Goal: Communication & Community: Answer question/provide support

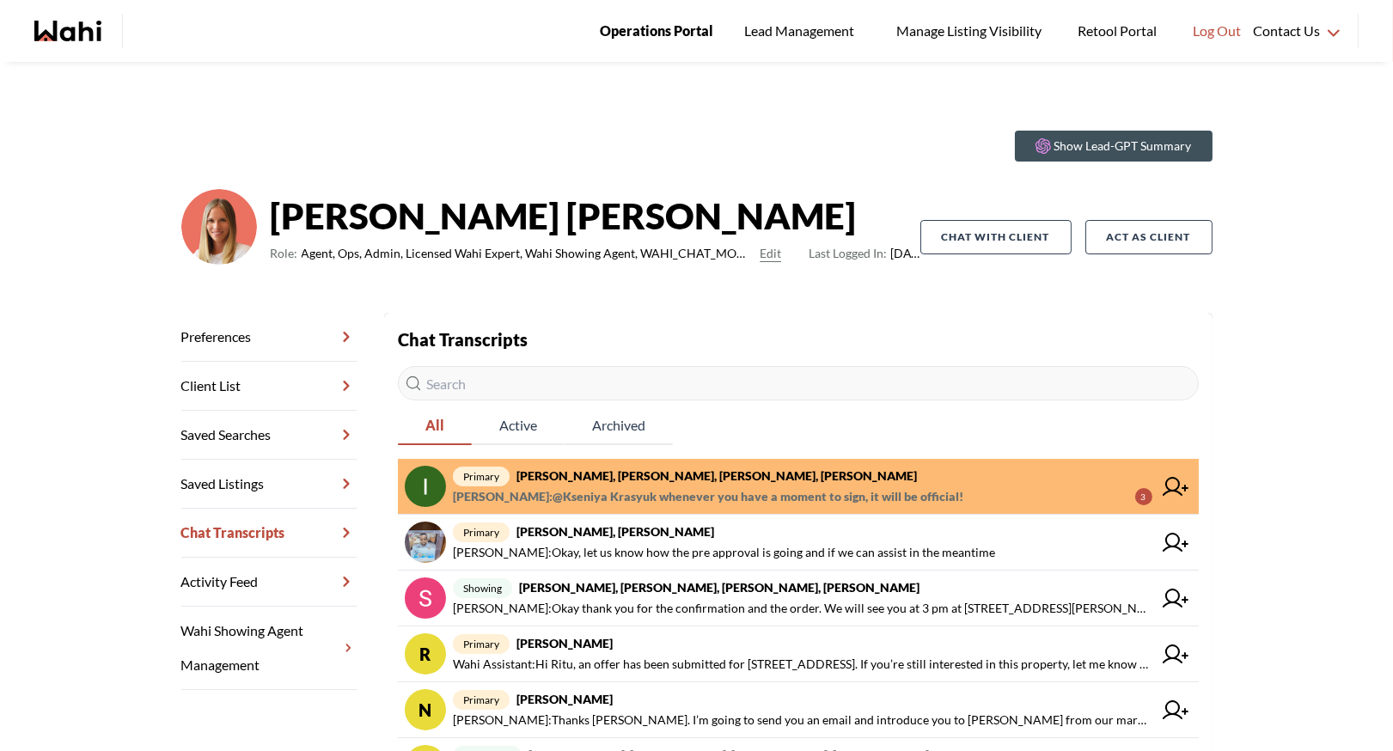
click at [624, 32] on span "Operations Portal" at bounding box center [656, 31] width 113 height 22
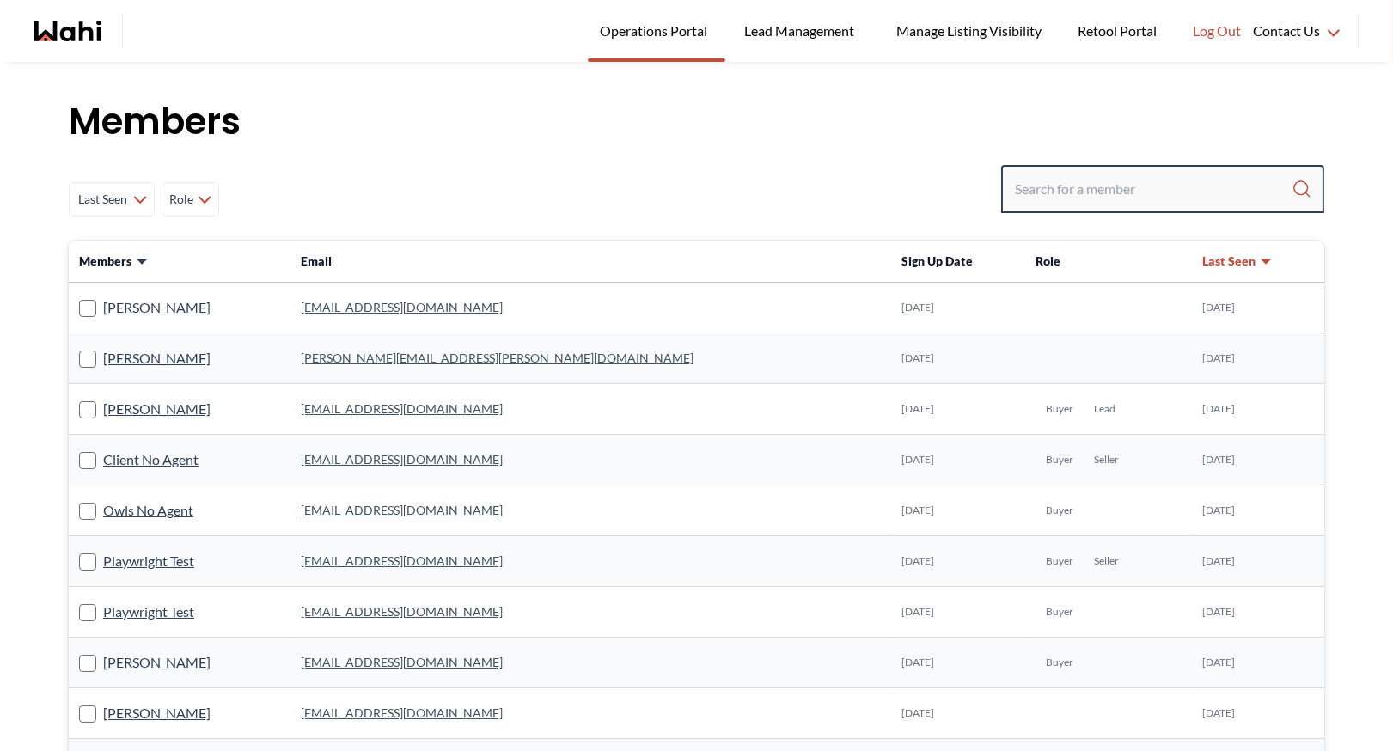
click at [1102, 193] on input "Search input" at bounding box center [1153, 189] width 277 height 31
paste input "rodriguezd1995@gmail.com"
type input "rodriguezd1995@gmail.com"
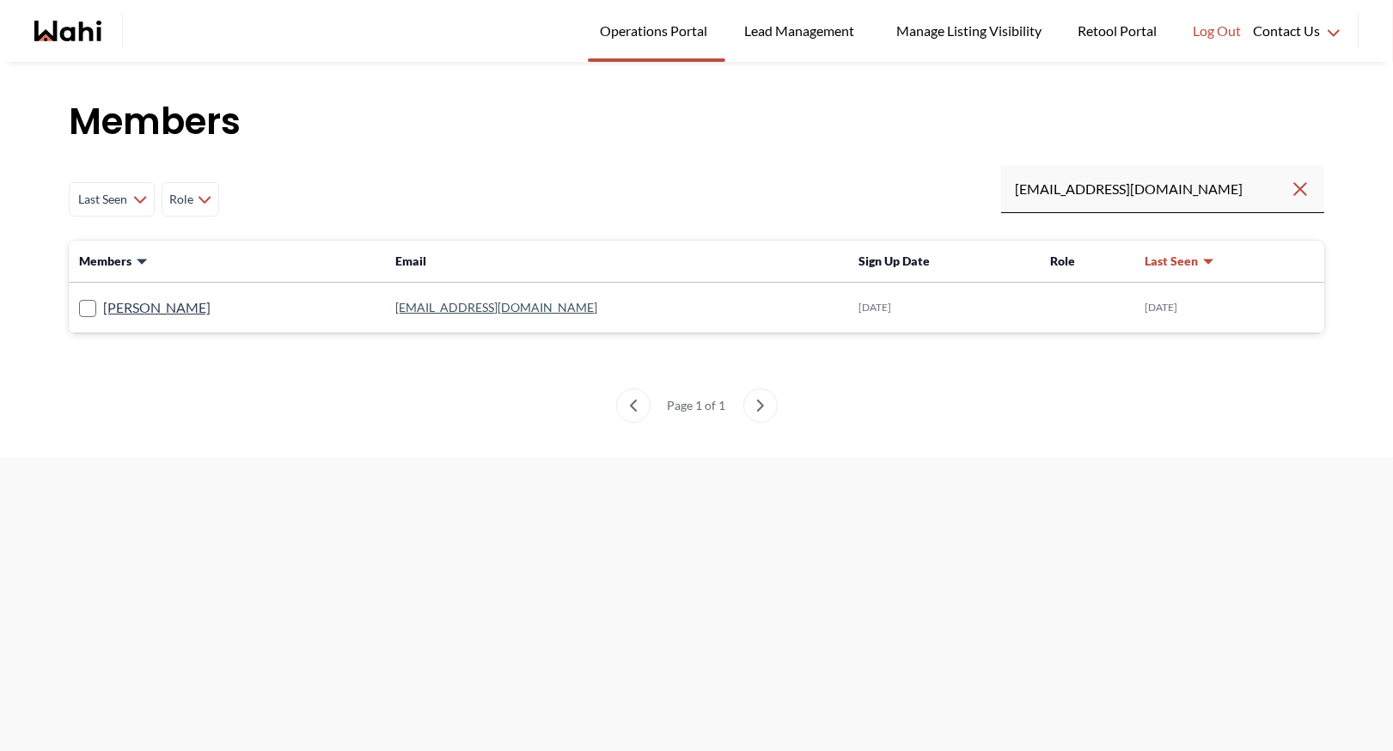
click at [456, 312] on link "rodriguezd1995@gmail.com" at bounding box center [496, 307] width 202 height 15
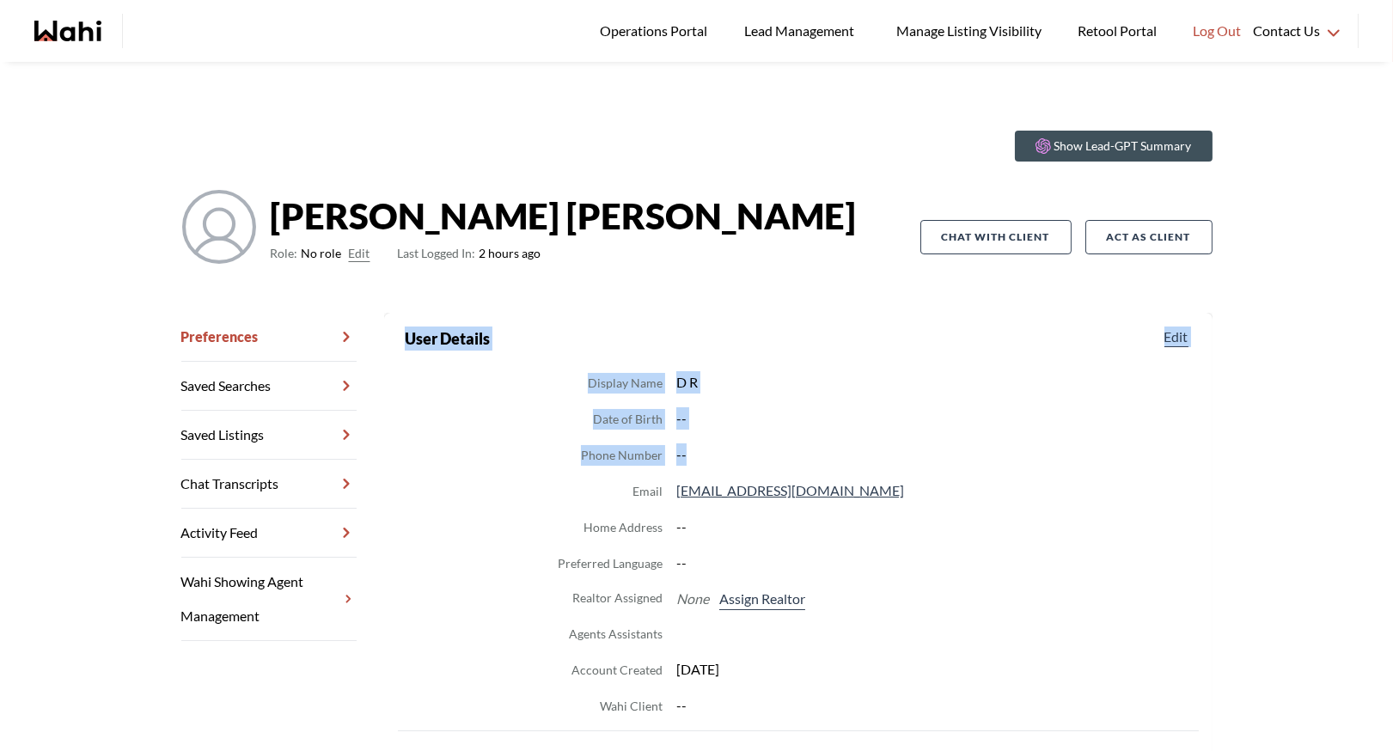
drag, startPoint x: 406, startPoint y: 338, endPoint x: 862, endPoint y: 449, distance: 468.6
click at [862, 449] on section "User Details Edit Display Name D R Date of Birth -- Phone Number -- Email rodri…" at bounding box center [798, 521] width 787 height 390
click at [862, 449] on dd "--" at bounding box center [933, 454] width 515 height 22
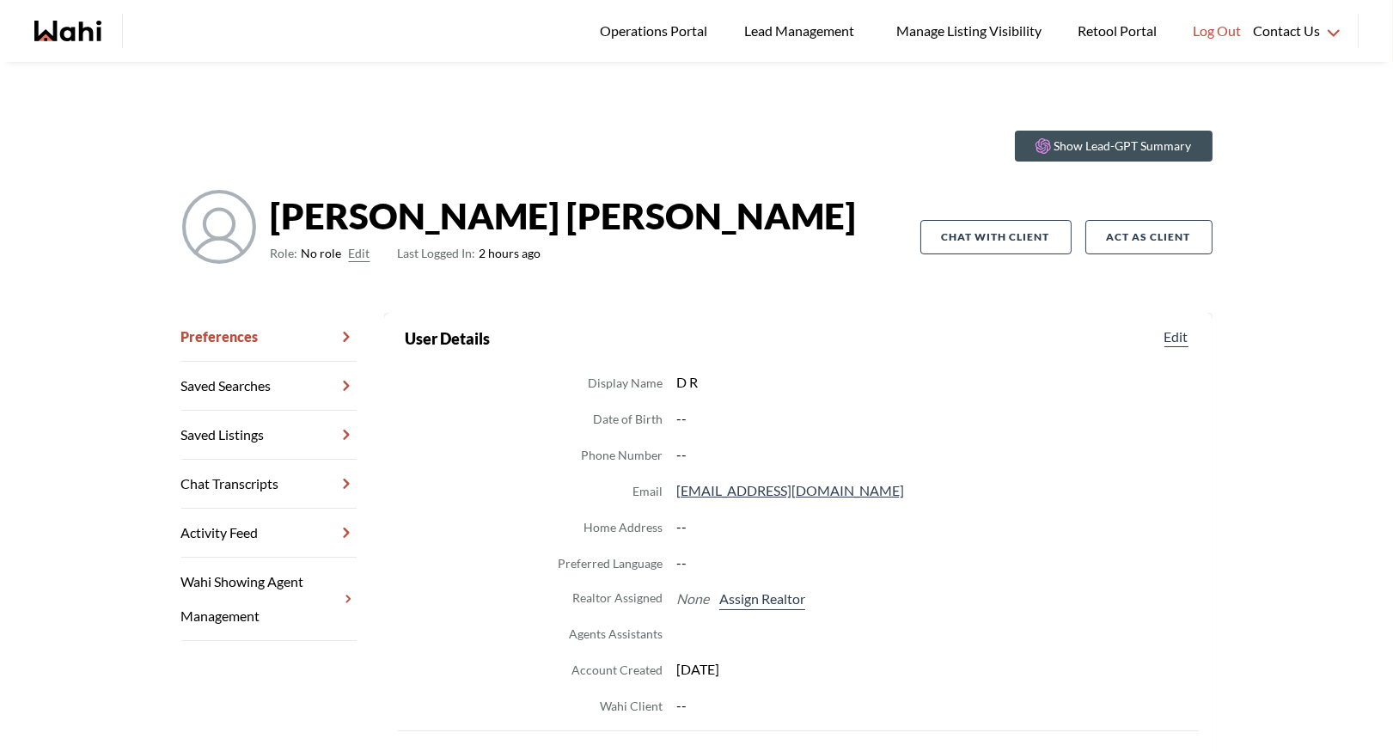
click at [271, 482] on link "Chat Transcripts" at bounding box center [268, 484] width 175 height 49
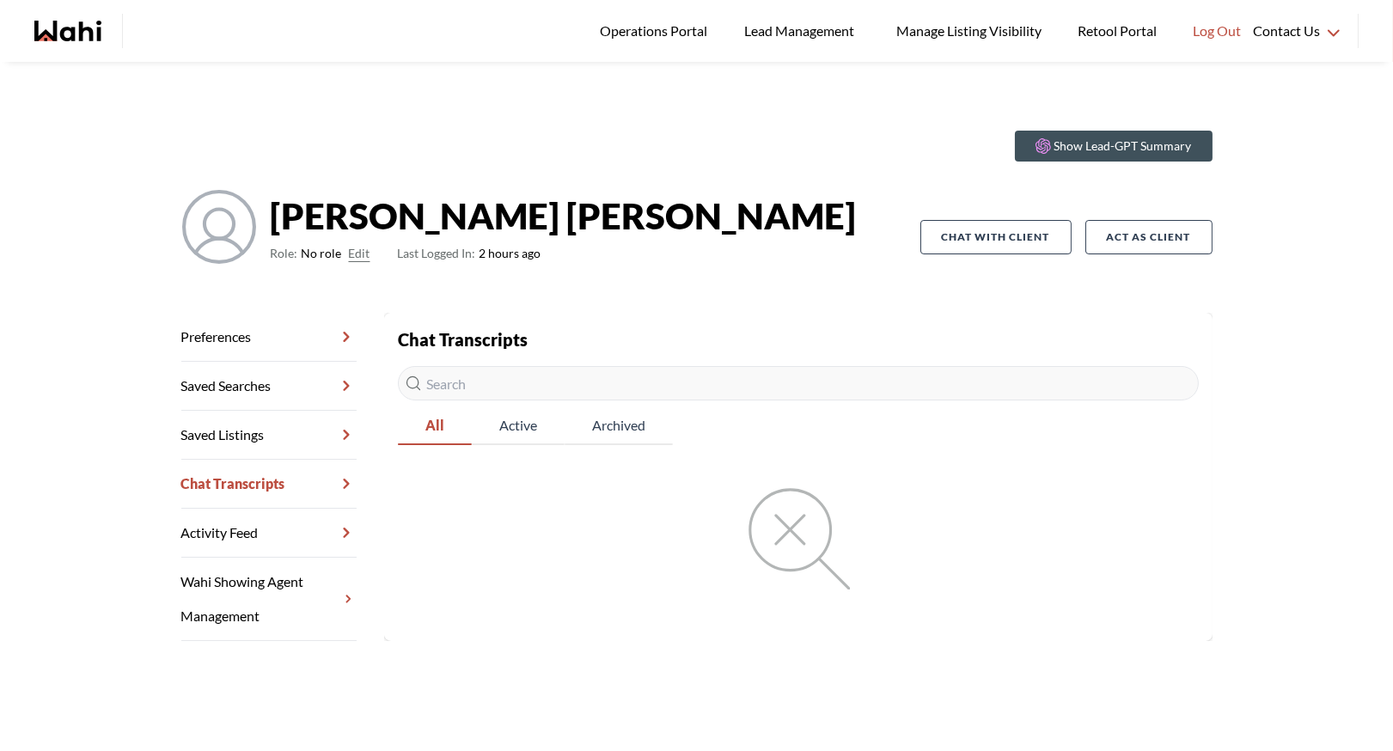
click at [565, 340] on div "Chat Transcripts All Active Archived" at bounding box center [798, 457] width 801 height 263
click at [349, 261] on button "Edit" at bounding box center [359, 253] width 21 height 21
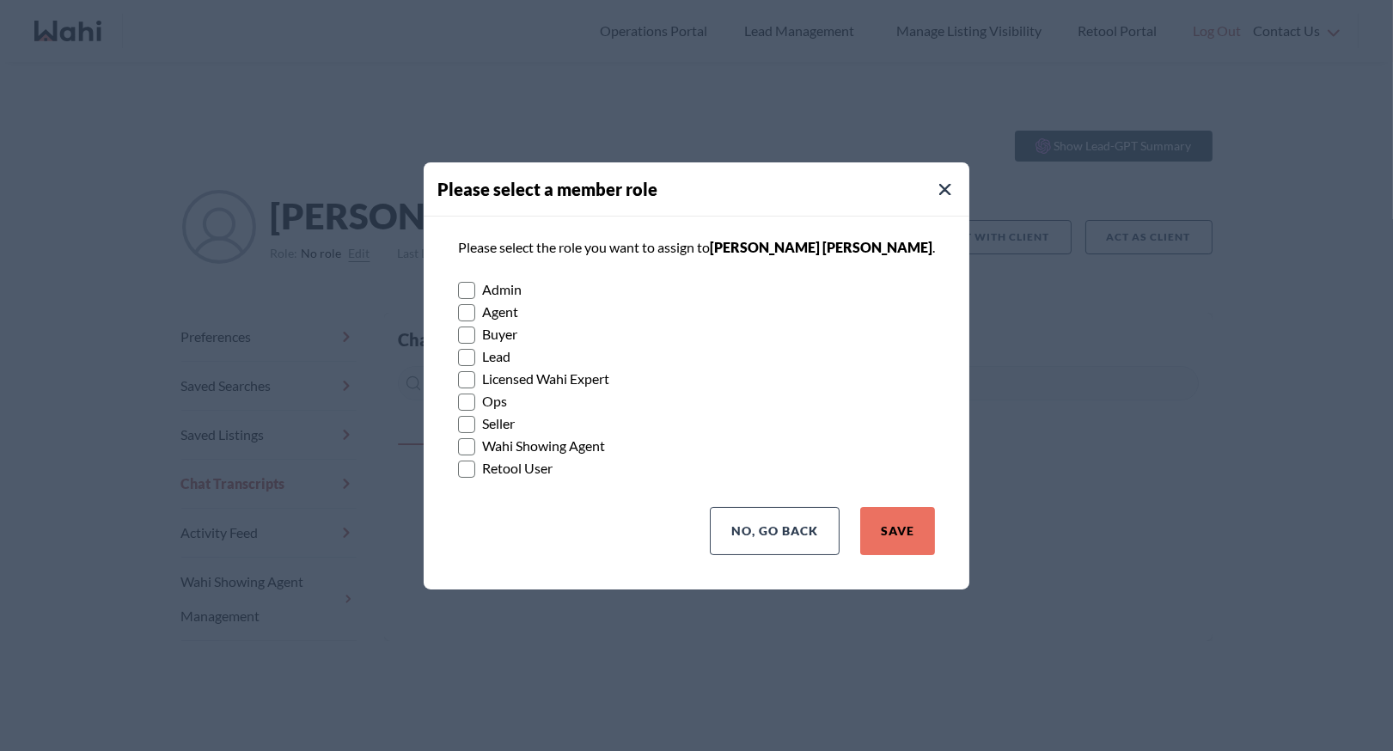
click at [475, 332] on rect at bounding box center [467, 334] width 16 height 16
click at [458, 332] on input "Buyer" at bounding box center [458, 328] width 0 height 11
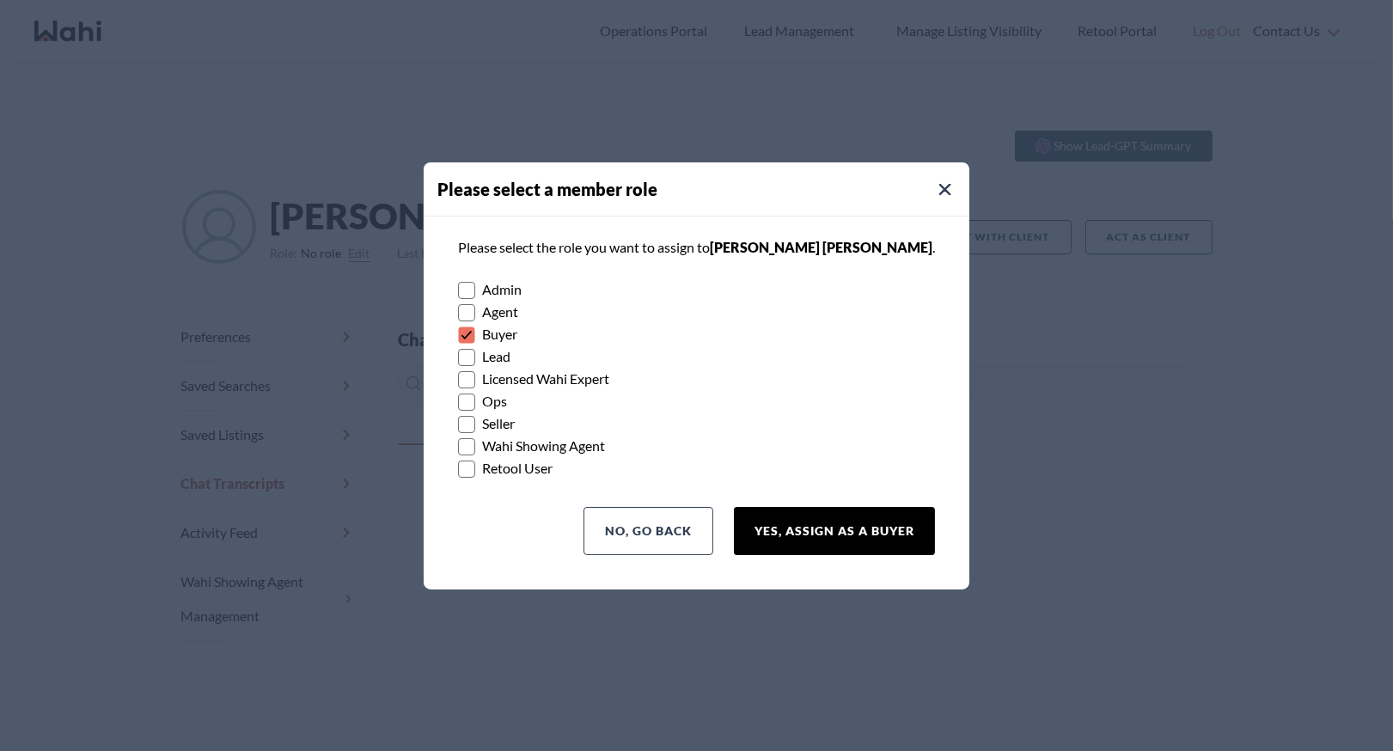
click at [772, 536] on button "Yes, Assign as a Buyer" at bounding box center [834, 531] width 201 height 48
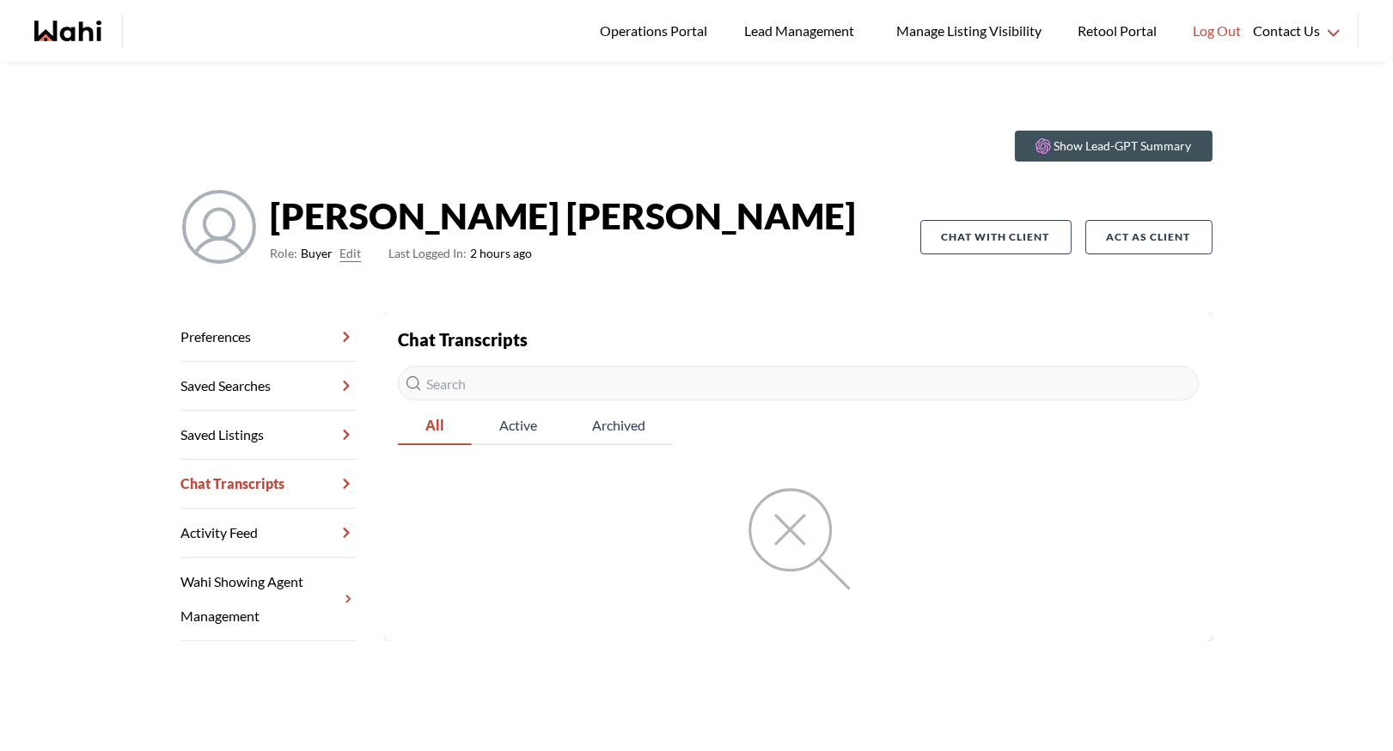
click at [260, 330] on link "Preferences" at bounding box center [268, 337] width 175 height 49
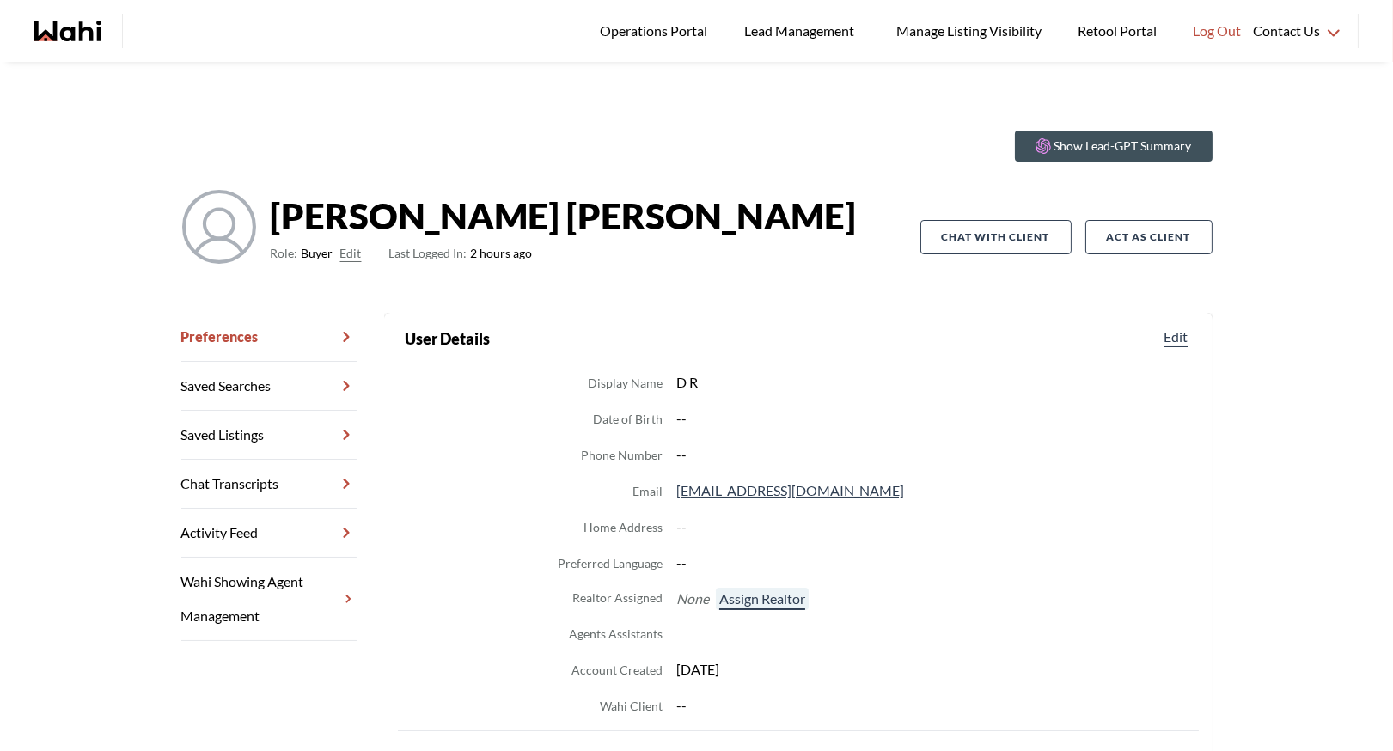
click at [780, 598] on button "Assign Realtor" at bounding box center [762, 599] width 93 height 22
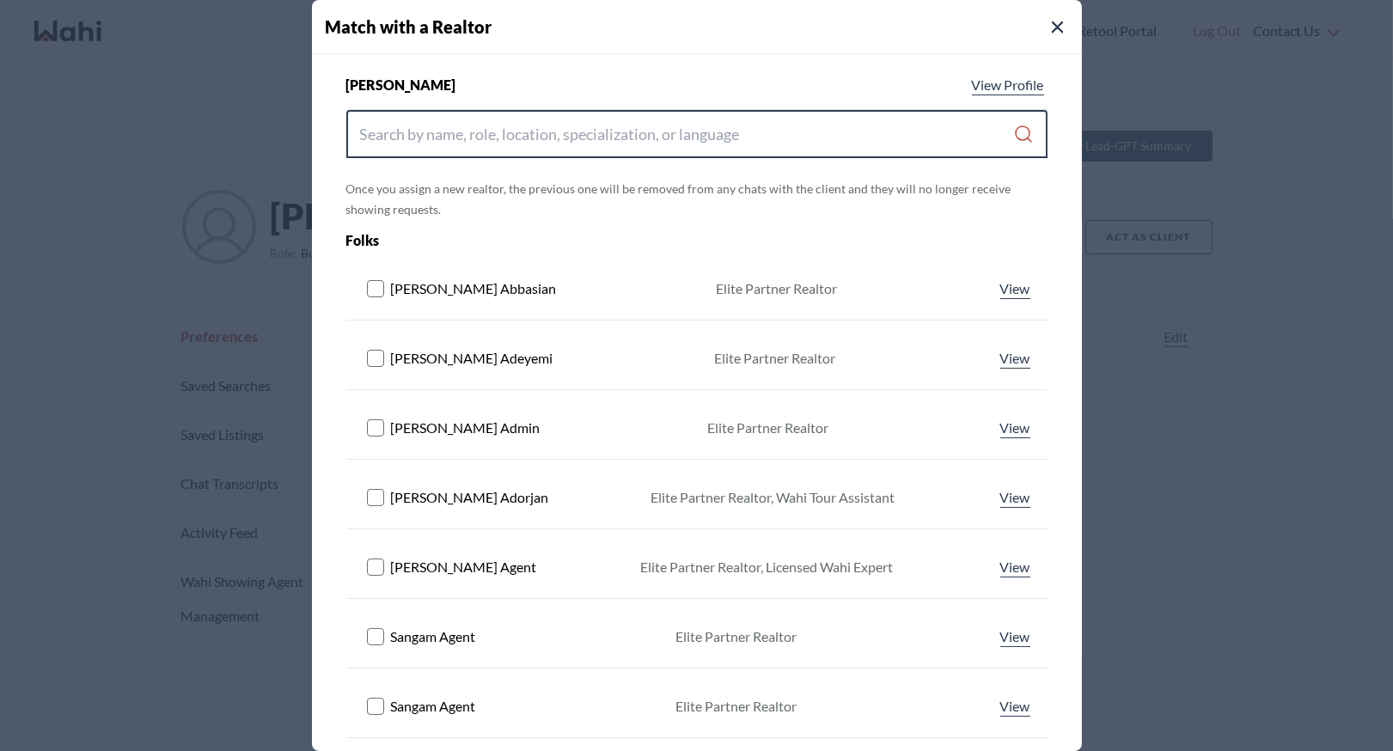
click at [765, 127] on input "Search input" at bounding box center [687, 134] width 654 height 31
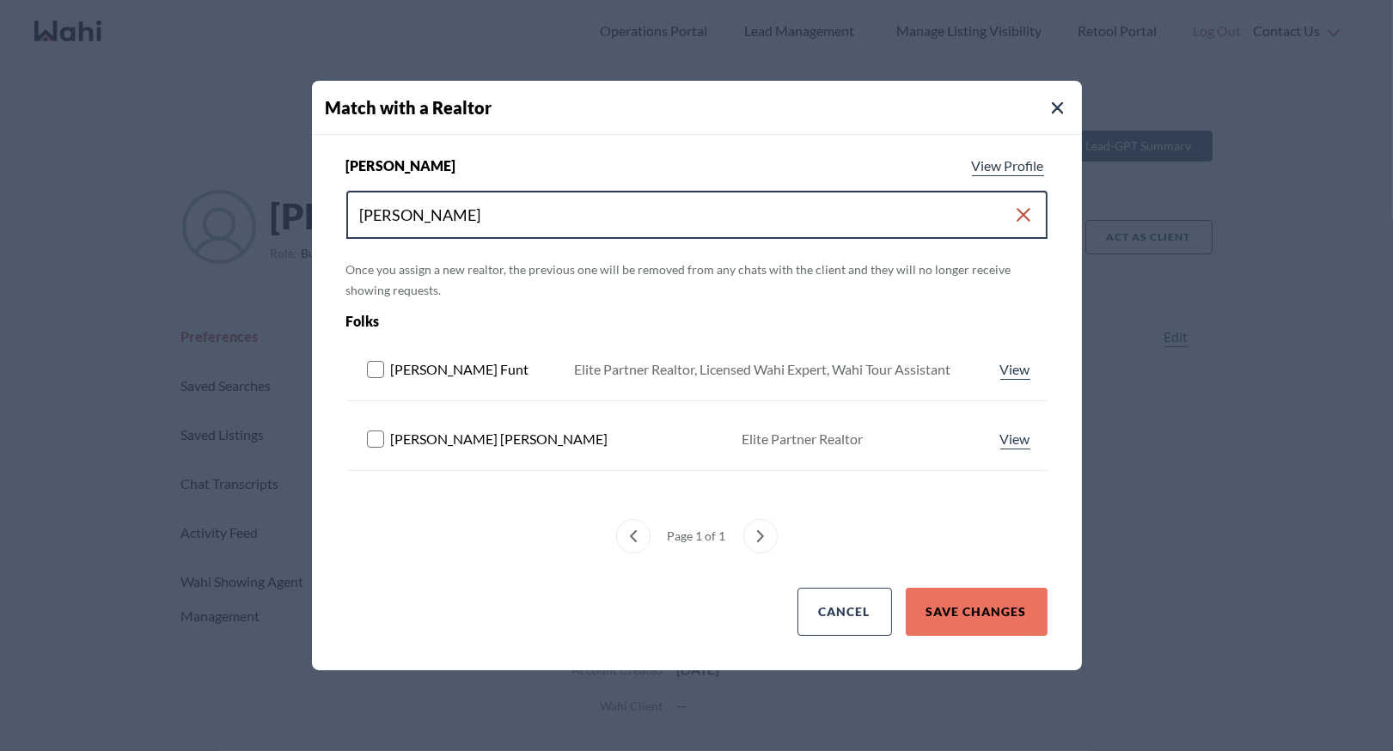
type input "barbara"
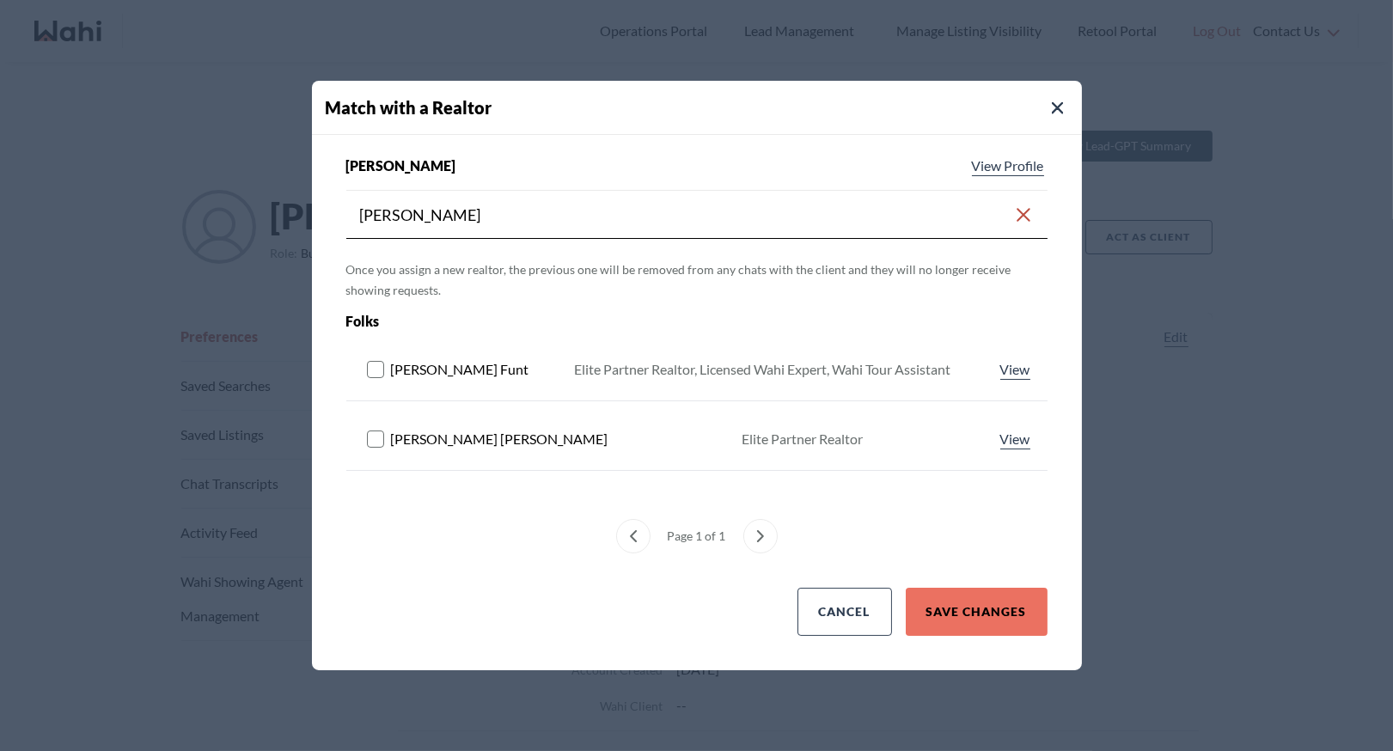
click at [369, 361] on icon at bounding box center [377, 369] width 21 height 17
click at [974, 609] on button "Save Changes" at bounding box center [977, 612] width 142 height 48
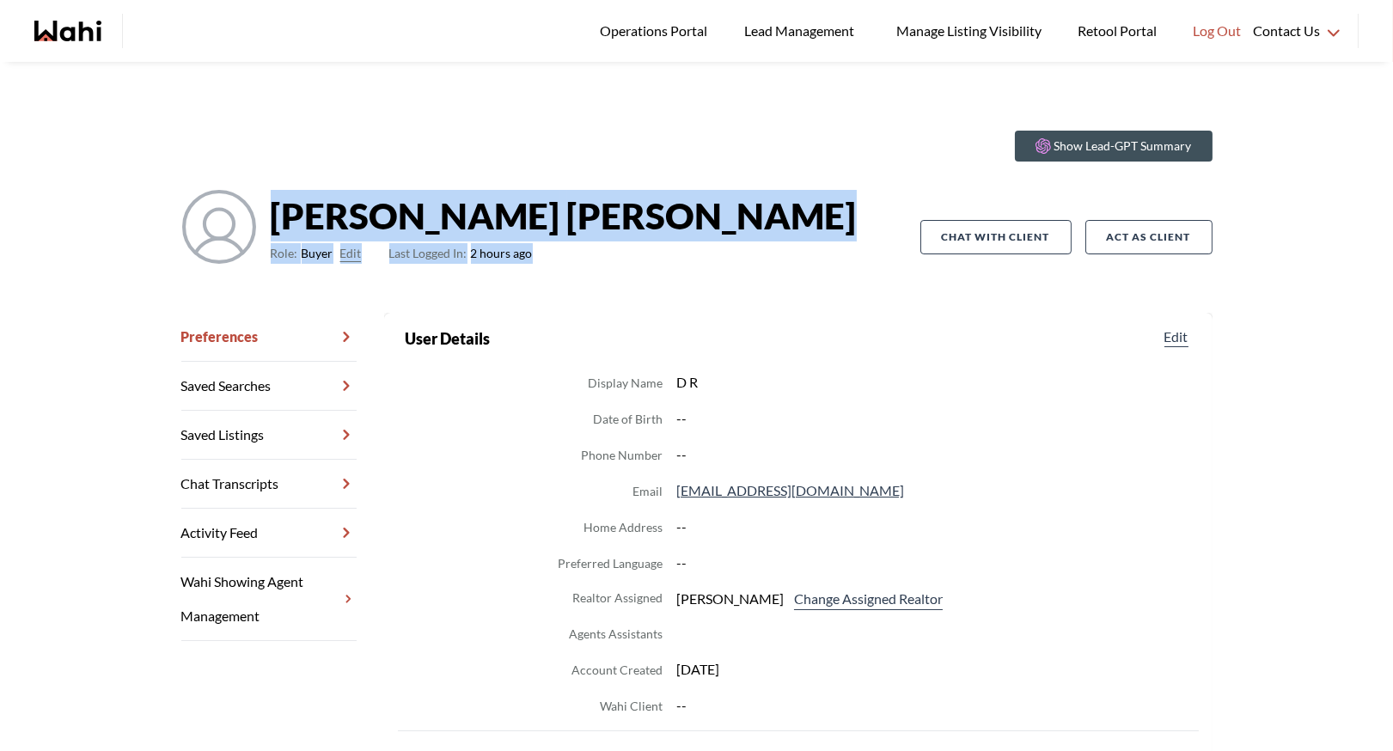
drag, startPoint x: 274, startPoint y: 216, endPoint x: 579, endPoint y: 260, distance: 308.1
click at [581, 261] on div "David Rodriguez Role: Buyer Edit Last Logged In: 2 hours ago" at bounding box center [550, 237] width 739 height 96
click at [579, 260] on div "David Rodriguez Role: Buyer Edit Last Logged In: 2 hours ago" at bounding box center [550, 237] width 739 height 96
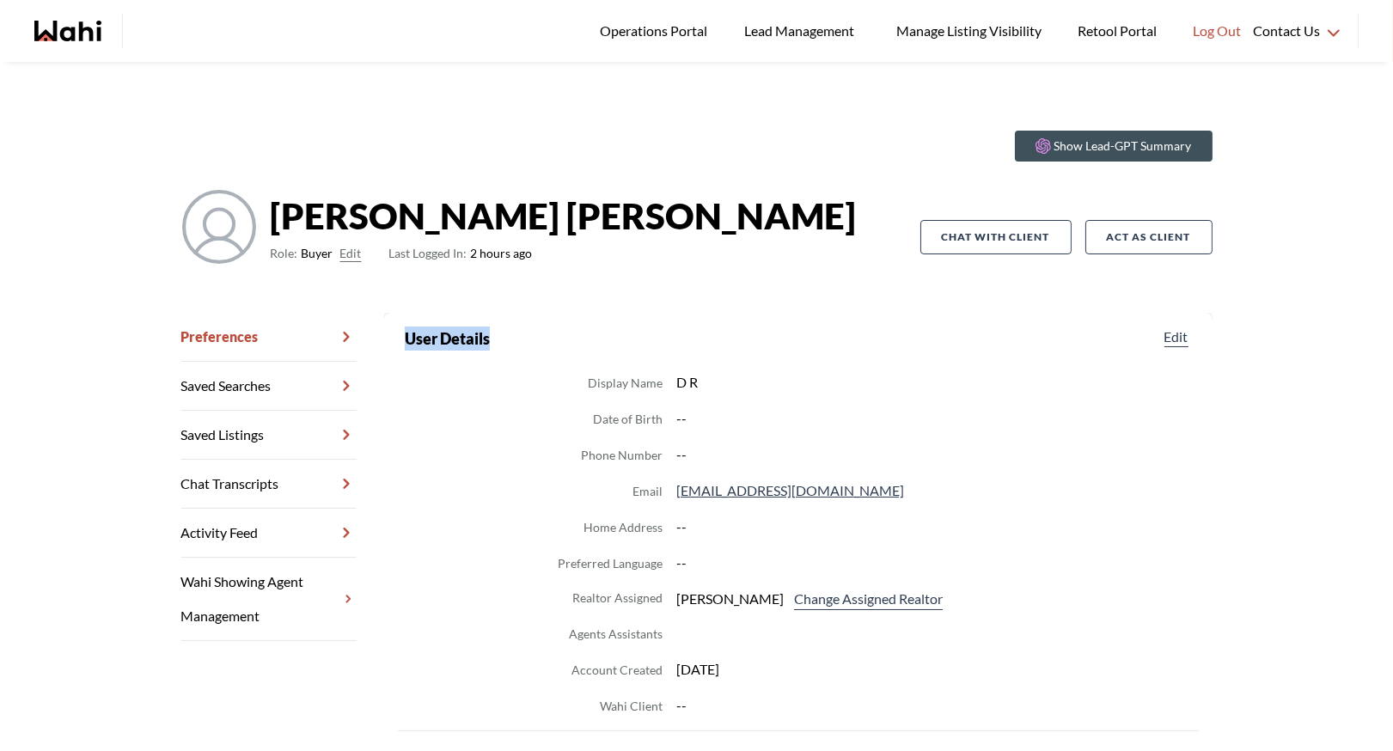
drag, startPoint x: 406, startPoint y: 333, endPoint x: 552, endPoint y: 325, distance: 147.2
click at [552, 325] on section "Back to profile User Details Edit Display Name D R Date of Birth -- Phone Numbe…" at bounding box center [798, 690] width 828 height 754
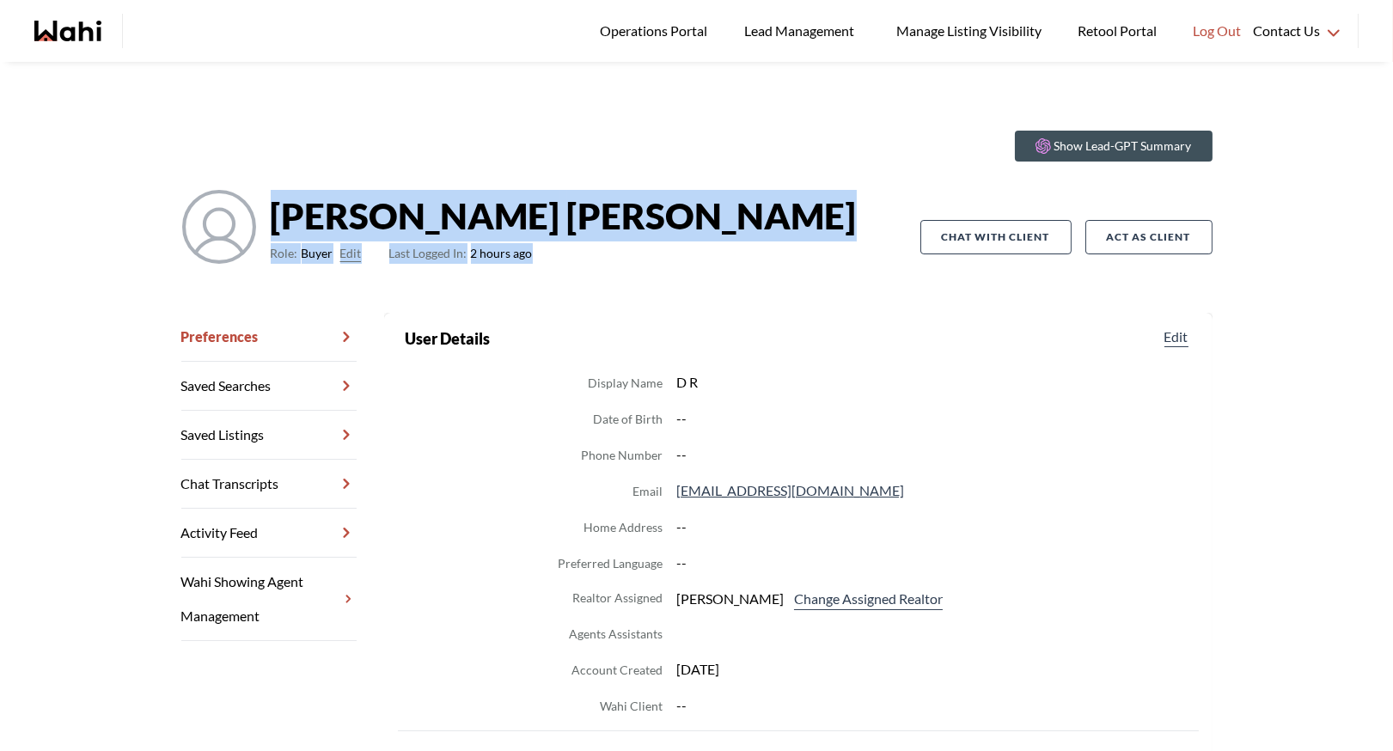
drag, startPoint x: 271, startPoint y: 219, endPoint x: 569, endPoint y: 273, distance: 302.1
click at [571, 273] on div "David Rodriguez Role: Buyer Edit Last Logged In: 2 hours ago" at bounding box center [550, 237] width 739 height 96
click at [569, 273] on div "David Rodriguez Role: Buyer Edit Last Logged In: 2 hours ago" at bounding box center [550, 237] width 739 height 96
drag, startPoint x: 273, startPoint y: 212, endPoint x: 582, endPoint y: 247, distance: 311.2
click at [582, 247] on div "David Rodriguez Role: Buyer Edit Last Logged In: 2 hours ago" at bounding box center [550, 237] width 739 height 96
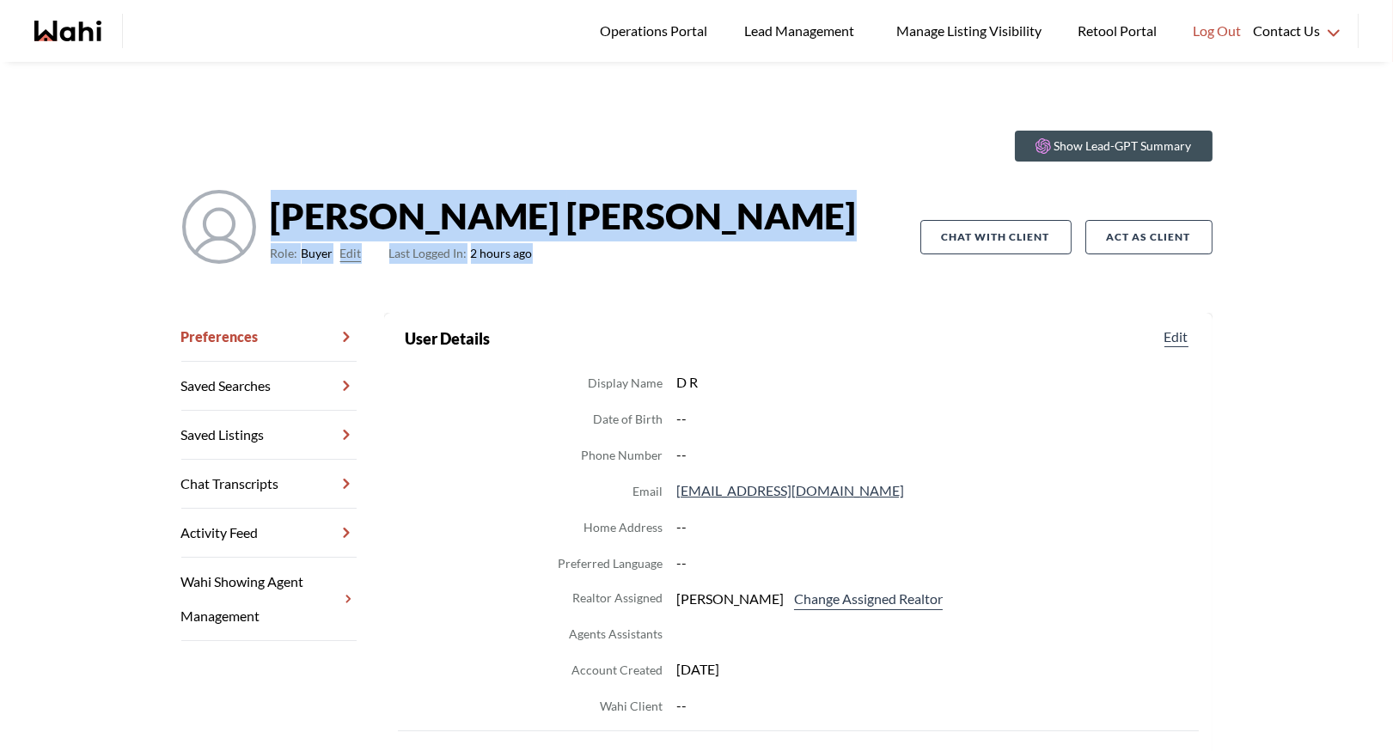
click at [582, 247] on div "David Rodriguez Role: Buyer Edit Last Logged In: 2 hours ago" at bounding box center [550, 237] width 739 height 96
drag, startPoint x: 275, startPoint y: 215, endPoint x: 653, endPoint y: 265, distance: 381.3
click at [654, 266] on div "David Rodriguez Role: Buyer Edit Last Logged In: 2 hours ago" at bounding box center [550, 237] width 739 height 96
click at [653, 265] on div "David Rodriguez Role: Buyer Edit Last Logged In: 2 hours ago" at bounding box center [550, 237] width 739 height 96
drag, startPoint x: 271, startPoint y: 209, endPoint x: 651, endPoint y: 265, distance: 383.8
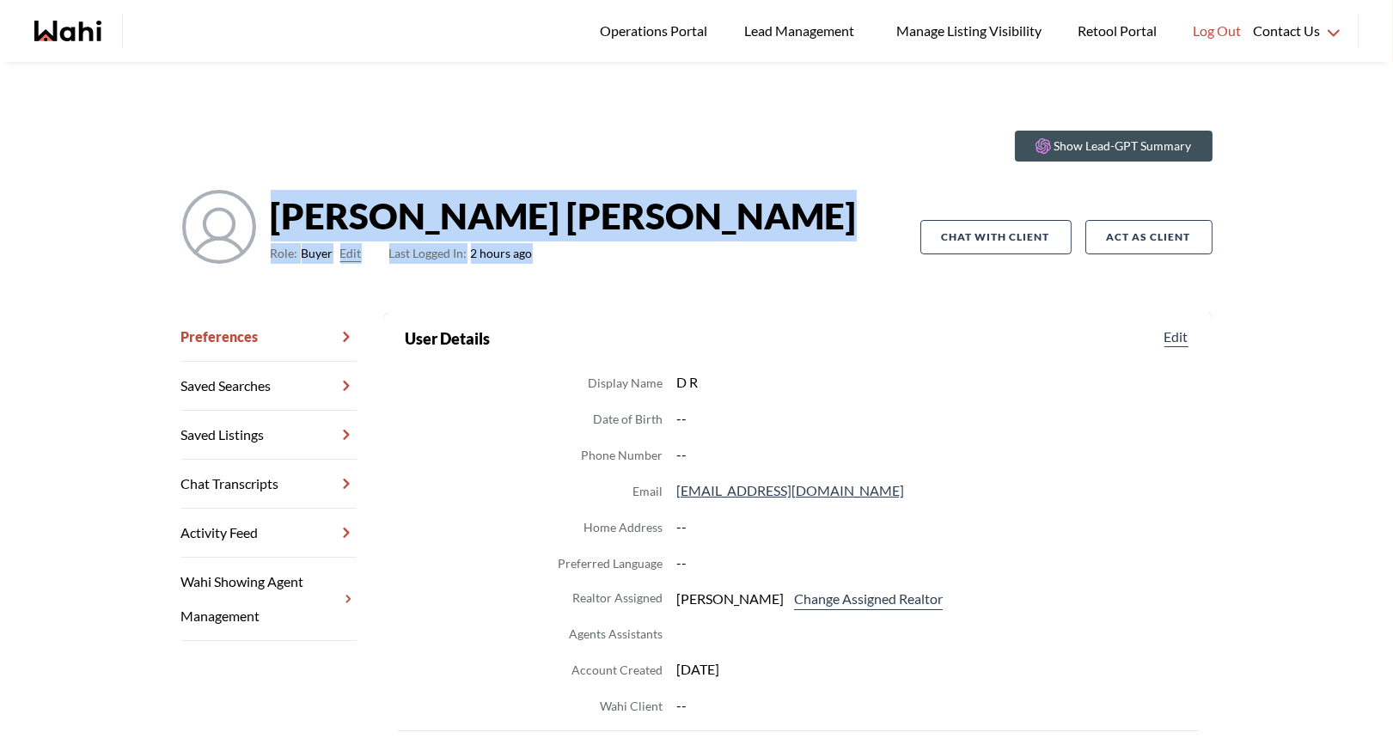
click at [651, 265] on div "David Rodriguez Role: Buyer Edit Last Logged In: 2 hours ago" at bounding box center [550, 237] width 739 height 96
drag, startPoint x: 274, startPoint y: 214, endPoint x: 584, endPoint y: 269, distance: 315.0
click at [585, 271] on div "David Rodriguez Role: Buyer Edit Last Logged In: 2 hours ago" at bounding box center [550, 237] width 739 height 96
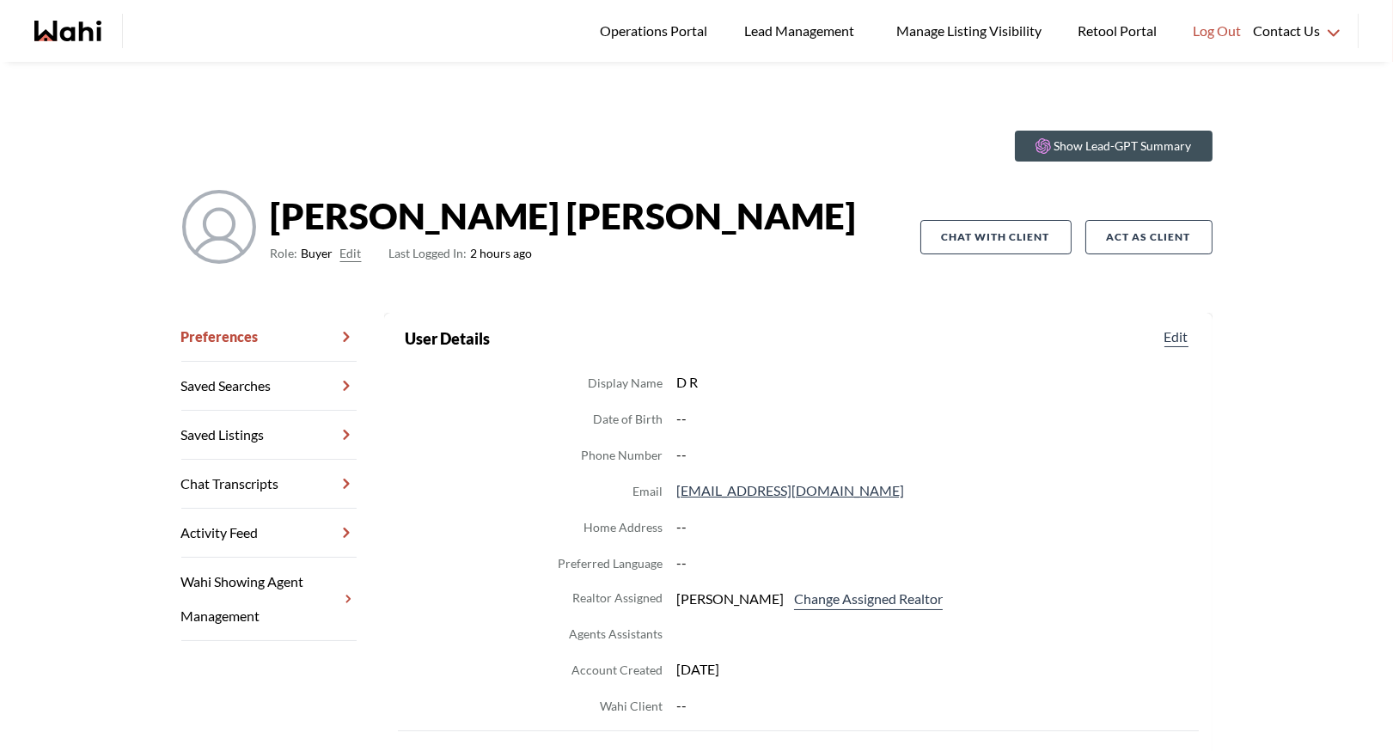
click at [417, 526] on dl "Display Name D R Date of Birth -- Phone Number -- Email rodriguezd1995@gmail.co…" at bounding box center [798, 543] width 787 height 345
click at [314, 476] on link "Chat Transcripts" at bounding box center [268, 484] width 175 height 49
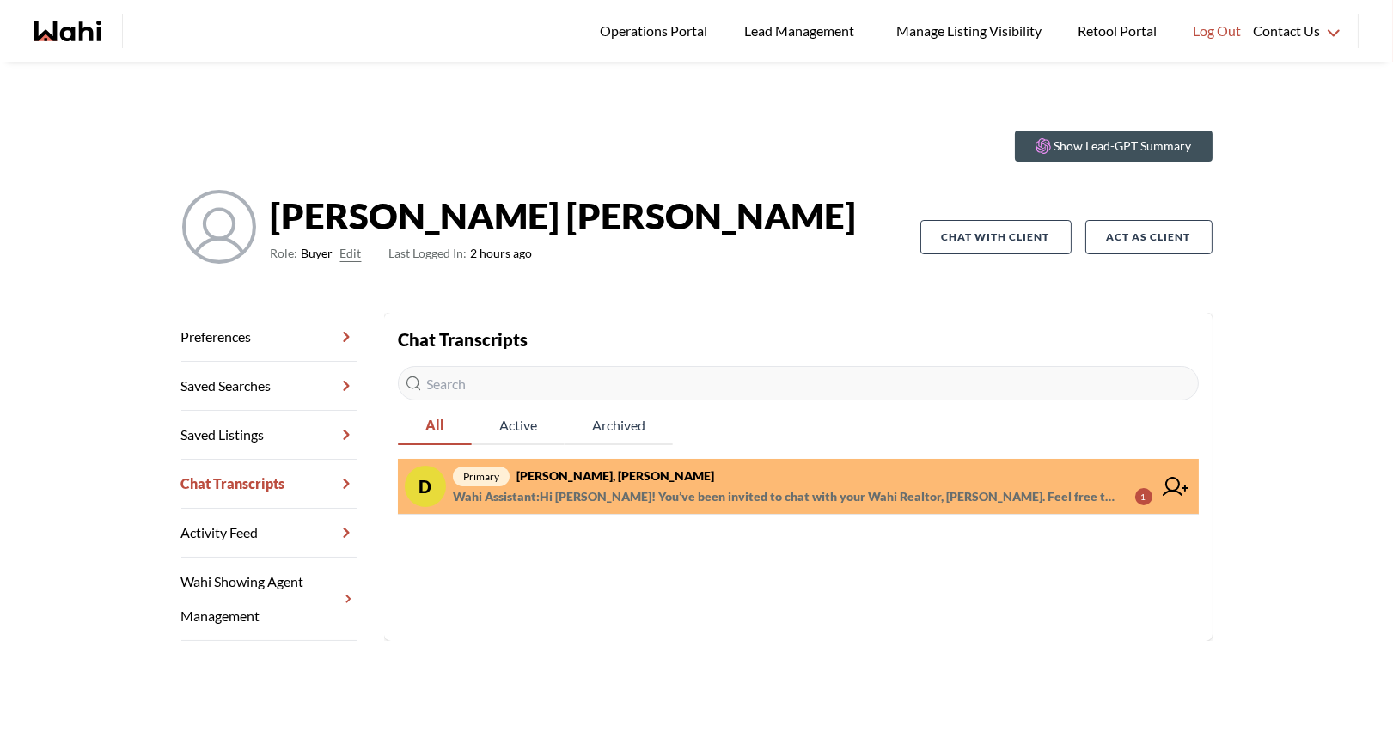
click at [690, 479] on span "primary David Rodriguez, Barbara" at bounding box center [802, 476] width 699 height 21
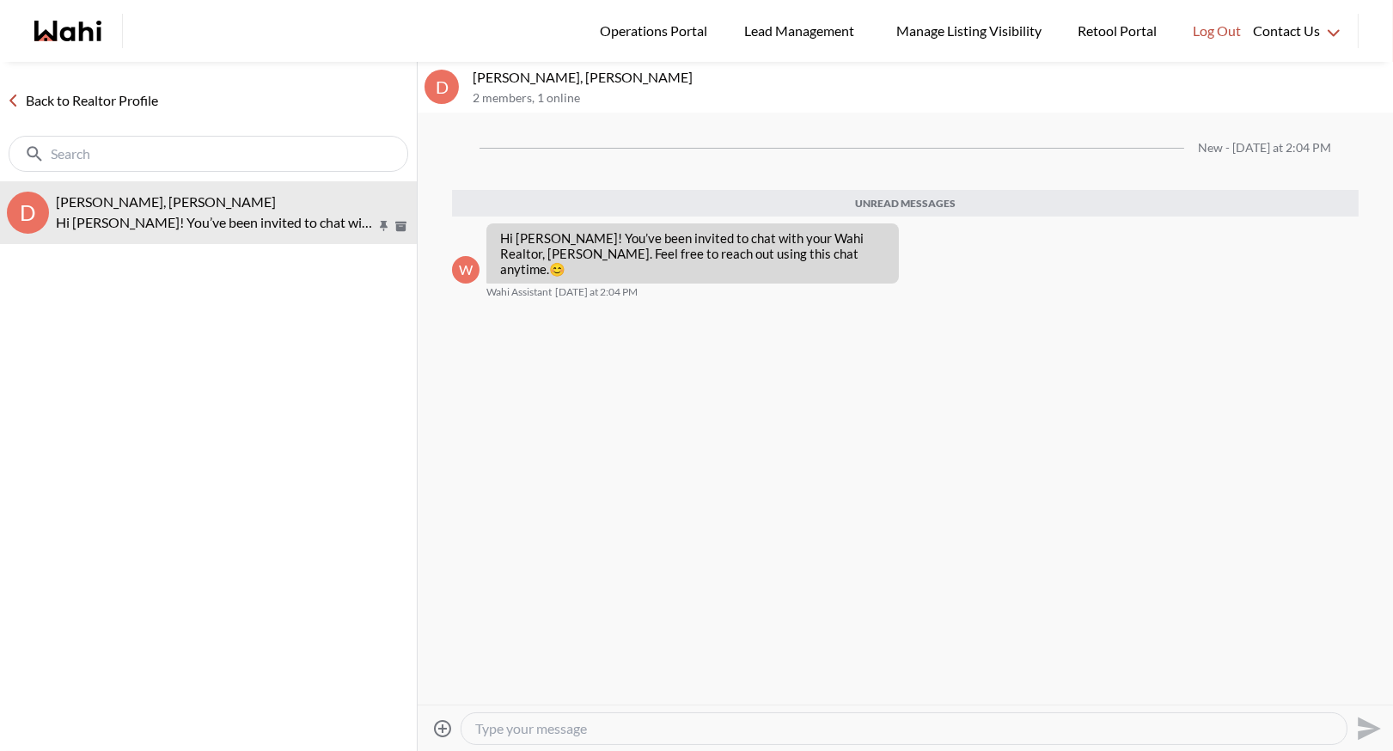
click at [561, 724] on textarea "Type your message" at bounding box center [903, 728] width 857 height 17
paste textarea "Here’s how to book a showing: https://www.loom.com/share/97a21afd93034776aed811…"
type textarea "Here’s how to book a showing: https://www.loom.com/share/97a21afd93034776aed811…"
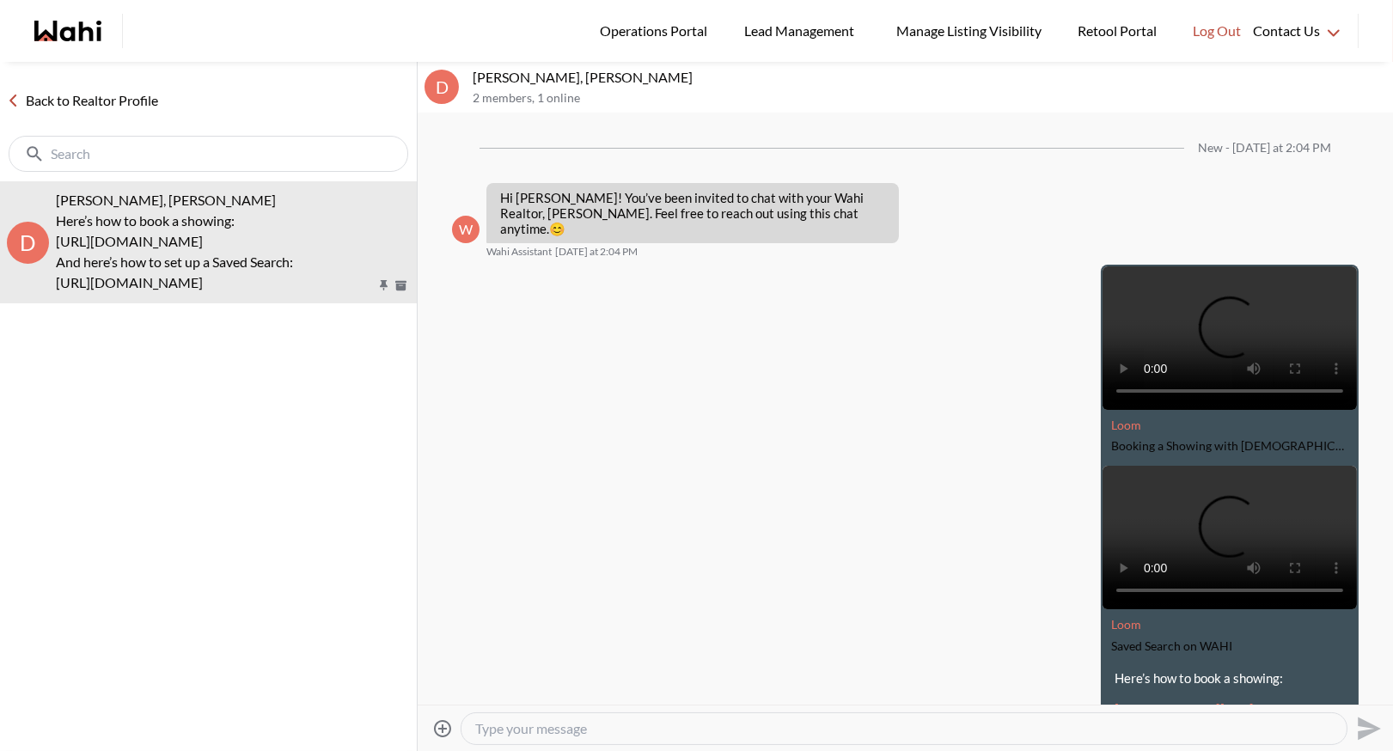
click at [96, 108] on link "Back to Realtor Profile" at bounding box center [82, 100] width 165 height 22
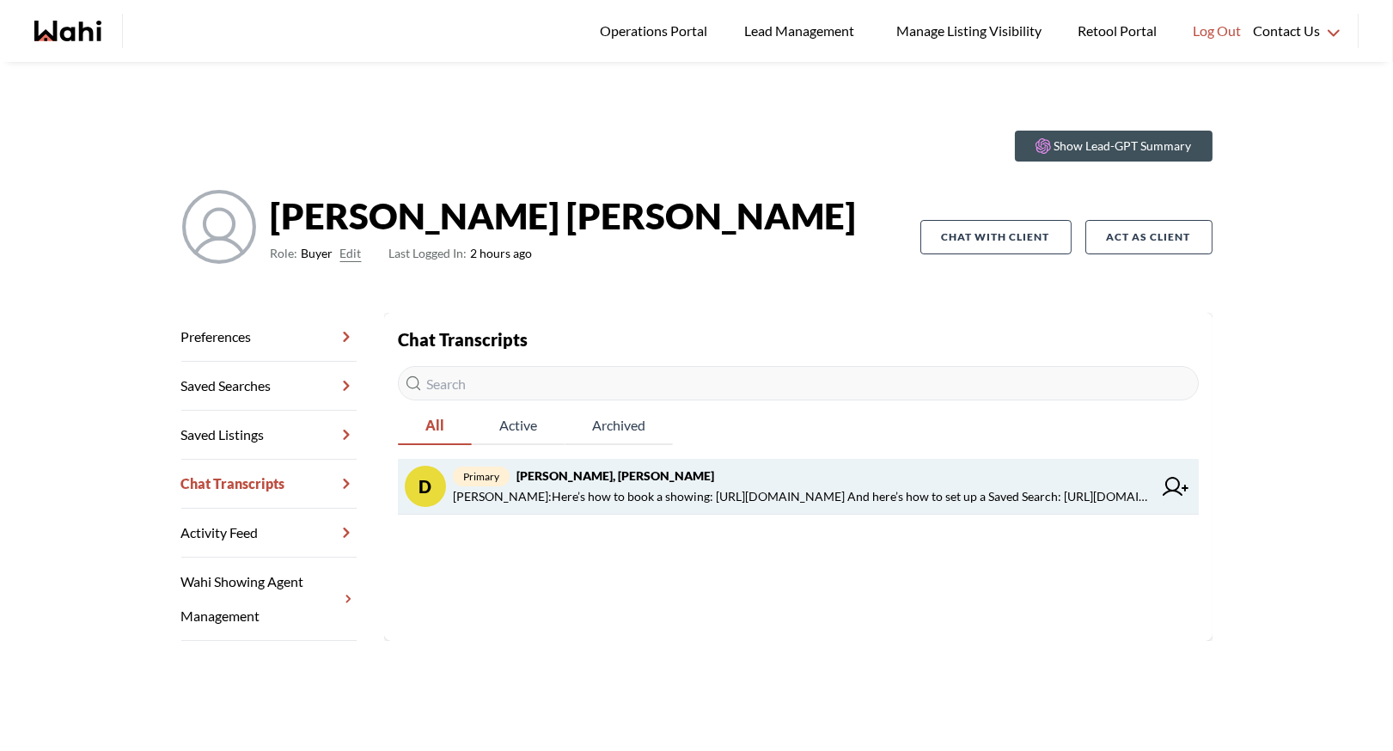
click at [576, 473] on strong "David Rodriguez, Barbara" at bounding box center [615, 475] width 198 height 15
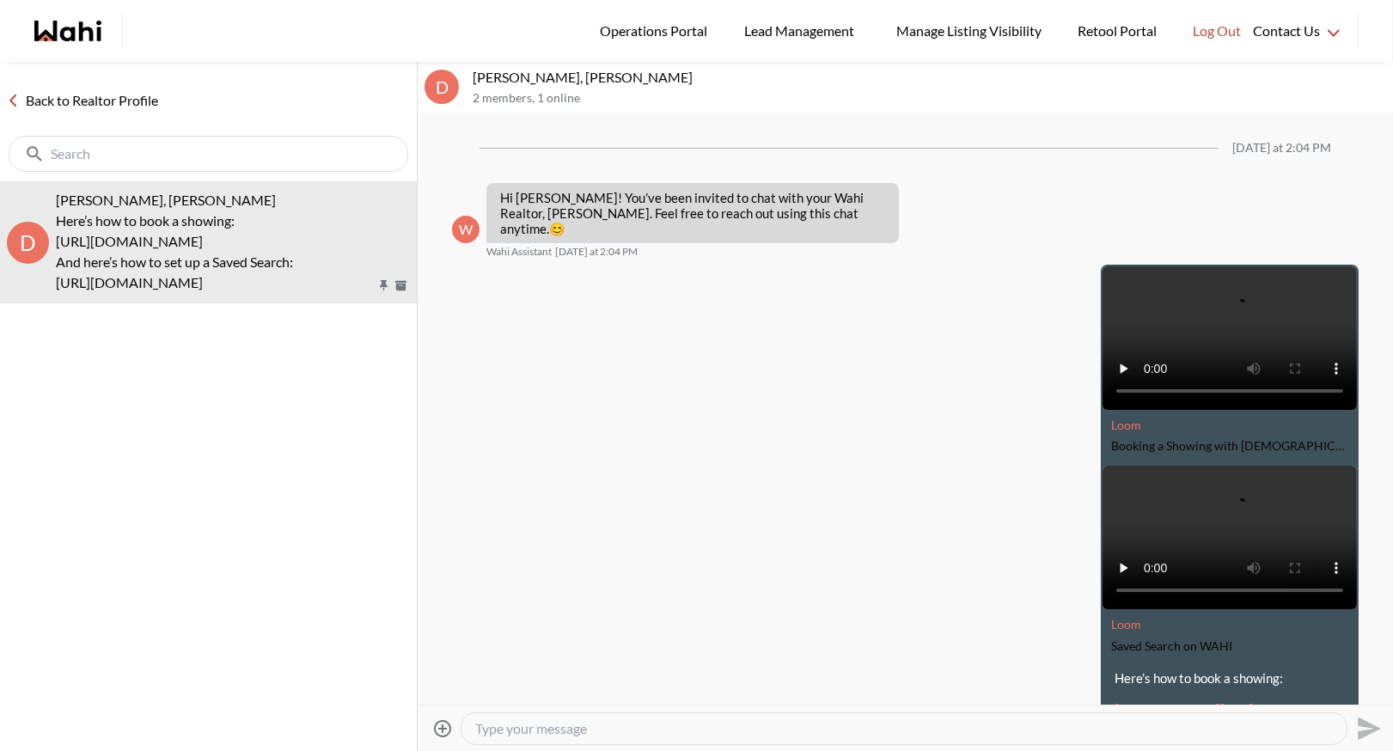
scroll to position [163, 0]
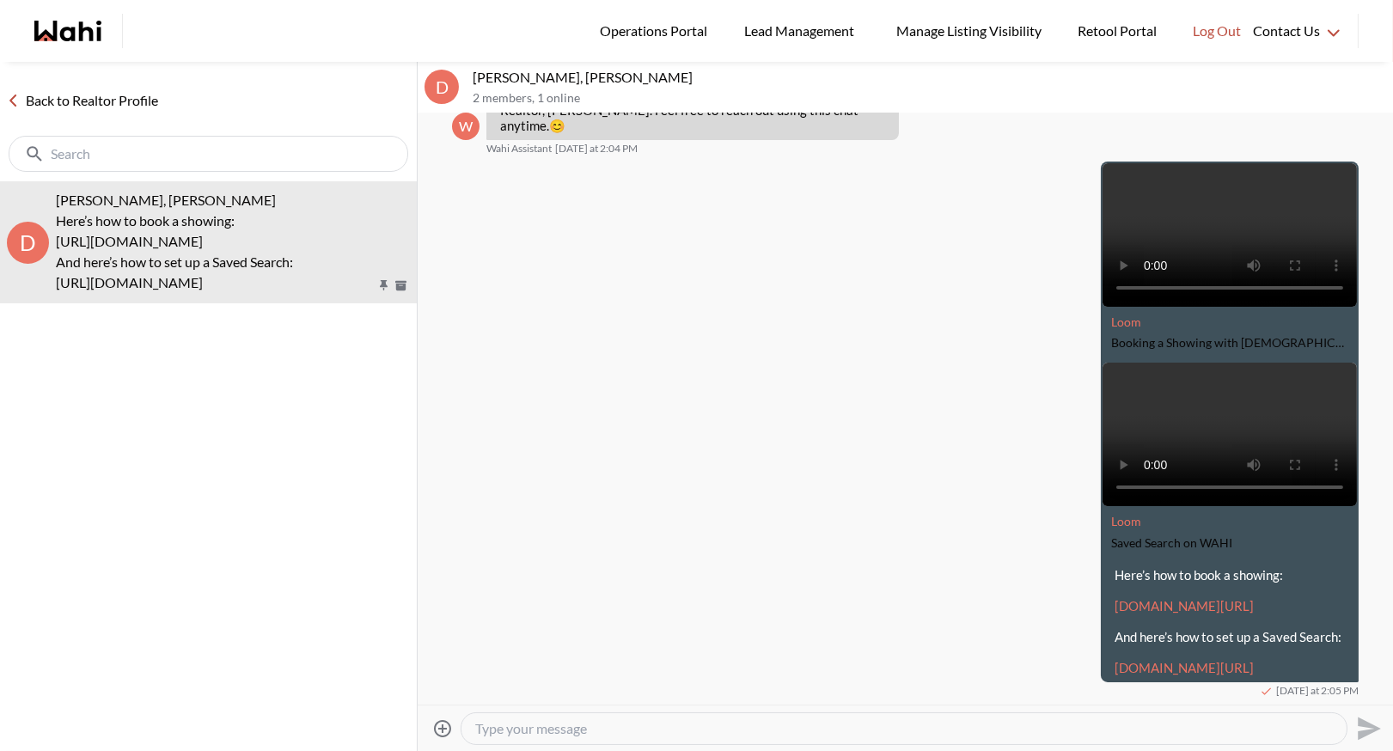
click at [552, 729] on textarea "Type your message" at bounding box center [903, 728] width 857 height 17
paste textarea "https://www.loom.com/share/36282fc6798f49aa8ca22e4b20c29f6a?sid=88df6212-a637-4…"
type textarea "https://www.loom.com/share/36282fc6798f49aa8ca22e4b20c29f6a?sid=88df6212-a637-4…"
click at [1373, 731] on icon "Send" at bounding box center [1366, 728] width 27 height 27
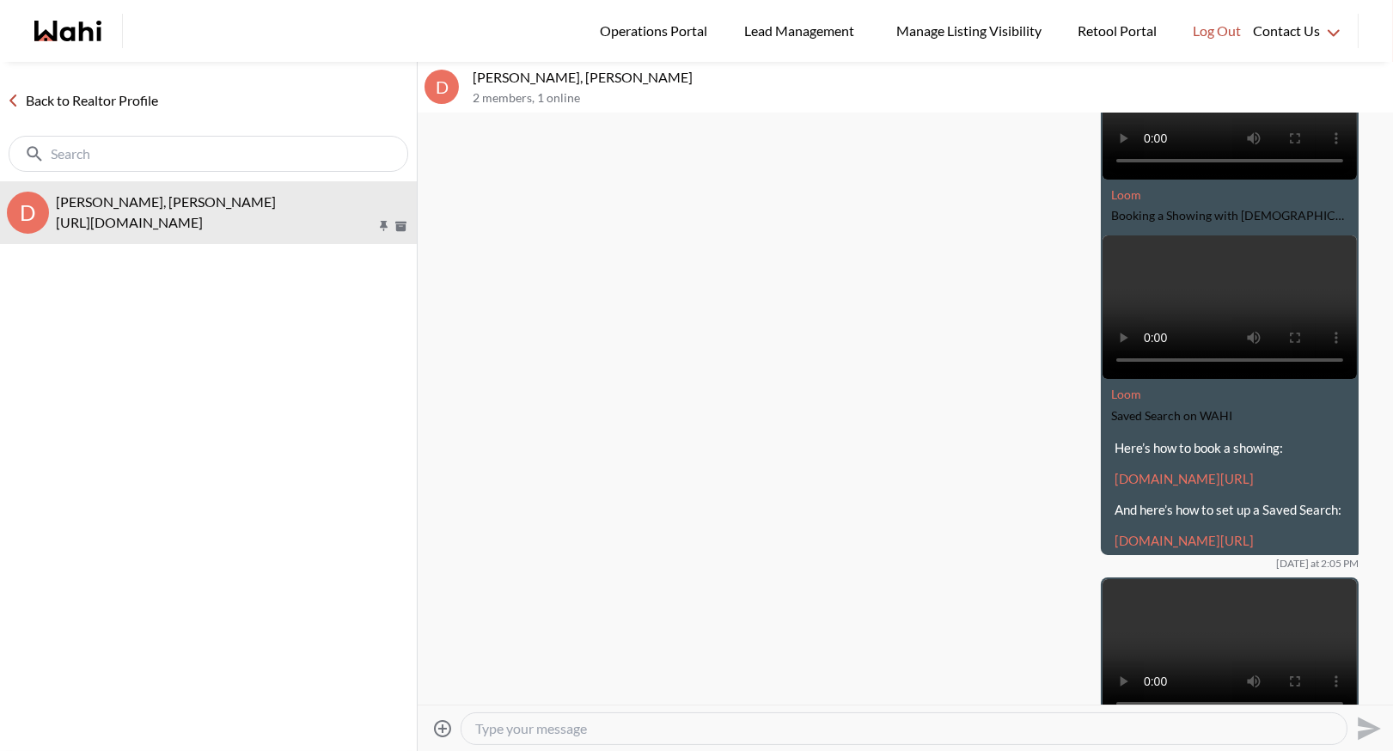
click at [69, 97] on link "Back to Realtor Profile" at bounding box center [82, 100] width 165 height 22
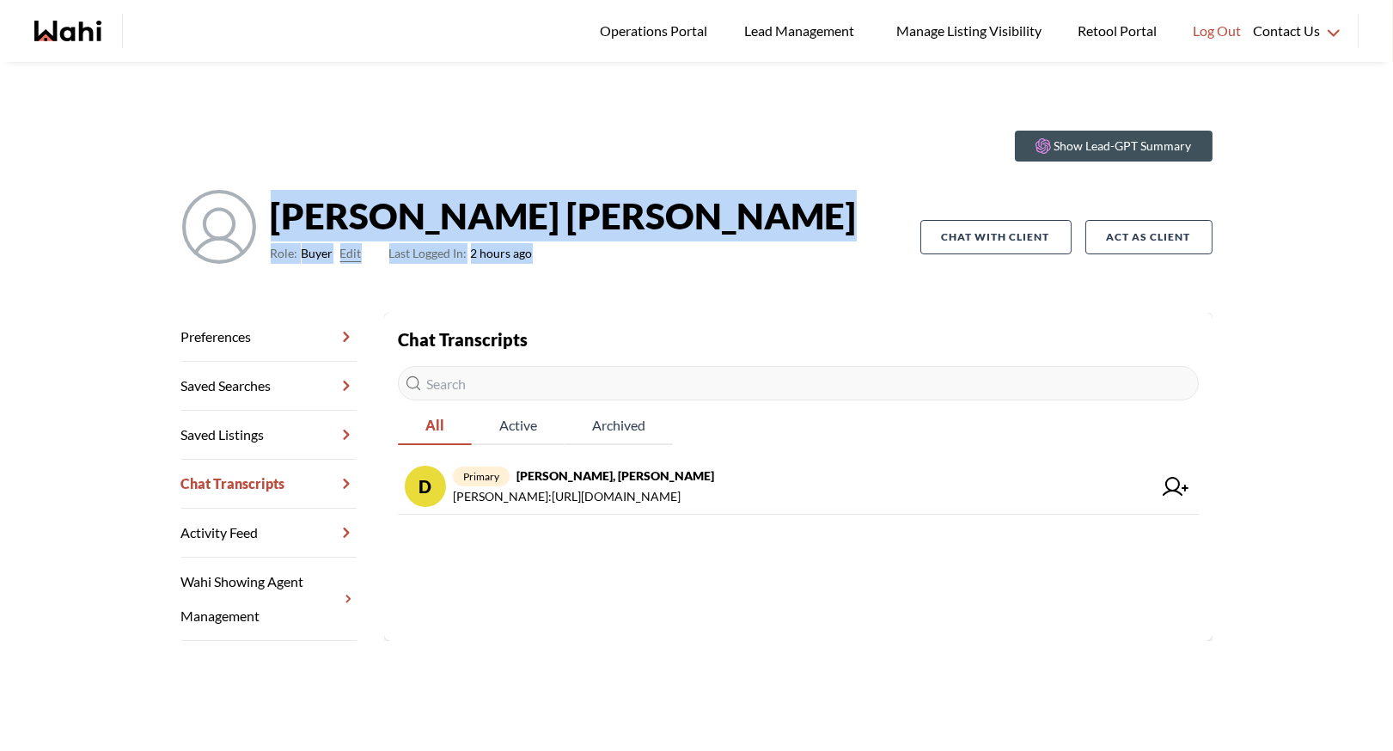
drag, startPoint x: 276, startPoint y: 210, endPoint x: 586, endPoint y: 259, distance: 314.0
click at [586, 259] on div "David Rodriguez Role: Buyer Edit Last Logged In: 2 hours ago" at bounding box center [550, 237] width 739 height 96
drag, startPoint x: 271, startPoint y: 216, endPoint x: 664, endPoint y: 262, distance: 396.1
click at [666, 263] on div "David Rodriguez Role: Buyer Edit Last Logged In: 2 hours ago" at bounding box center [550, 237] width 739 height 96
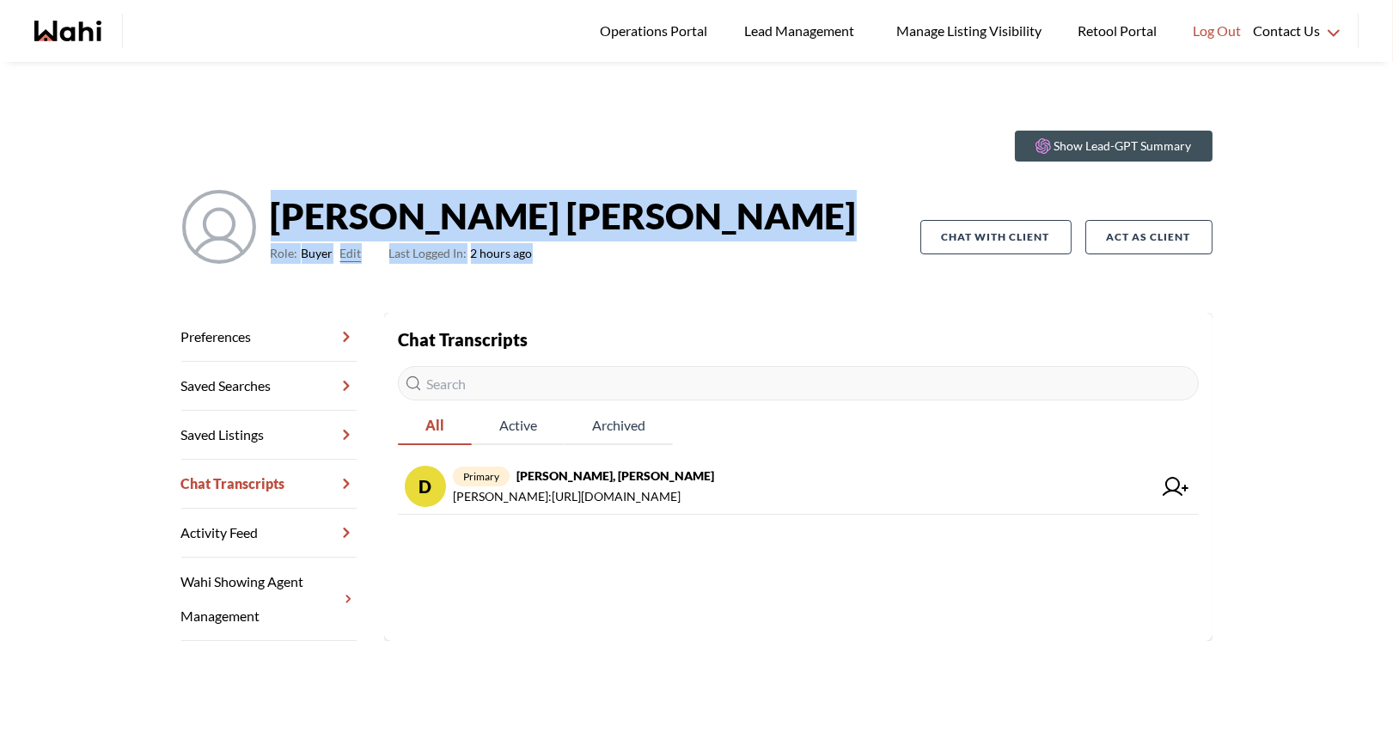
click at [664, 262] on div "David Rodriguez Role: Buyer Edit Last Logged In: 2 hours ago" at bounding box center [550, 237] width 739 height 96
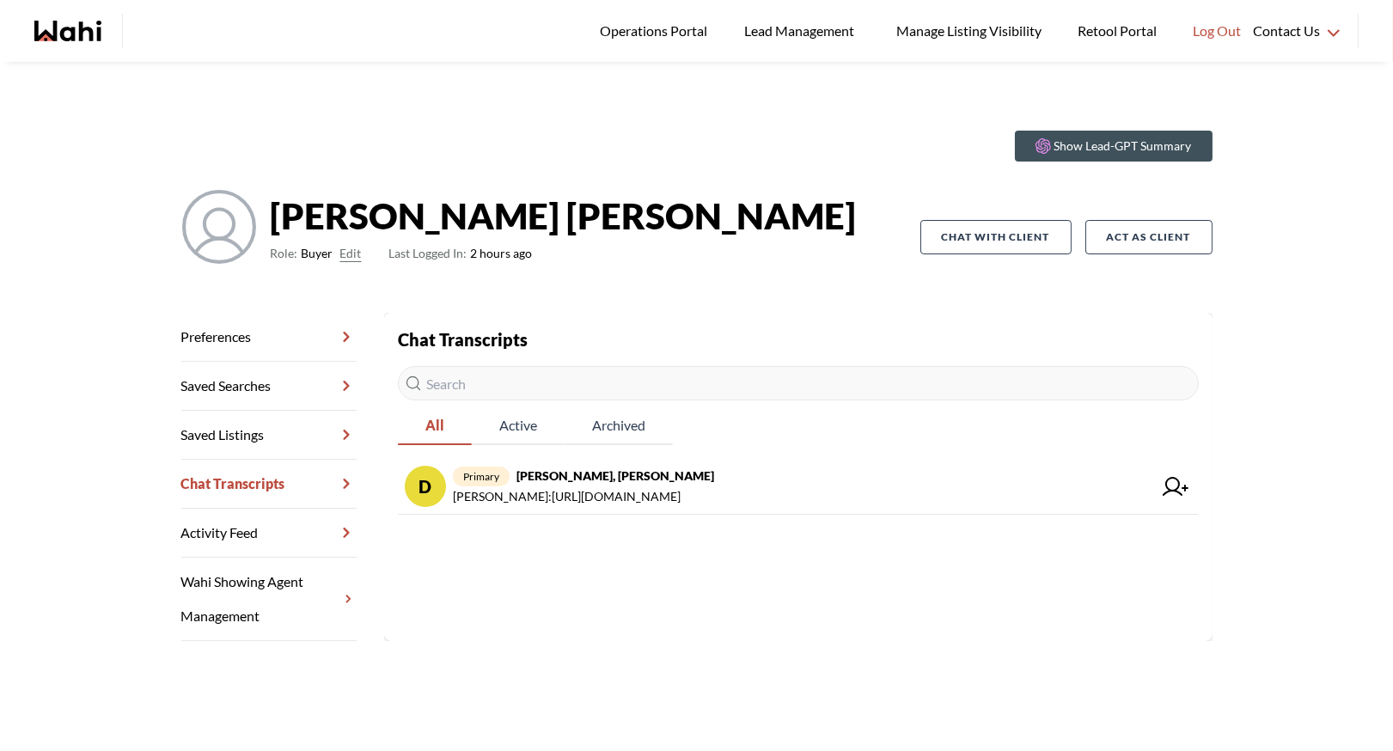
click at [228, 489] on link "Chat Transcripts" at bounding box center [268, 484] width 175 height 49
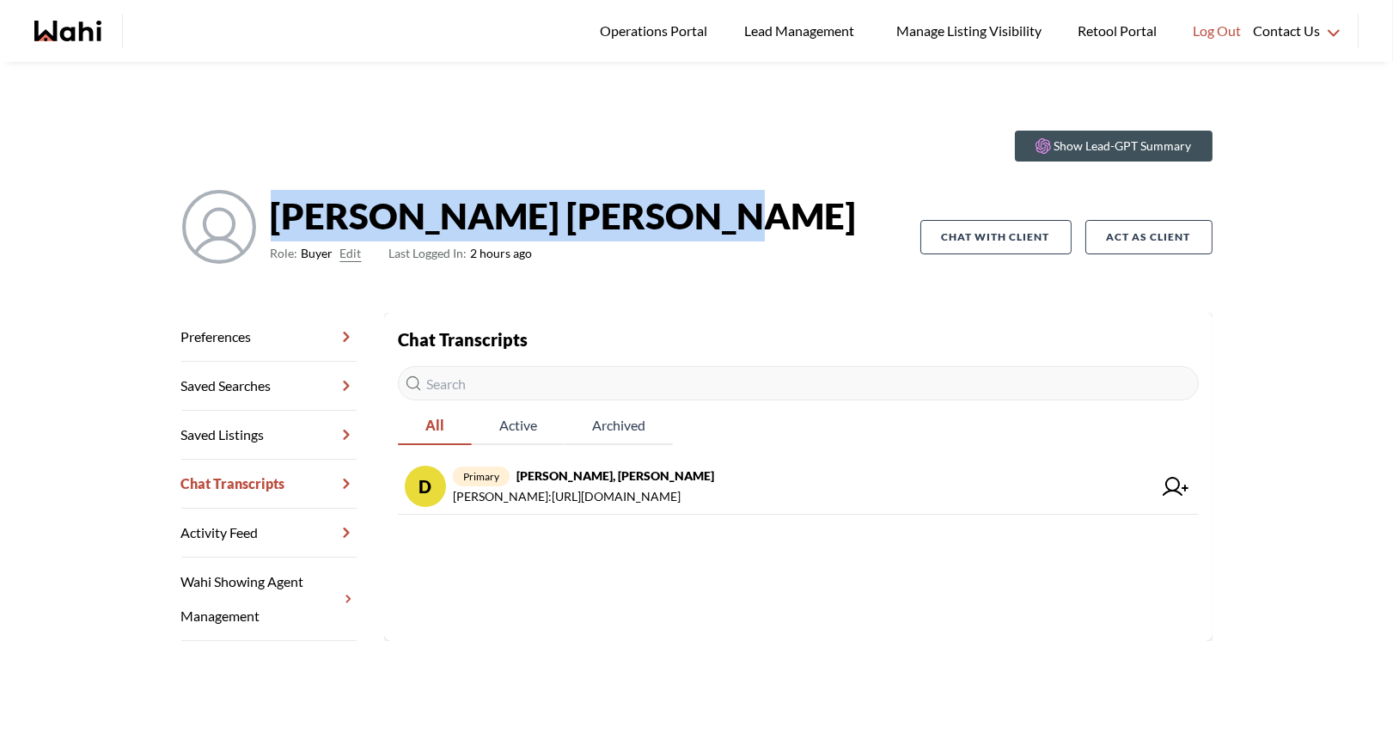
drag, startPoint x: 546, startPoint y: 219, endPoint x: 275, endPoint y: 212, distance: 271.6
click at [274, 212] on div "David Rodriguez Role: Buyer Edit Last Logged In: 2 hours ago" at bounding box center [550, 237] width 739 height 96
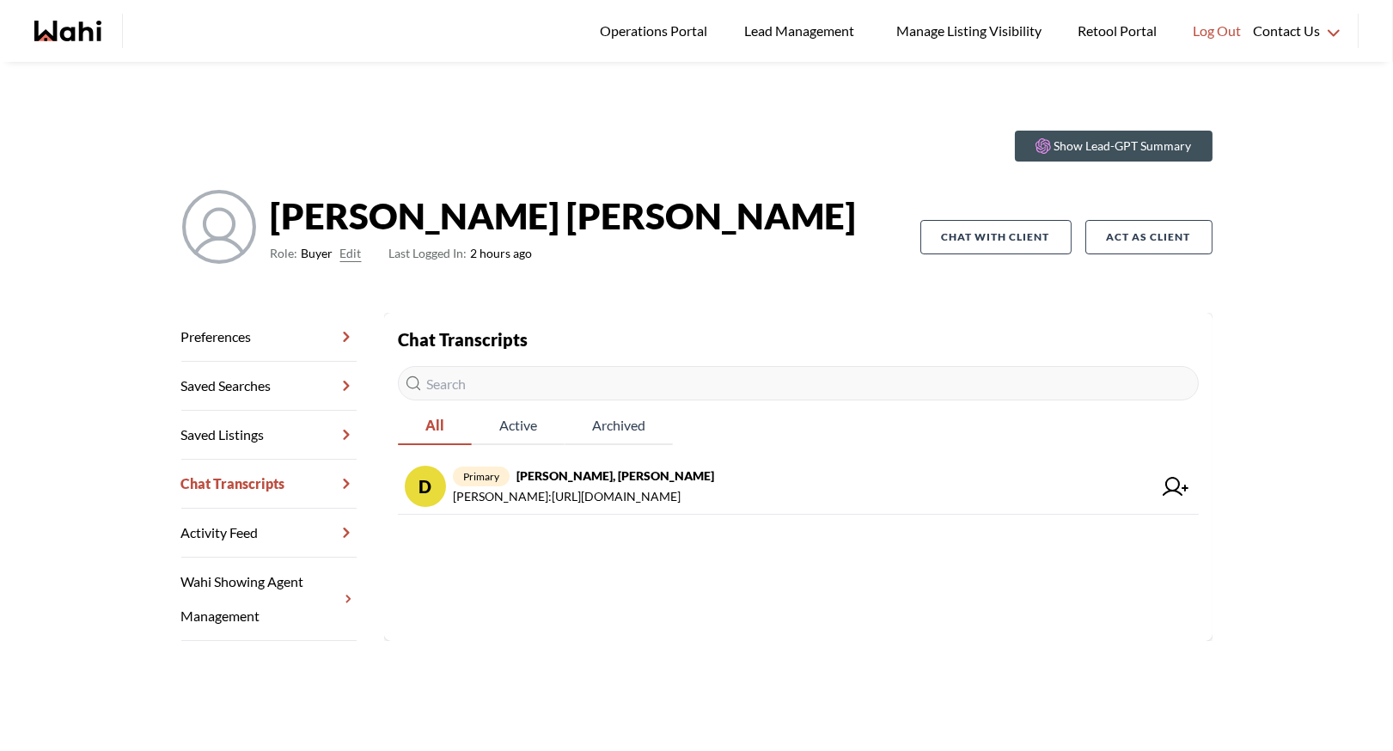
click at [394, 150] on section "Show Lead-GPT Summary" at bounding box center [696, 146] width 1031 height 31
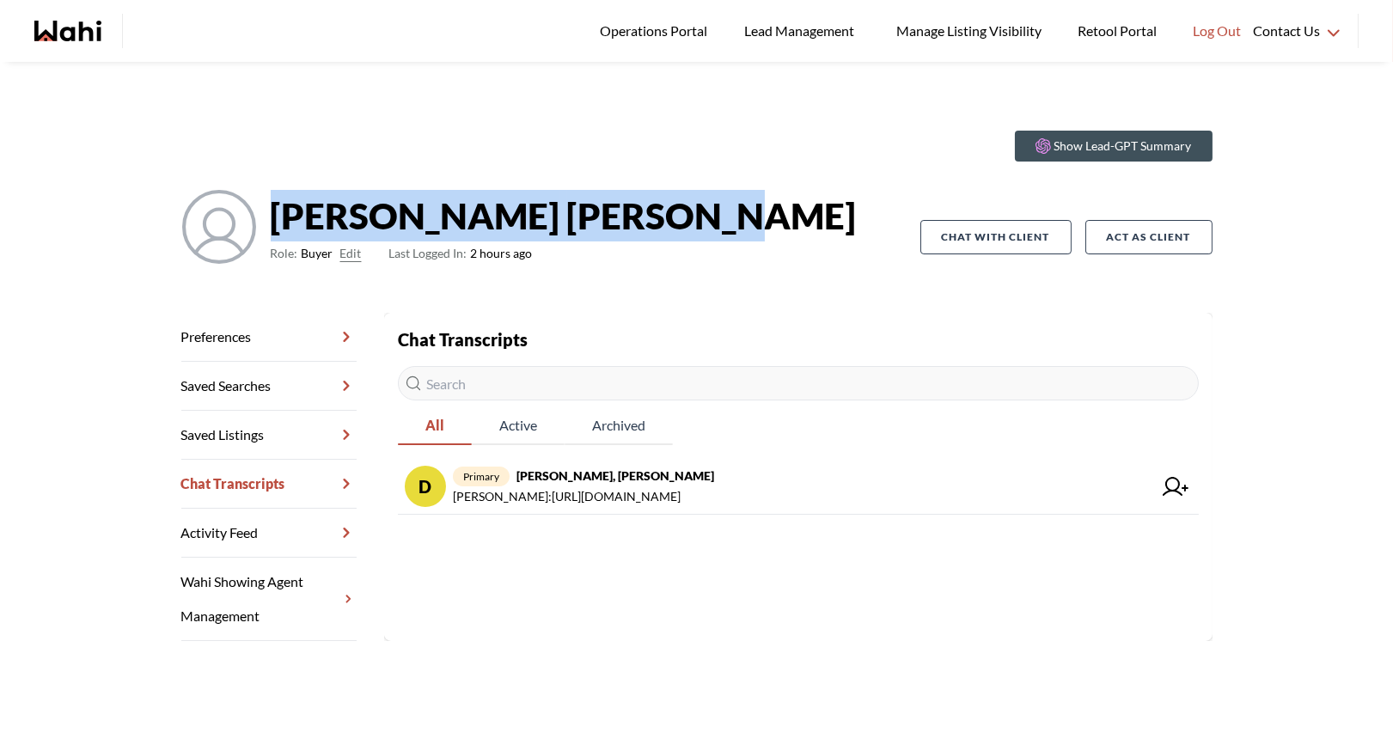
drag, startPoint x: 271, startPoint y: 213, endPoint x: 530, endPoint y: 222, distance: 259.6
click at [530, 222] on strong "David Rodriguez" at bounding box center [564, 216] width 586 height 52
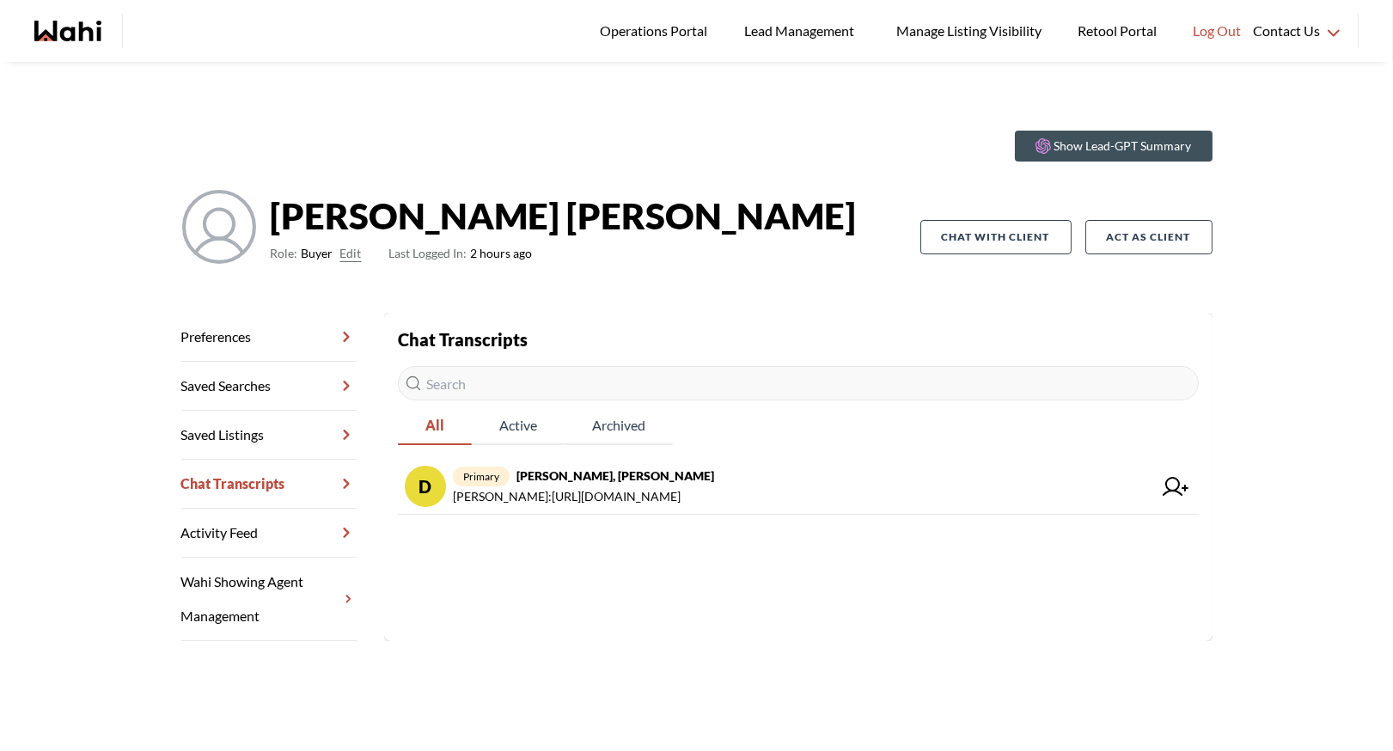
click at [571, 222] on div "David Rodriguez Role: Buyer Edit Last Logged In: 2 hours ago" at bounding box center [550, 237] width 739 height 96
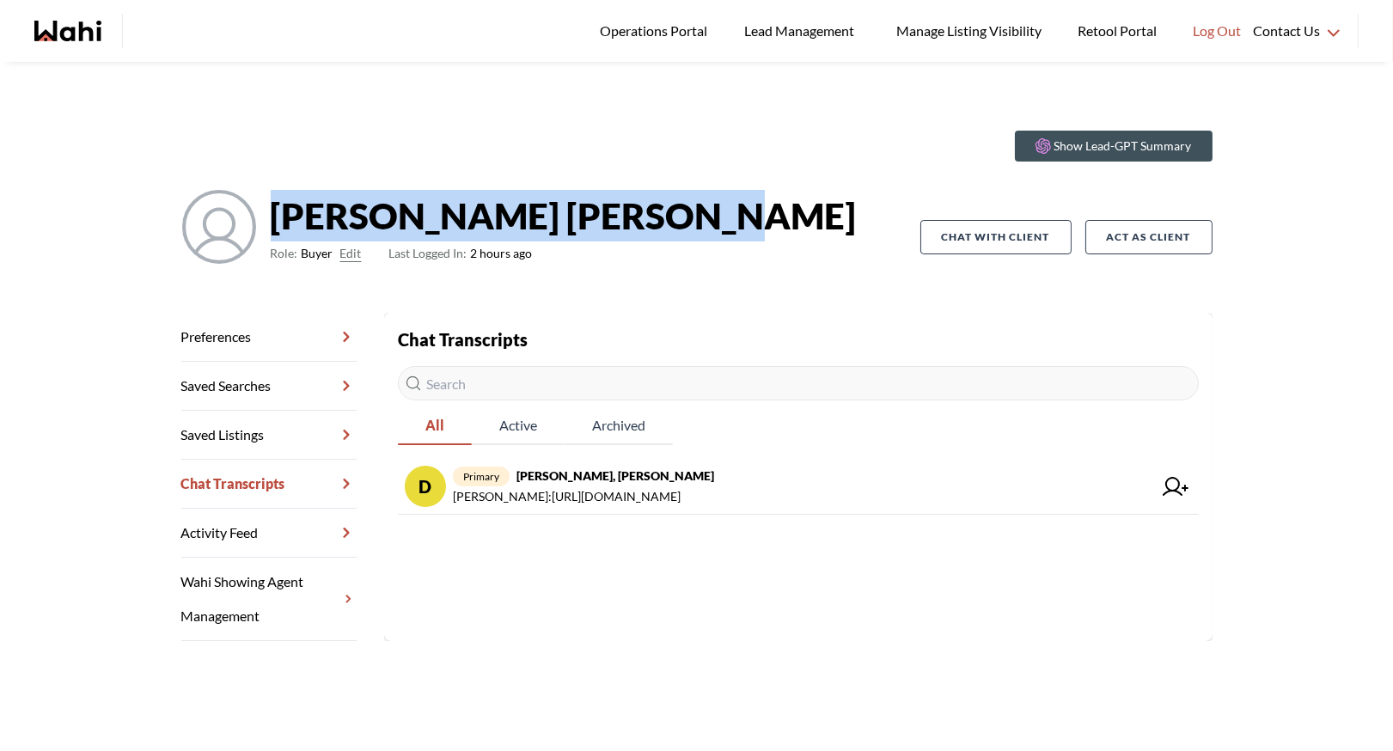
drag, startPoint x: 273, startPoint y: 213, endPoint x: 574, endPoint y: 227, distance: 301.0
click at [574, 227] on div "David Rodriguez Role: Buyer Edit Last Logged In: 2 hours ago" at bounding box center [550, 237] width 739 height 96
drag, startPoint x: 541, startPoint y: 226, endPoint x: 272, endPoint y: 215, distance: 269.1
click at [271, 215] on strong "David Rodriguez" at bounding box center [564, 216] width 586 height 52
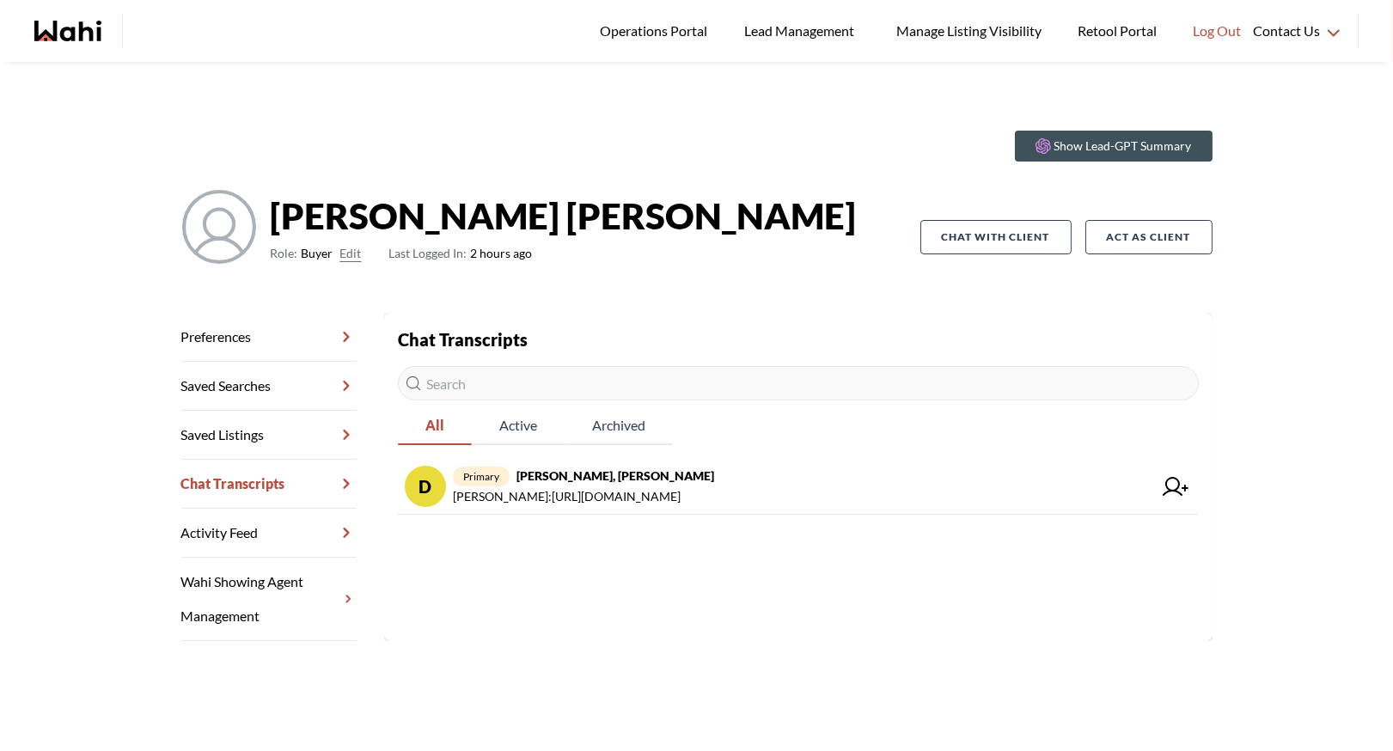
click at [280, 216] on strong "David Rodriguez" at bounding box center [564, 216] width 586 height 52
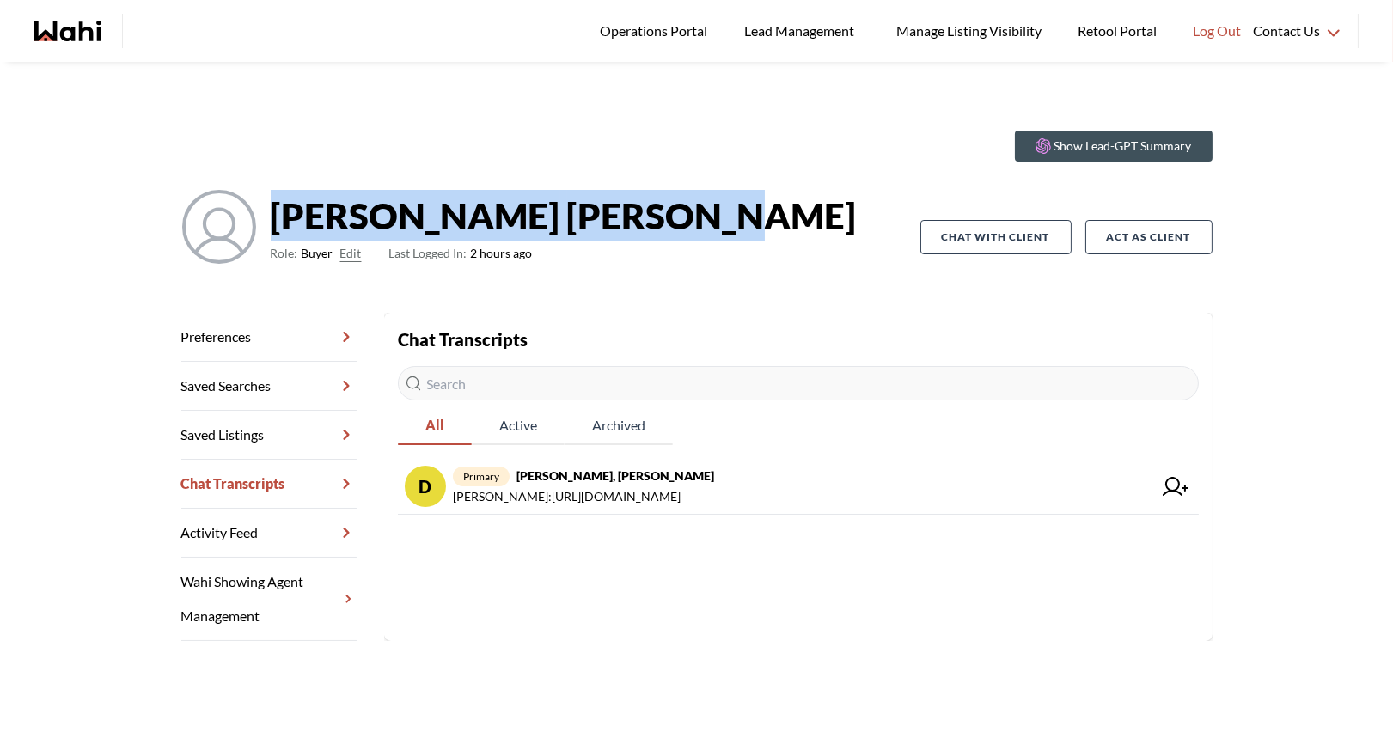
drag, startPoint x: 273, startPoint y: 215, endPoint x: 577, endPoint y: 229, distance: 304.5
click at [577, 229] on div "David Rodriguez Role: Buyer Edit Last Logged In: 2 hours ago" at bounding box center [550, 237] width 739 height 96
drag, startPoint x: 271, startPoint y: 215, endPoint x: 564, endPoint y: 228, distance: 293.2
click at [564, 228] on div "David Rodriguez Role: Buyer Edit Last Logged In: 2 hours ago" at bounding box center [550, 237] width 739 height 96
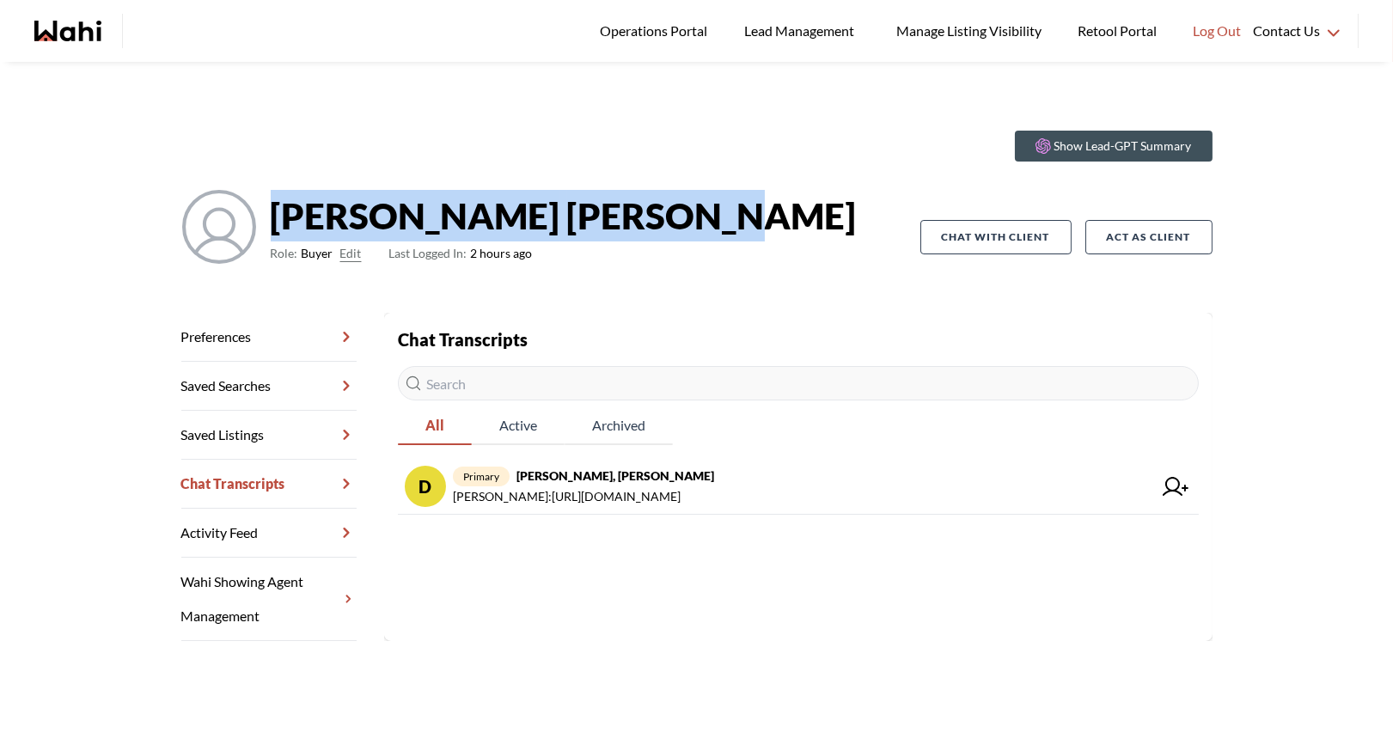
click at [564, 228] on div "David Rodriguez Role: Buyer Edit Last Logged In: 2 hours ago" at bounding box center [550, 237] width 739 height 96
drag, startPoint x: 272, startPoint y: 212, endPoint x: 552, endPoint y: 230, distance: 279.8
click at [553, 231] on div "David Rodriguez Role: Buyer Edit Last Logged In: 2 hours ago" at bounding box center [550, 237] width 739 height 96
click at [552, 230] on div "David Rodriguez Role: Buyer Edit Last Logged In: 2 hours ago" at bounding box center [550, 237] width 739 height 96
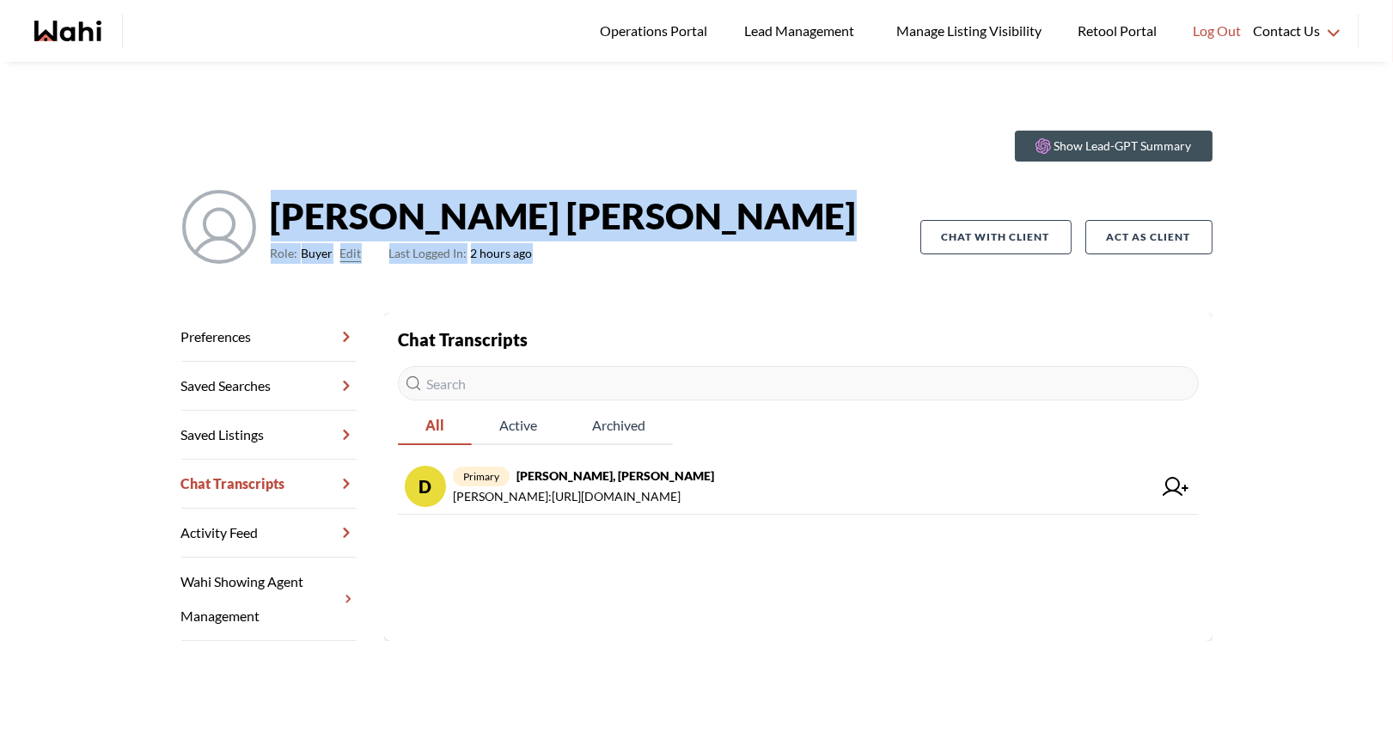
drag, startPoint x: 538, startPoint y: 254, endPoint x: 259, endPoint y: 253, distance: 279.2
click at [259, 253] on div "David Rodriguez Role: Buyer Edit Last Logged In: 2 hours ago" at bounding box center [550, 237] width 739 height 96
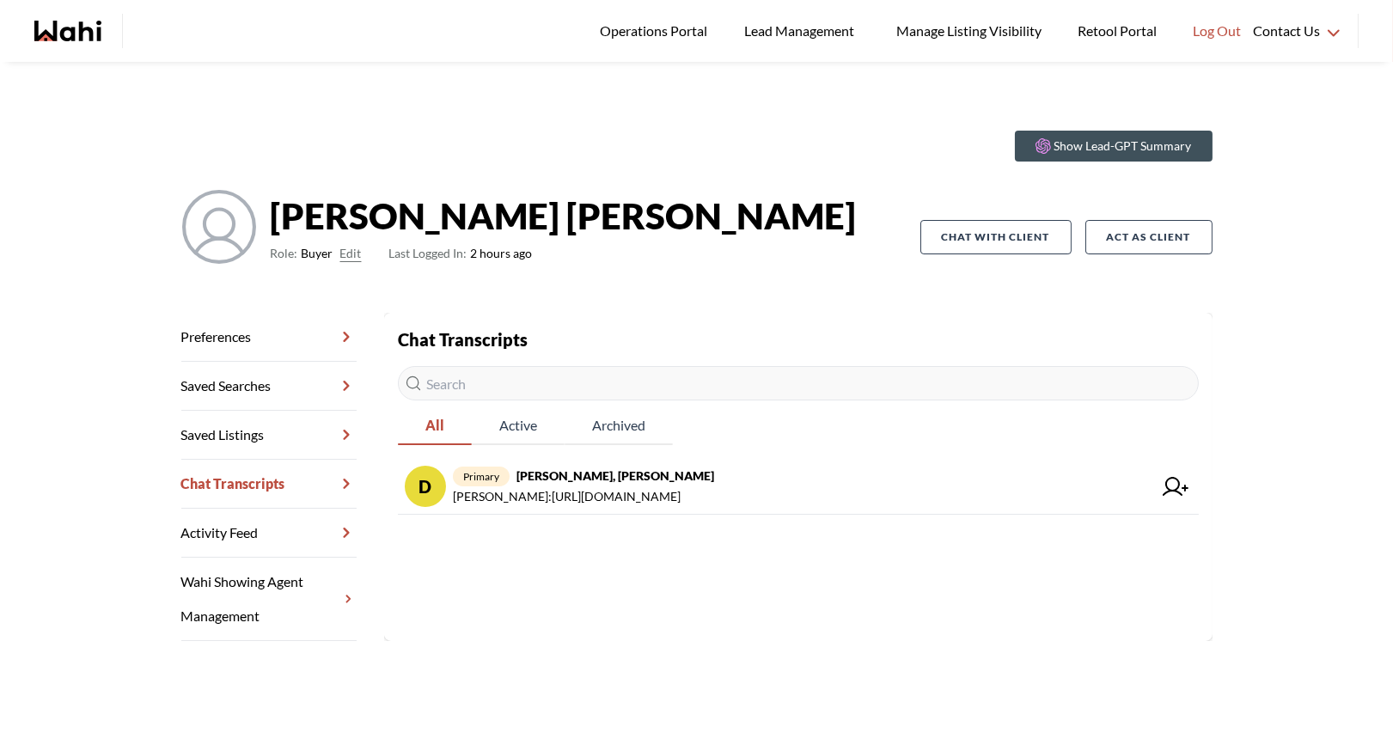
click at [288, 268] on div "David Rodriguez Role: Buyer Edit Last Logged In: 2 hours ago" at bounding box center [550, 237] width 739 height 96
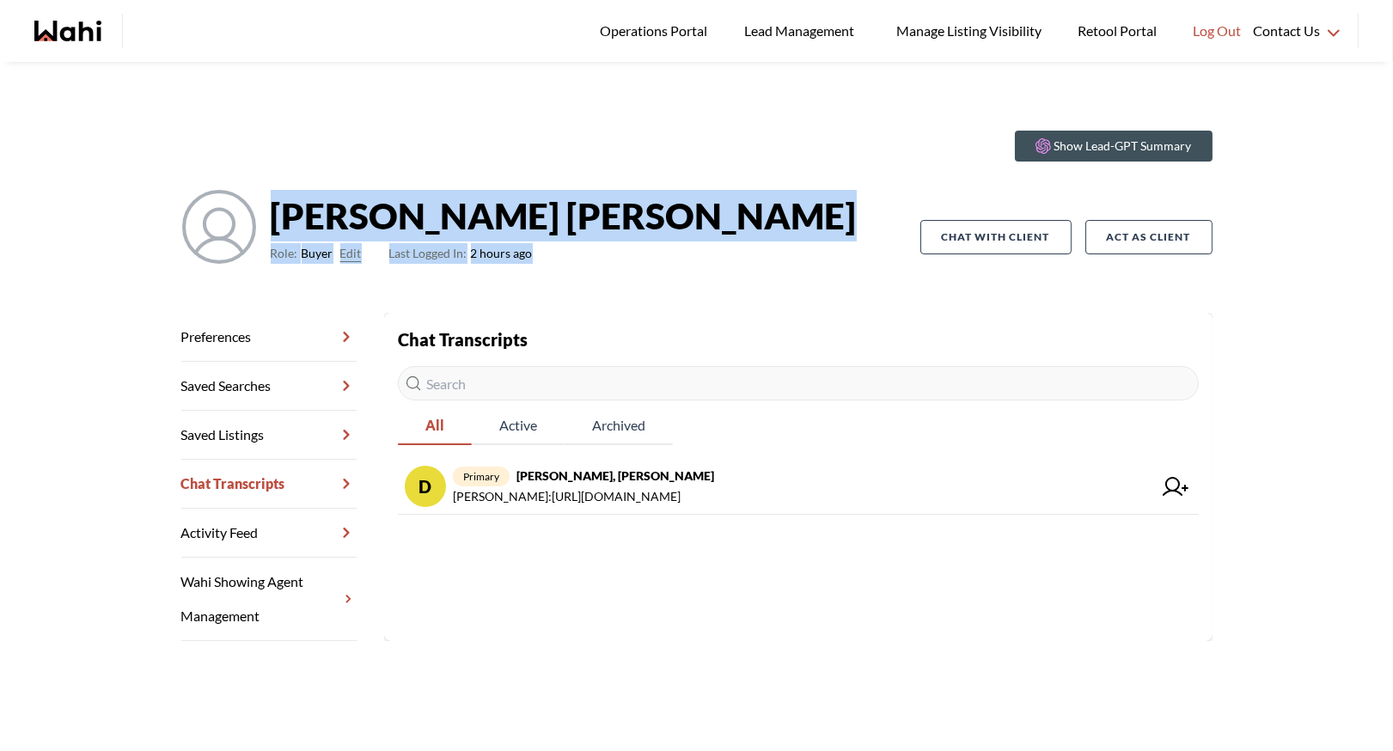
drag, startPoint x: 273, startPoint y: 210, endPoint x: 647, endPoint y: 279, distance: 380.0
click at [647, 279] on div "David Rodriguez Role: Buyer Edit Last Logged In: 2 hours ago" at bounding box center [550, 237] width 739 height 96
click at [646, 277] on div "David Rodriguez Role: Buyer Edit Last Logged In: 2 hours ago" at bounding box center [550, 237] width 739 height 96
drag, startPoint x: 272, startPoint y: 216, endPoint x: 651, endPoint y: 260, distance: 381.5
click at [652, 262] on div "David Rodriguez Role: Buyer Edit Last Logged In: 2 hours ago" at bounding box center [550, 237] width 739 height 96
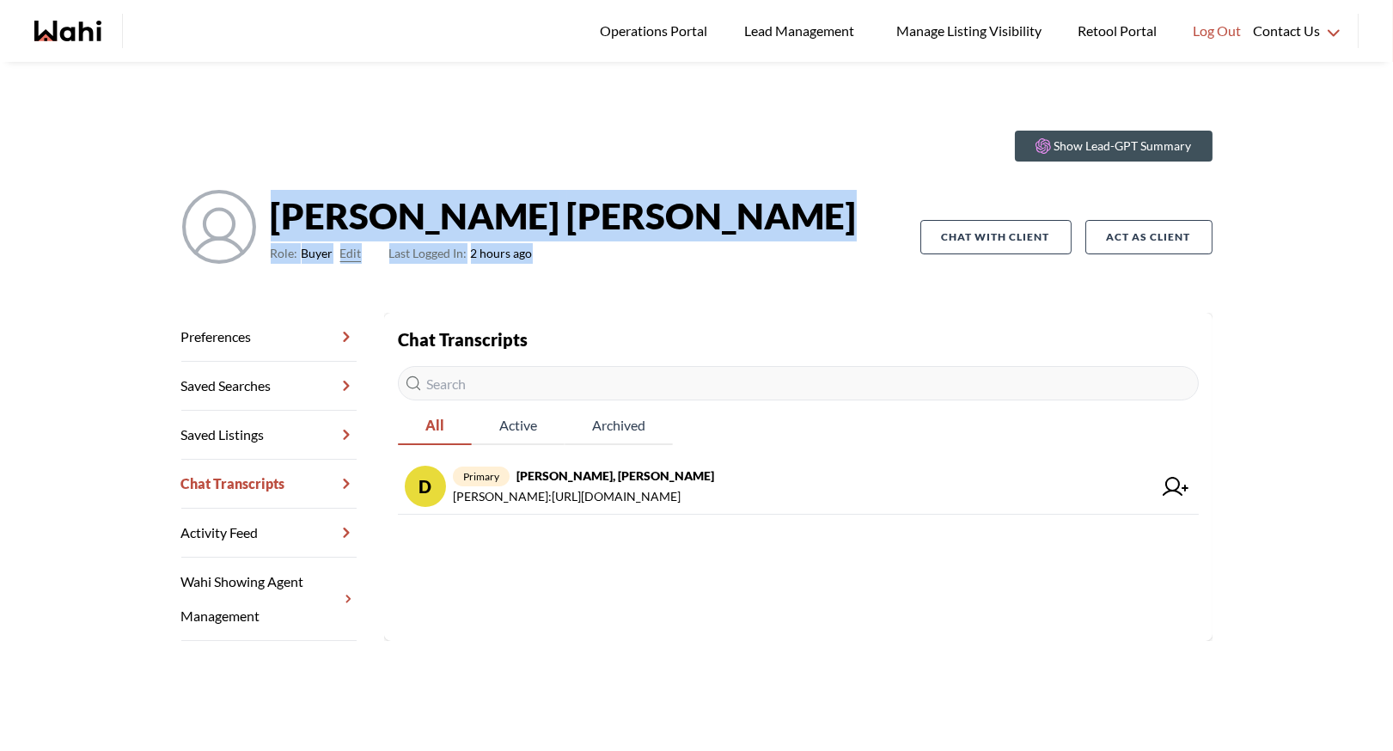
click at [651, 260] on div "David Rodriguez Role: Buyer Edit Last Logged In: 2 hours ago" at bounding box center [550, 237] width 739 height 96
drag, startPoint x: 276, startPoint y: 214, endPoint x: 674, endPoint y: 250, distance: 400.3
click at [674, 250] on div "David Rodriguez Role: Buyer Edit Last Logged In: 2 hours ago" at bounding box center [550, 237] width 739 height 96
drag, startPoint x: 271, startPoint y: 215, endPoint x: 602, endPoint y: 288, distance: 338.7
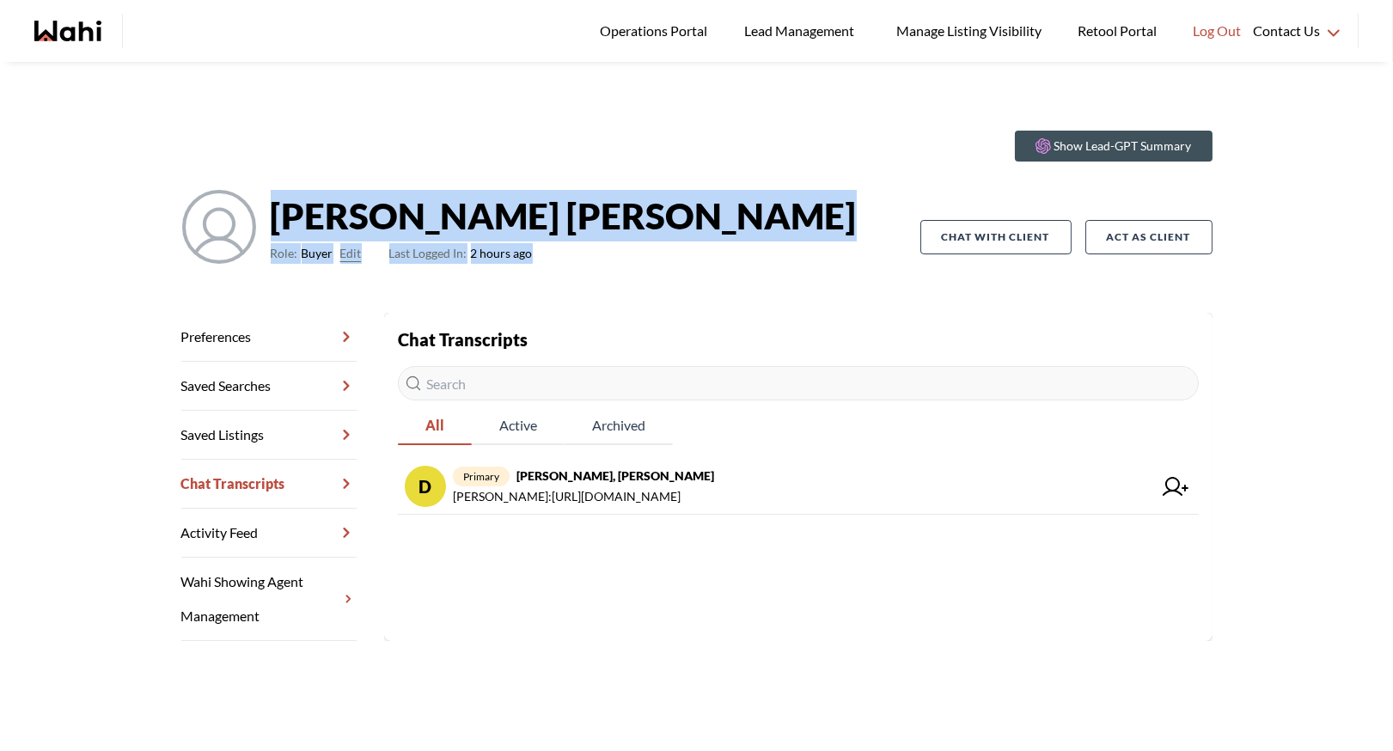
click at [604, 290] on div "Show Lead-GPT Summary David Rodriguez Role: Buyer Edit Last Logged In: 2 hours …" at bounding box center [696, 215] width 1031 height 196
click at [602, 288] on div "Show Lead-GPT Summary David Rodriguez Role: Buyer Edit Last Logged In: 2 hours …" at bounding box center [696, 215] width 1031 height 196
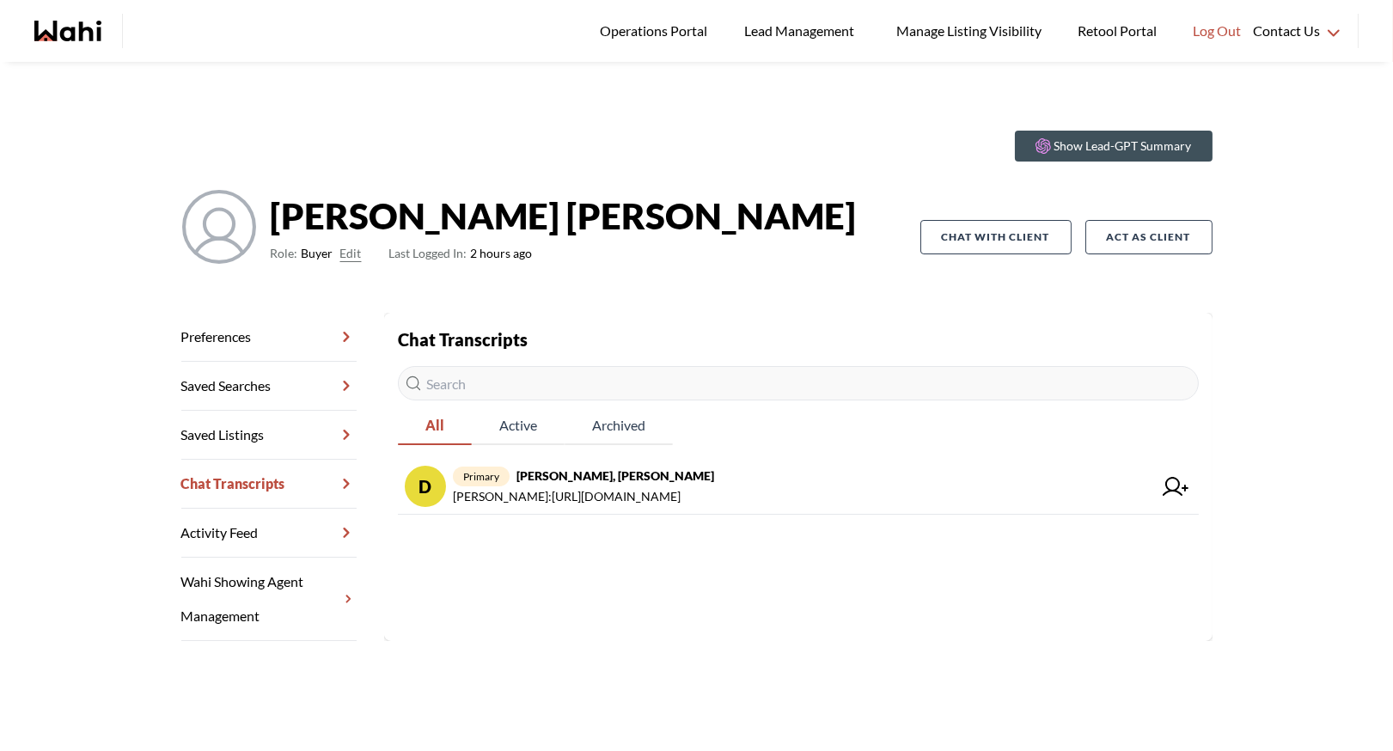
click at [265, 214] on div "David Rodriguez Role: Buyer Edit Last Logged In: 2 hours ago" at bounding box center [550, 237] width 739 height 96
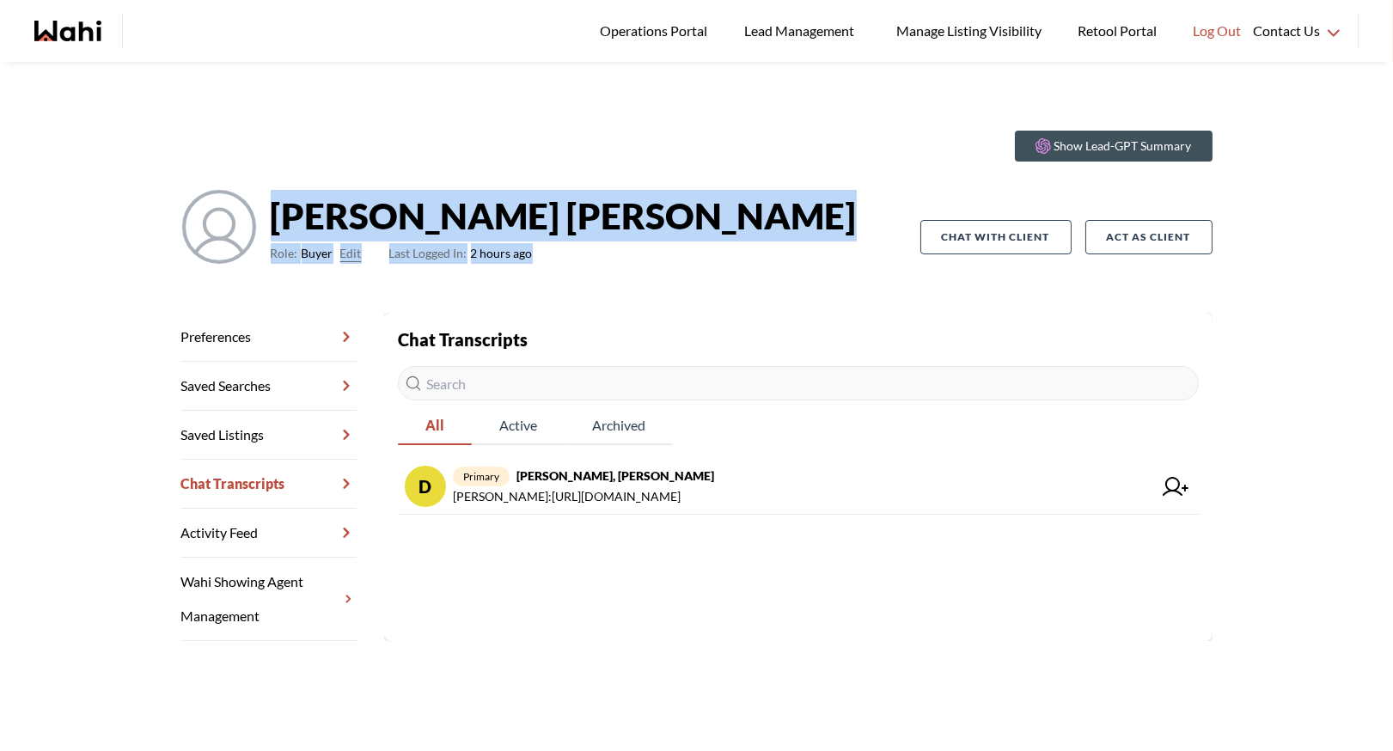
drag, startPoint x: 271, startPoint y: 212, endPoint x: 596, endPoint y: 293, distance: 334.6
click at [600, 294] on div "Show Lead-GPT Summary David Rodriguez Role: Buyer Edit Last Logged In: 2 hours …" at bounding box center [696, 215] width 1031 height 196
click at [596, 293] on div "Show Lead-GPT Summary David Rodriguez Role: Buyer Edit Last Logged In: 2 hours …" at bounding box center [696, 215] width 1031 height 196
drag, startPoint x: 271, startPoint y: 216, endPoint x: 576, endPoint y: 305, distance: 318.6
click at [583, 306] on div "Show Lead-GPT Summary David Rodriguez Role: Buyer Edit Last Logged In: 2 hours …" at bounding box center [696, 215] width 1031 height 196
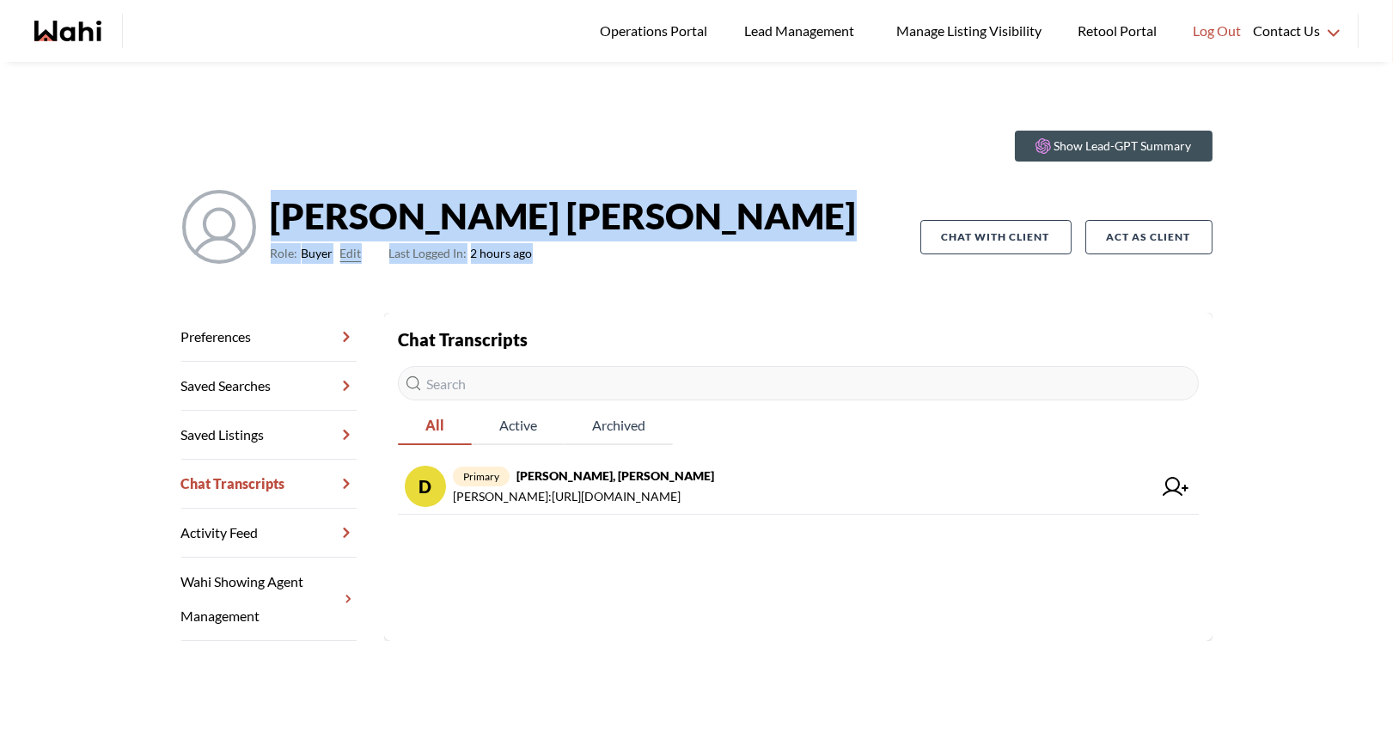
click at [576, 305] on div "Show Lead-GPT Summary David Rodriguez Role: Buyer Edit Last Logged In: 2 hours …" at bounding box center [696, 215] width 1031 height 196
drag, startPoint x: 278, startPoint y: 211, endPoint x: 659, endPoint y: 244, distance: 382.0
click at [660, 245] on div "David Rodriguez Role: Buyer Edit Last Logged In: 2 hours ago" at bounding box center [550, 237] width 739 height 96
click at [659, 244] on div "David Rodriguez Role: Buyer Edit Last Logged In: 2 hours ago" at bounding box center [550, 237] width 739 height 96
drag, startPoint x: 273, startPoint y: 215, endPoint x: 700, endPoint y: 295, distance: 434.4
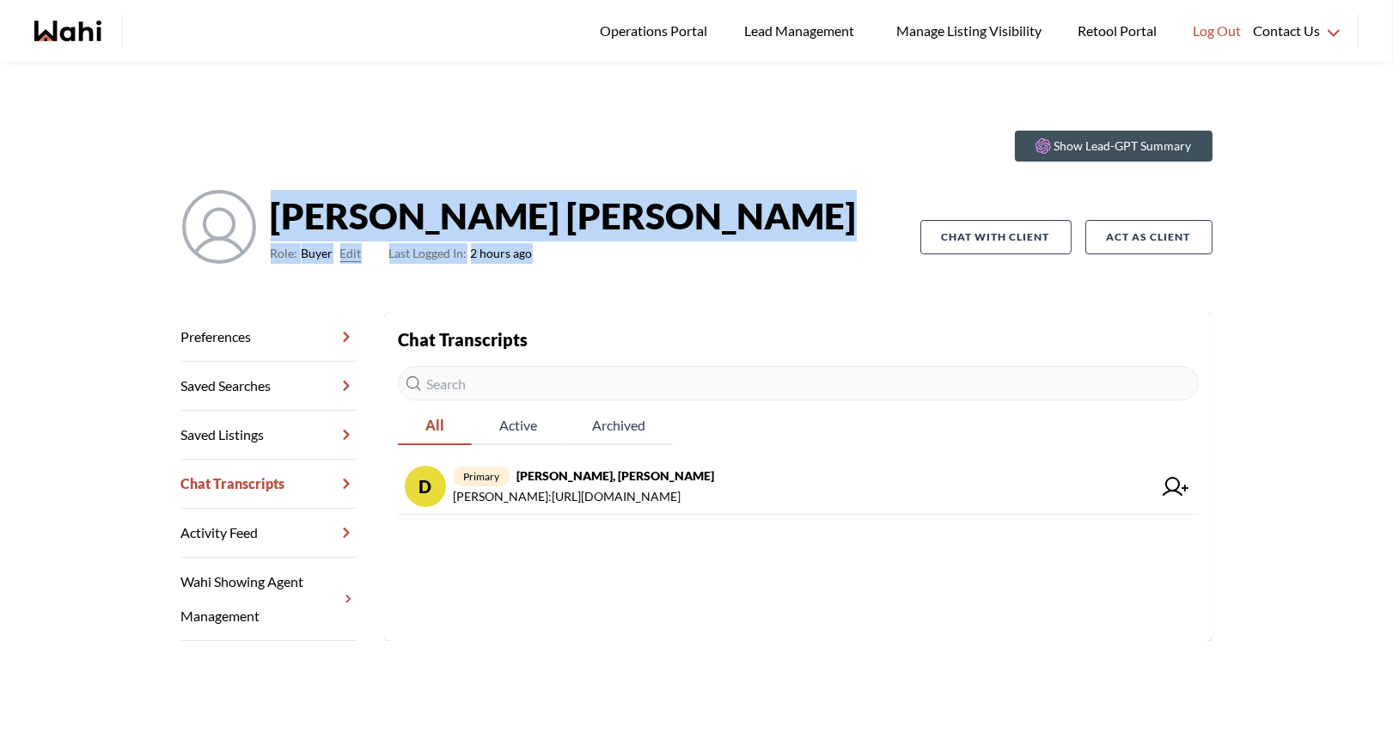
click at [701, 296] on div "Show Lead-GPT Summary David Rodriguez Role: Buyer Edit Last Logged In: 2 hours …" at bounding box center [696, 215] width 1031 height 196
click at [700, 295] on div "Show Lead-GPT Summary David Rodriguez Role: Buyer Edit Last Logged In: 2 hours …" at bounding box center [696, 215] width 1031 height 196
drag, startPoint x: 273, startPoint y: 215, endPoint x: 704, endPoint y: 294, distance: 438.5
click at [705, 295] on div "Show Lead-GPT Summary David Rodriguez Role: Buyer Edit Last Logged In: 2 hours …" at bounding box center [696, 215] width 1031 height 196
click at [704, 294] on div "Show Lead-GPT Summary David Rodriguez Role: Buyer Edit Last Logged In: 2 hours …" at bounding box center [696, 215] width 1031 height 196
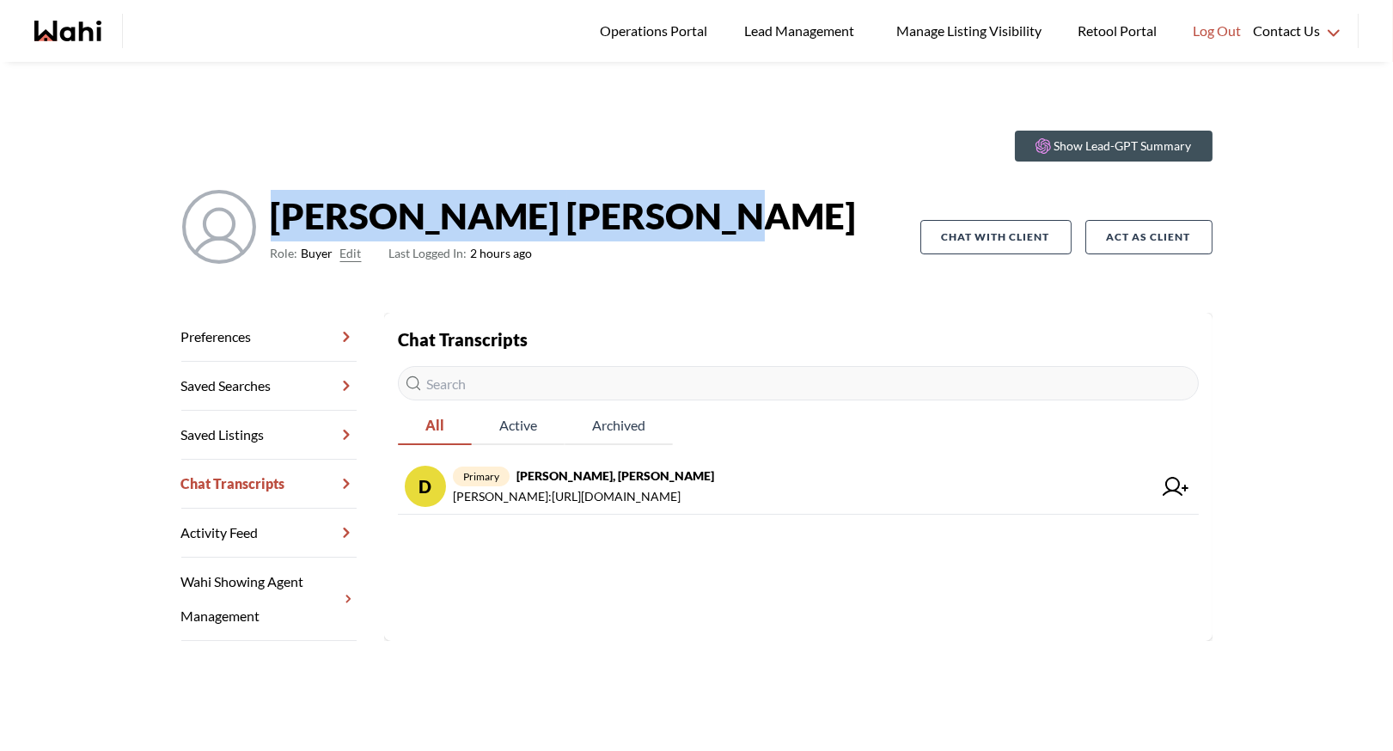
drag, startPoint x: 549, startPoint y: 217, endPoint x: 271, endPoint y: 211, distance: 278.4
click at [270, 211] on div "David Rodriguez Role: Buyer Edit Last Logged In: 2 hours ago" at bounding box center [550, 237] width 739 height 96
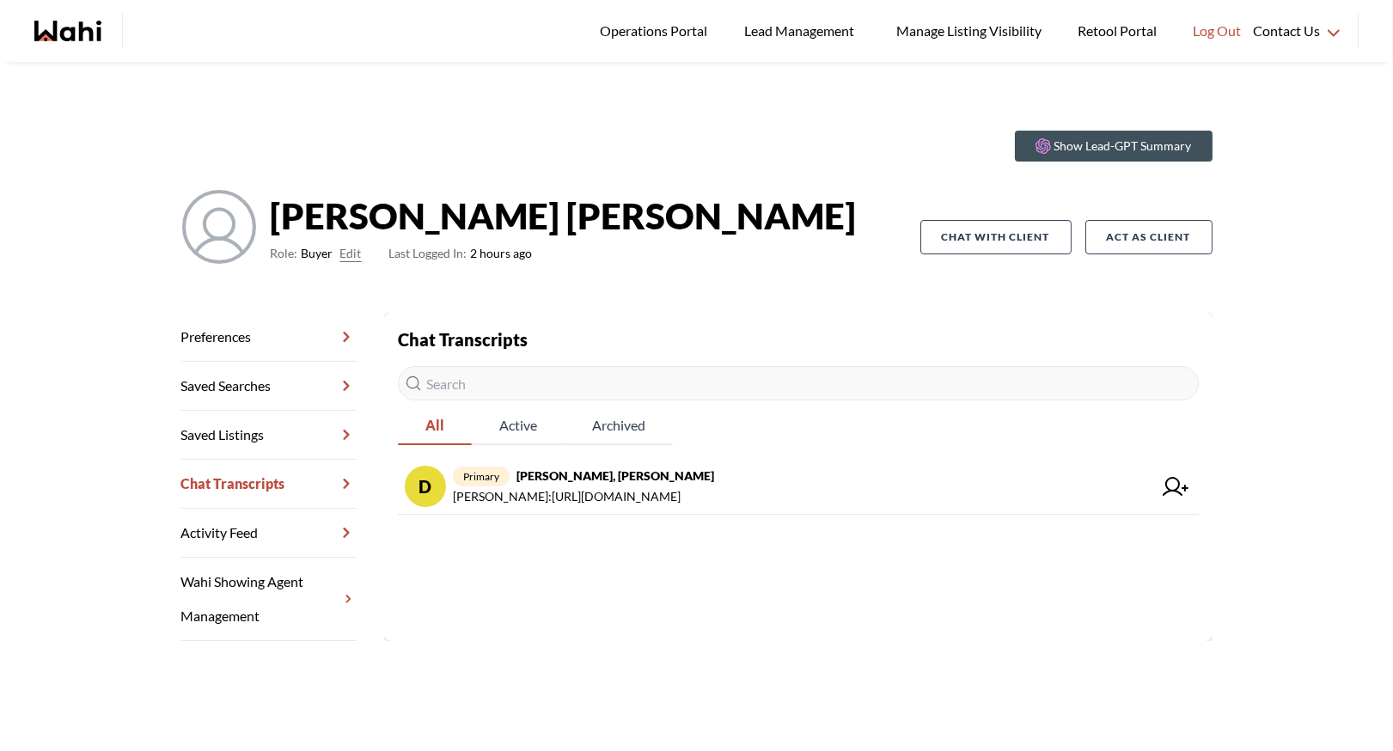
click at [304, 210] on strong "David Rodriguez" at bounding box center [564, 216] width 586 height 52
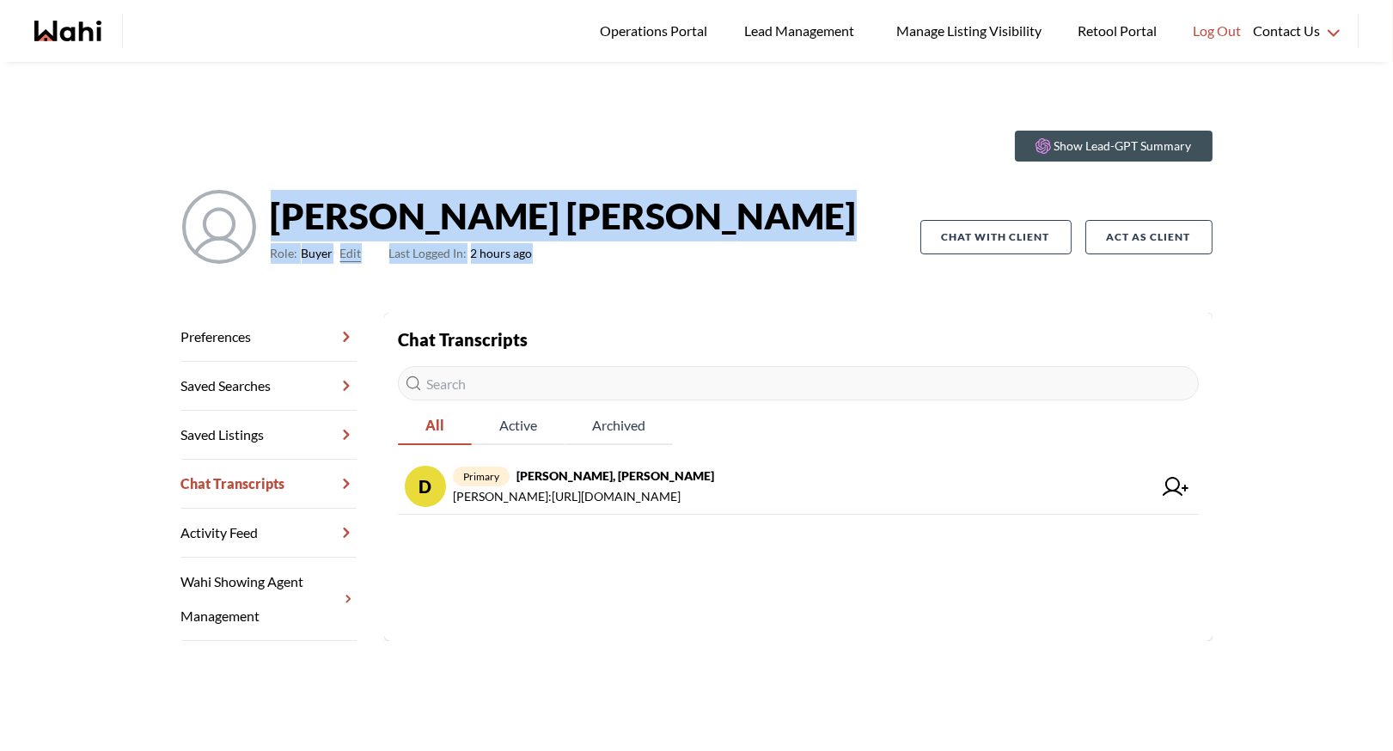
drag, startPoint x: 277, startPoint y: 216, endPoint x: 723, endPoint y: 253, distance: 447.3
click at [723, 253] on div "David Rodriguez Role: Buyer Edit Last Logged In: 2 hours ago" at bounding box center [550, 237] width 739 height 96
drag, startPoint x: 273, startPoint y: 209, endPoint x: 607, endPoint y: 303, distance: 347.3
click at [607, 304] on div "Show Lead-GPT Summary David Rodriguez Role: Buyer Edit Last Logged In: 2 hours …" at bounding box center [696, 215] width 1031 height 196
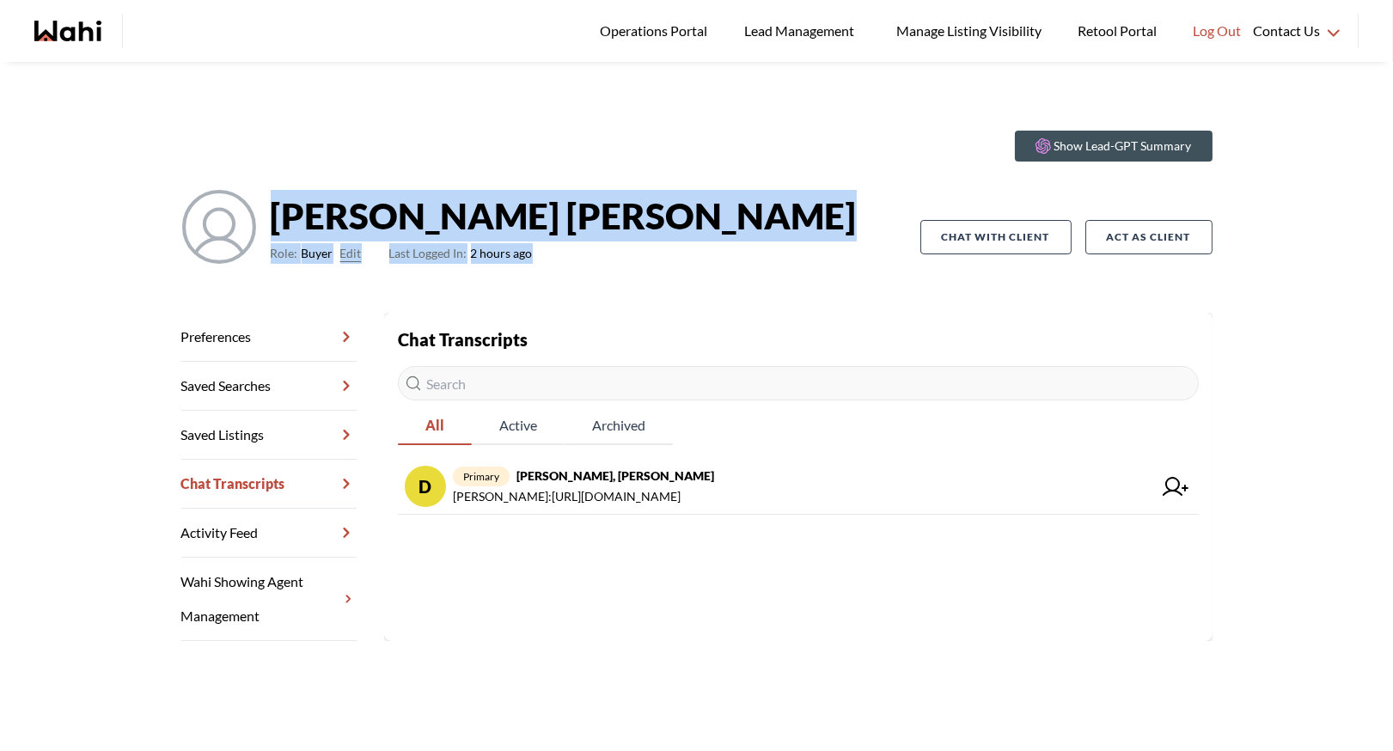
click at [607, 303] on div "Show Lead-GPT Summary David Rodriguez Role: Buyer Edit Last Logged In: 2 hours …" at bounding box center [696, 215] width 1031 height 196
drag, startPoint x: 271, startPoint y: 218, endPoint x: 582, endPoint y: 284, distance: 317.8
click at [587, 284] on div "David Rodriguez Role: Buyer Edit Last Logged In: 2 hours ago" at bounding box center [550, 237] width 739 height 96
click at [582, 284] on div "David Rodriguez Role: Buyer Edit Last Logged In: 2 hours ago" at bounding box center [550, 237] width 739 height 96
drag, startPoint x: 272, startPoint y: 218, endPoint x: 676, endPoint y: 287, distance: 409.6
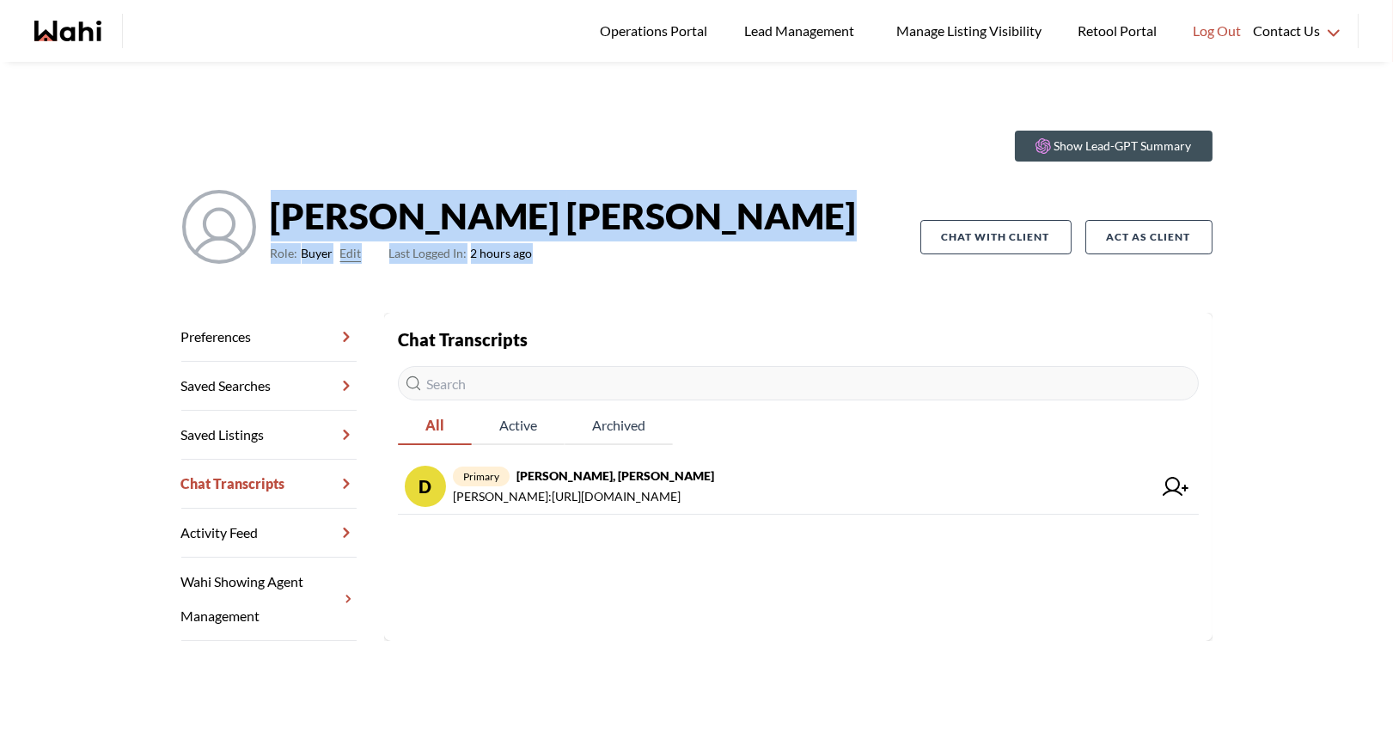
click at [678, 288] on div "Show Lead-GPT Summary David Rodriguez Role: Buyer Edit Last Logged In: 2 hours …" at bounding box center [696, 215] width 1031 height 196
click at [676, 287] on div "Show Lead-GPT Summary David Rodriguez Role: Buyer Edit Last Logged In: 2 hours …" at bounding box center [696, 215] width 1031 height 196
drag, startPoint x: 274, startPoint y: 214, endPoint x: 584, endPoint y: 254, distance: 312.8
click at [587, 256] on div "David Rodriguez Role: Buyer Edit Last Logged In: 2 hours ago" at bounding box center [550, 237] width 739 height 96
click at [584, 254] on div "David Rodriguez Role: Buyer Edit Last Logged In: 2 hours ago" at bounding box center [550, 237] width 739 height 96
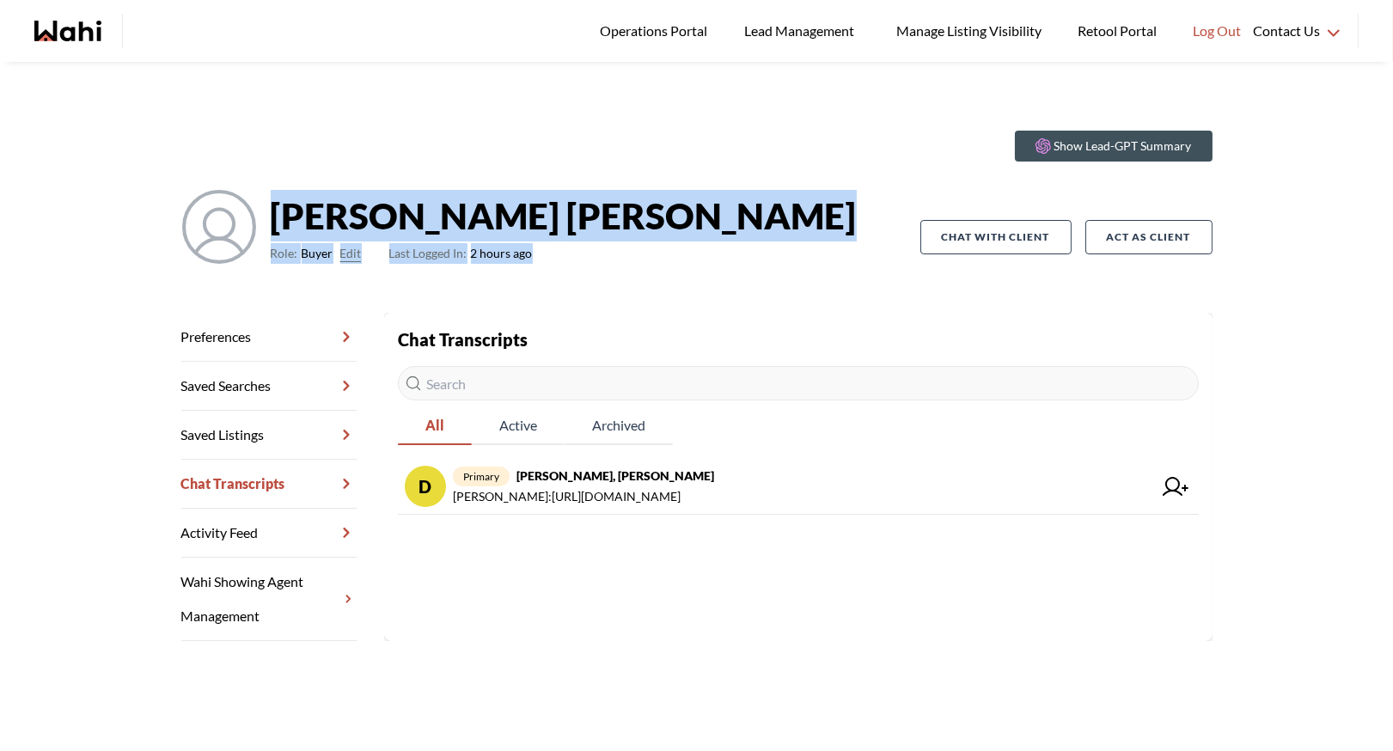
drag, startPoint x: 271, startPoint y: 212, endPoint x: 642, endPoint y: 260, distance: 373.4
click at [642, 260] on div "David Rodriguez Role: Buyer Edit Last Logged In: 2 hours ago" at bounding box center [550, 237] width 739 height 96
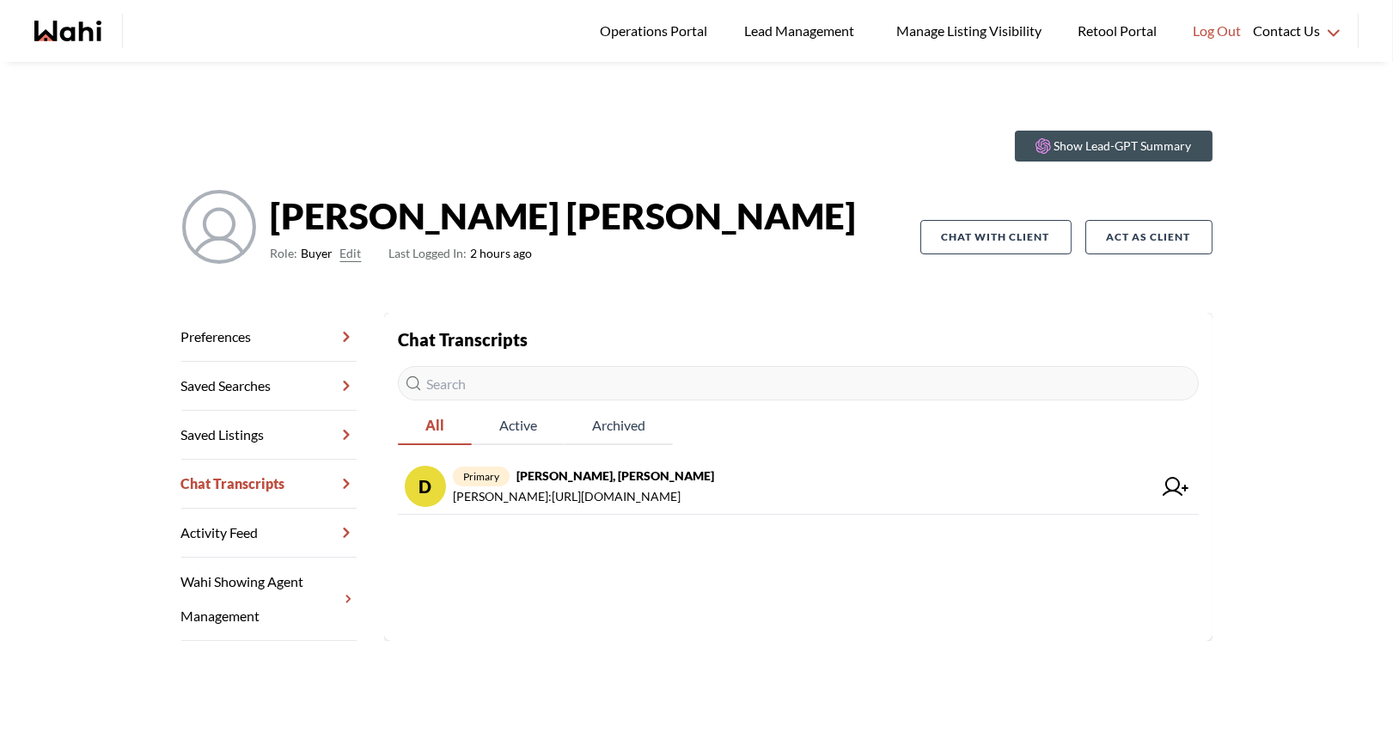
click at [411, 163] on div "Show Lead-GPT Summary David Rodriguez Role: Buyer Edit Last Logged In: 2 hours …" at bounding box center [696, 215] width 1031 height 196
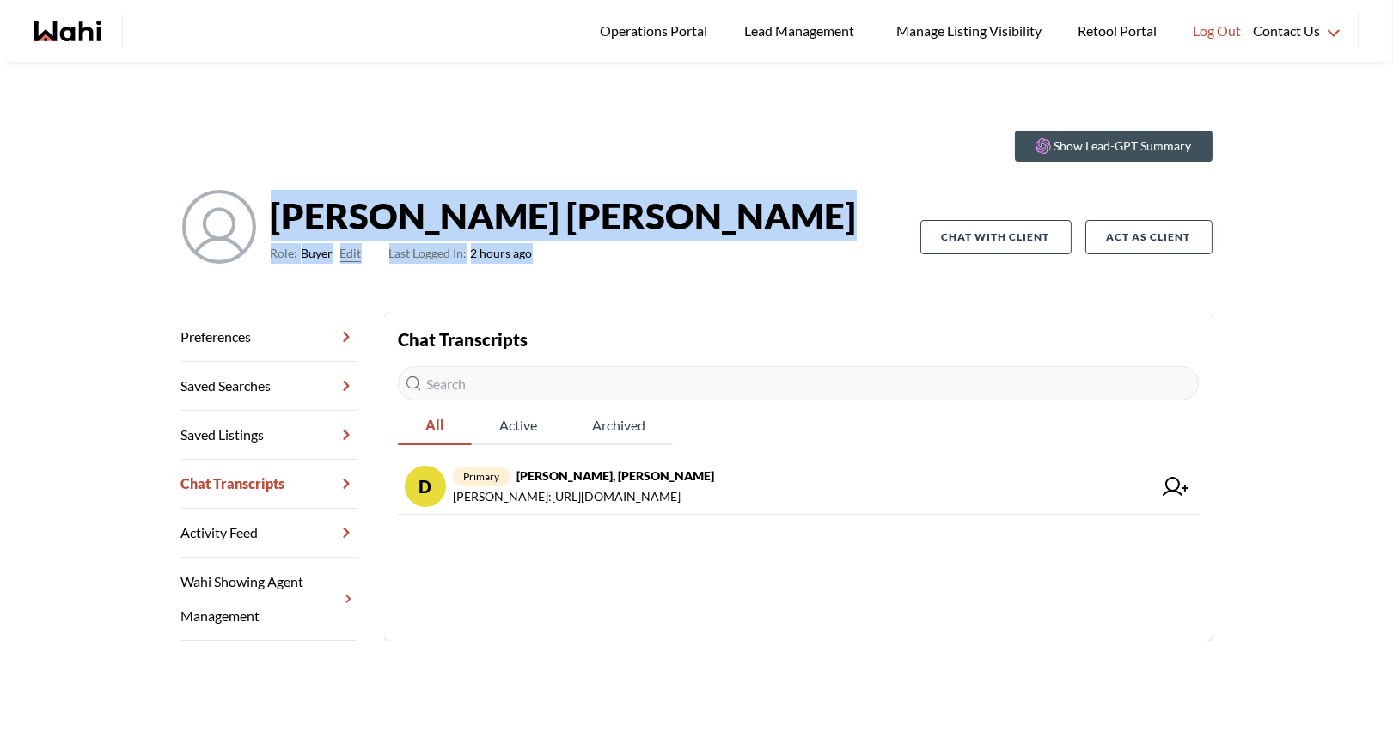
drag, startPoint x: 272, startPoint y: 214, endPoint x: 662, endPoint y: 277, distance: 394.2
click at [662, 278] on div "David Rodriguez Role: Buyer Edit Last Logged In: 2 hours ago" at bounding box center [550, 237] width 739 height 96
click at [662, 277] on div "David Rodriguez Role: Buyer Edit Last Logged In: 2 hours ago" at bounding box center [550, 237] width 739 height 96
drag, startPoint x: 271, startPoint y: 214, endPoint x: 599, endPoint y: 250, distance: 329.3
click at [599, 251] on div "David Rodriguez Role: Buyer Edit Last Logged In: 2 hours ago" at bounding box center [550, 237] width 739 height 96
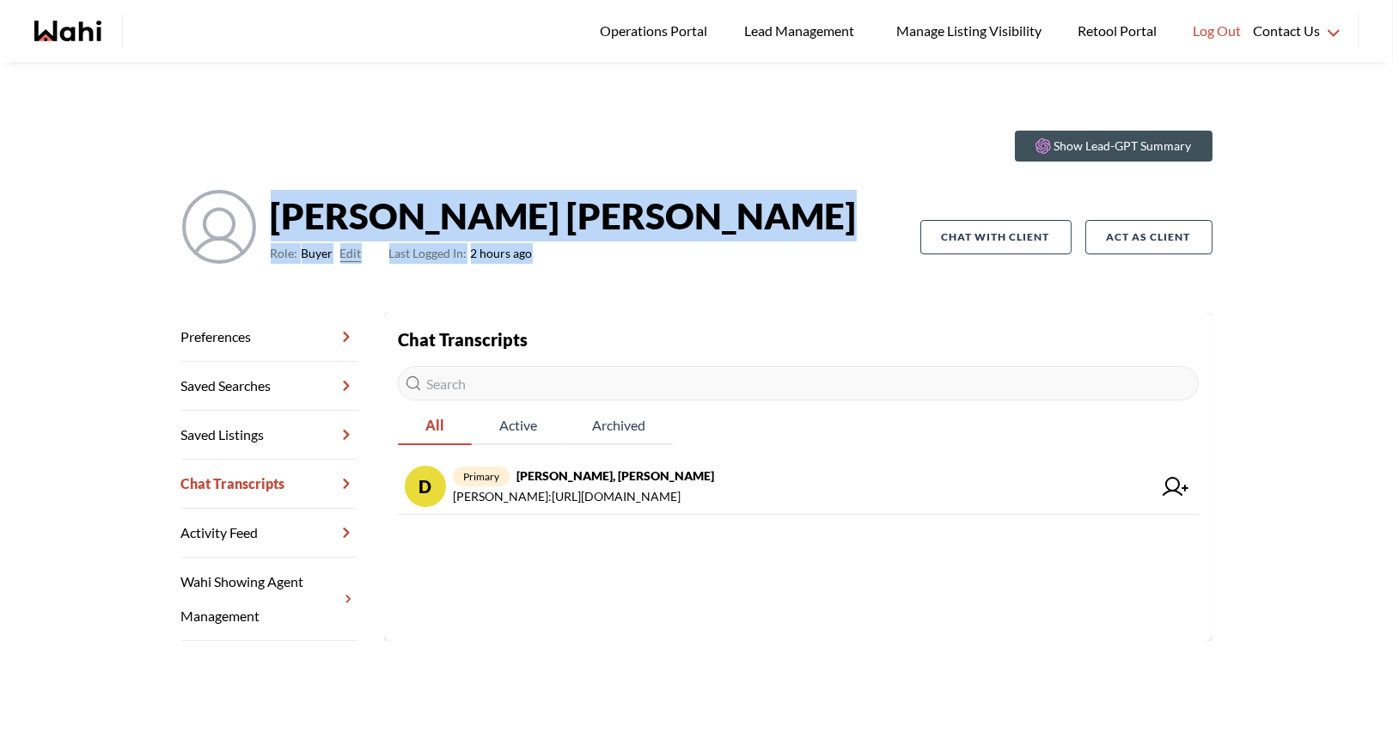
click at [599, 250] on div "David Rodriguez Role: Buyer Edit Last Logged In: 2 hours ago" at bounding box center [550, 237] width 739 height 96
drag, startPoint x: 272, startPoint y: 217, endPoint x: 579, endPoint y: 264, distance: 310.2
click at [580, 264] on div "David Rodriguez Role: Buyer Edit Last Logged In: 2 hours ago" at bounding box center [550, 237] width 739 height 96
click at [579, 264] on div "David Rodriguez Role: Buyer Edit Last Logged In: 2 hours ago" at bounding box center [550, 237] width 739 height 96
drag, startPoint x: 273, startPoint y: 218, endPoint x: 640, endPoint y: 299, distance: 375.6
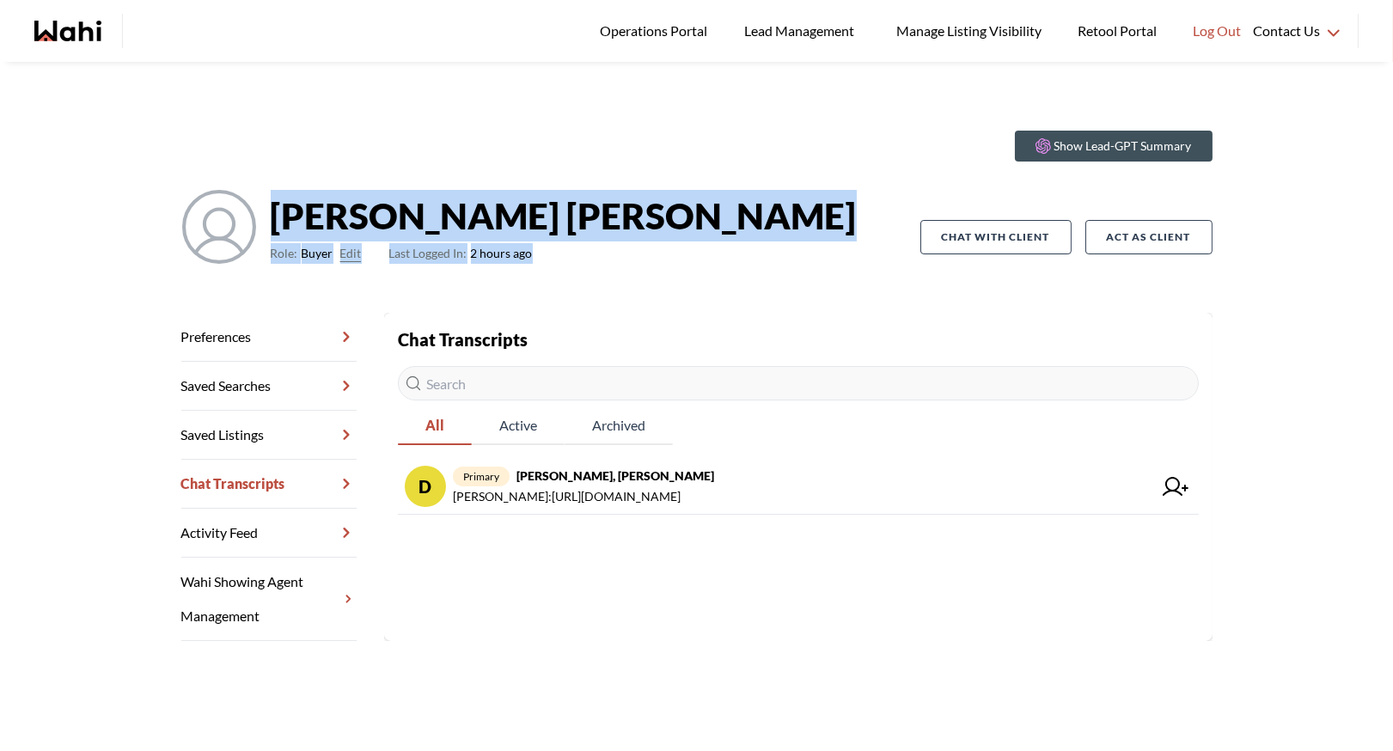
click at [640, 299] on div "Show Lead-GPT Summary David Rodriguez Role: Buyer Edit Last Logged In: 2 hours …" at bounding box center [696, 215] width 1031 height 196
drag, startPoint x: 274, startPoint y: 216, endPoint x: 601, endPoint y: 270, distance: 330.8
click at [602, 271] on div "David Rodriguez Role: Buyer Edit Last Logged In: 2 hours ago" at bounding box center [550, 237] width 739 height 96
click at [623, 289] on div "Show Lead-GPT Summary David Rodriguez Role: Buyer Edit Last Logged In: 2 hours …" at bounding box center [696, 215] width 1031 height 196
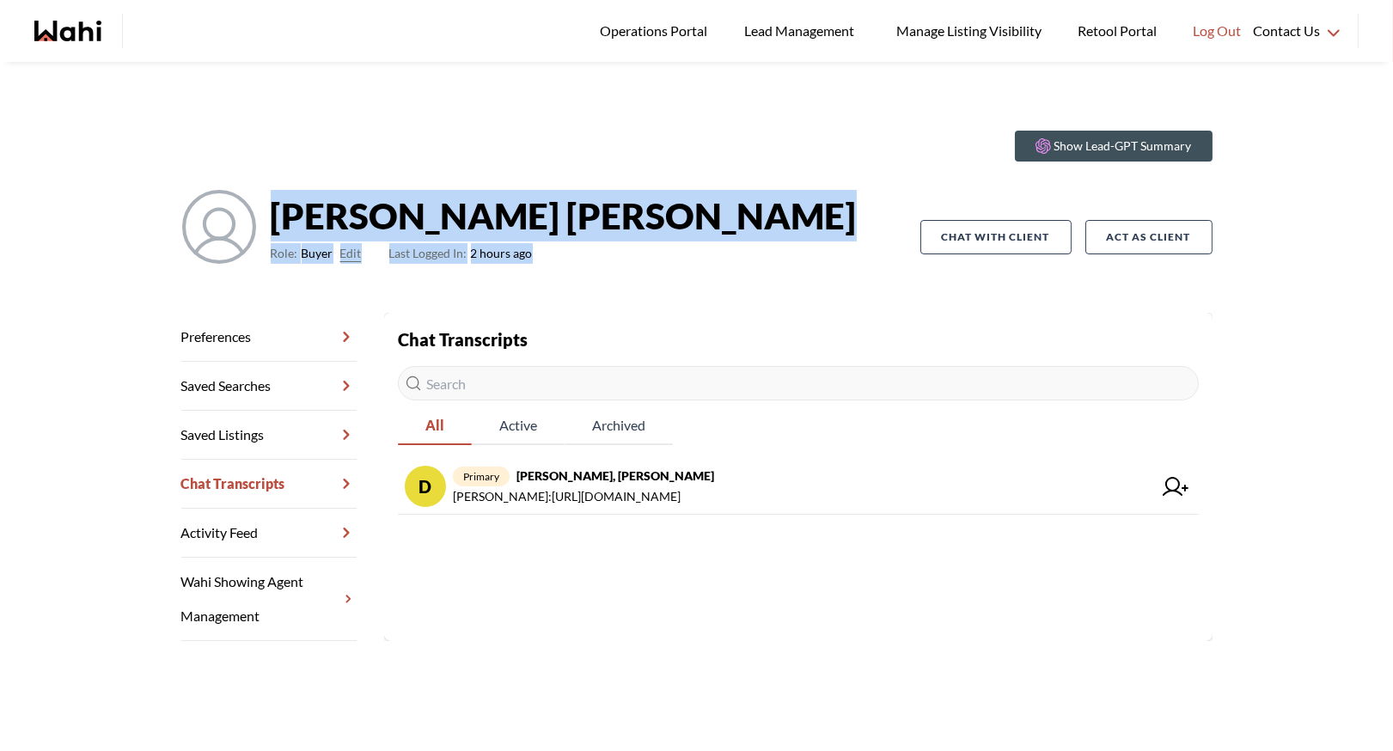
drag, startPoint x: 272, startPoint y: 218, endPoint x: 607, endPoint y: 263, distance: 338.0
click at [609, 265] on div "David Rodriguez Role: Buyer Edit Last Logged In: 2 hours ago" at bounding box center [550, 237] width 739 height 96
click at [607, 263] on div "David Rodriguez Role: Buyer Edit Last Logged In: 2 hours ago" at bounding box center [550, 237] width 739 height 96
drag, startPoint x: 274, startPoint y: 212, endPoint x: 626, endPoint y: 289, distance: 360.4
click at [628, 290] on div "Show Lead-GPT Summary David Rodriguez Role: Buyer Edit Last Logged In: 2 hours …" at bounding box center [696, 215] width 1031 height 196
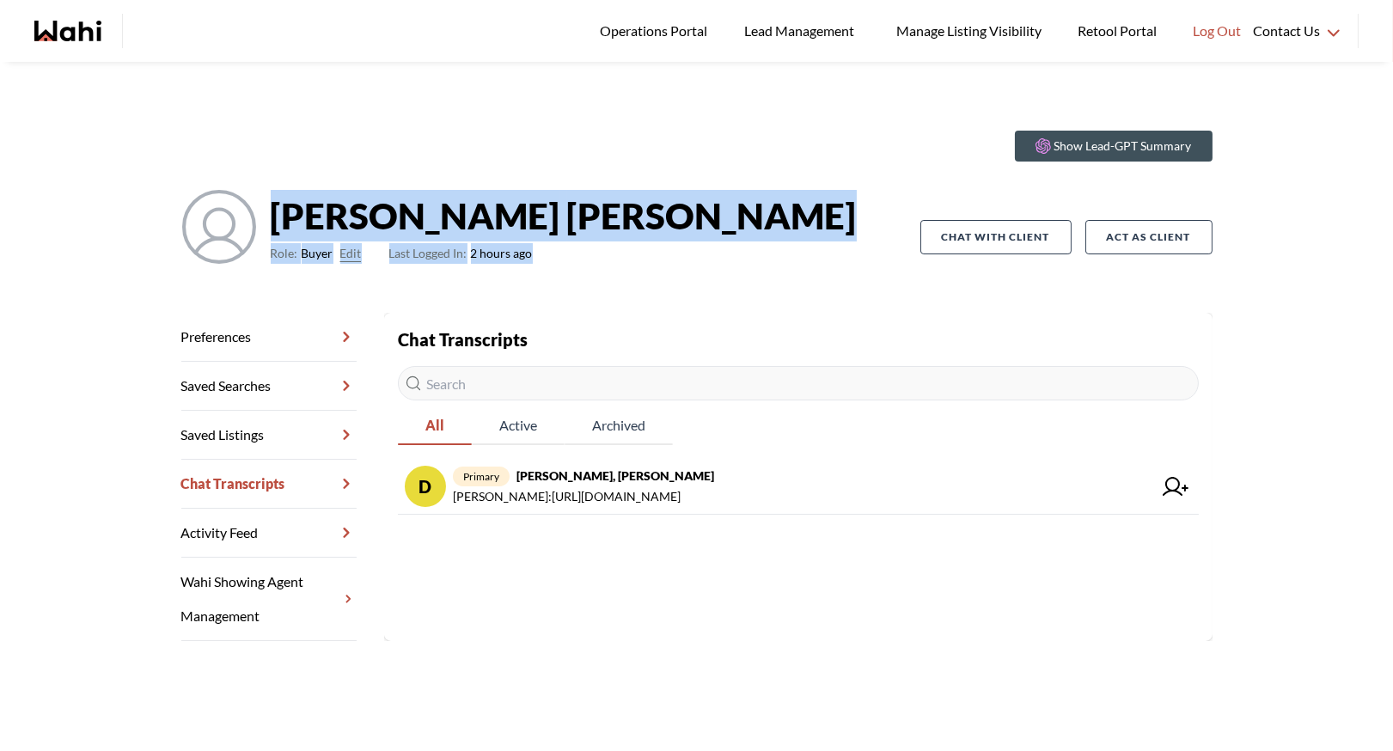
click at [626, 289] on div "Show Lead-GPT Summary David Rodriguez Role: Buyer Edit Last Logged In: 2 hours …" at bounding box center [696, 215] width 1031 height 196
drag, startPoint x: 273, startPoint y: 216, endPoint x: 596, endPoint y: 275, distance: 328.4
click at [596, 275] on div "David Rodriguez Role: Buyer Edit Last Logged In: 2 hours ago" at bounding box center [550, 237] width 739 height 96
click at [595, 274] on div "David Rodriguez Role: Buyer Edit Last Logged In: 2 hours ago" at bounding box center [550, 237] width 739 height 96
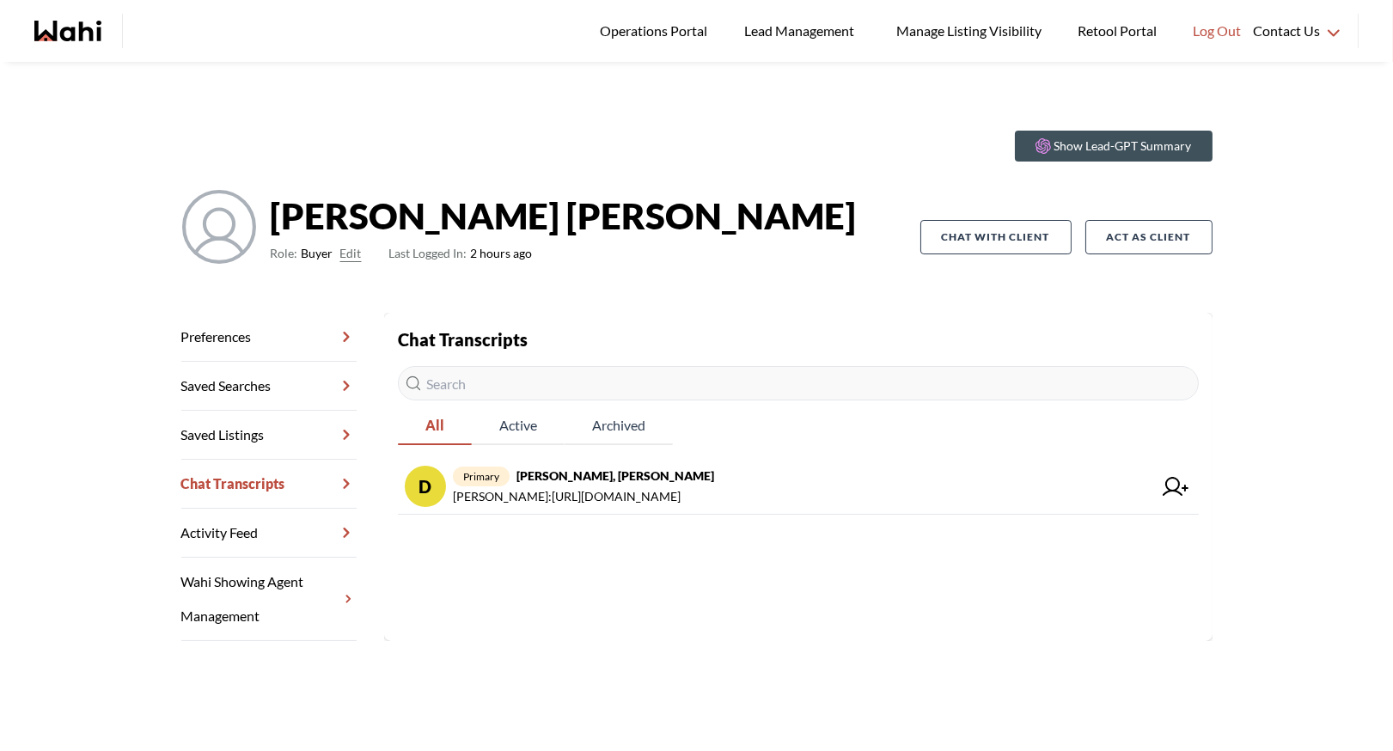
click at [285, 220] on strong "David Rodriguez" at bounding box center [564, 216] width 586 height 52
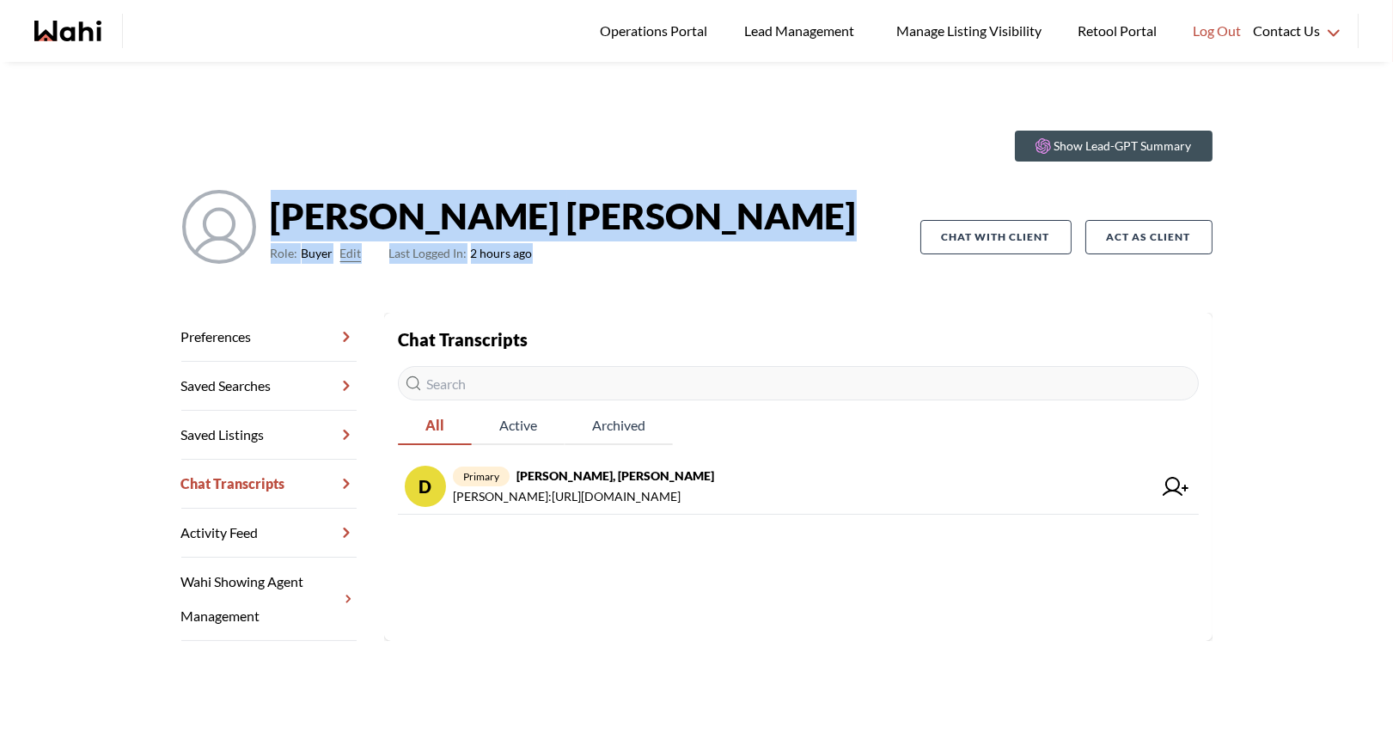
drag, startPoint x: 272, startPoint y: 212, endPoint x: 595, endPoint y: 277, distance: 329.4
click at [596, 278] on div "David Rodriguez Role: Buyer Edit Last Logged In: 2 hours ago" at bounding box center [550, 237] width 739 height 96
click at [595, 277] on div "David Rodriguez Role: Buyer Edit Last Logged In: 2 hours ago" at bounding box center [550, 237] width 739 height 96
drag, startPoint x: 269, startPoint y: 214, endPoint x: 549, endPoint y: 273, distance: 286.3
click at [549, 273] on div "David Rodriguez Role: Buyer Edit Last Logged In: 2 hours ago" at bounding box center [550, 237] width 739 height 96
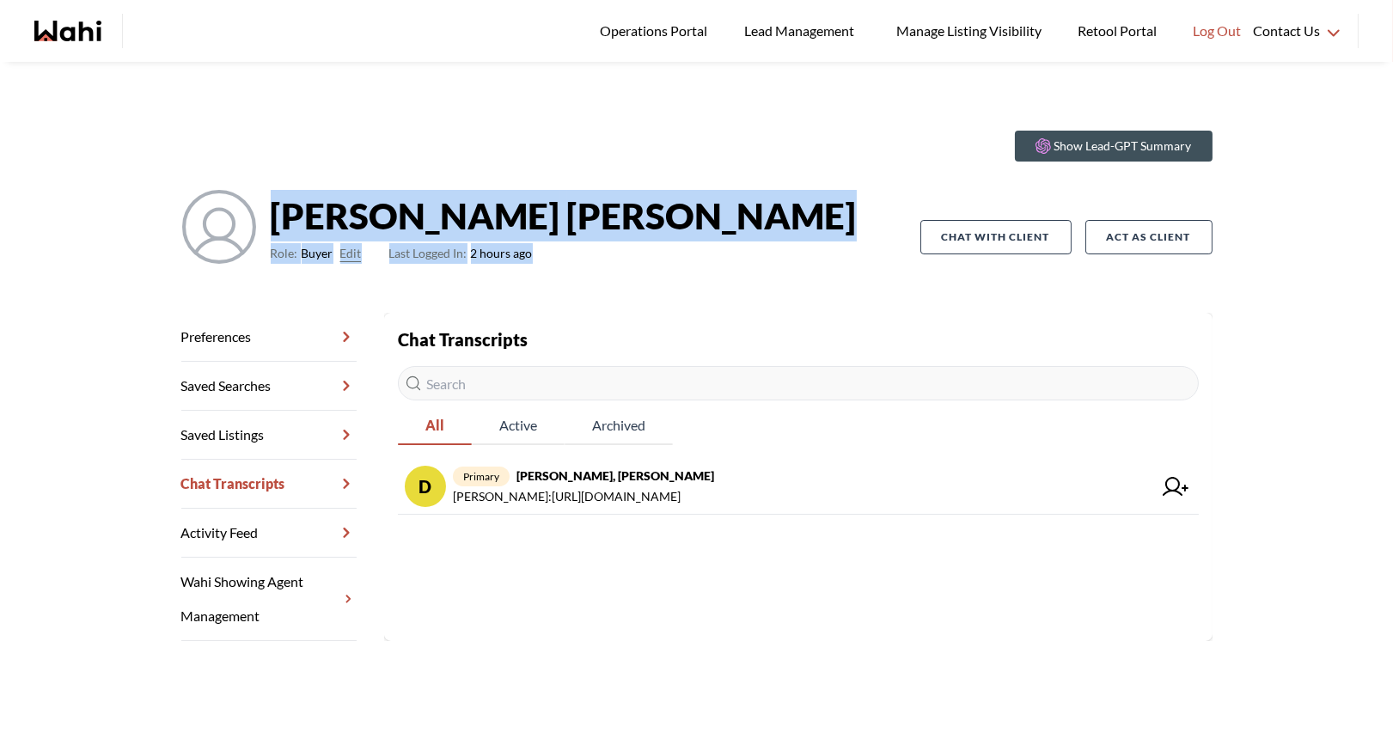
click at [549, 273] on div "David Rodriguez Role: Buyer Edit Last Logged In: 2 hours ago" at bounding box center [550, 237] width 739 height 96
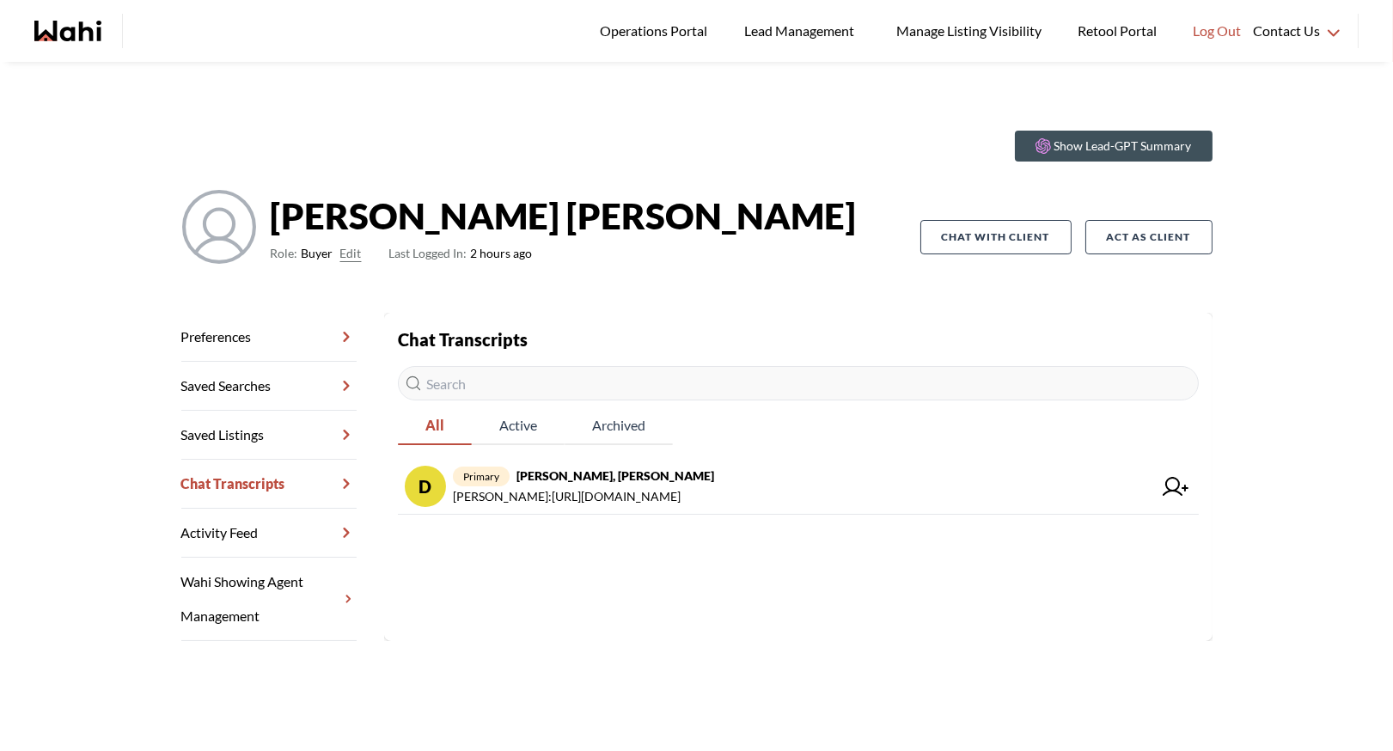
click at [287, 216] on strong "David Rodriguez" at bounding box center [564, 216] width 586 height 52
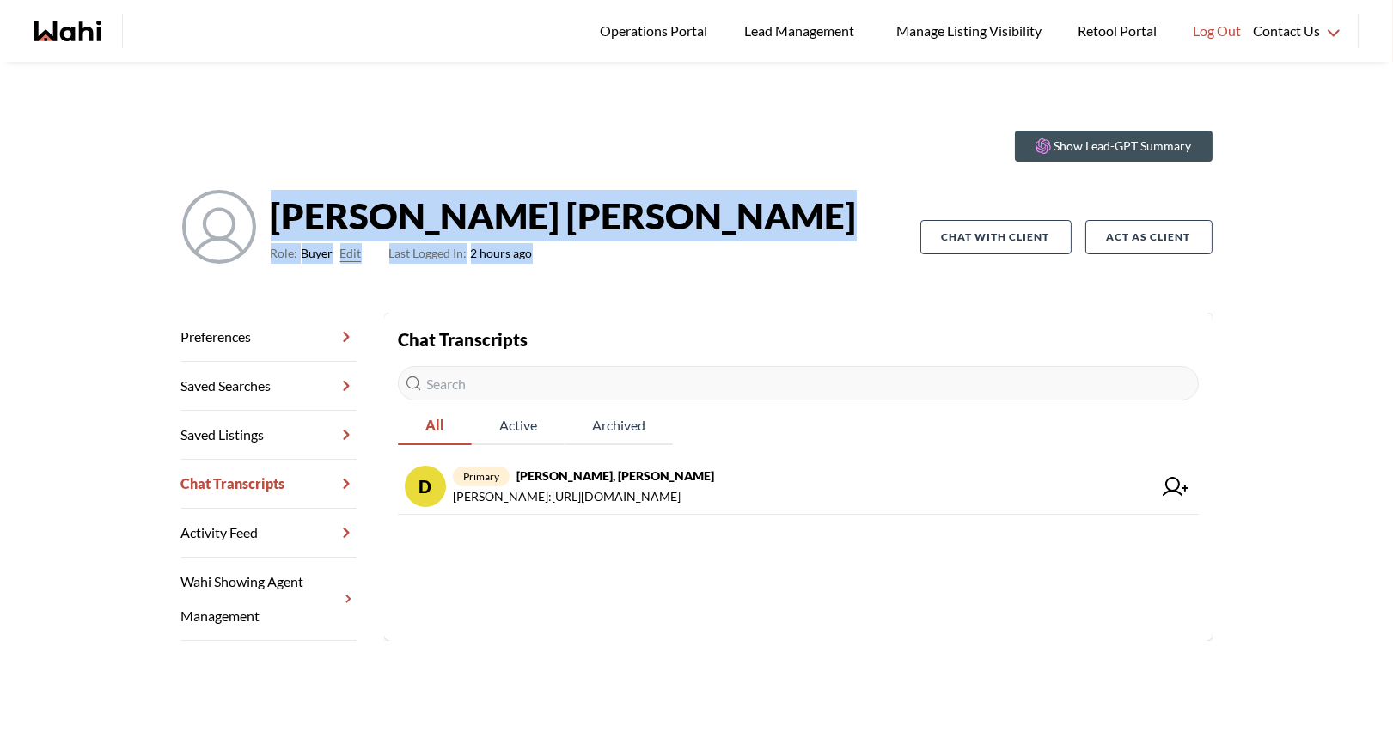
drag, startPoint x: 273, startPoint y: 210, endPoint x: 608, endPoint y: 268, distance: 340.0
click at [610, 271] on div "David Rodriguez Role: Buyer Edit Last Logged In: 2 hours ago" at bounding box center [550, 237] width 739 height 96
click at [608, 268] on div "David Rodriguez Role: Buyer Edit Last Logged In: 2 hours ago" at bounding box center [550, 237] width 739 height 96
drag, startPoint x: 274, startPoint y: 213, endPoint x: 592, endPoint y: 268, distance: 322.6
click at [592, 268] on div "David Rodriguez Role: Buyer Edit Last Logged In: 2 hours ago" at bounding box center [550, 237] width 739 height 96
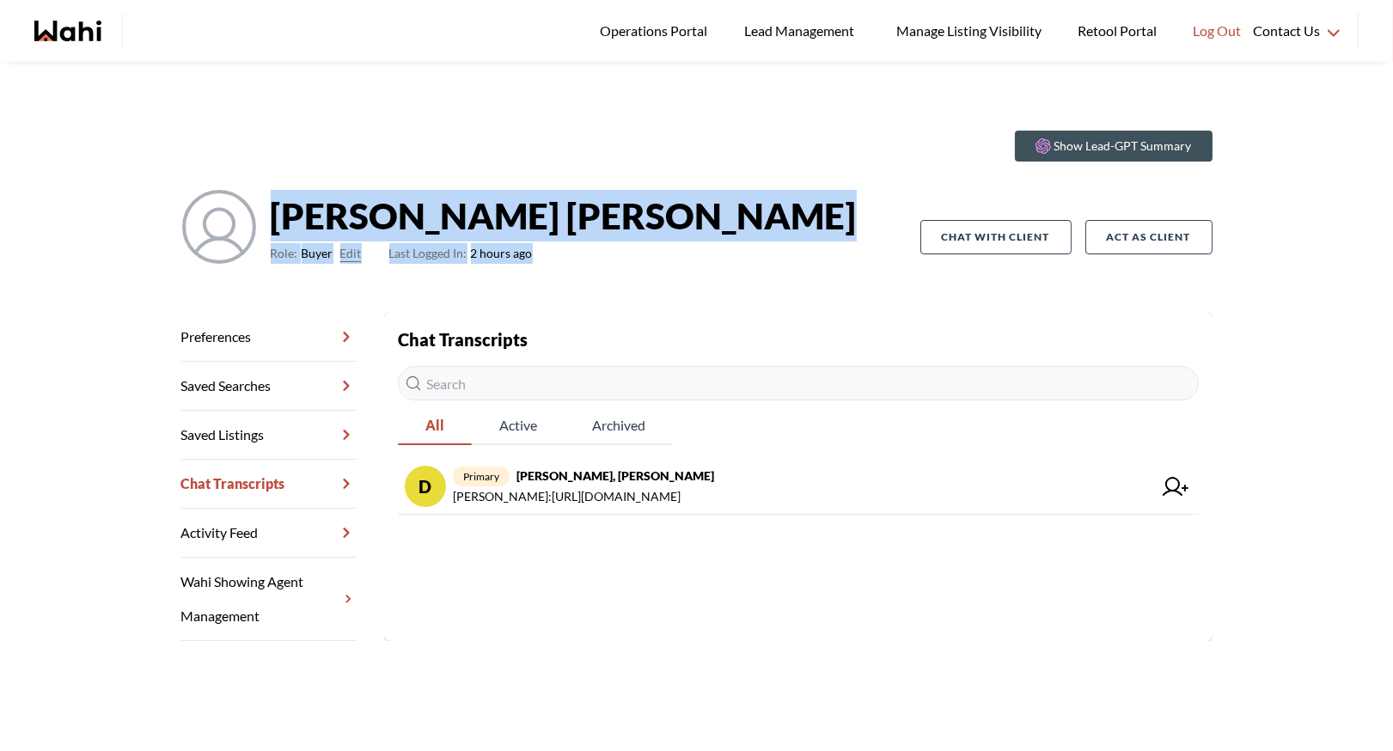
click at [592, 268] on div "David Rodriguez Role: Buyer Edit Last Logged In: 2 hours ago" at bounding box center [550, 237] width 739 height 96
drag, startPoint x: 276, startPoint y: 214, endPoint x: 645, endPoint y: 278, distance: 375.0
click at [645, 278] on div "David Rodriguez Role: Buyer Edit Last Logged In: 2 hours ago" at bounding box center [550, 237] width 739 height 96
drag, startPoint x: 271, startPoint y: 214, endPoint x: 586, endPoint y: 304, distance: 327.9
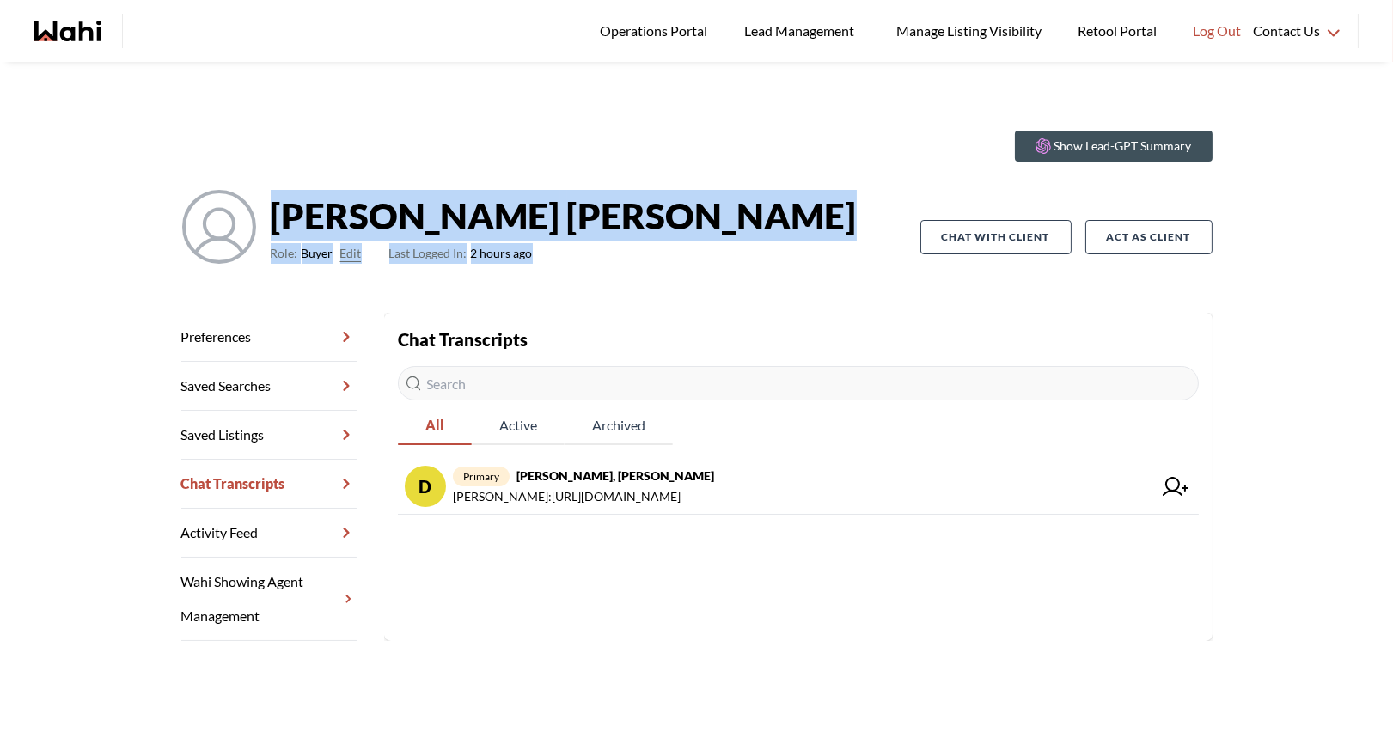
click at [586, 304] on div "Show Lead-GPT Summary David Rodriguez Role: Buyer Edit Last Logged In: 2 hours …" at bounding box center [696, 215] width 1031 height 196
click at [332, 203] on strong "David Rodriguez" at bounding box center [564, 216] width 586 height 52
drag, startPoint x: 276, startPoint y: 211, endPoint x: 656, endPoint y: 265, distance: 383.5
click at [656, 265] on div "David Rodriguez Role: Buyer Edit Last Logged In: 2 hours ago" at bounding box center [550, 237] width 739 height 96
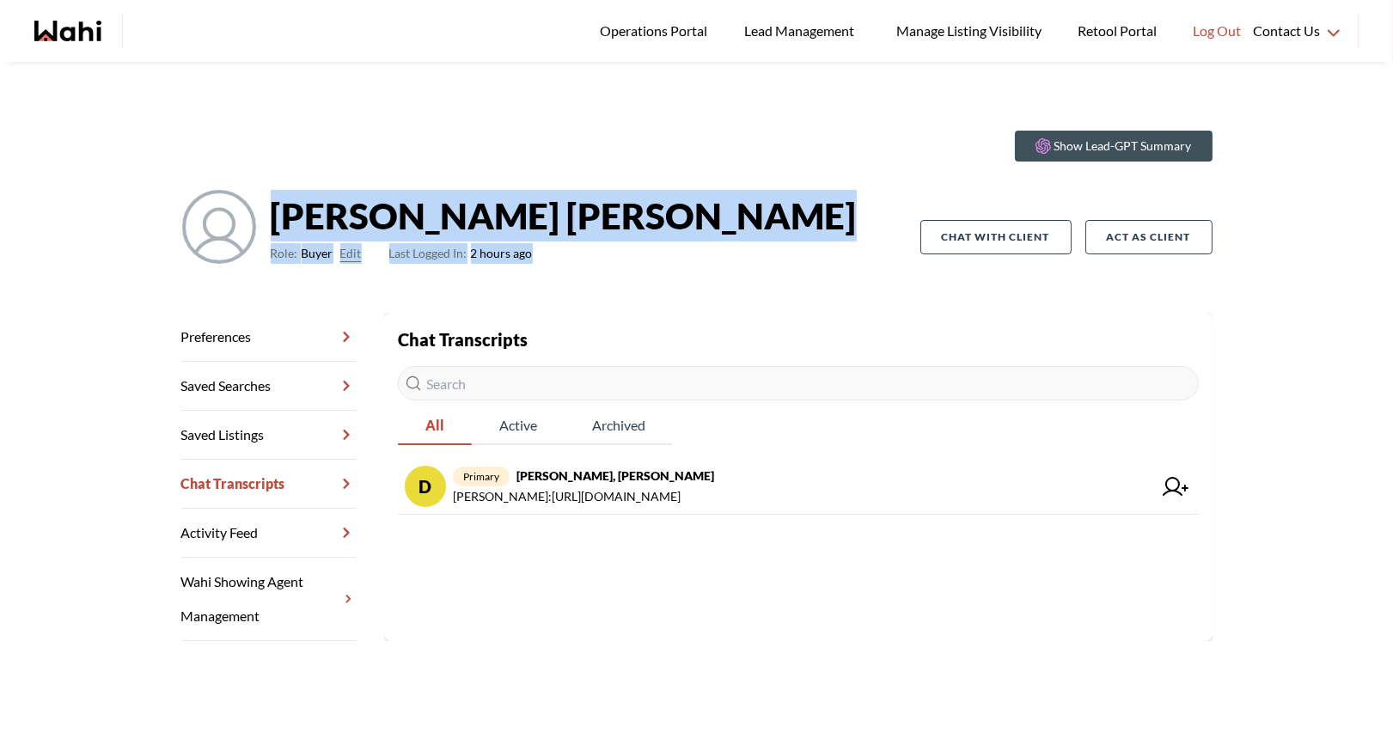
drag, startPoint x: 274, startPoint y: 209, endPoint x: 653, endPoint y: 249, distance: 381.0
click at [654, 252] on div "David Rodriguez Role: Buyer Edit Last Logged In: 2 hours ago" at bounding box center [550, 237] width 739 height 96
click at [653, 249] on div "David Rodriguez Role: Buyer Edit Last Logged In: 2 hours ago" at bounding box center [550, 237] width 739 height 96
drag, startPoint x: 273, startPoint y: 210, endPoint x: 605, endPoint y: 269, distance: 336.9
click at [607, 270] on div "David Rodriguez Role: Buyer Edit Last Logged In: 2 hours ago" at bounding box center [550, 237] width 739 height 96
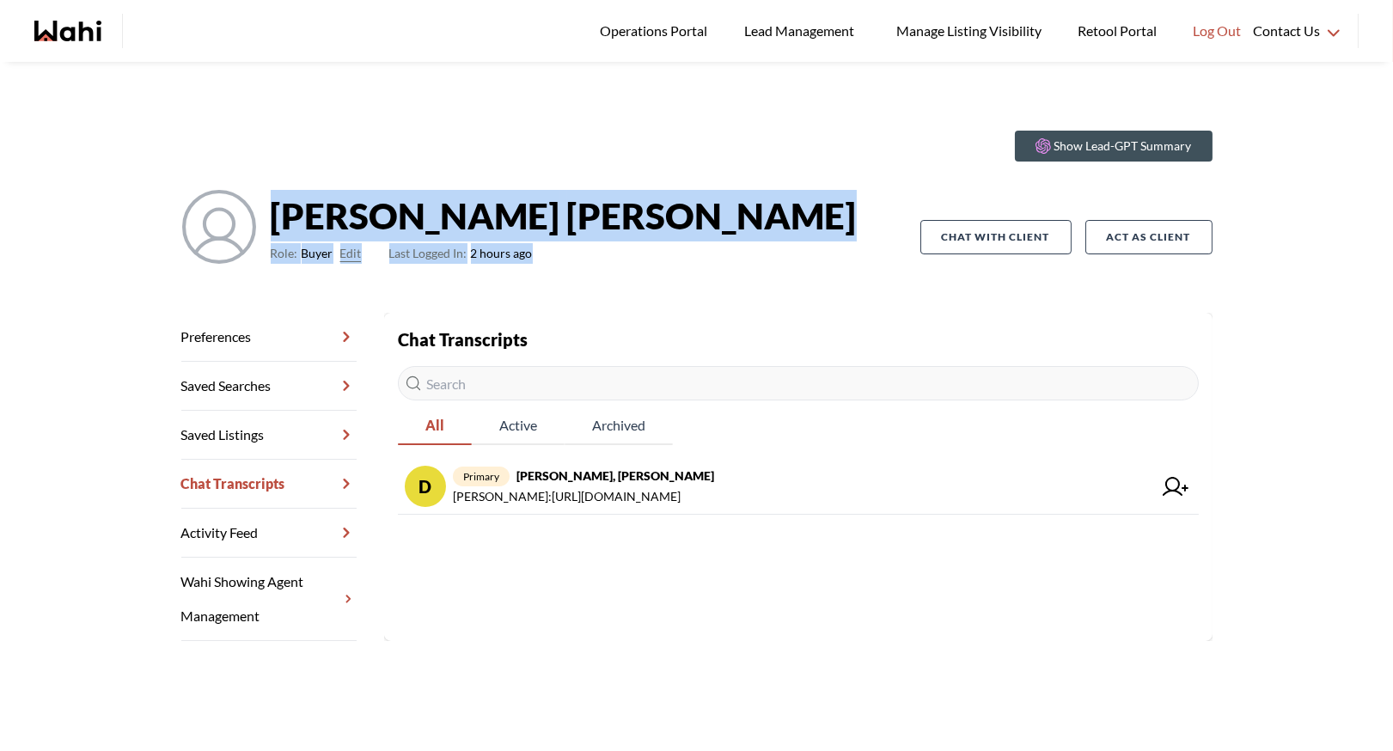
click at [605, 269] on div "David Rodriguez Role: Buyer Edit Last Logged In: 2 hours ago" at bounding box center [550, 237] width 739 height 96
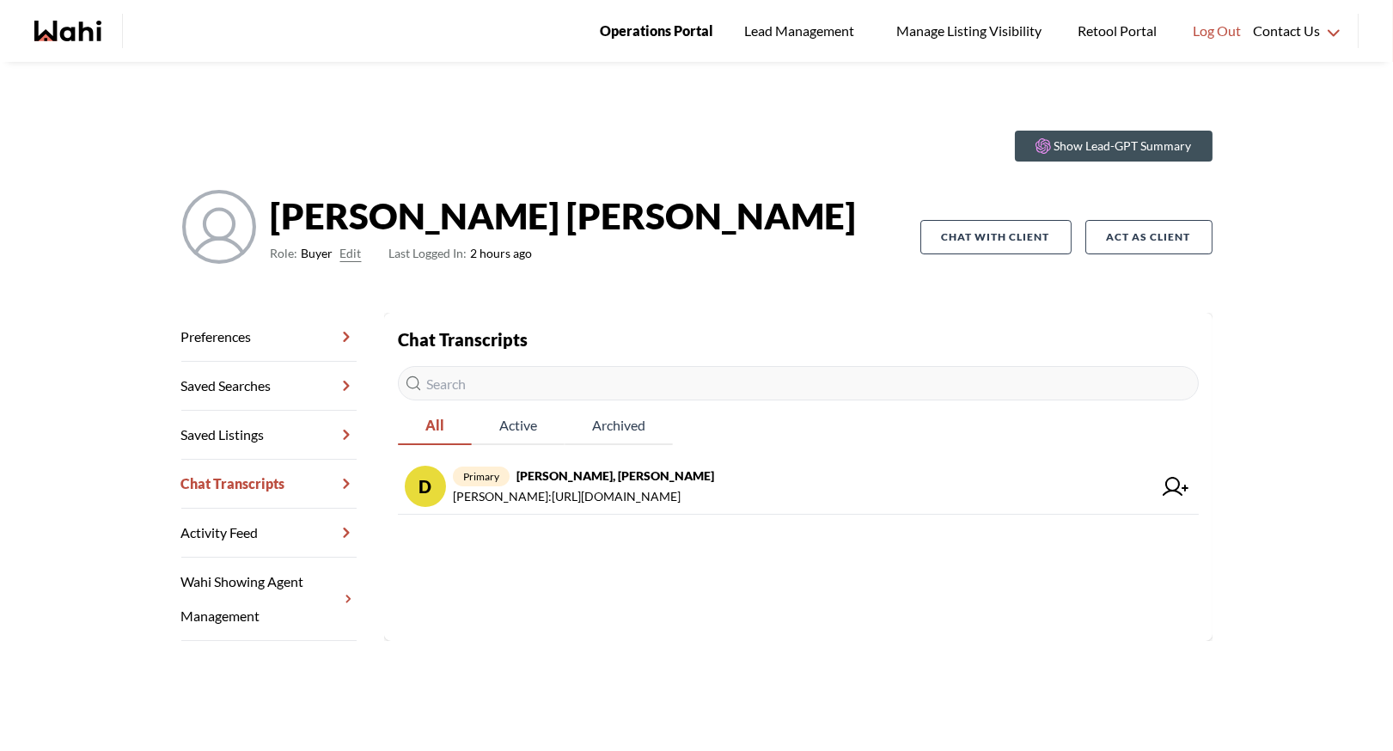
click at [681, 23] on span "Operations Portal" at bounding box center [656, 31] width 113 height 22
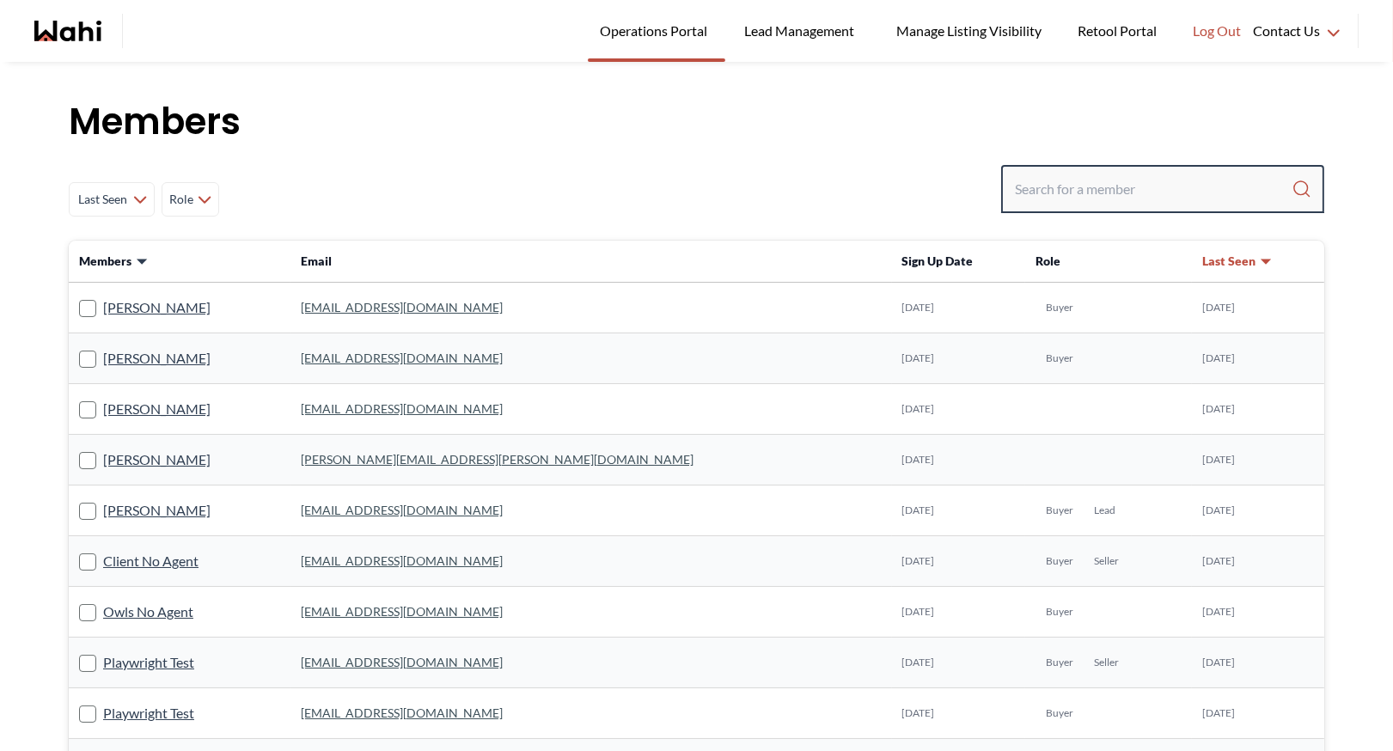
click at [1055, 185] on input "Search input" at bounding box center [1153, 189] width 277 height 31
type input "faraz azam"
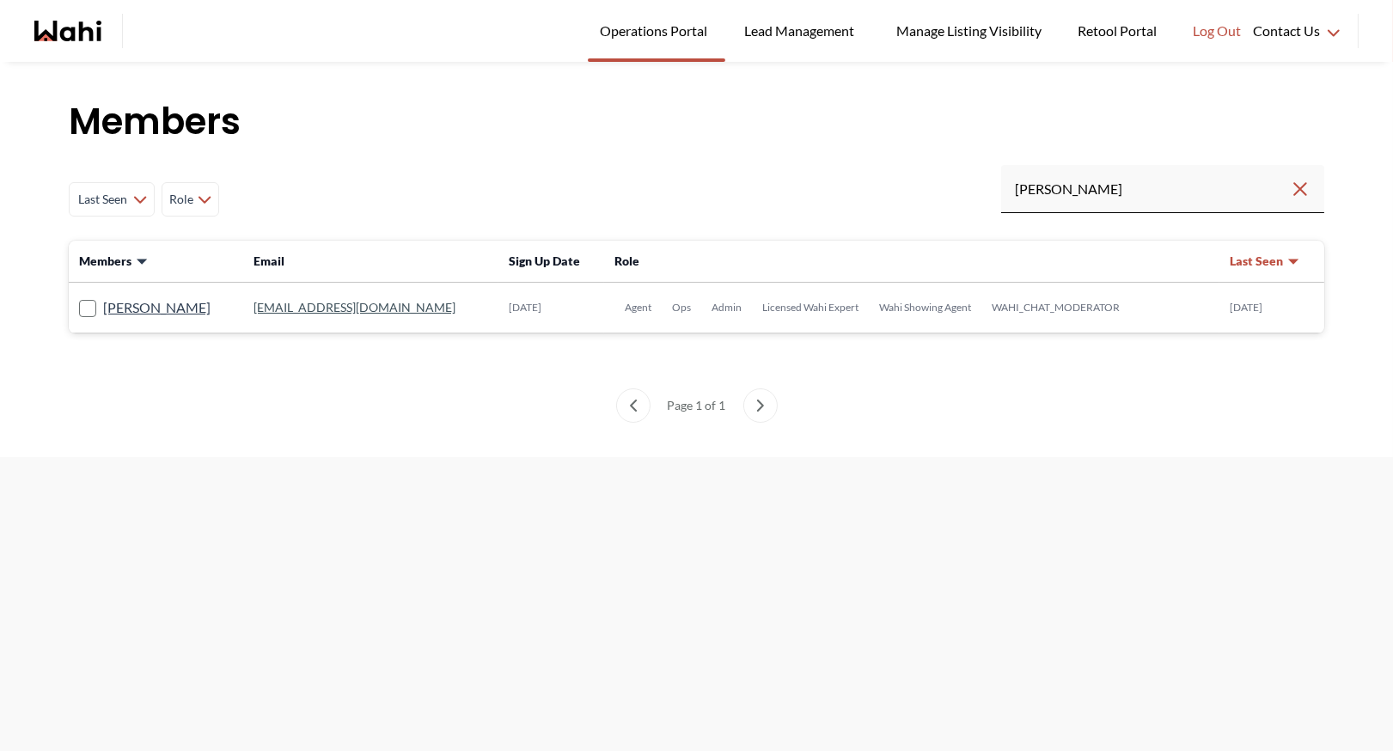
click at [278, 310] on link "faraz.azam@wahi.com" at bounding box center [354, 307] width 202 height 15
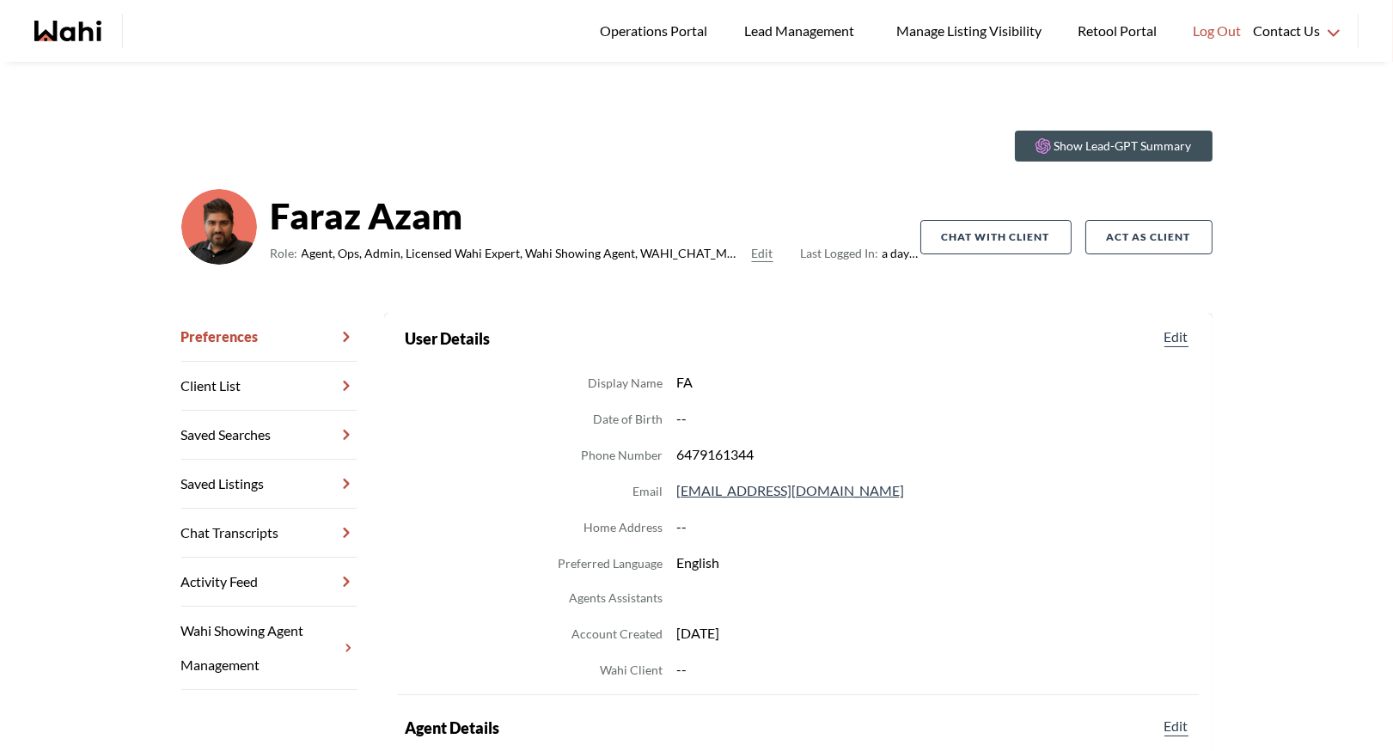
click at [268, 528] on link "Chat Transcripts" at bounding box center [268, 533] width 175 height 49
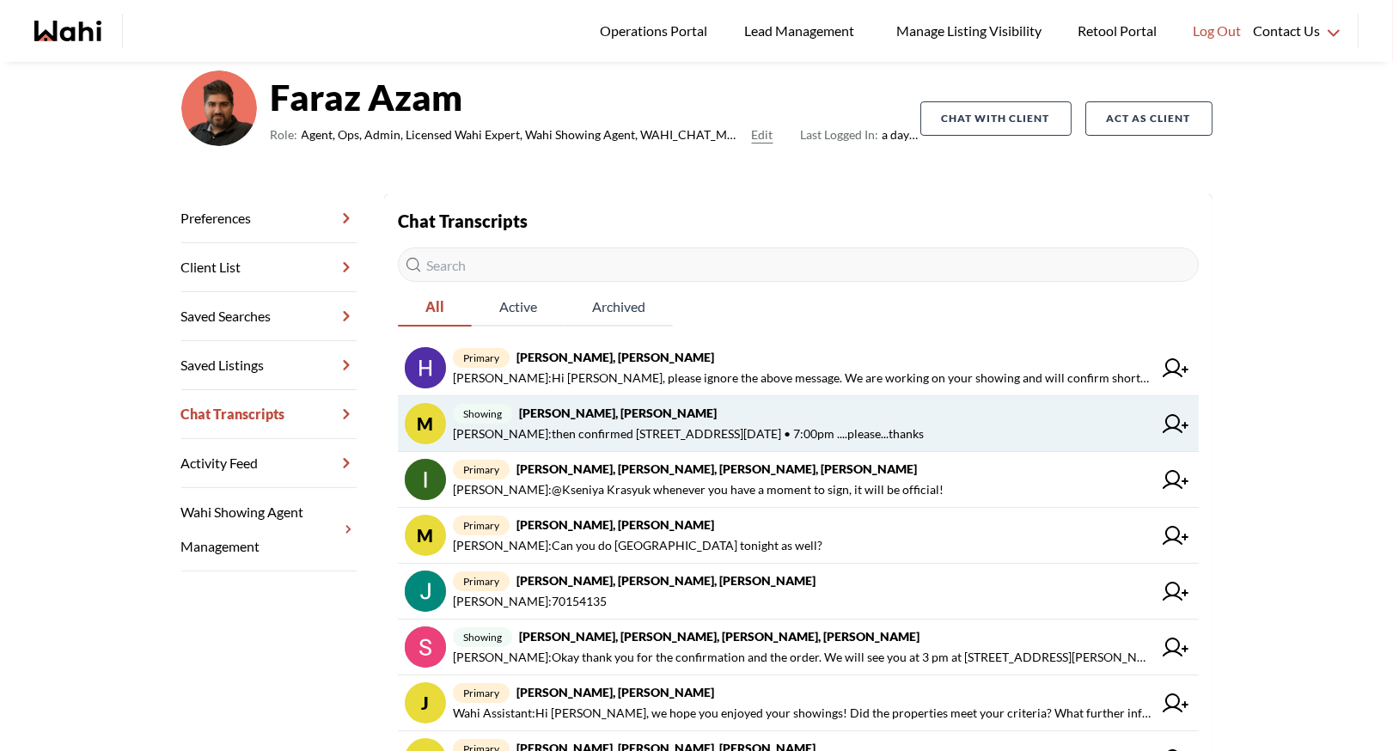
scroll to position [131, 0]
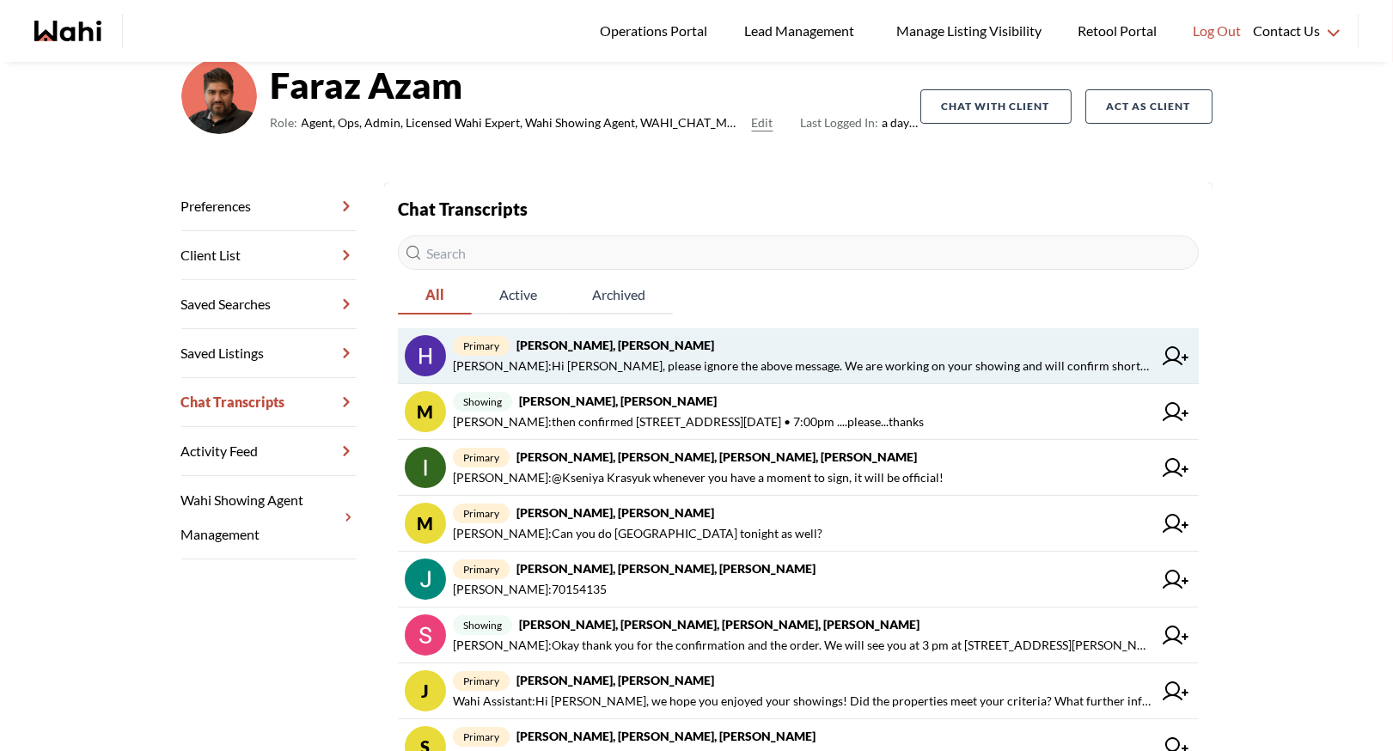
click at [854, 347] on span "primary Hema Alageson, Faraz" at bounding box center [802, 345] width 699 height 21
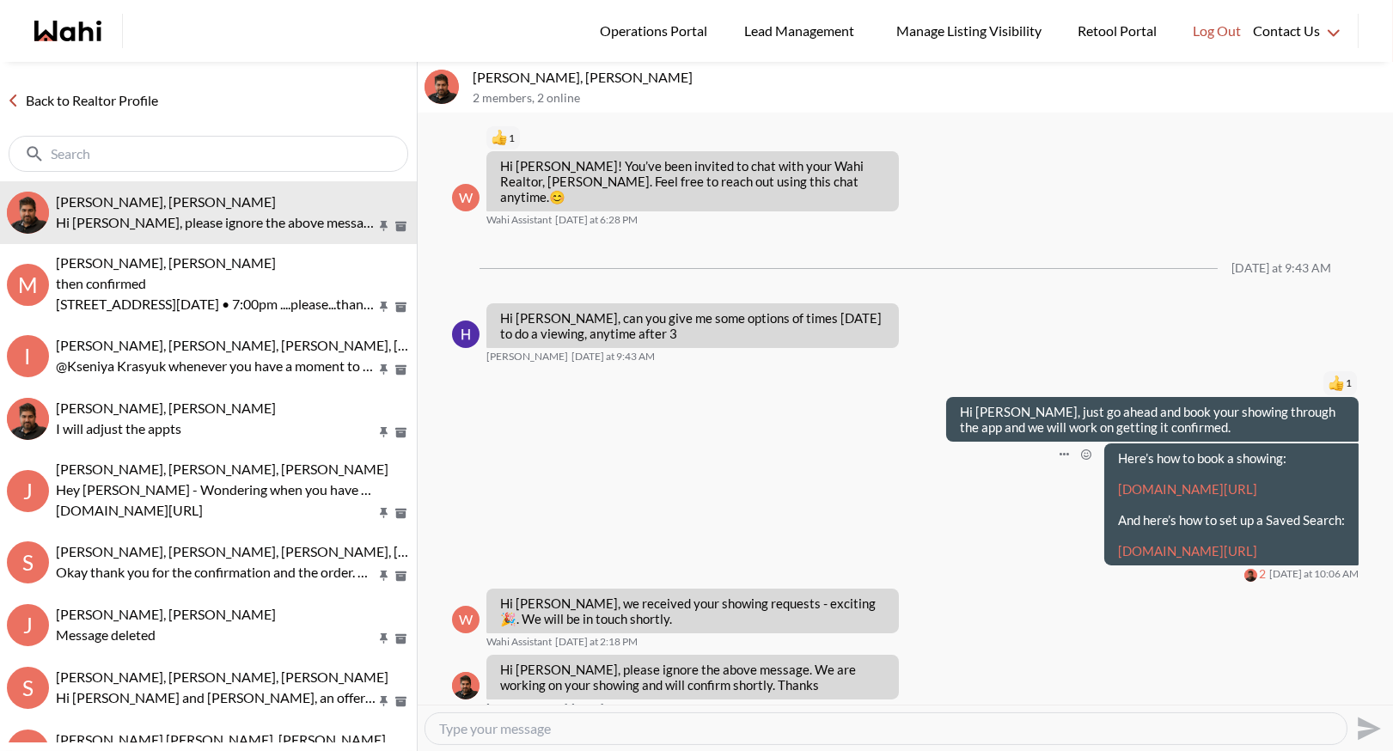
scroll to position [58, 0]
click at [663, 27] on span "Operations Portal" at bounding box center [656, 31] width 113 height 22
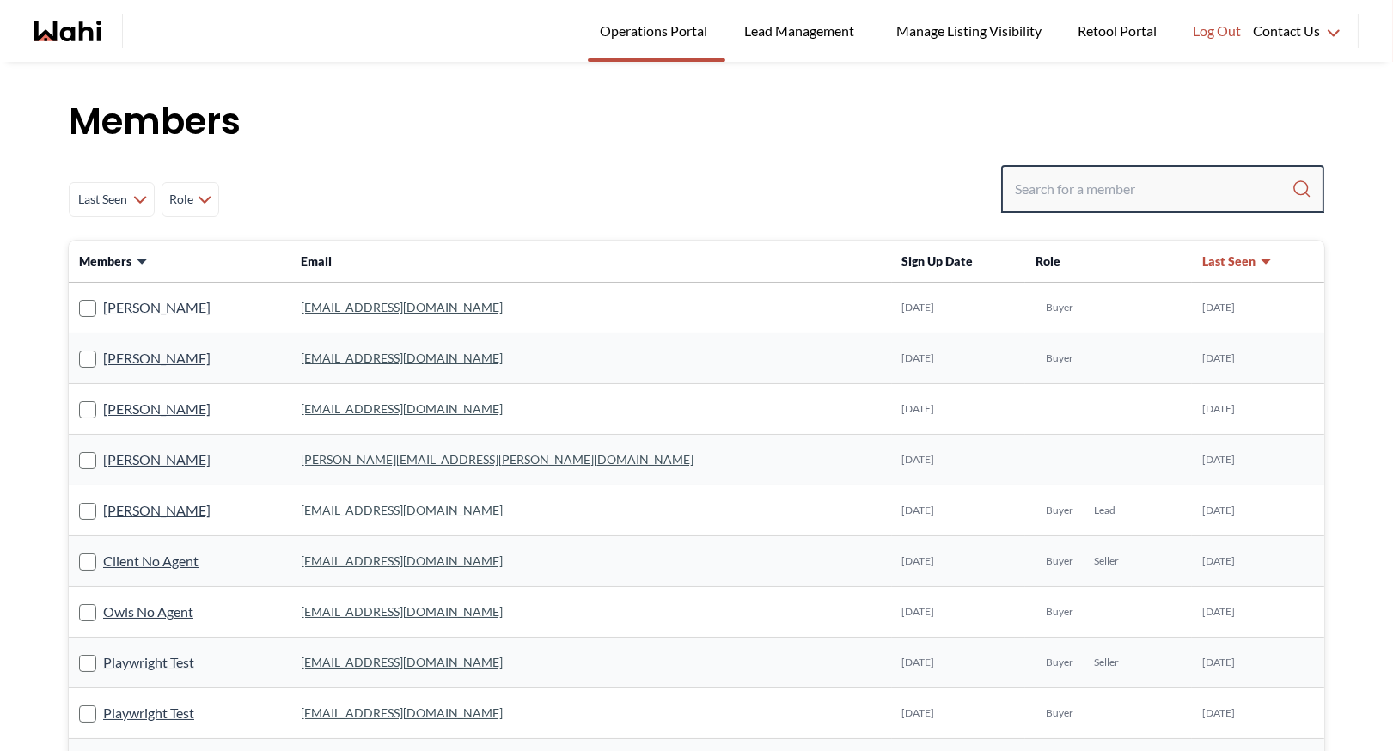
click at [1107, 188] on input "Search input" at bounding box center [1153, 189] width 277 height 31
type input "michelle ryck"
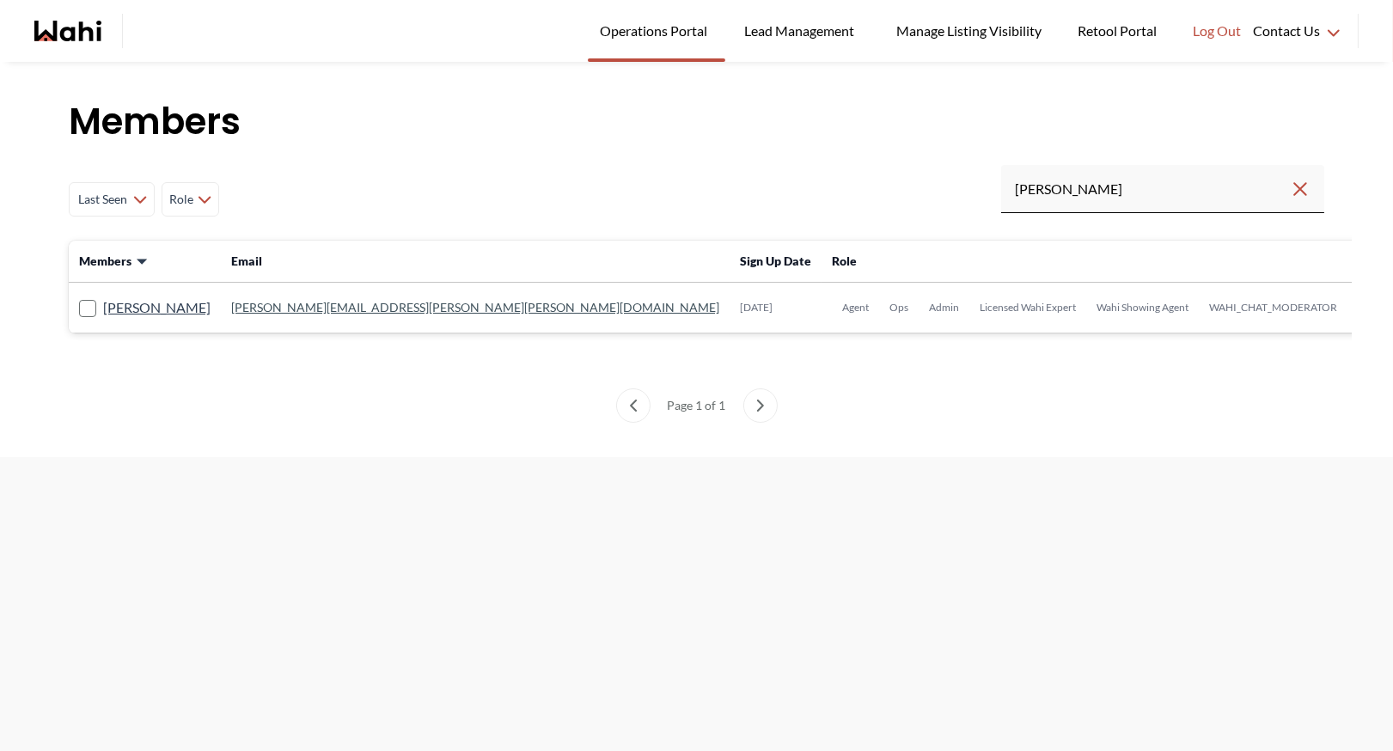
click at [360, 308] on link "michelle.williams@wahi.com" at bounding box center [475, 307] width 488 height 15
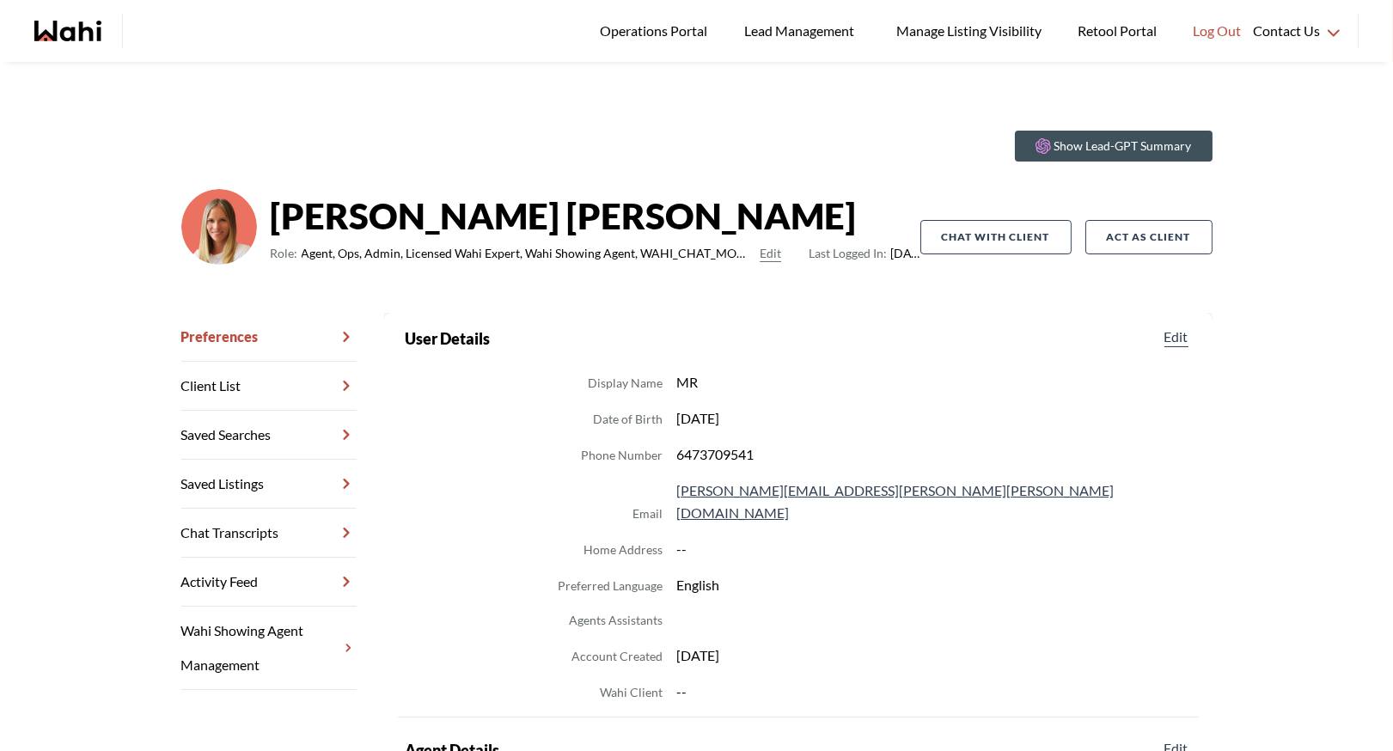
click at [290, 528] on link "Chat Transcripts" at bounding box center [268, 533] width 175 height 49
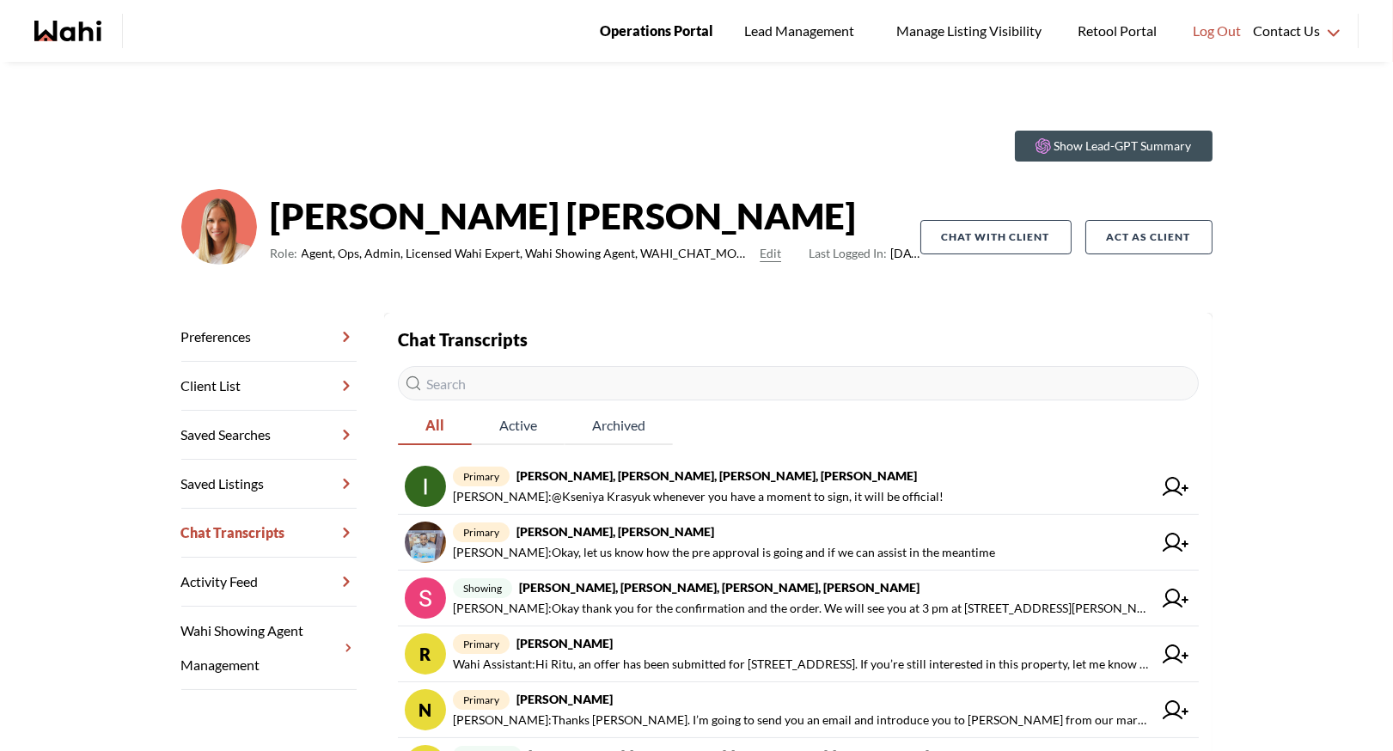
click at [660, 27] on span "Operations Portal" at bounding box center [656, 31] width 113 height 22
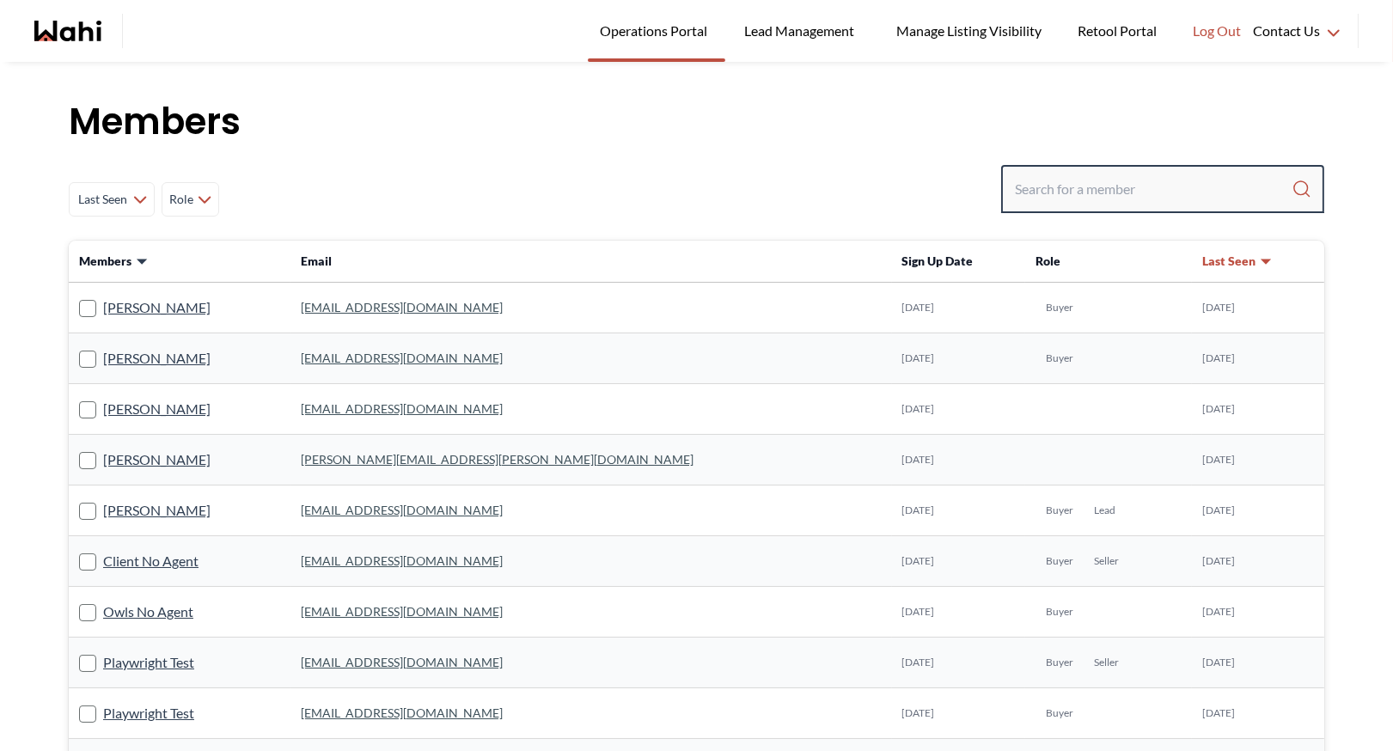
click at [1087, 191] on input "Search input" at bounding box center [1153, 189] width 277 height 31
type input "[PERSON_NAME]"
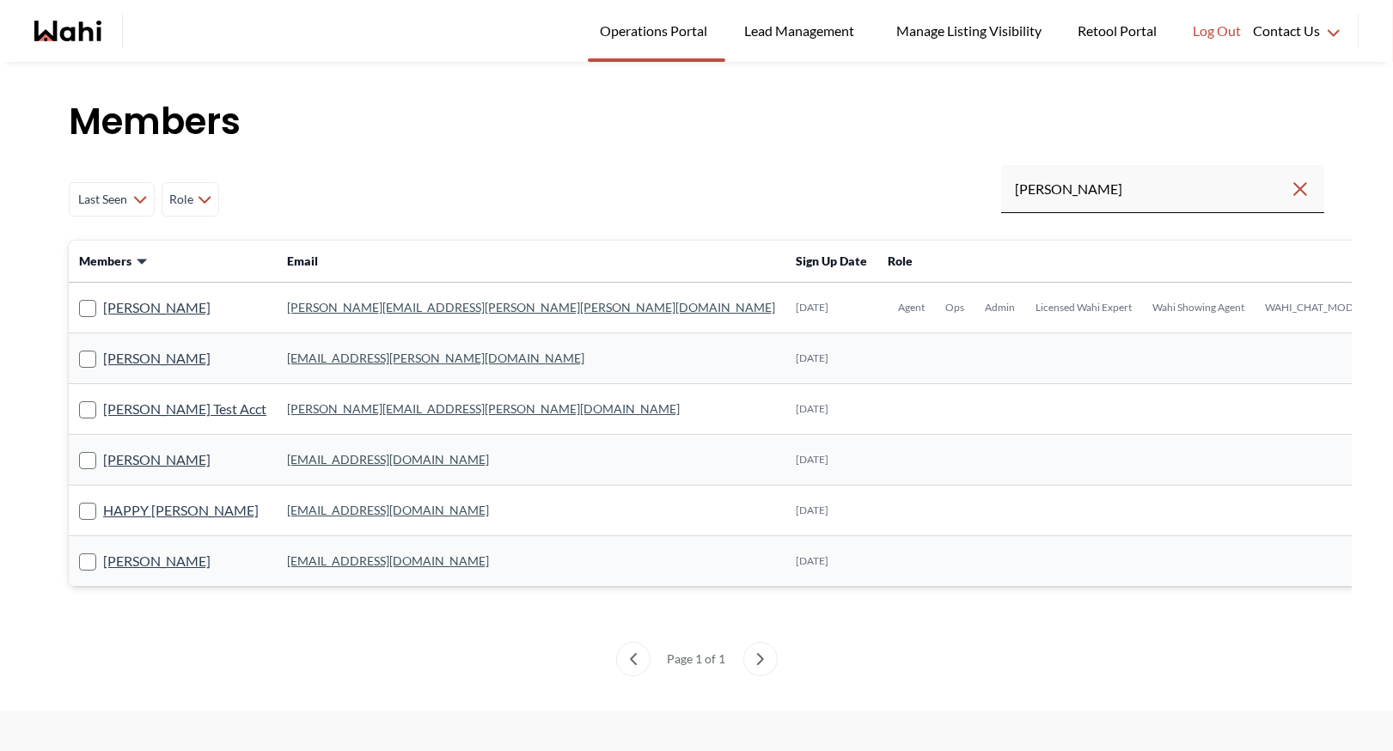
click at [319, 307] on link "[PERSON_NAME][EMAIL_ADDRESS][PERSON_NAME][PERSON_NAME][DOMAIN_NAME]" at bounding box center [531, 307] width 488 height 15
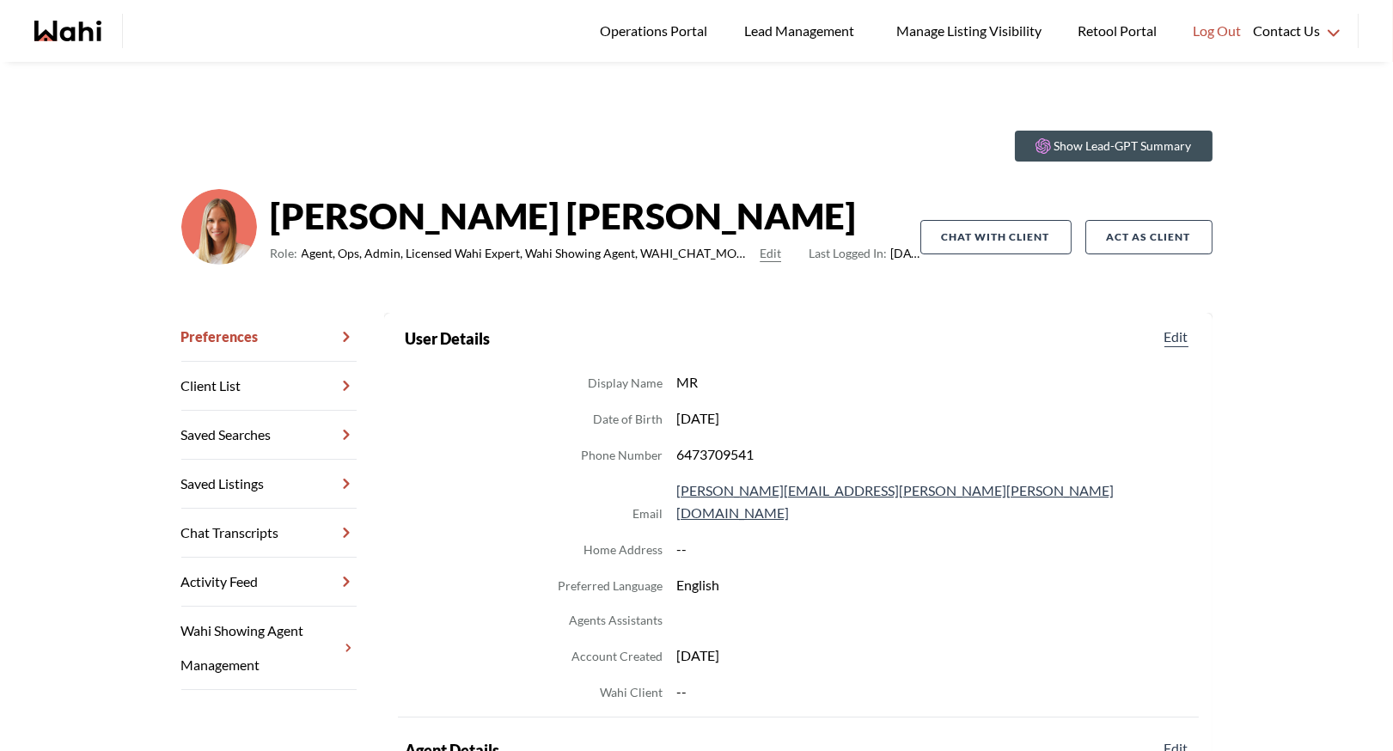
click at [277, 534] on link "Chat Transcripts" at bounding box center [268, 533] width 175 height 49
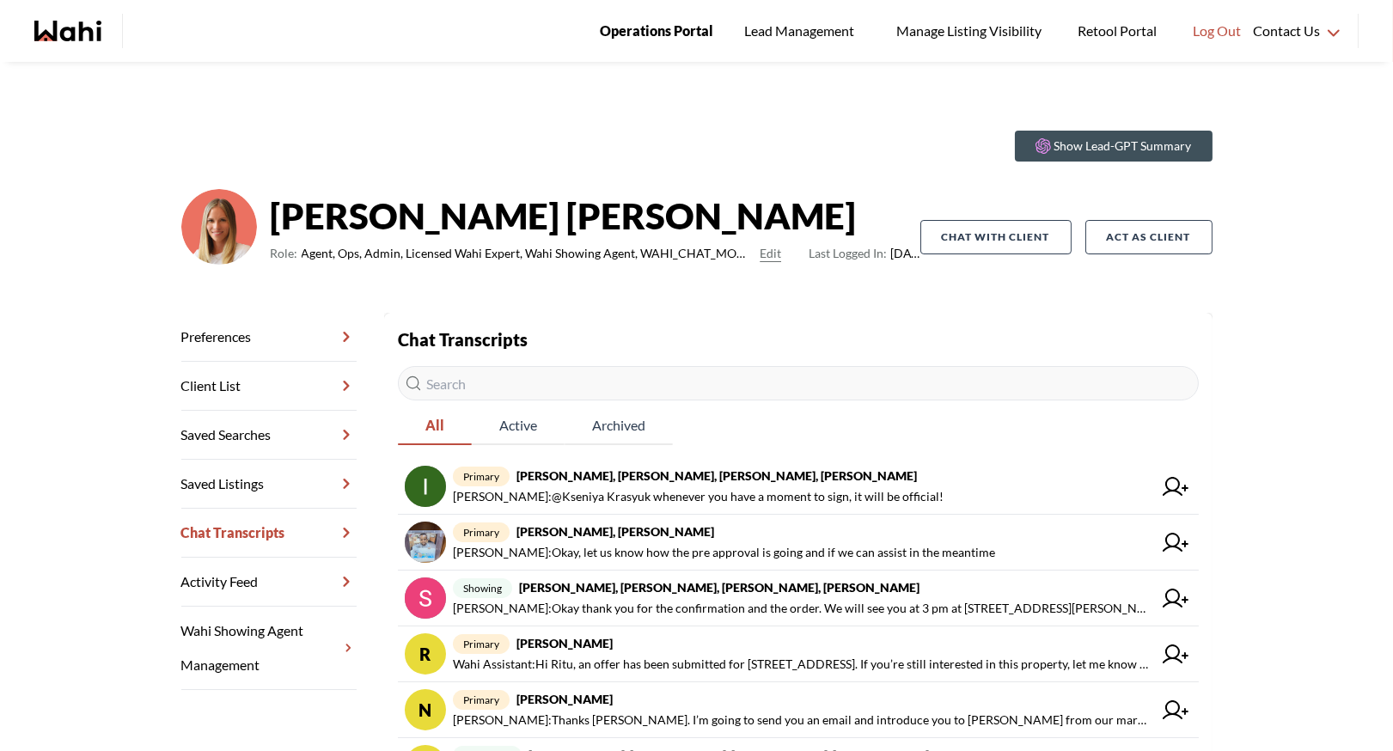
click at [644, 30] on span "Operations Portal" at bounding box center [656, 31] width 113 height 22
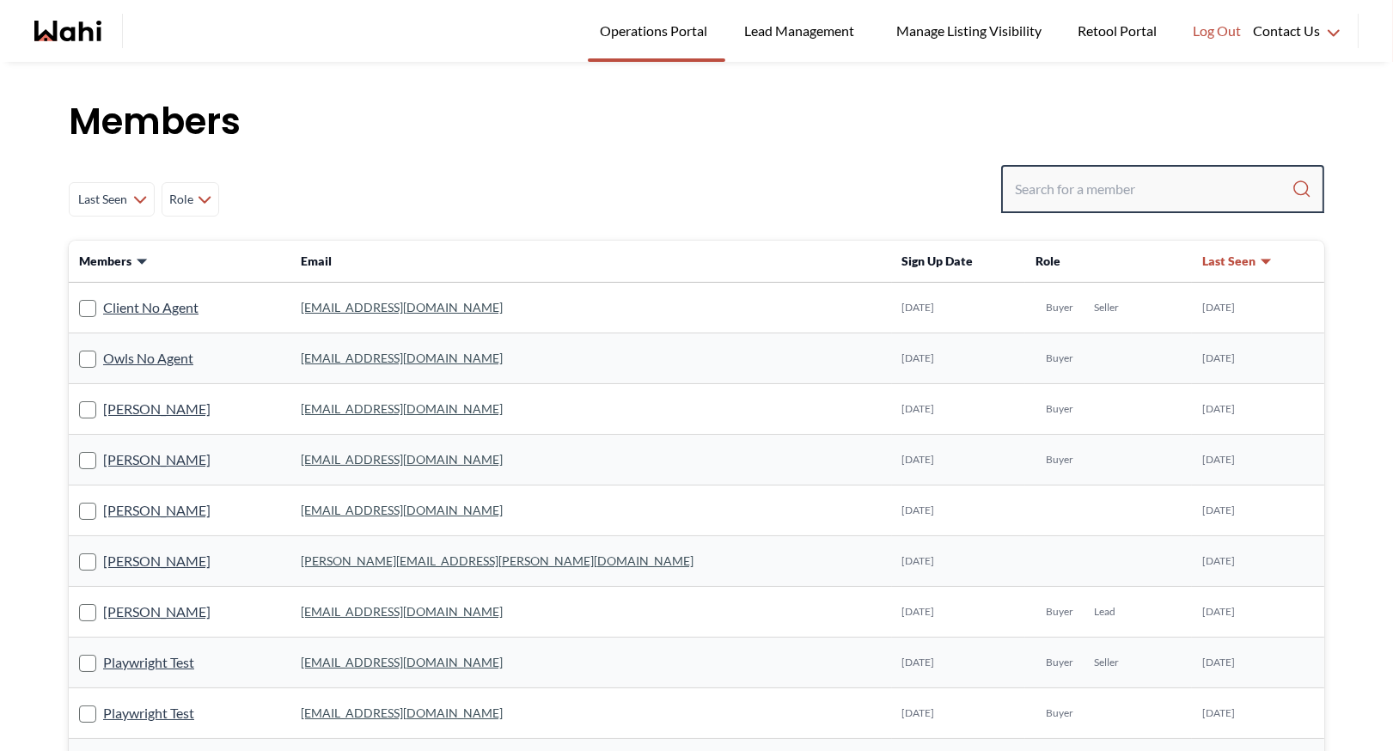
click at [1048, 182] on input "Search input" at bounding box center [1153, 189] width 277 height 31
type input "behnam"
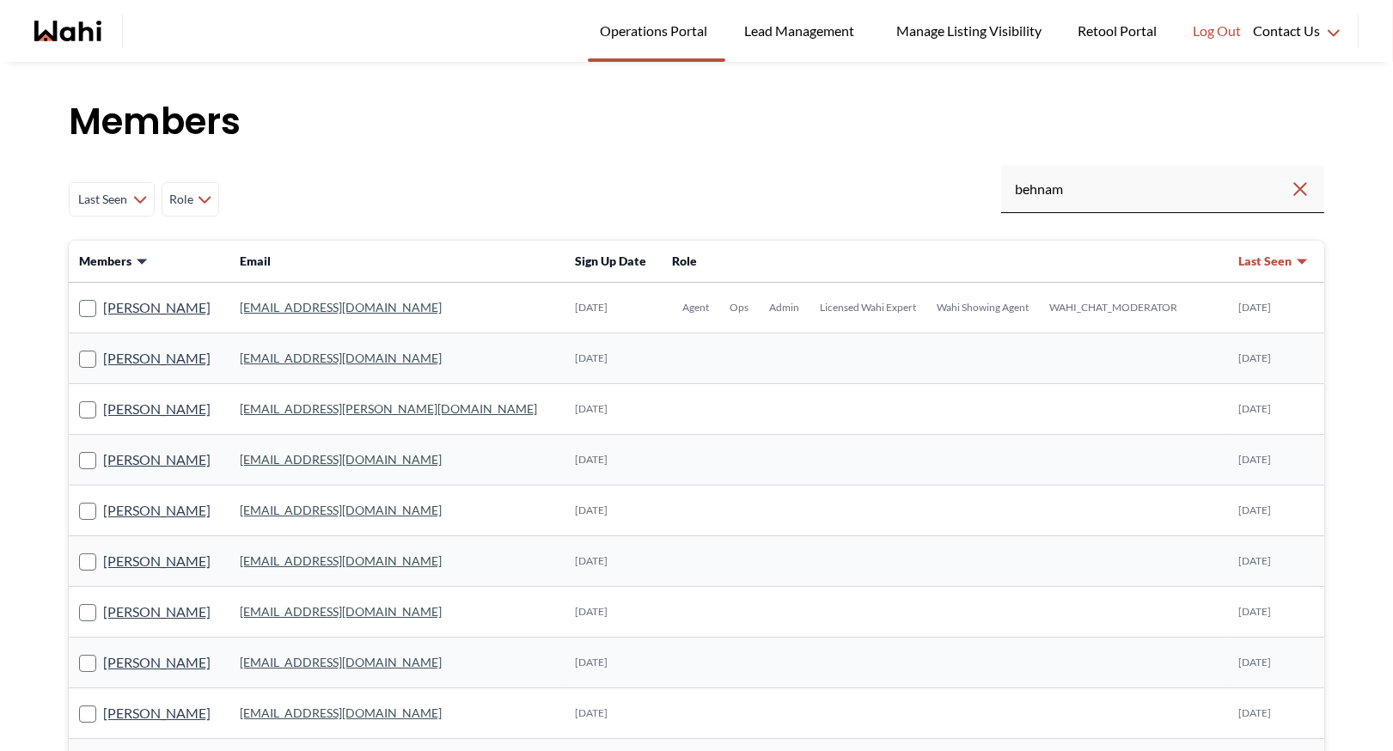
click at [325, 313] on link "behnam.fazili@wahi.com" at bounding box center [341, 307] width 202 height 15
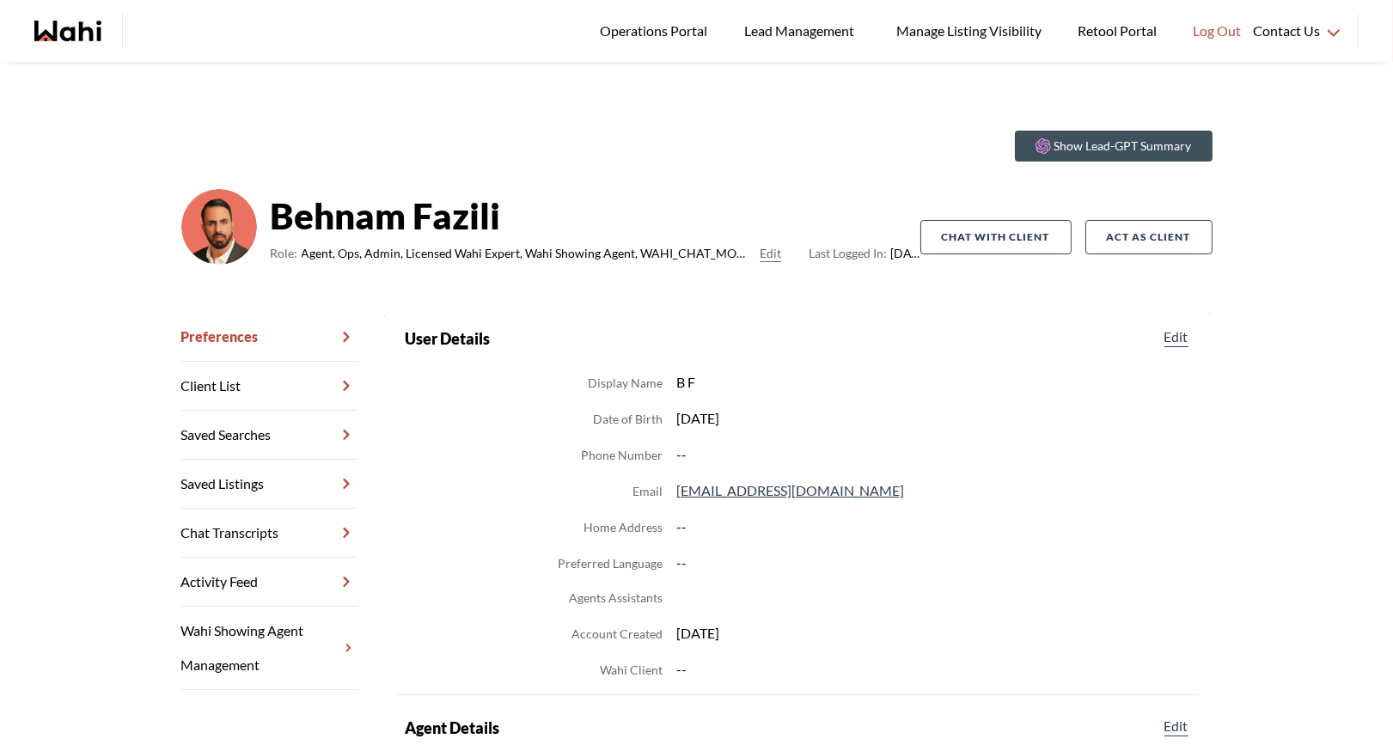
click at [277, 530] on link "Chat Transcripts" at bounding box center [268, 533] width 175 height 49
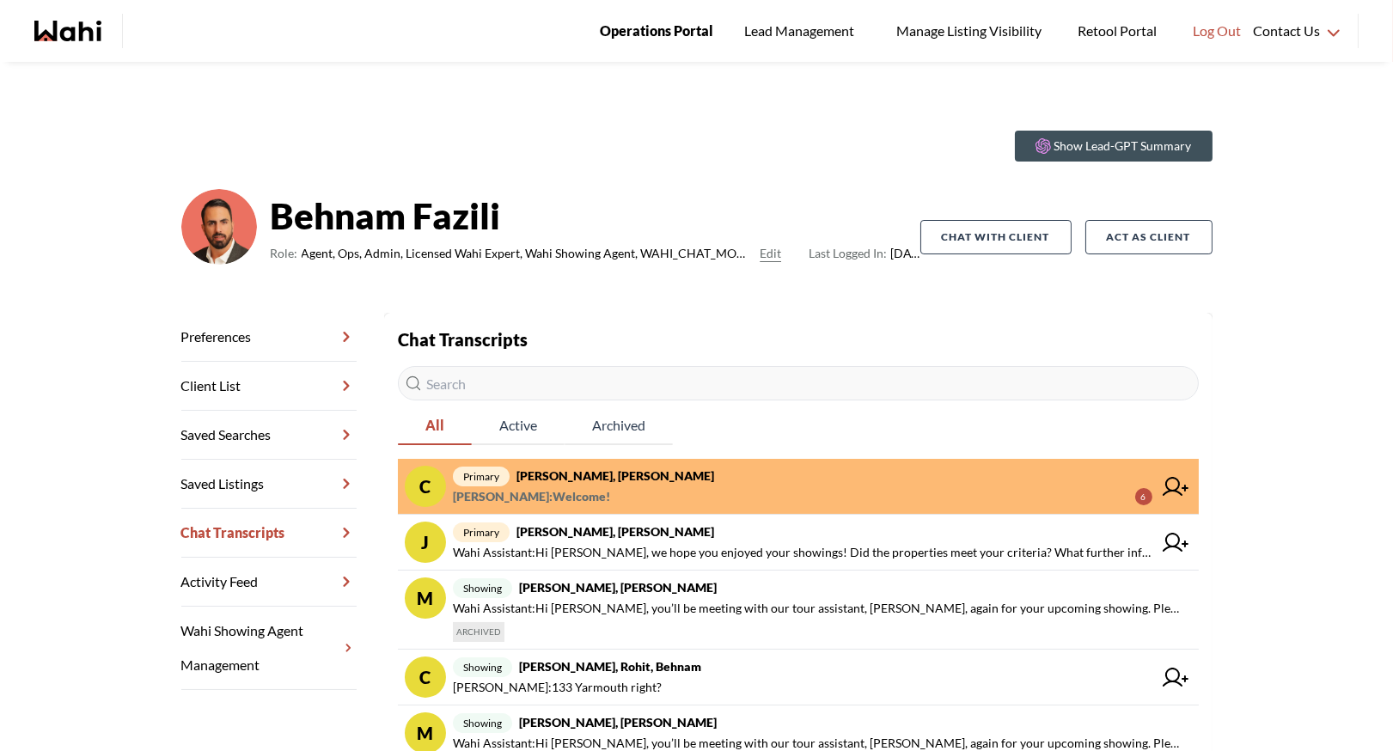
click at [674, 27] on span "Operations Portal" at bounding box center [656, 31] width 113 height 22
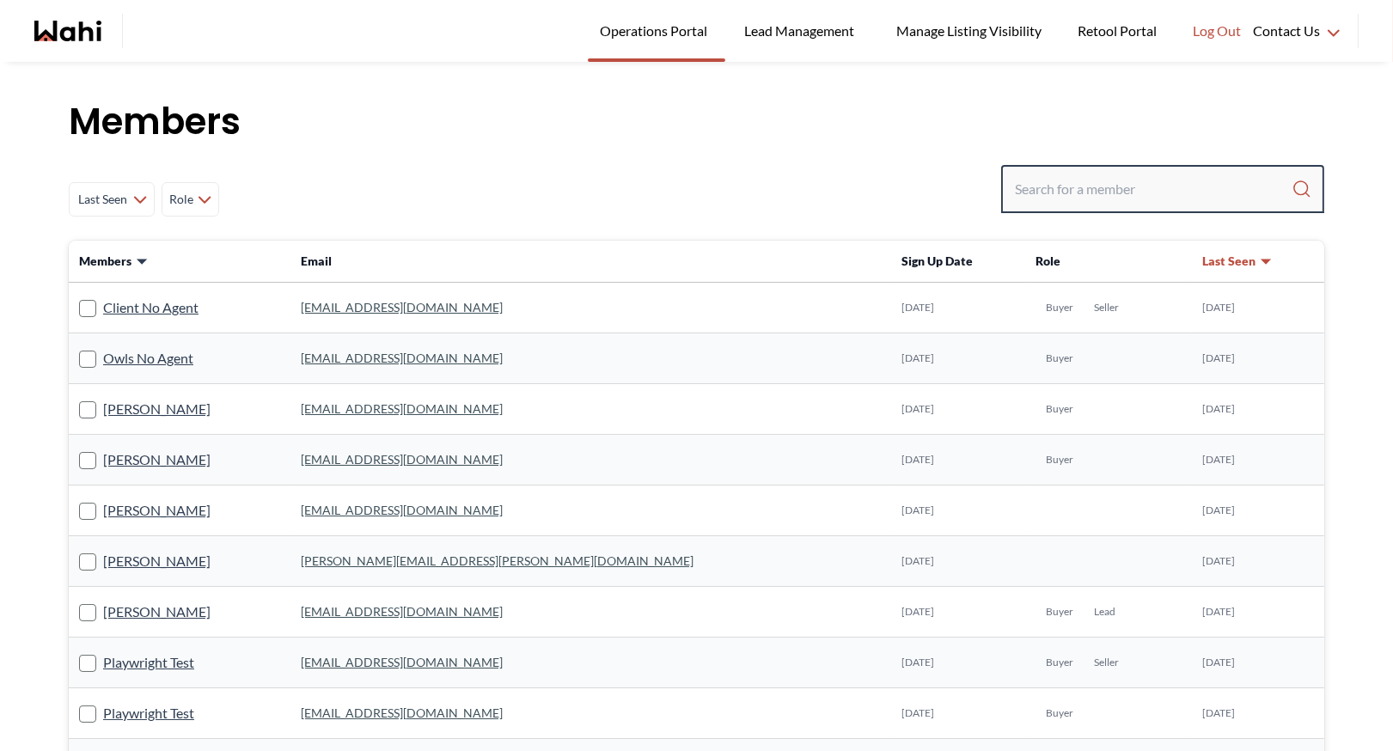
click at [1056, 180] on input "Search input" at bounding box center [1153, 189] width 277 height 31
type input "v"
type input "faraz"
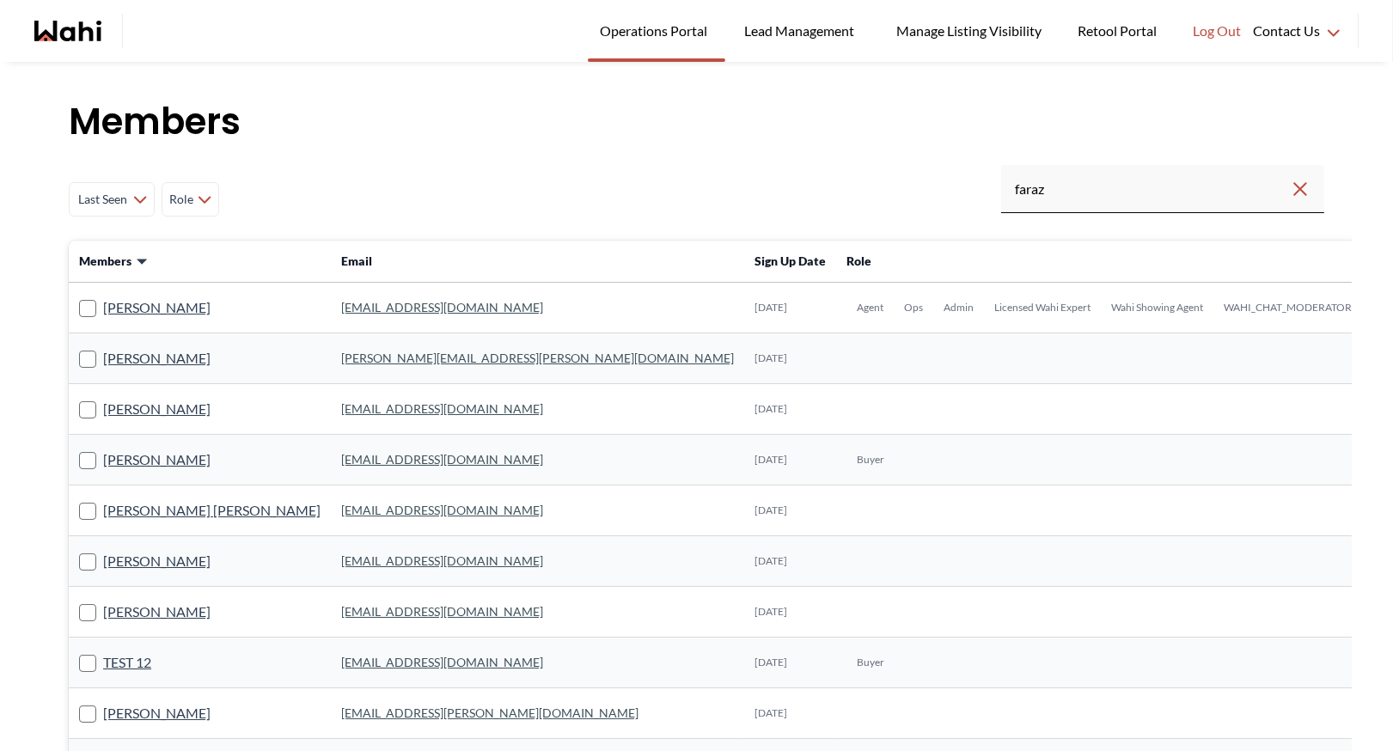
click at [341, 307] on link "[EMAIL_ADDRESS][DOMAIN_NAME]" at bounding box center [442, 307] width 202 height 15
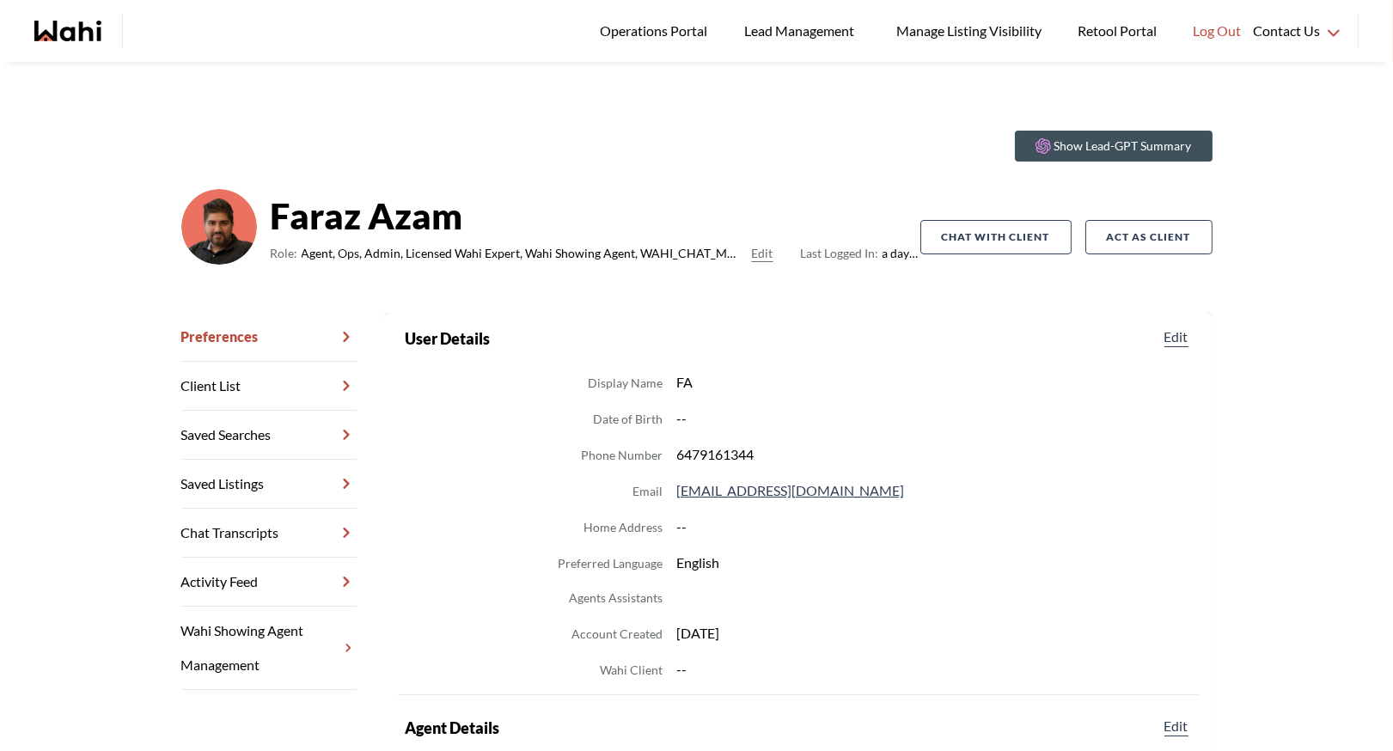
click at [249, 540] on link "Chat Transcripts" at bounding box center [268, 533] width 175 height 49
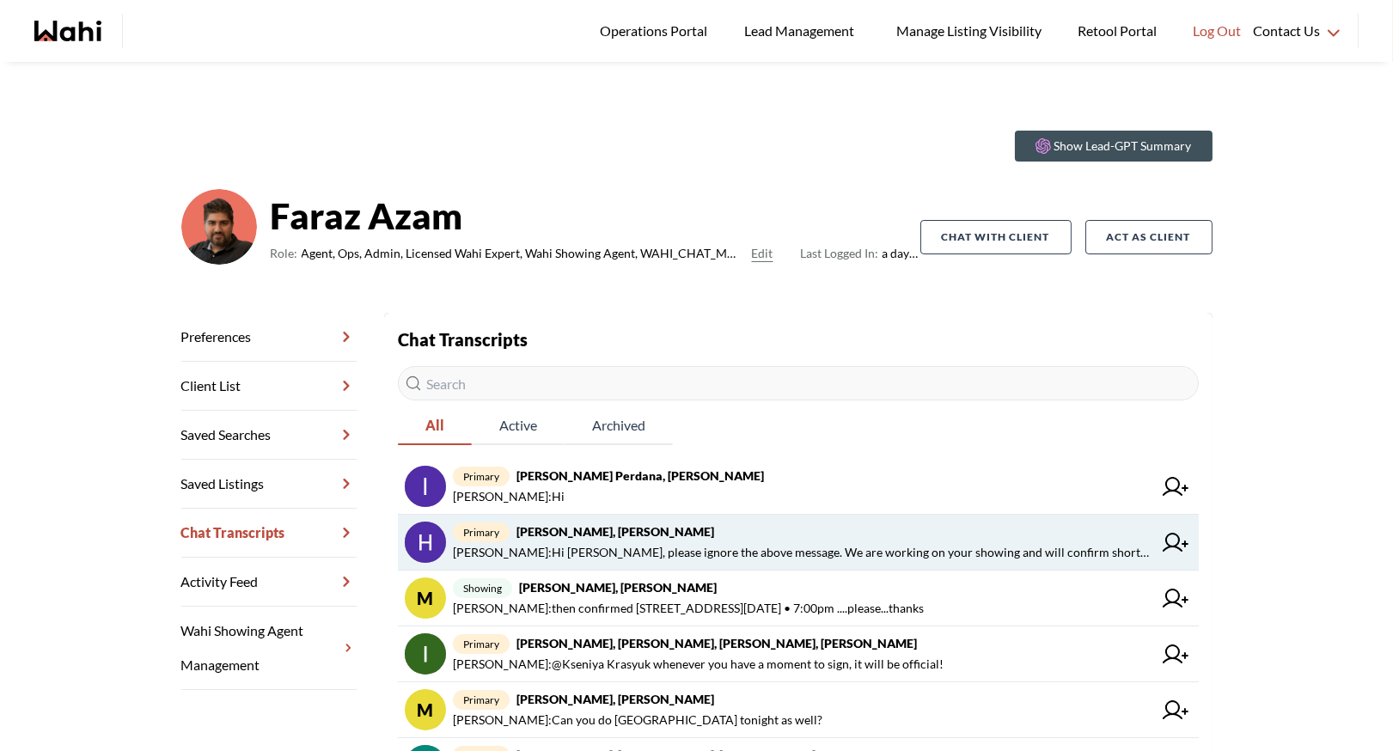
click at [737, 532] on span "primary Hema Alageson, Faraz" at bounding box center [802, 531] width 699 height 21
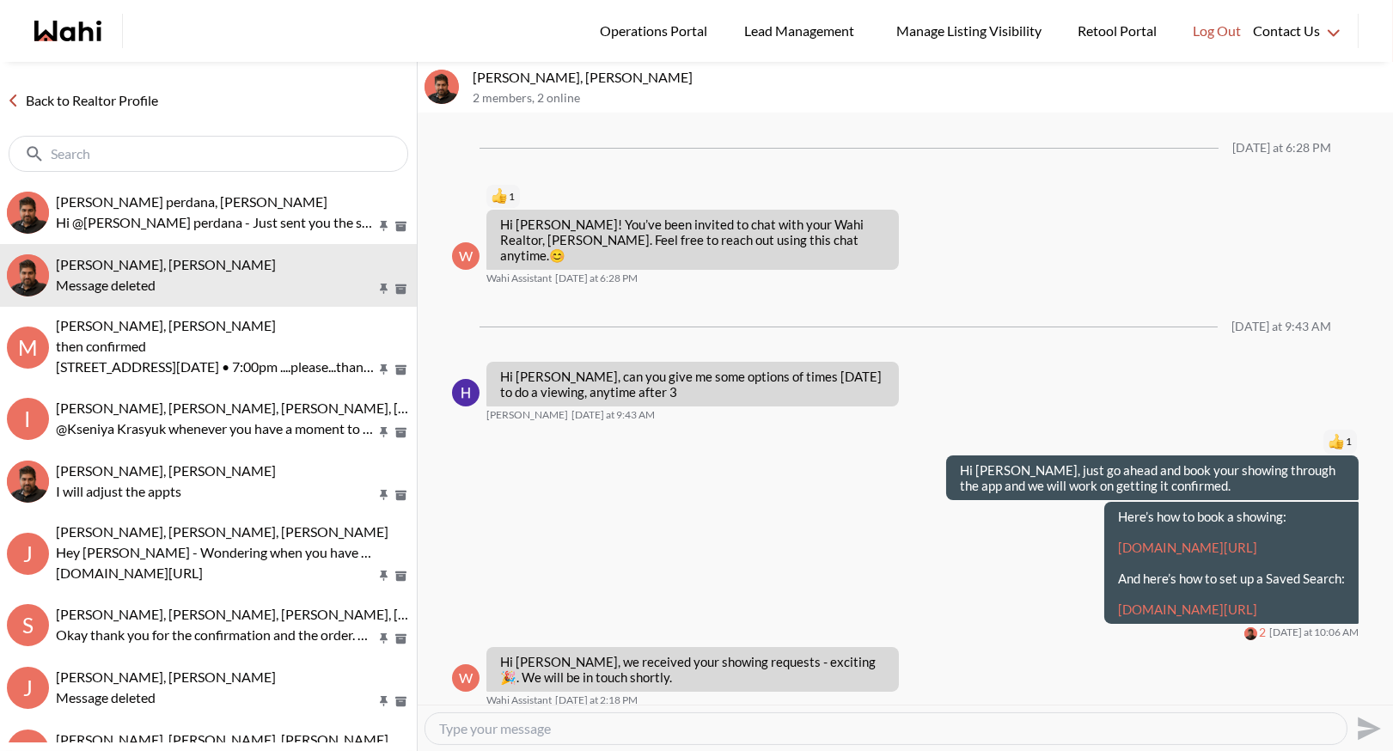
scroll to position [27, 0]
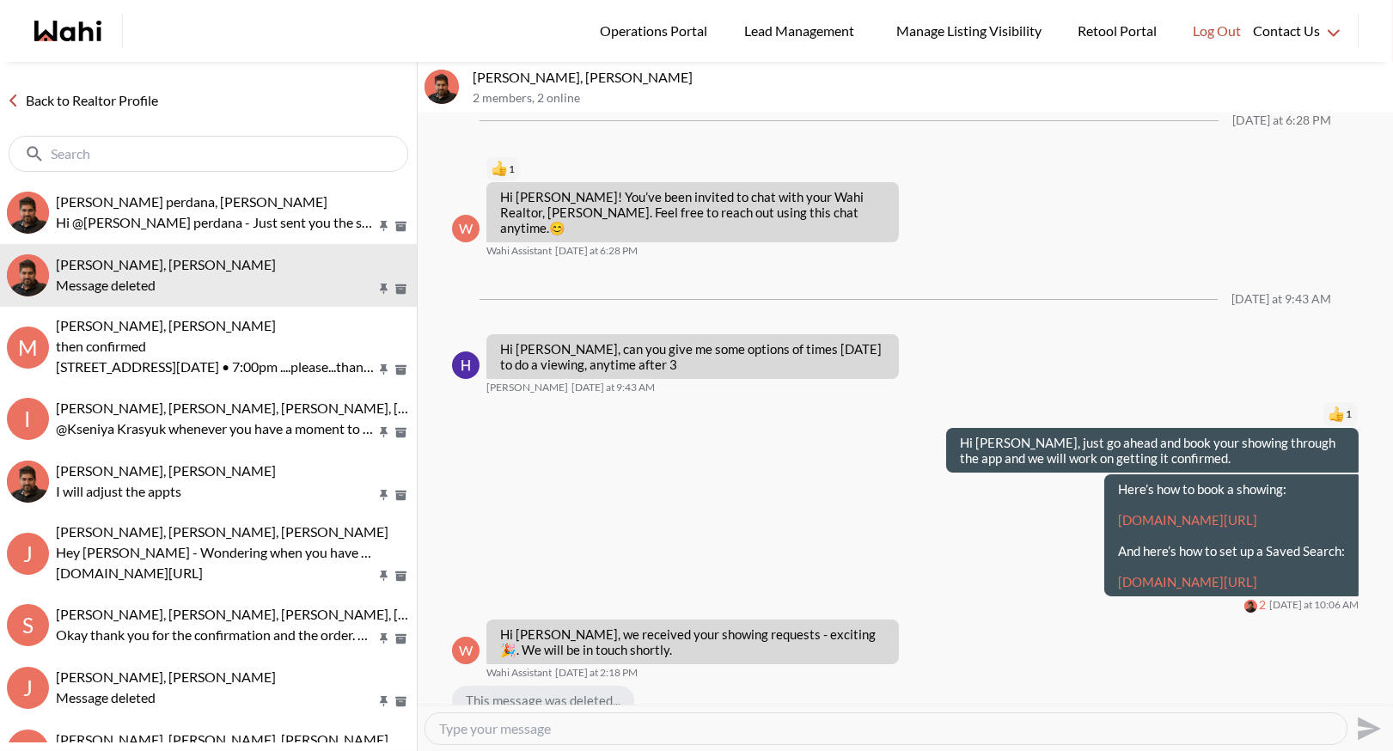
click at [110, 91] on link "Back to Realtor Profile" at bounding box center [82, 100] width 165 height 22
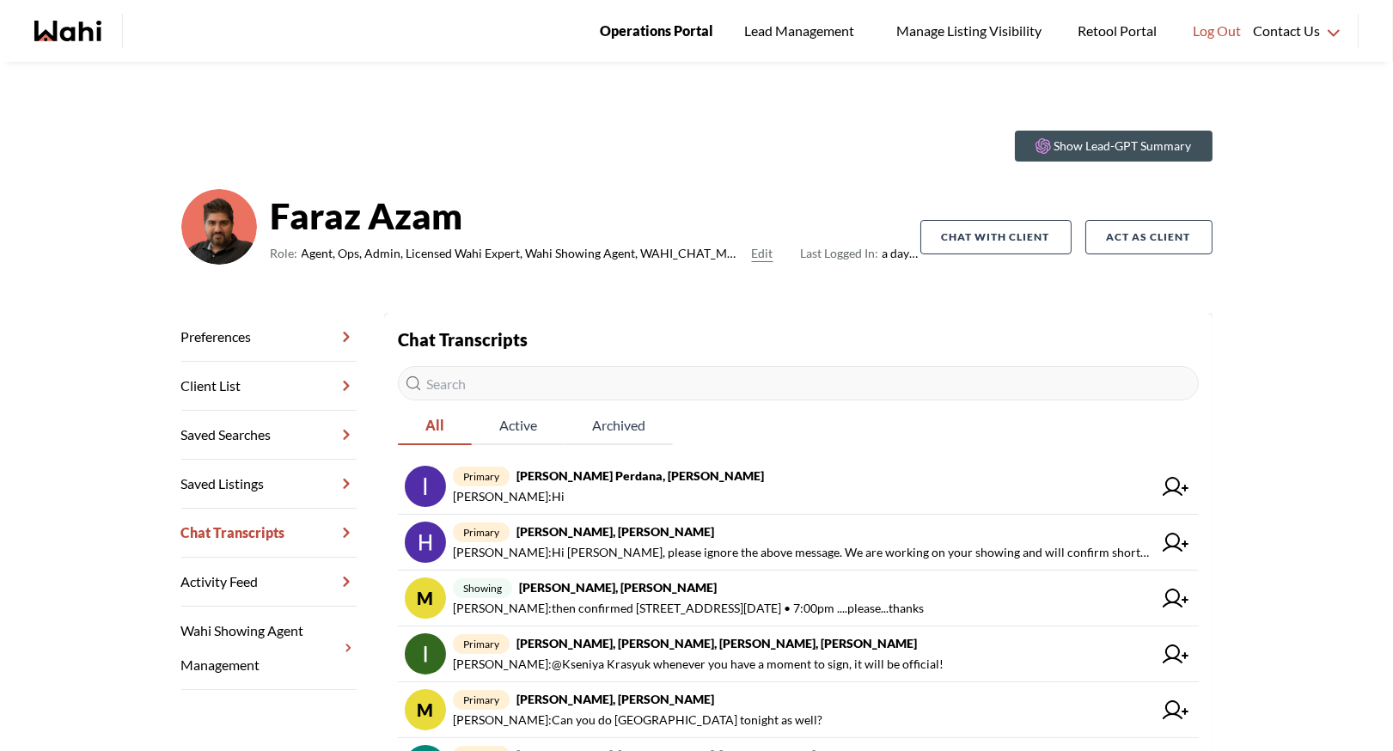
click at [656, 28] on span "Operations Portal" at bounding box center [656, 31] width 113 height 22
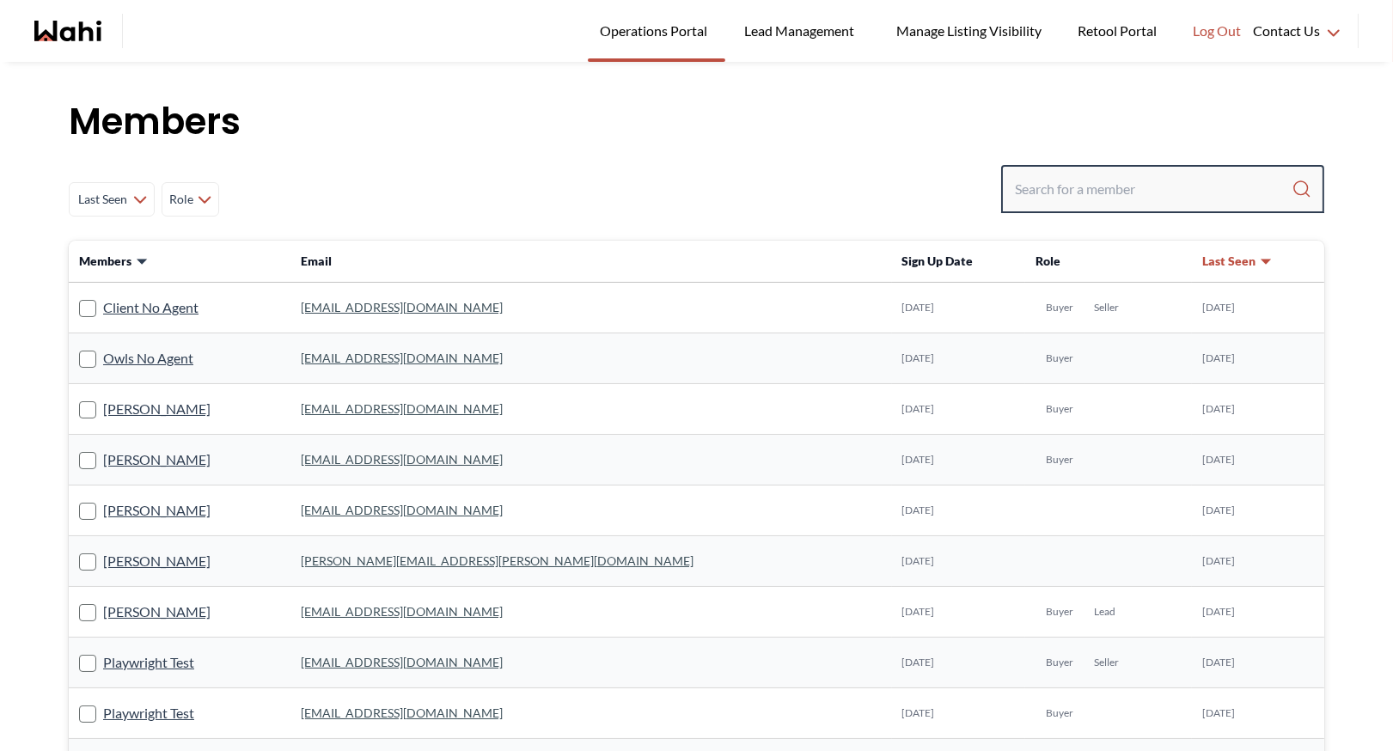
click at [1054, 181] on input "Search input" at bounding box center [1153, 189] width 277 height 31
type input "r"
type input "faraz"
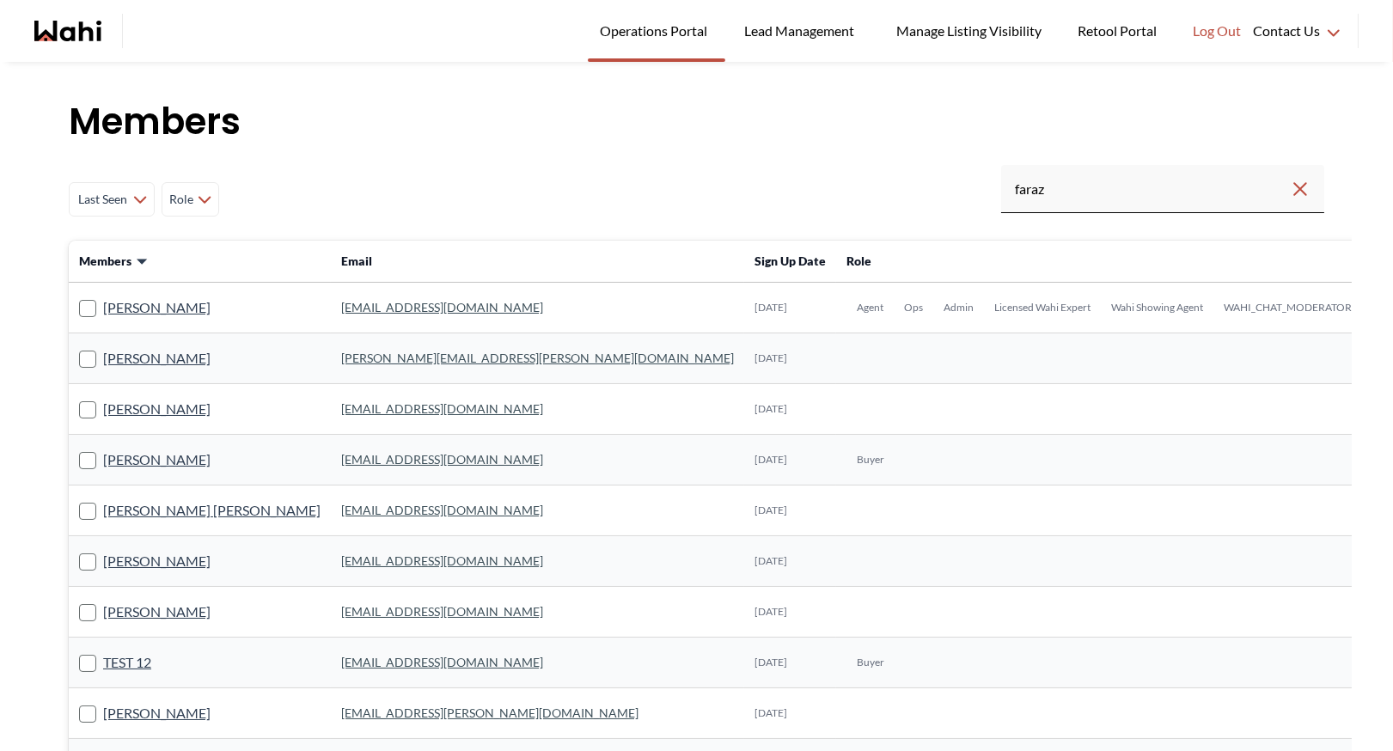
click at [341, 310] on link "[EMAIL_ADDRESS][DOMAIN_NAME]" at bounding box center [442, 307] width 202 height 15
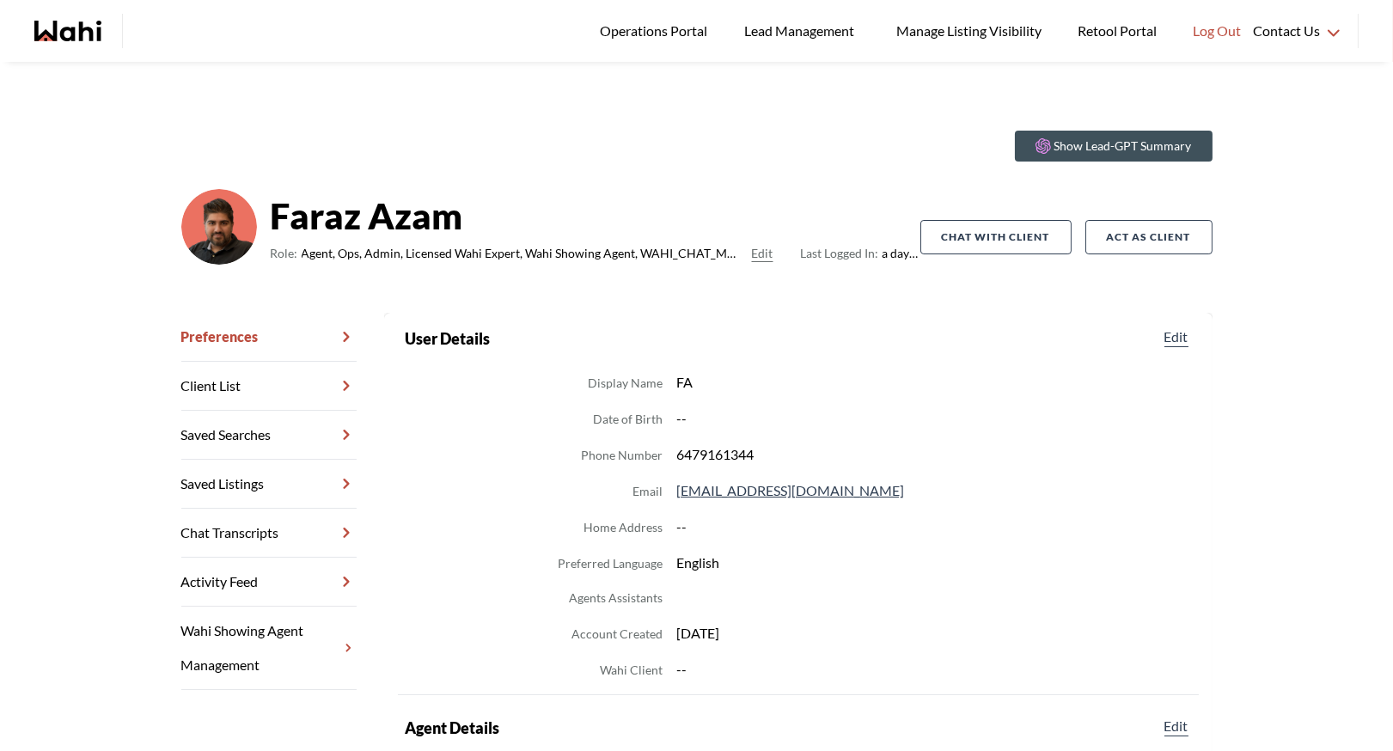
click at [267, 540] on link "Chat Transcripts" at bounding box center [268, 533] width 175 height 49
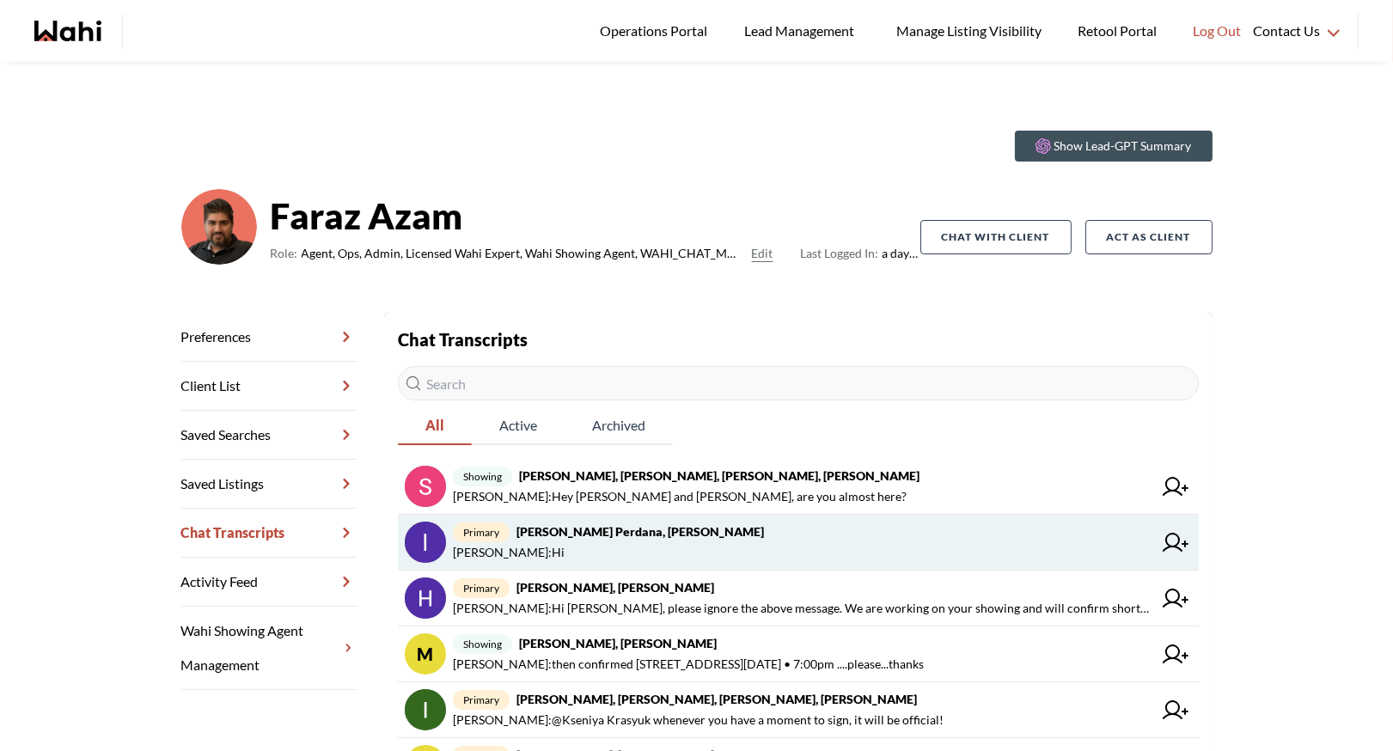
click at [634, 537] on span "primary lidya perdana, Faraz" at bounding box center [802, 531] width 699 height 21
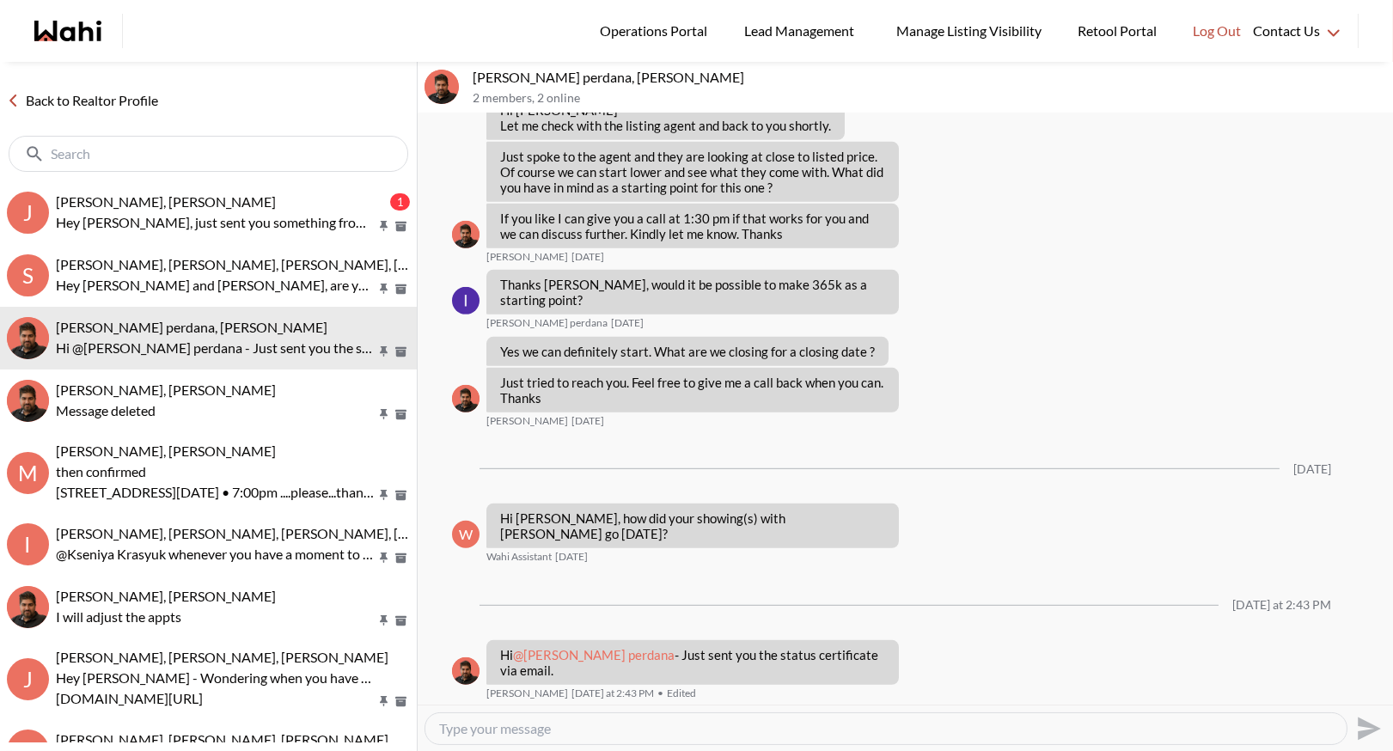
scroll to position [1953, 0]
click at [98, 102] on link "Back to Realtor Profile" at bounding box center [82, 100] width 165 height 22
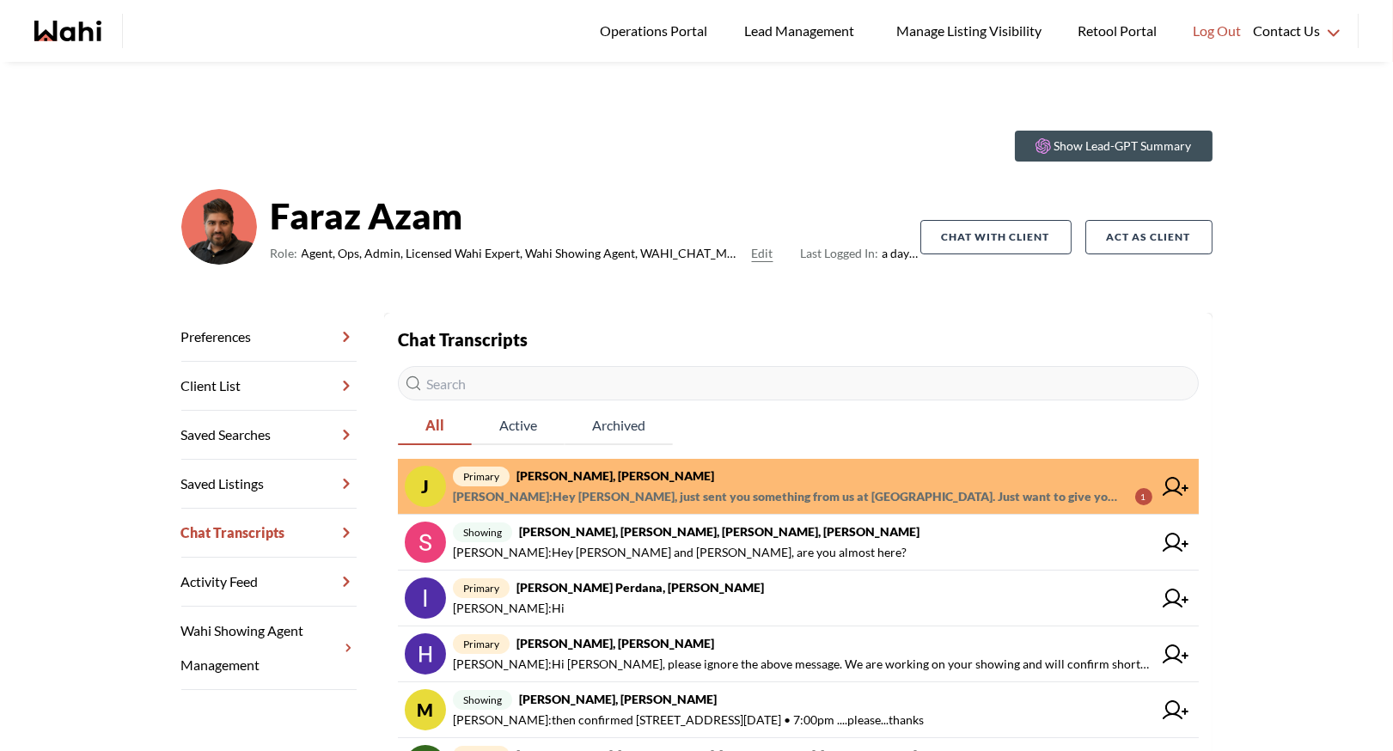
click at [746, 484] on span "primary Josh Hortaleza, Faraz, Behnam" at bounding box center [802, 476] width 699 height 21
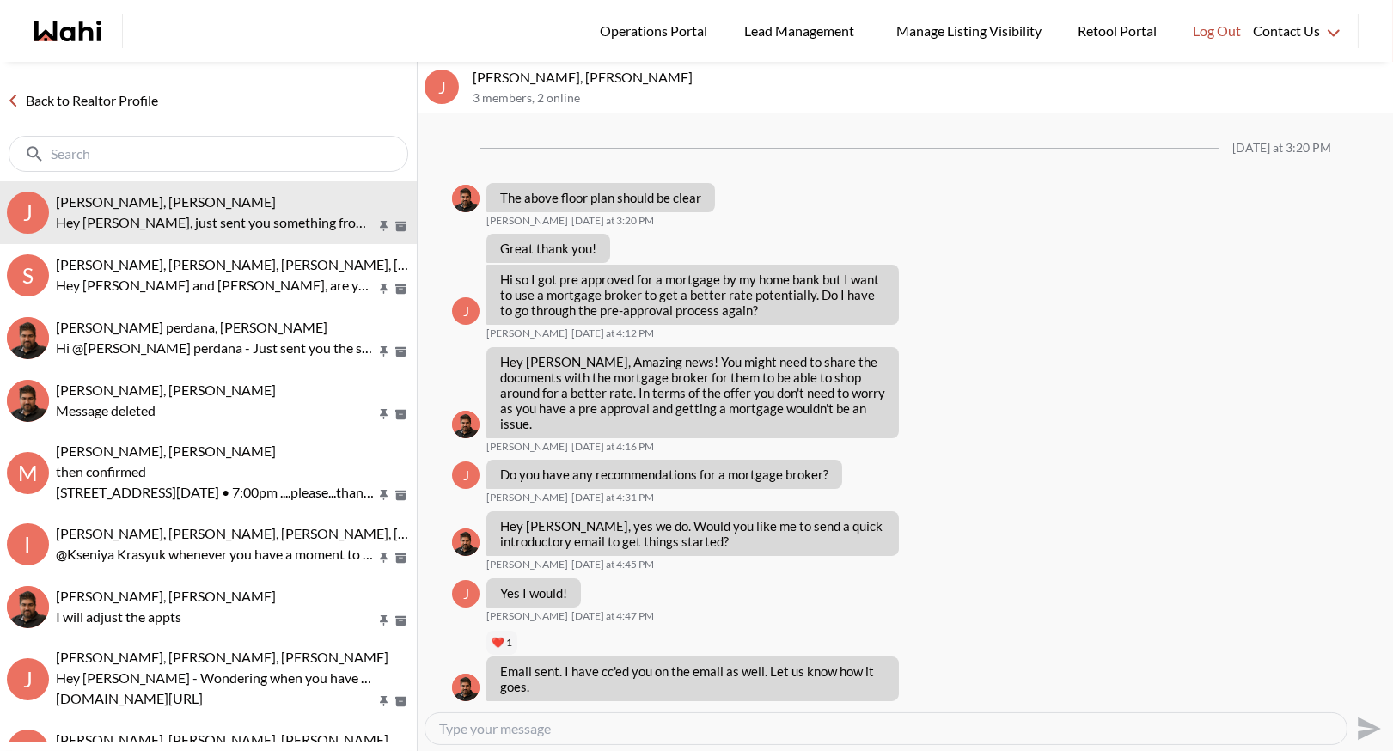
scroll to position [1301, 0]
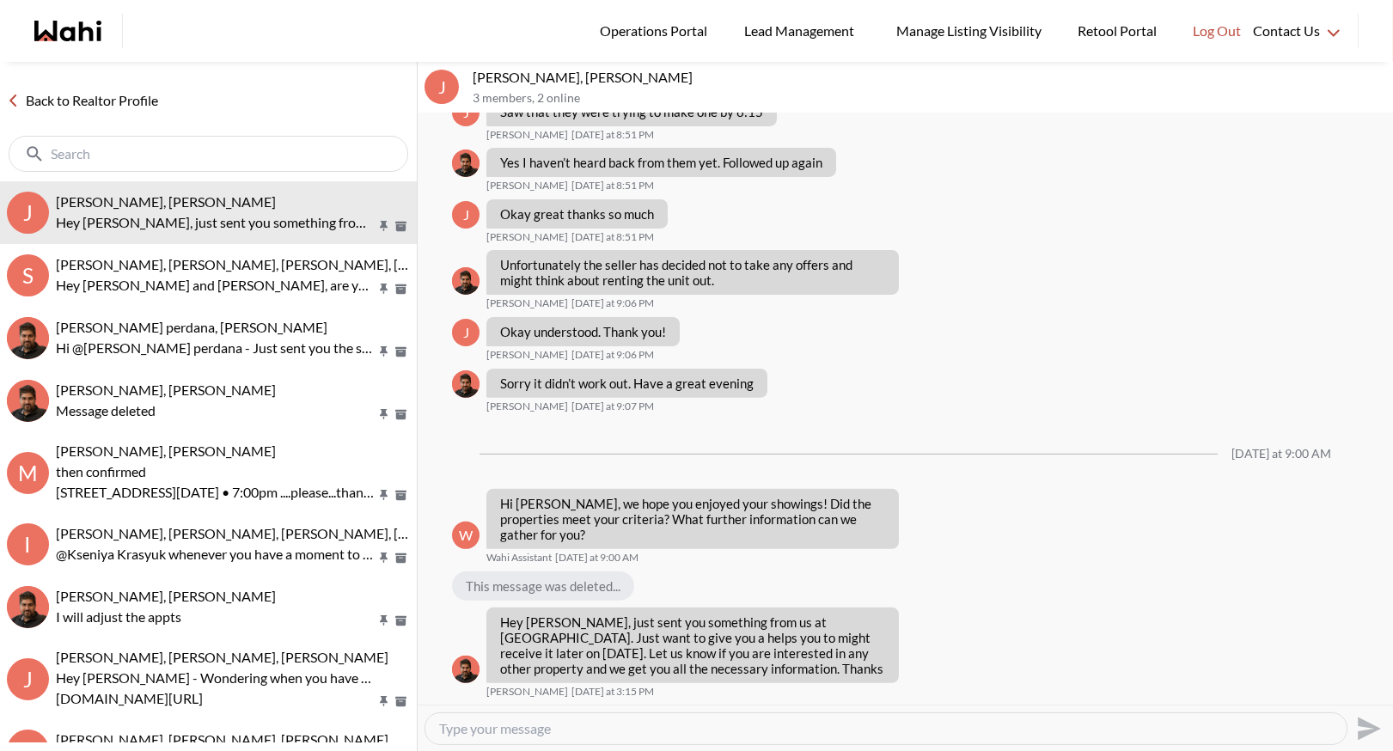
click at [99, 101] on link "Back to Realtor Profile" at bounding box center [82, 100] width 165 height 22
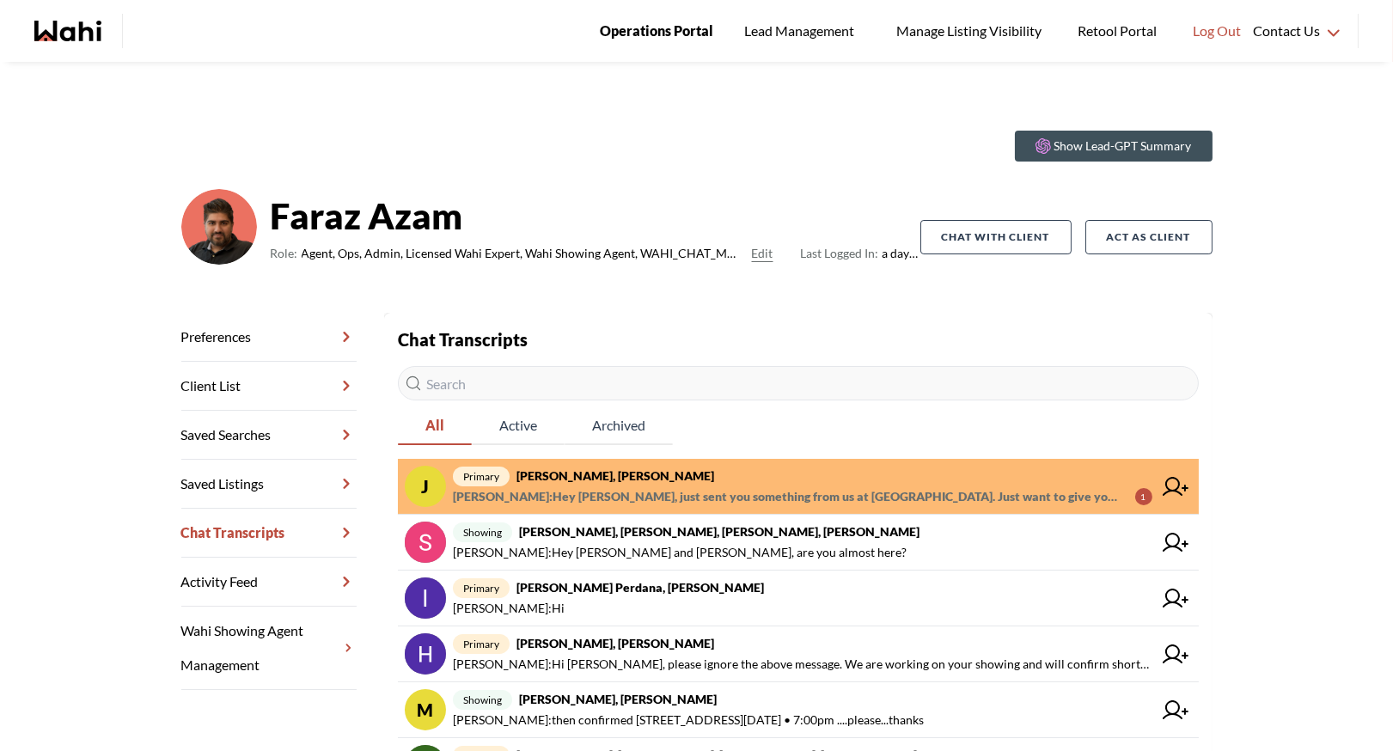
click at [678, 22] on span "Operations Portal" at bounding box center [656, 31] width 113 height 22
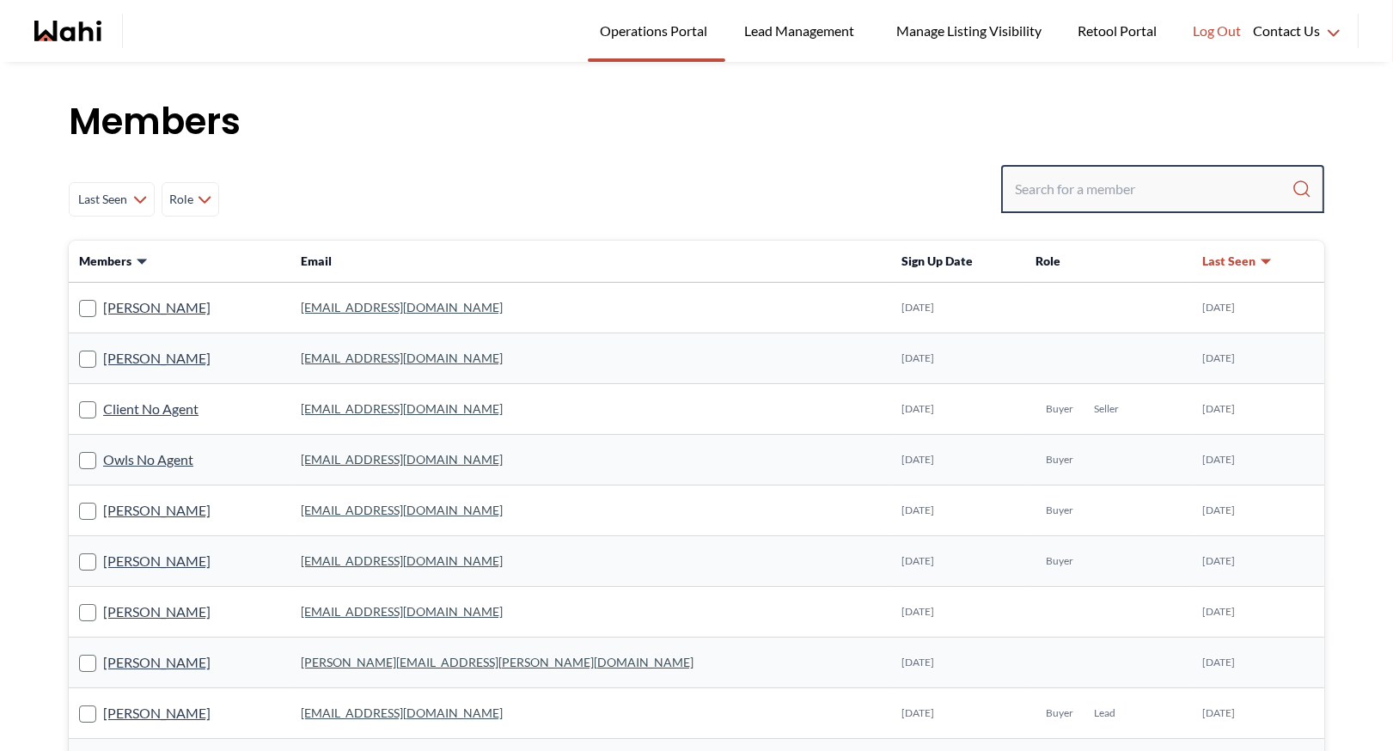
click at [1065, 191] on input "Search input" at bounding box center [1153, 189] width 277 height 31
type input "[PERSON_NAME]"
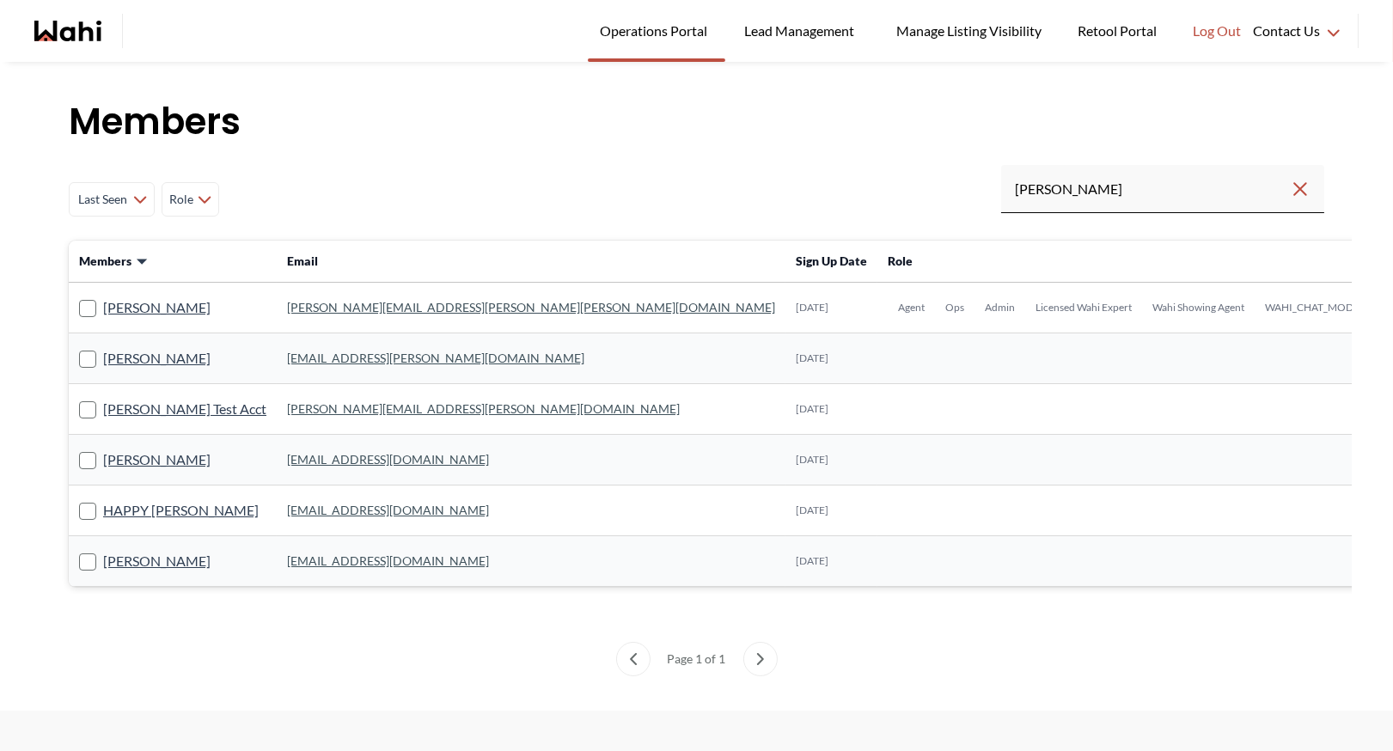
click at [340, 293] on td "[PERSON_NAME][EMAIL_ADDRESS][PERSON_NAME][PERSON_NAME][DOMAIN_NAME]" at bounding box center [531, 308] width 509 height 51
click at [337, 307] on link "[PERSON_NAME][EMAIL_ADDRESS][PERSON_NAME][PERSON_NAME][DOMAIN_NAME]" at bounding box center [531, 307] width 488 height 15
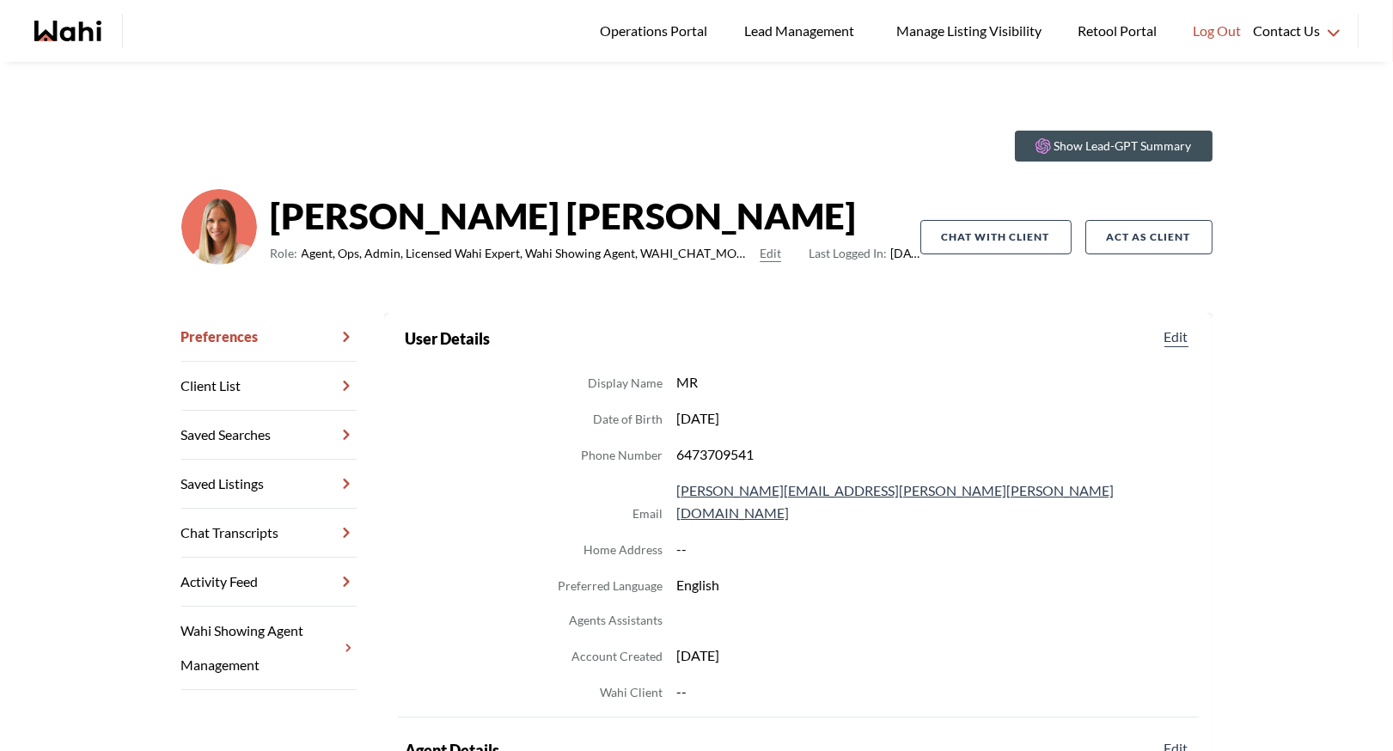
click at [263, 528] on link "Chat Transcripts" at bounding box center [268, 533] width 175 height 49
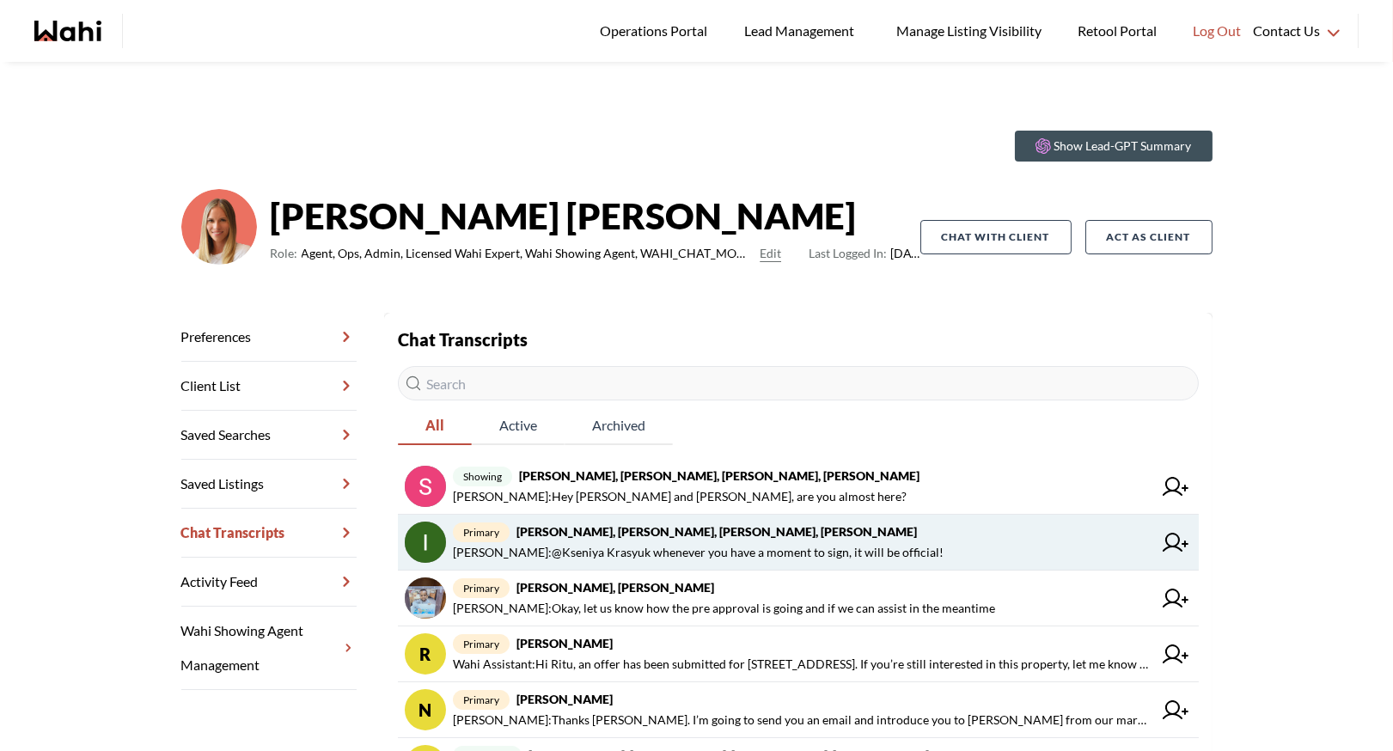
click at [735, 526] on strong "[PERSON_NAME], [PERSON_NAME], [PERSON_NAME], [PERSON_NAME]" at bounding box center [716, 531] width 400 height 15
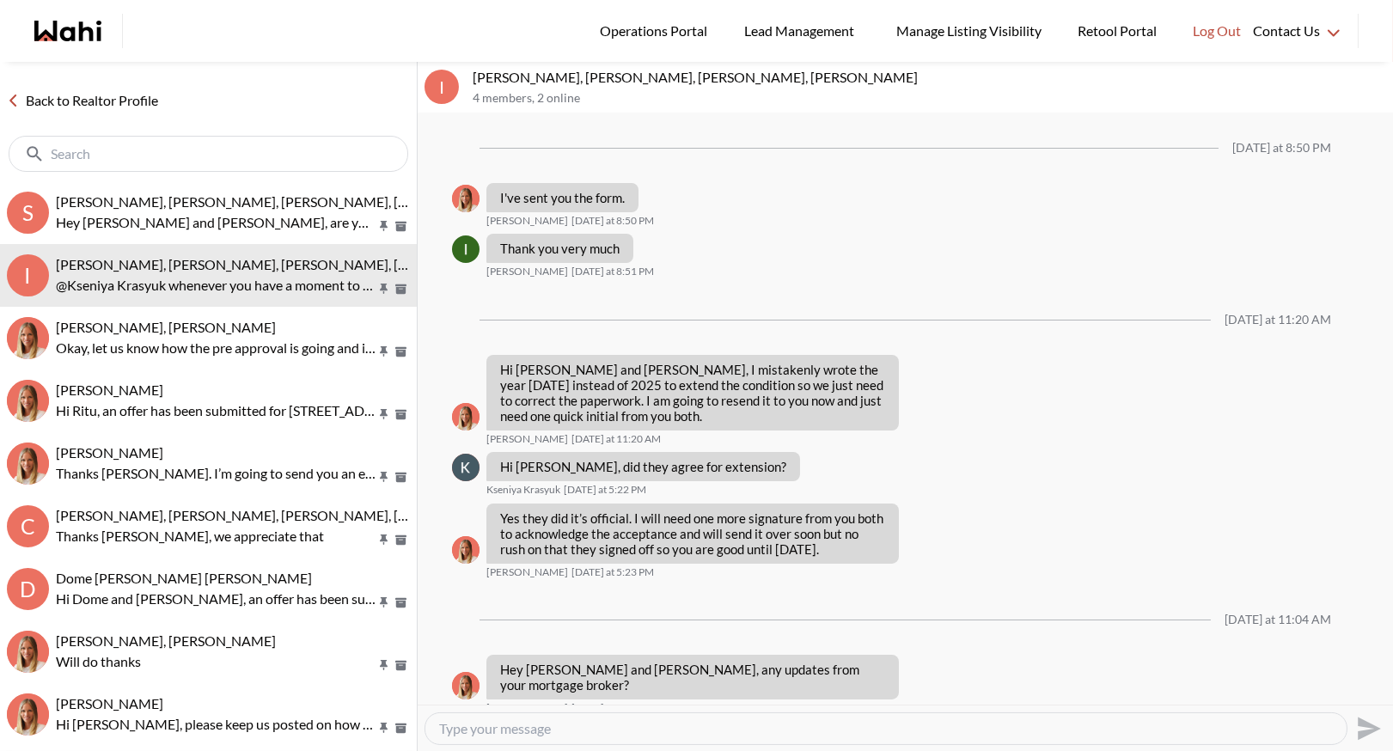
scroll to position [1079, 0]
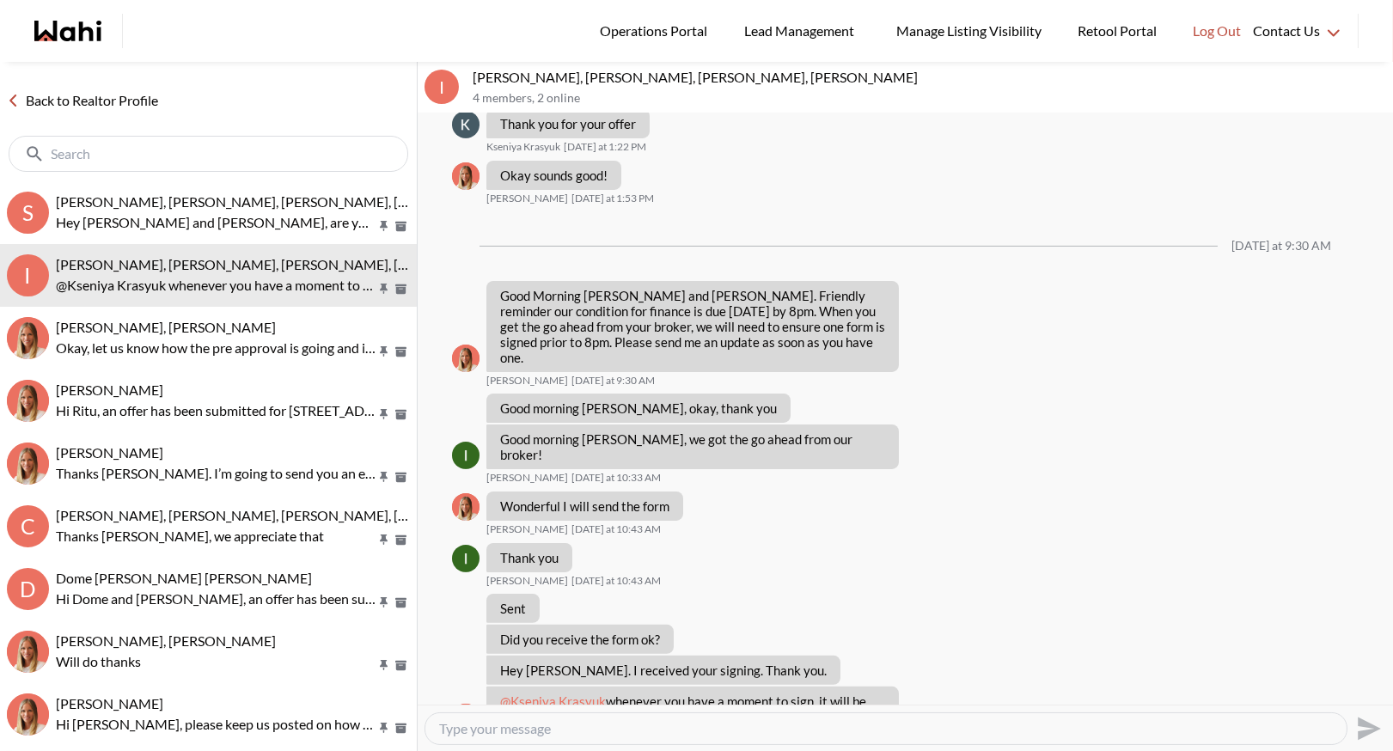
click at [66, 95] on link "Back to Realtor Profile" at bounding box center [82, 100] width 165 height 22
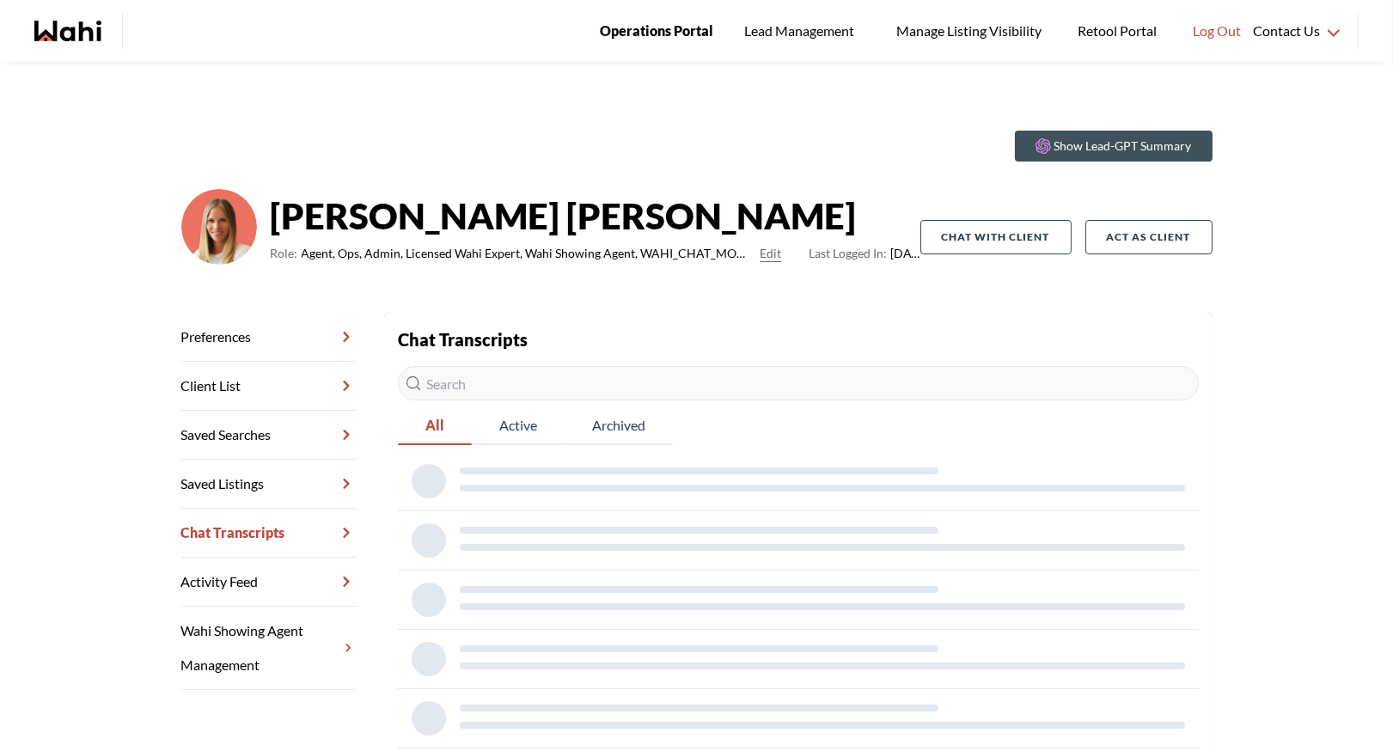
click at [668, 40] on span "Operations Portal" at bounding box center [656, 31] width 113 height 22
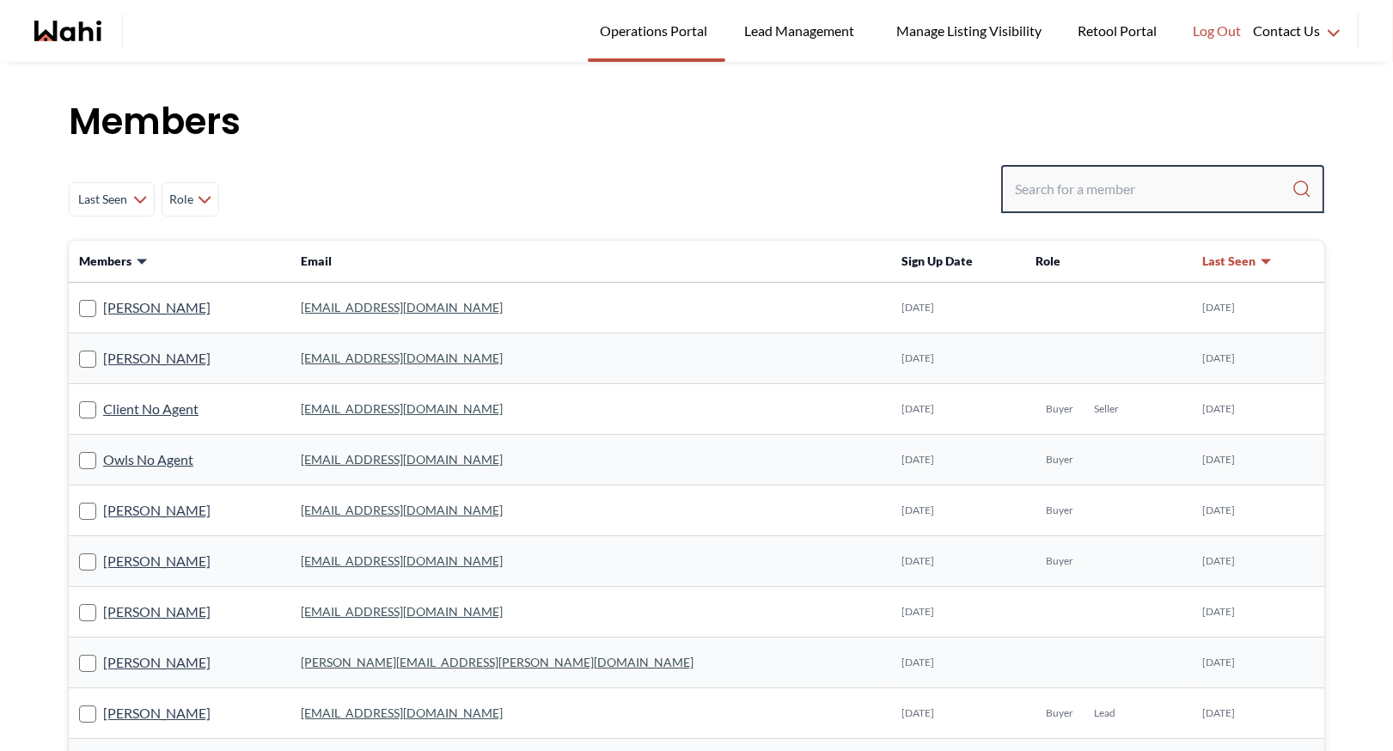
click at [1065, 182] on input "Search input" at bounding box center [1153, 189] width 277 height 31
type input "faraz"
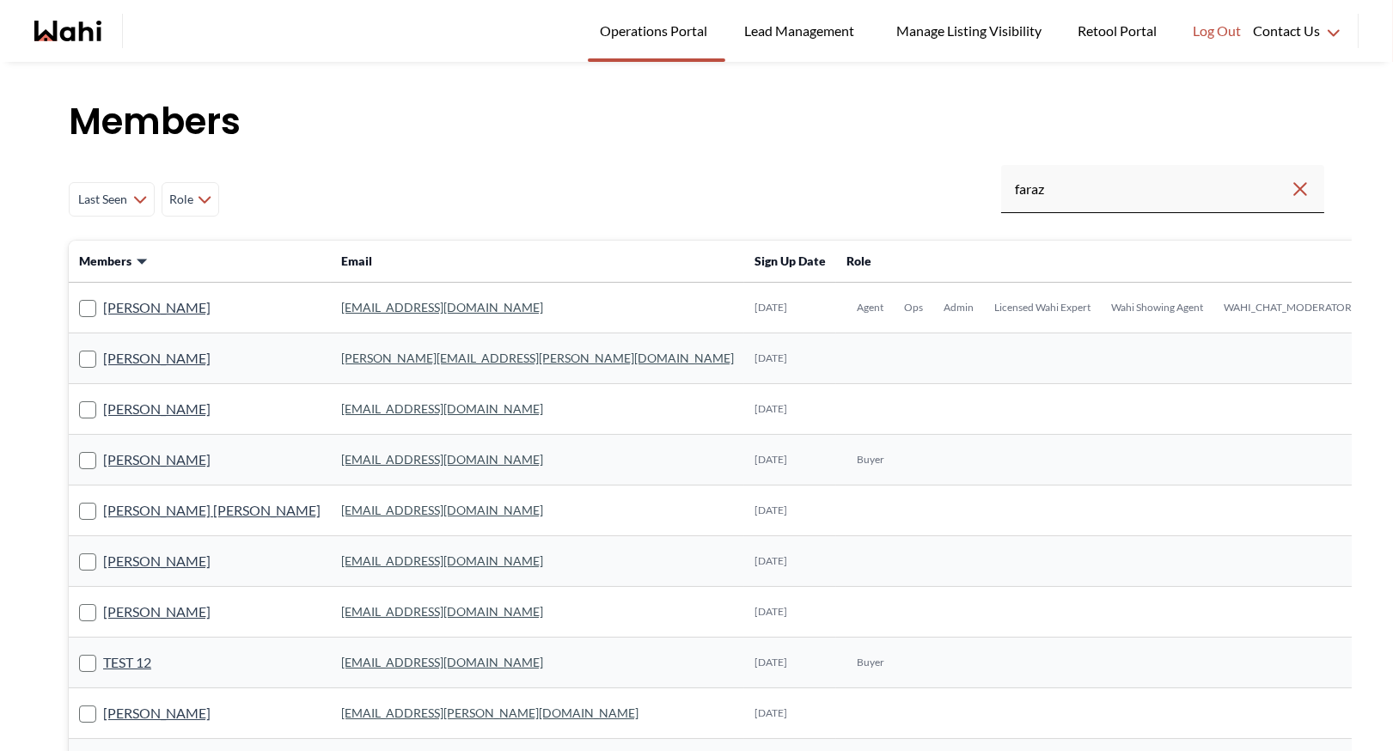
click at [361, 300] on link "[EMAIL_ADDRESS][DOMAIN_NAME]" at bounding box center [442, 307] width 202 height 15
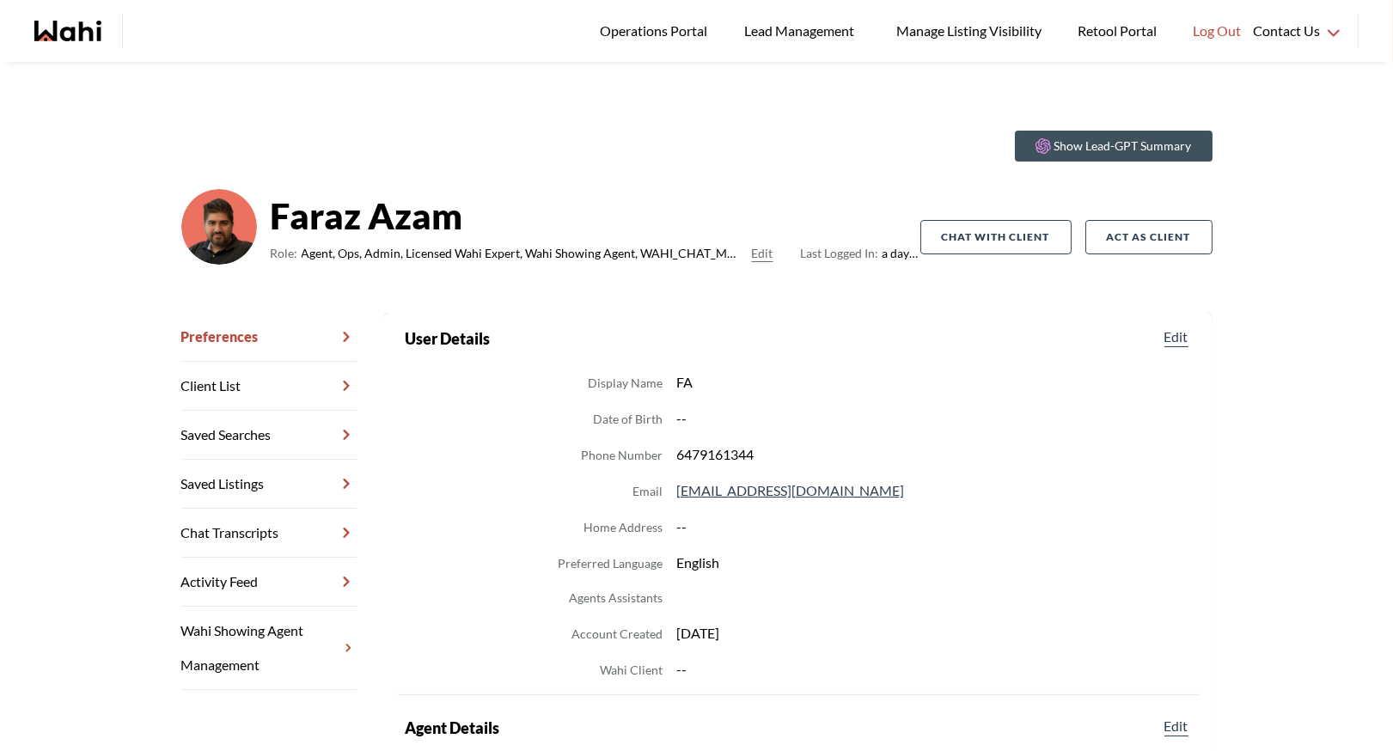
click at [286, 530] on link "Chat Transcripts" at bounding box center [268, 533] width 175 height 49
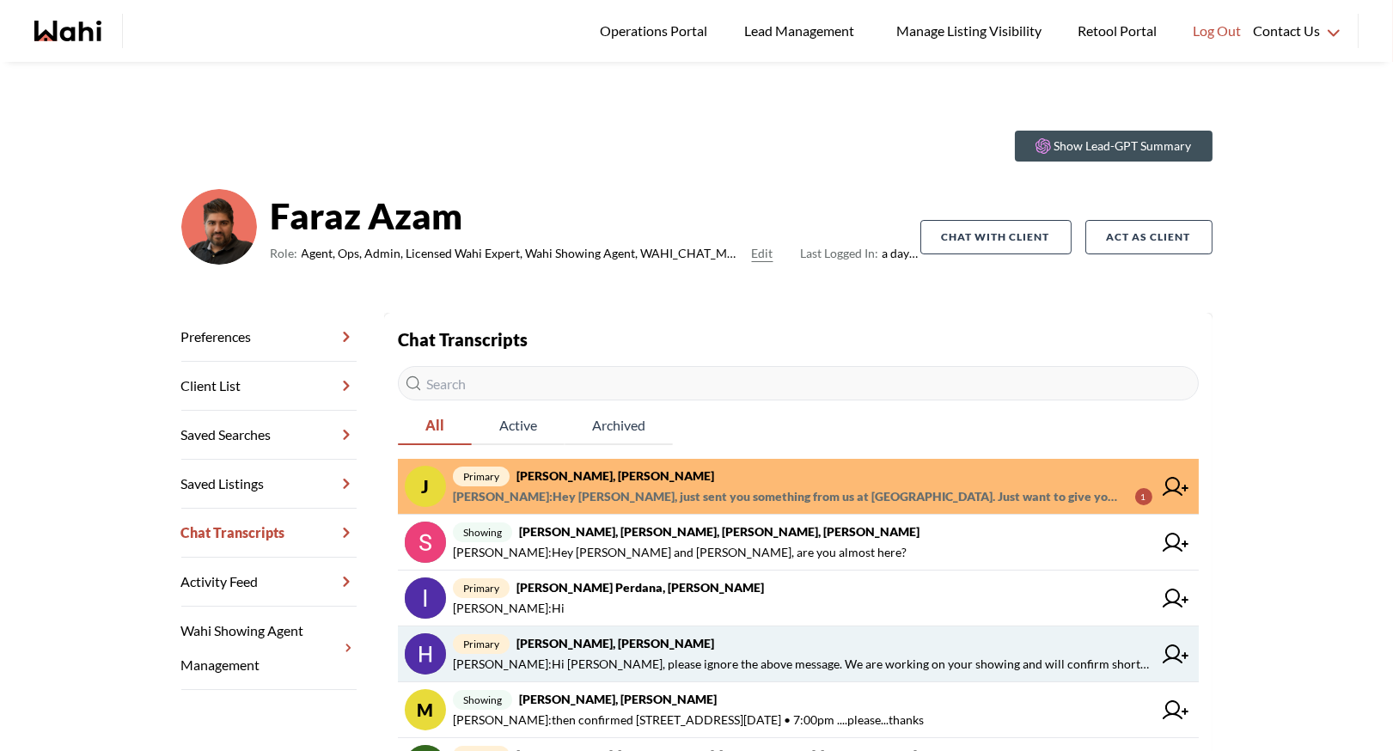
click at [648, 663] on span "Faraz Azam : Hi Hema, please ignore the above message. We are working on your s…" at bounding box center [802, 664] width 699 height 21
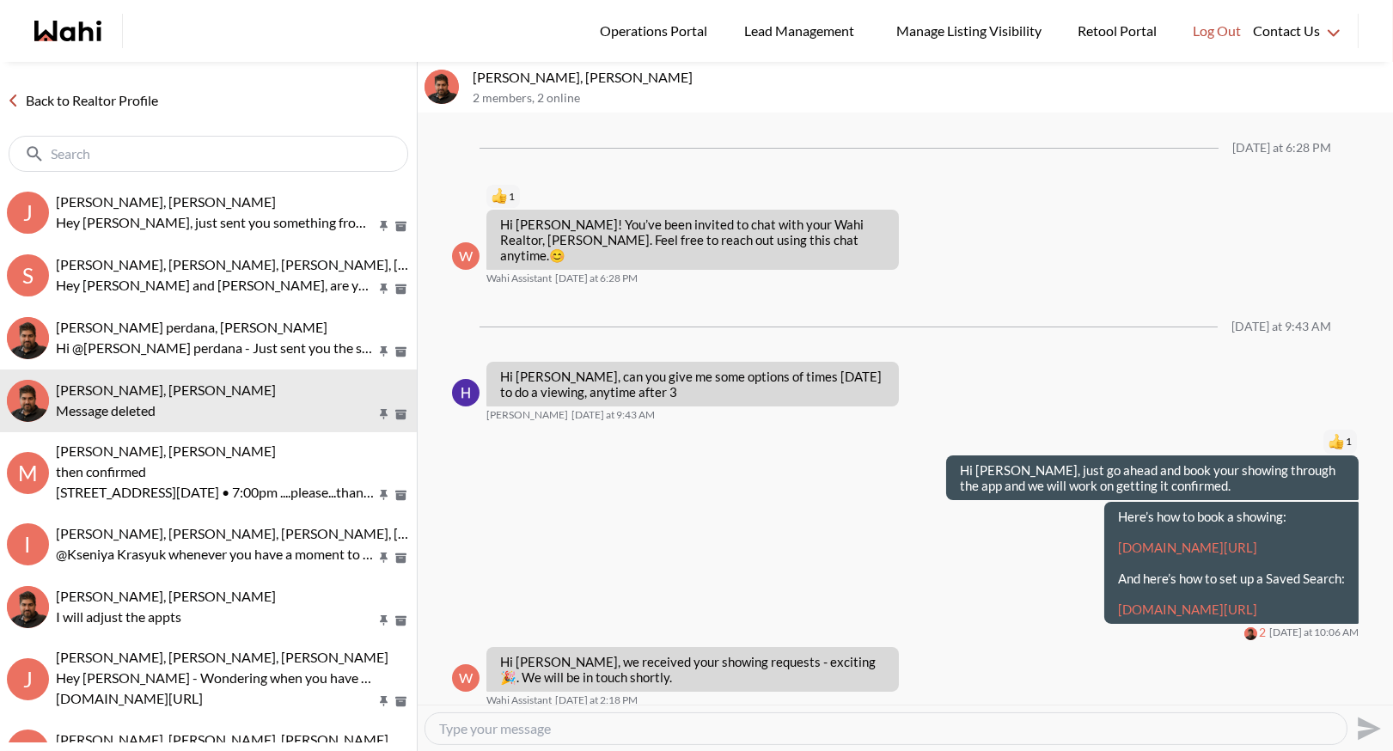
scroll to position [27, 0]
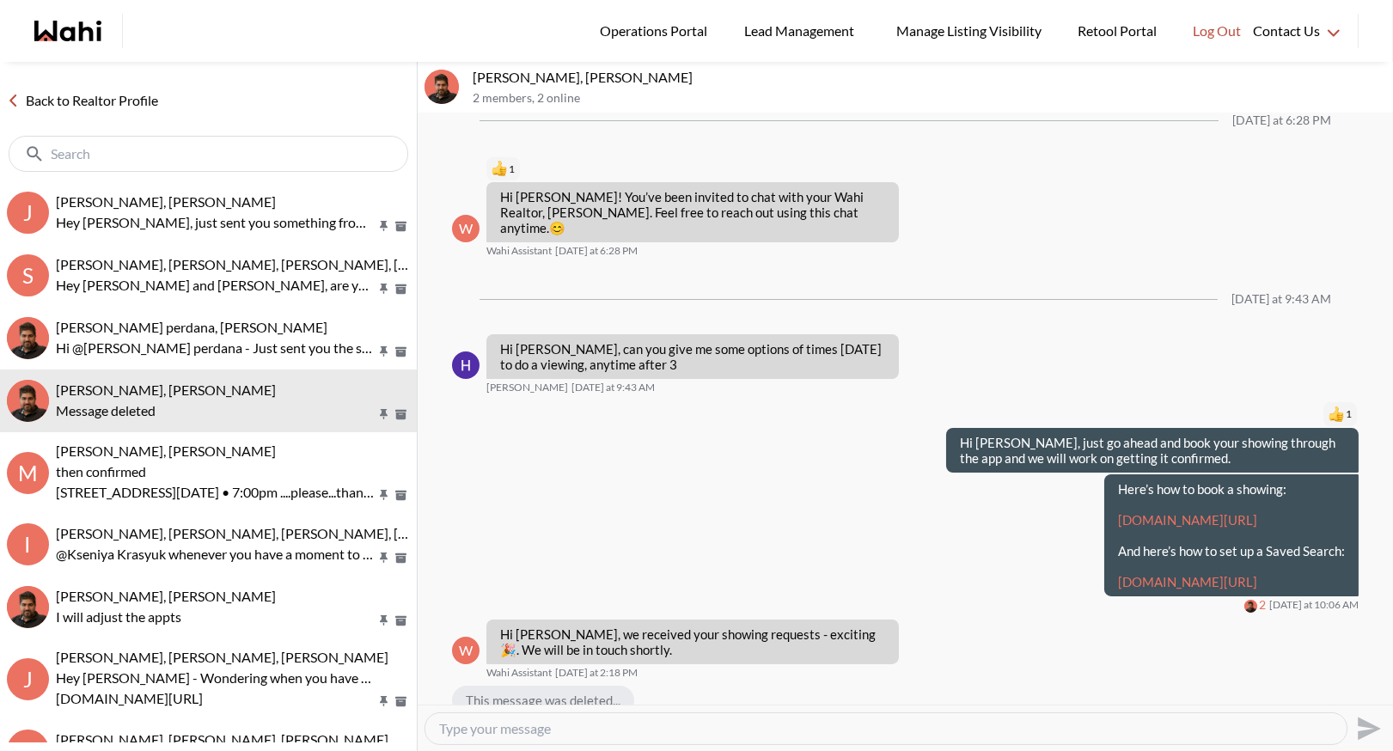
click at [58, 100] on link "Back to Realtor Profile" at bounding box center [82, 100] width 165 height 22
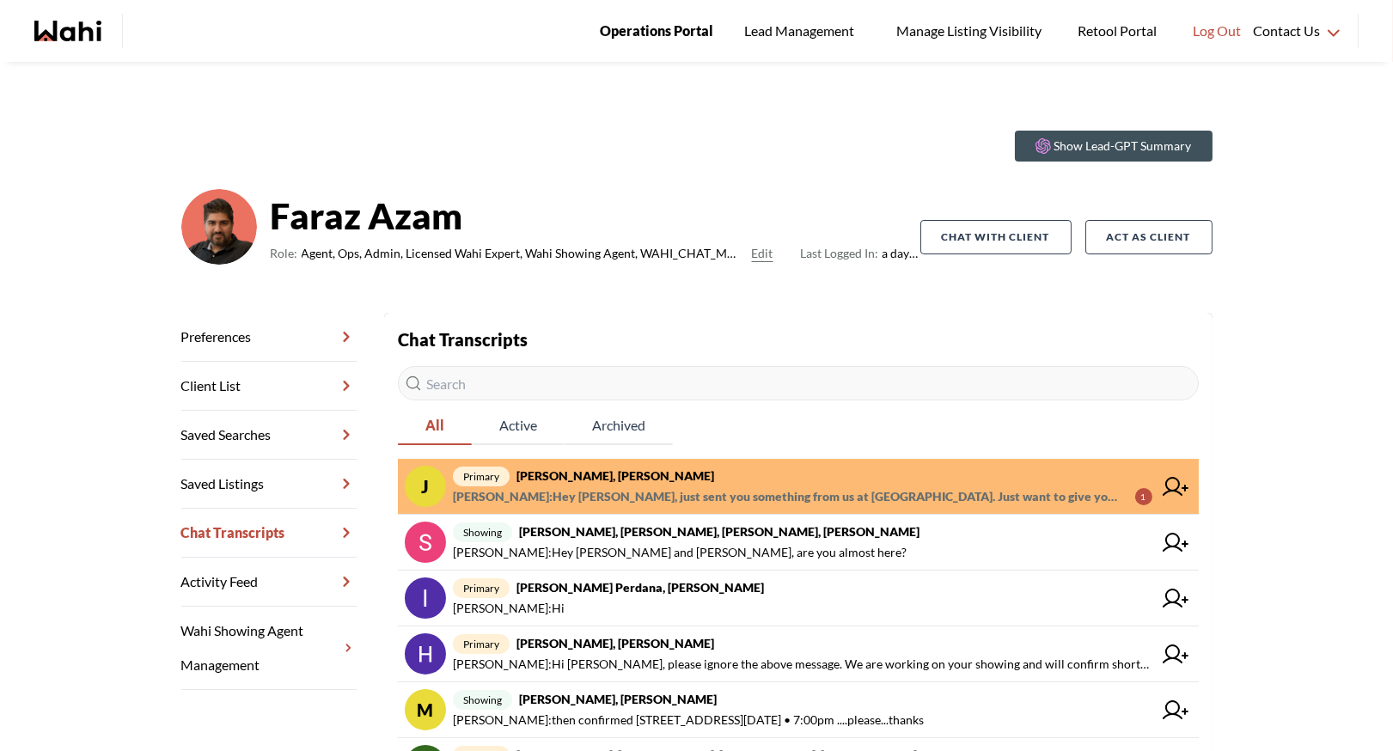
click at [628, 39] on span "Operations Portal" at bounding box center [656, 31] width 113 height 22
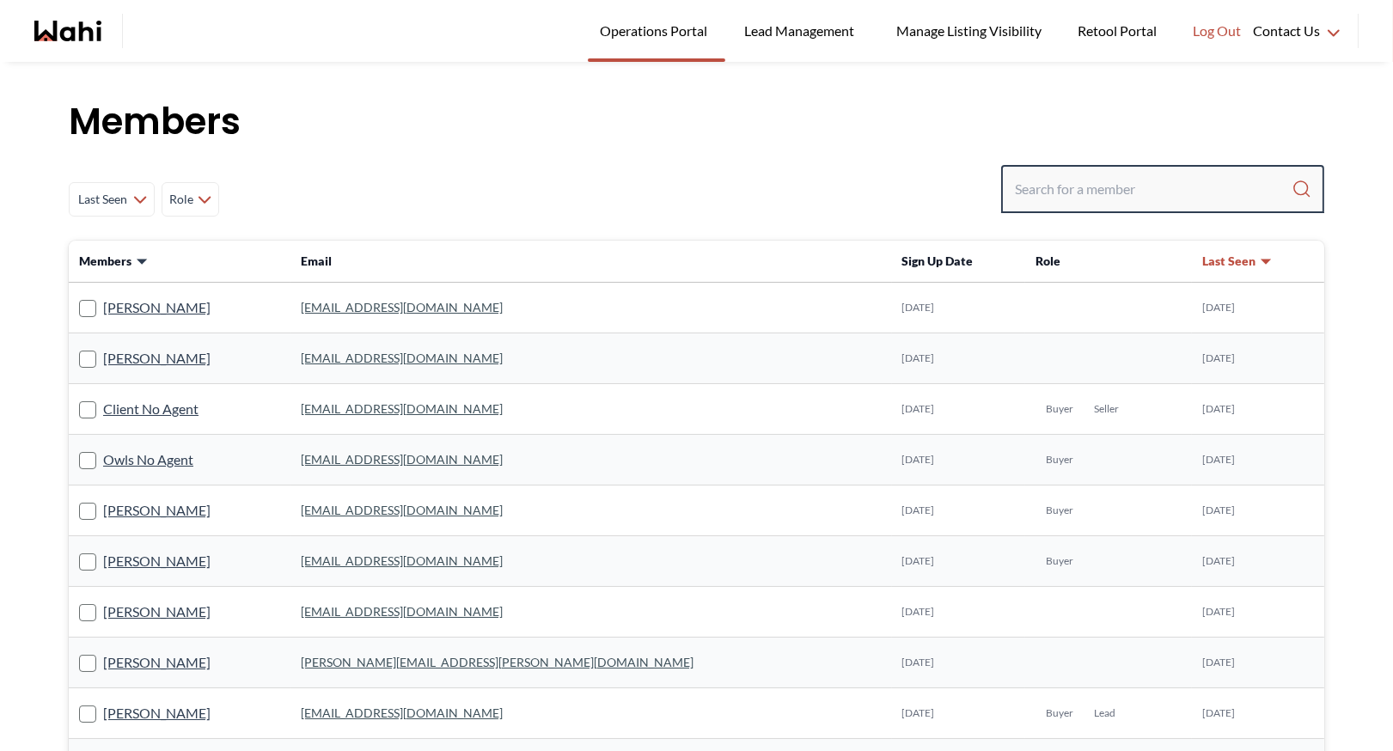
click at [1052, 191] on input "Search input" at bounding box center [1153, 189] width 277 height 31
type input "behnam"
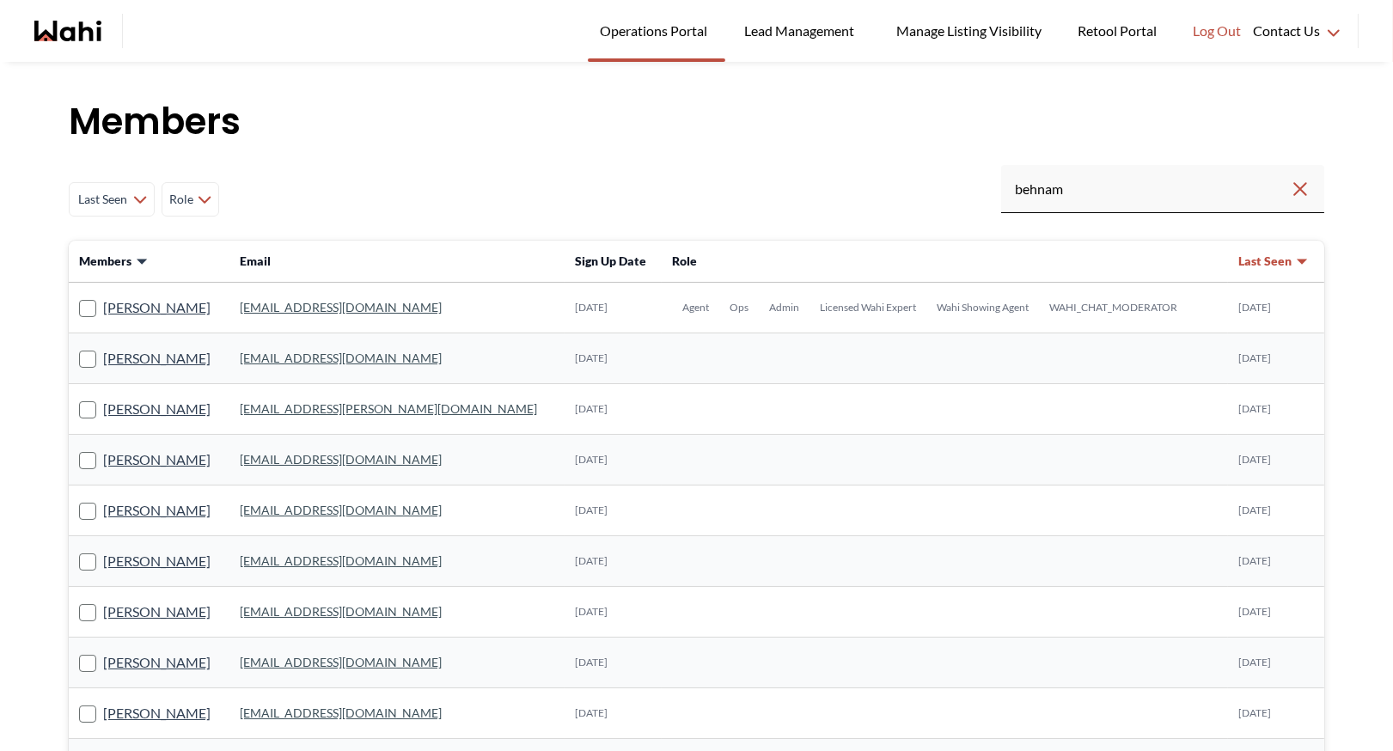
click at [329, 310] on link "[EMAIL_ADDRESS][DOMAIN_NAME]" at bounding box center [341, 307] width 202 height 15
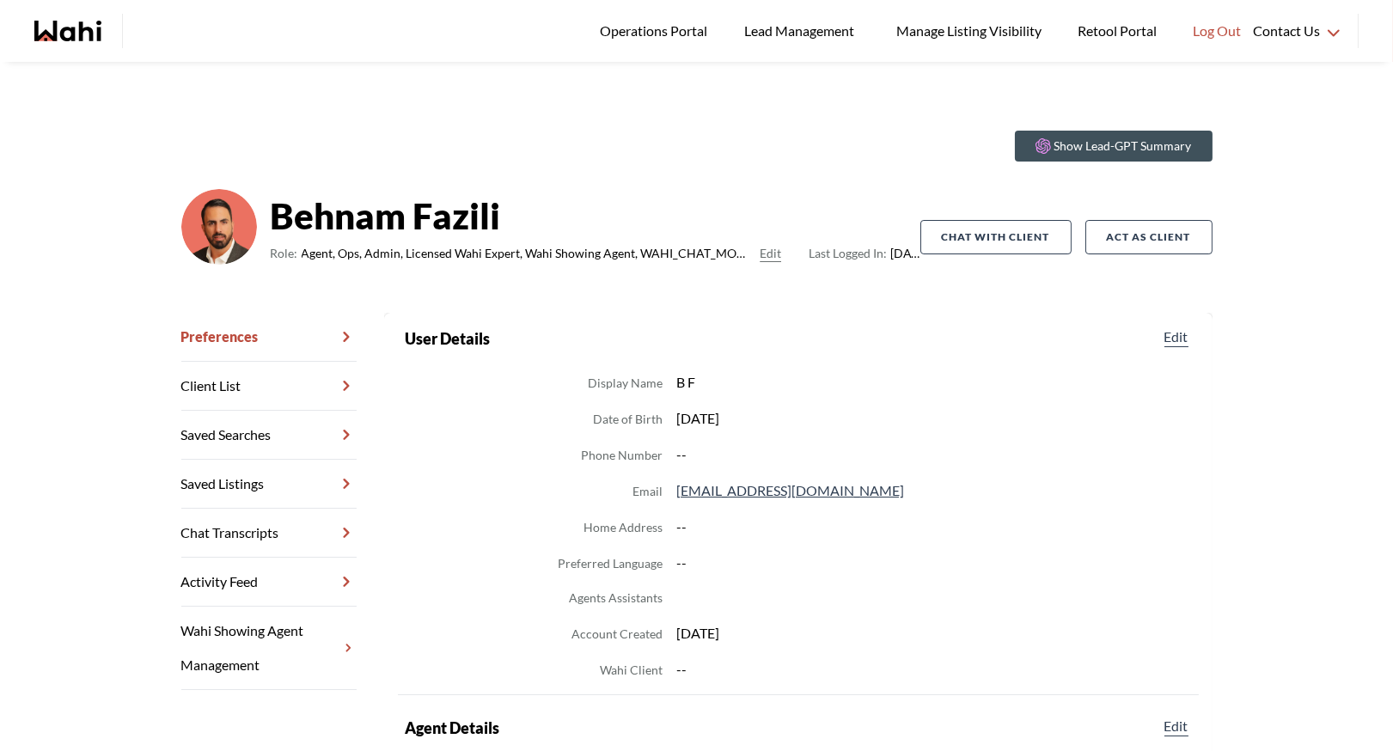
click at [282, 530] on link "Chat Transcripts" at bounding box center [268, 533] width 175 height 49
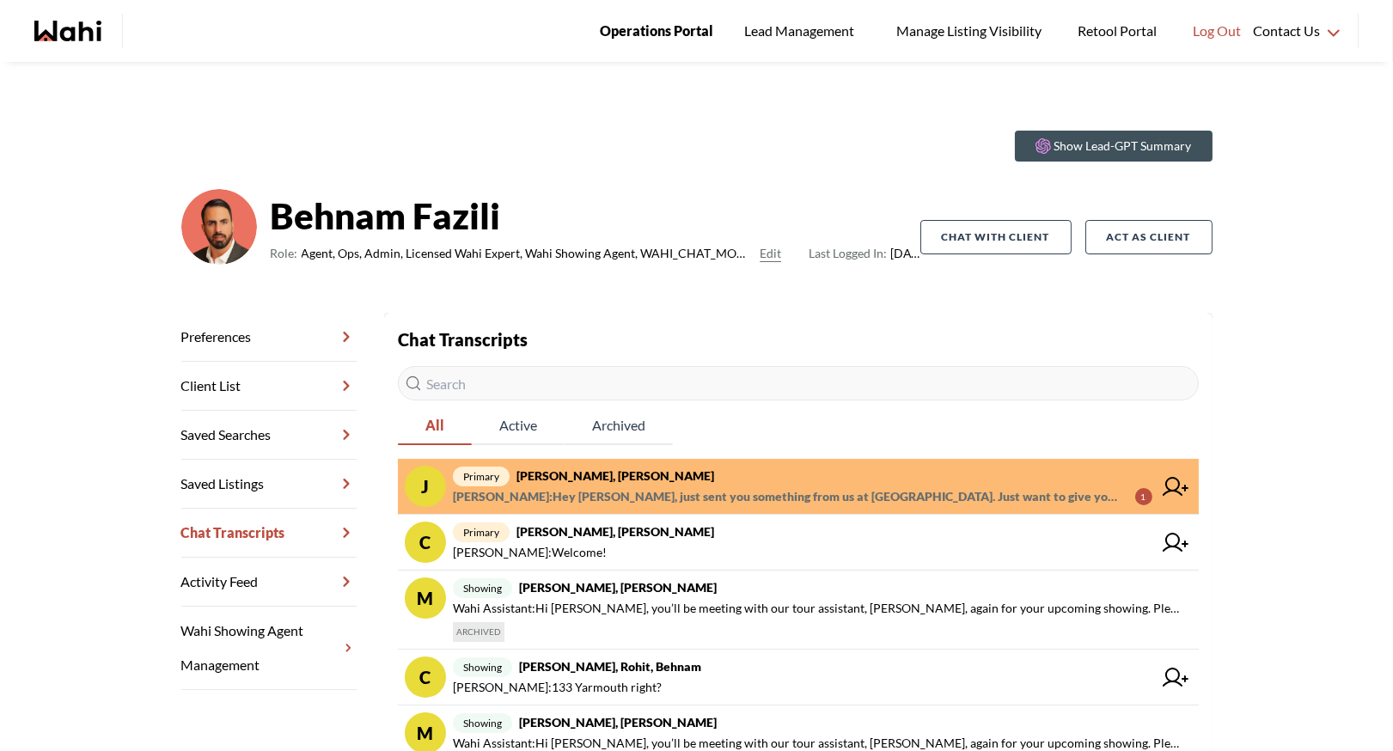
click at [631, 24] on span "Operations Portal" at bounding box center [656, 31] width 113 height 22
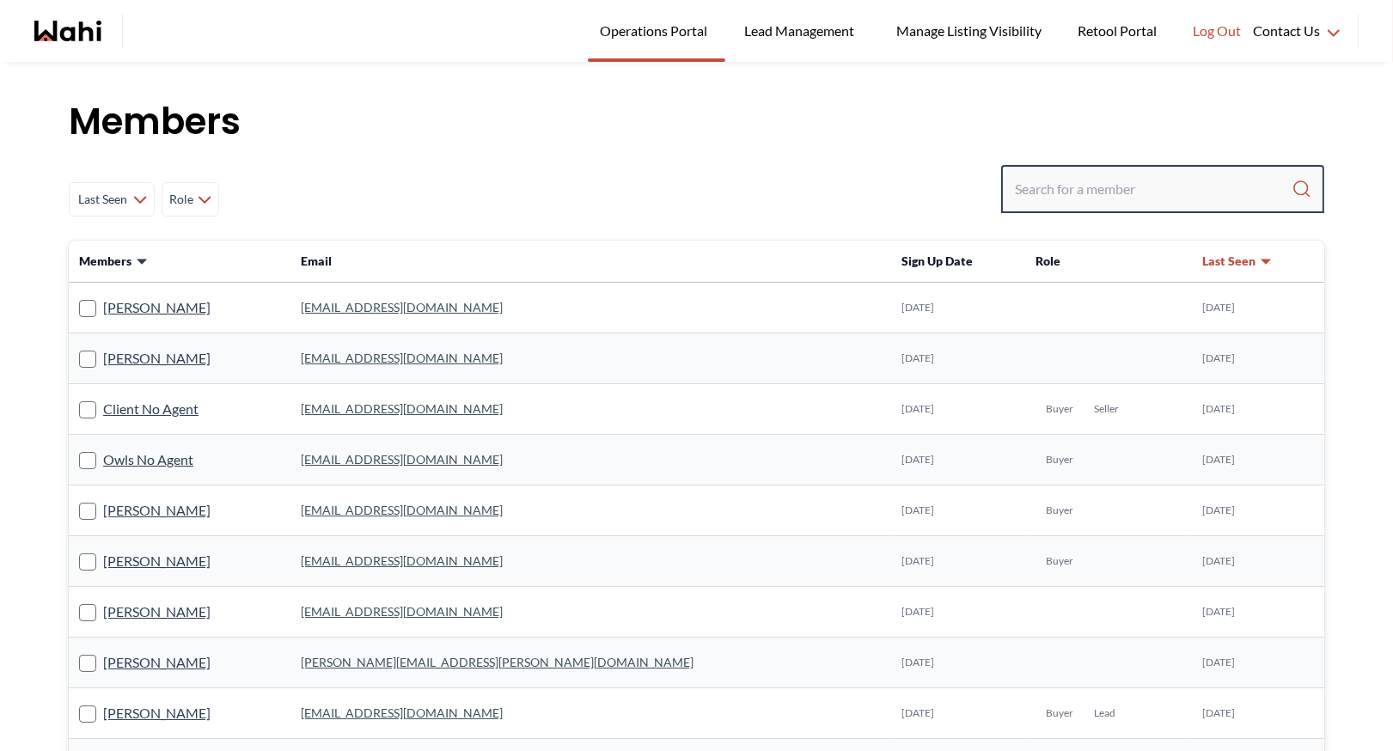
click at [1052, 185] on input "Search input" at bounding box center [1153, 189] width 277 height 31
type input "michelle ryck"
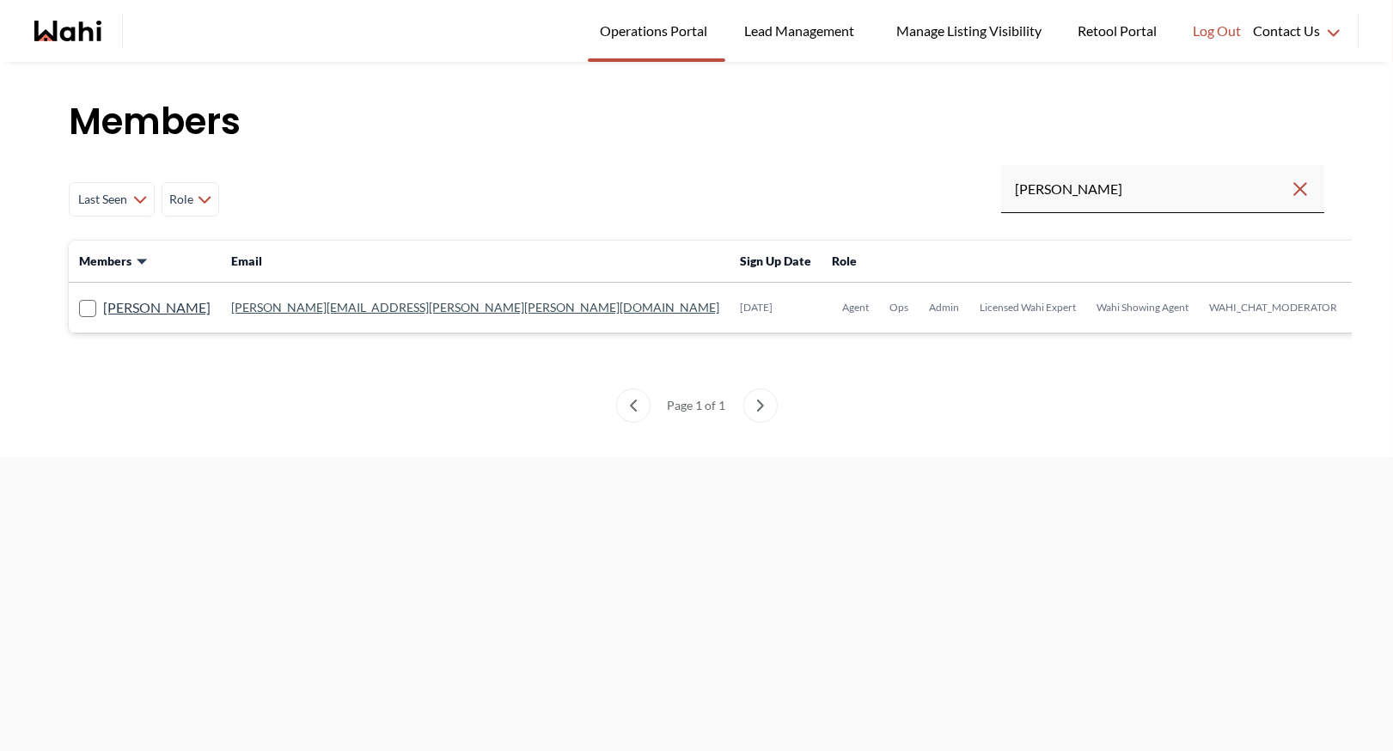
click at [313, 314] on td "michelle.williams@wahi.com" at bounding box center [475, 308] width 509 height 51
click at [331, 308] on link "michelle.williams@wahi.com" at bounding box center [475, 307] width 488 height 15
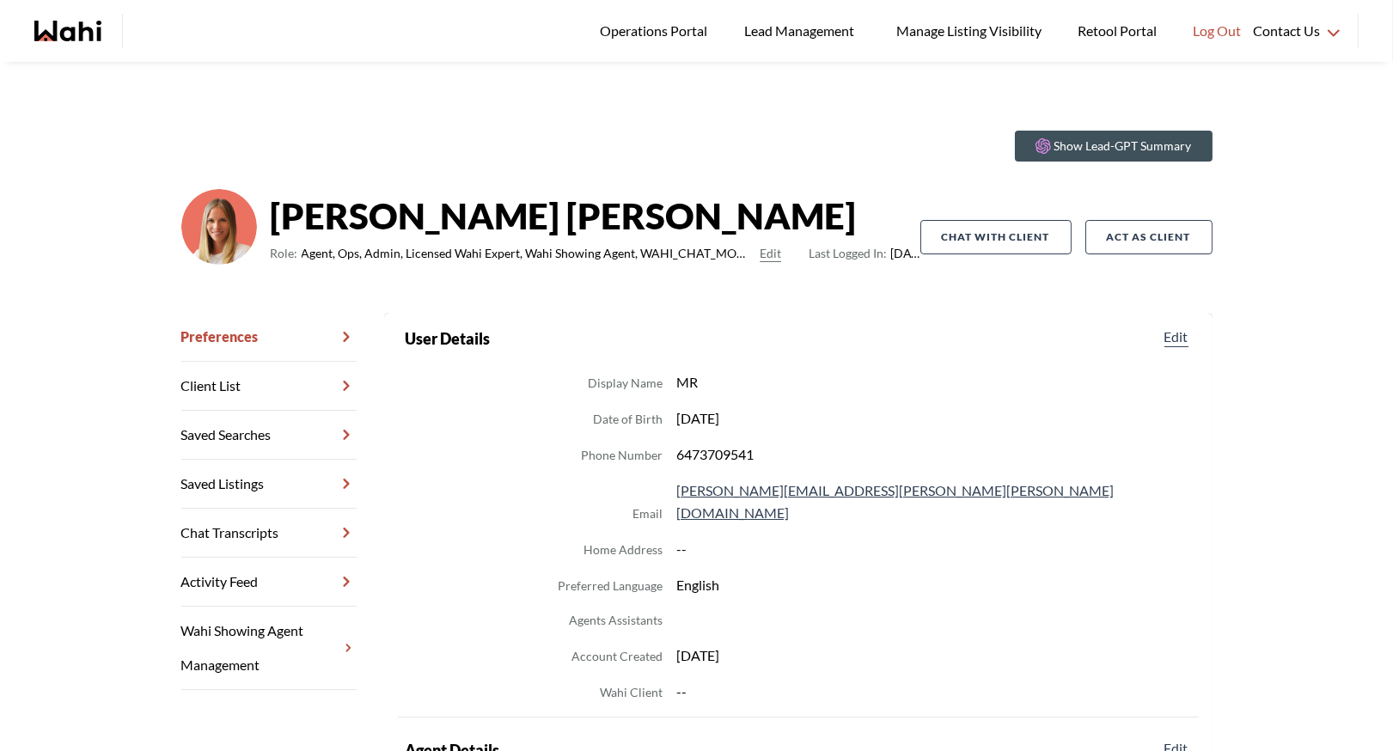
click at [255, 521] on link "Chat Transcripts" at bounding box center [268, 533] width 175 height 49
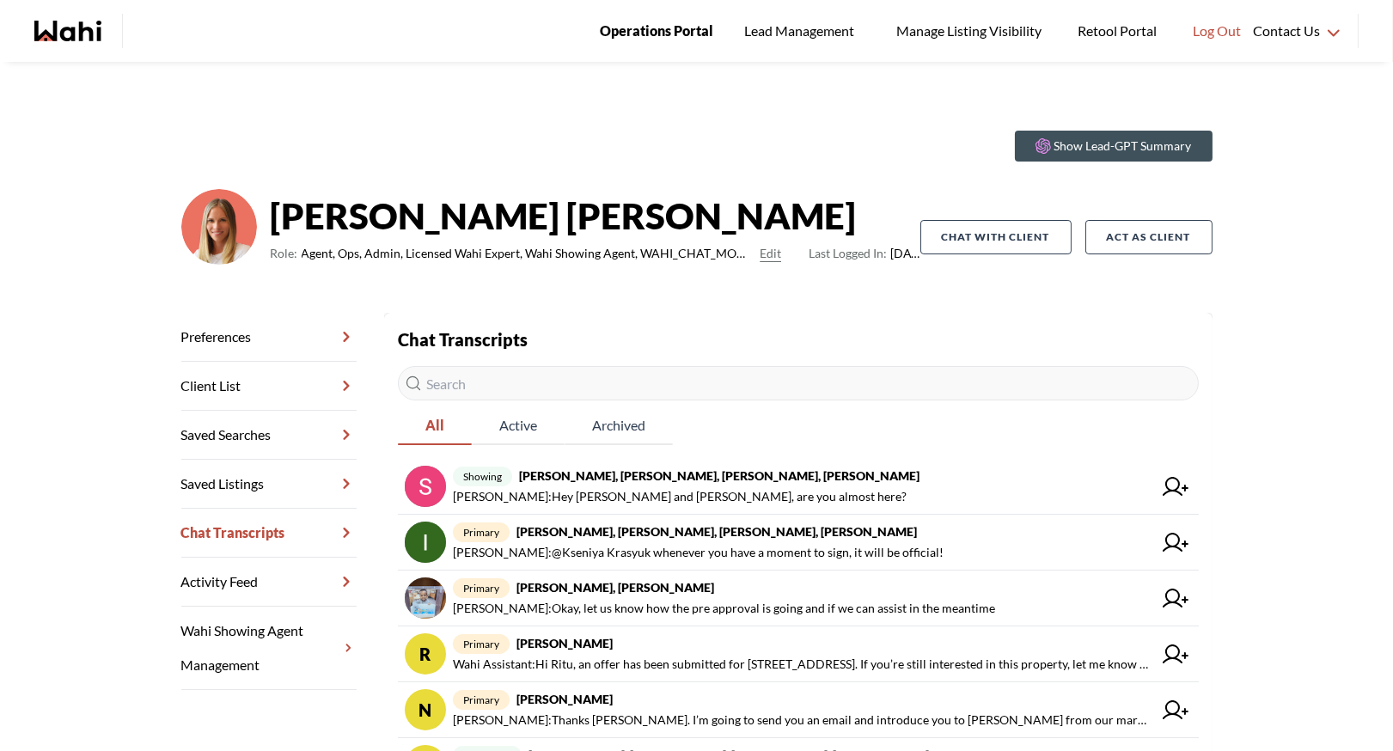
click at [643, 20] on span "Operations Portal" at bounding box center [656, 31] width 113 height 22
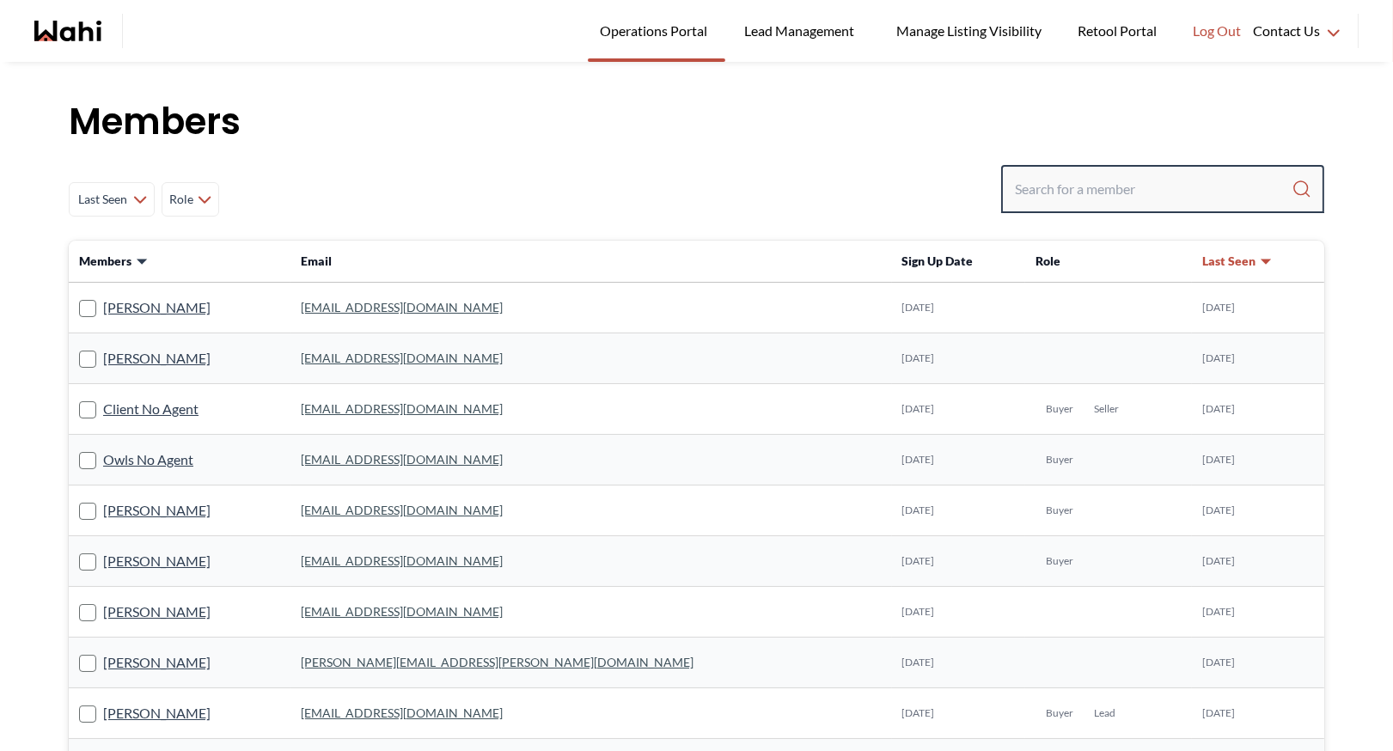
click at [1058, 197] on input "Search input" at bounding box center [1153, 189] width 277 height 31
type input "[PERSON_NAME]"
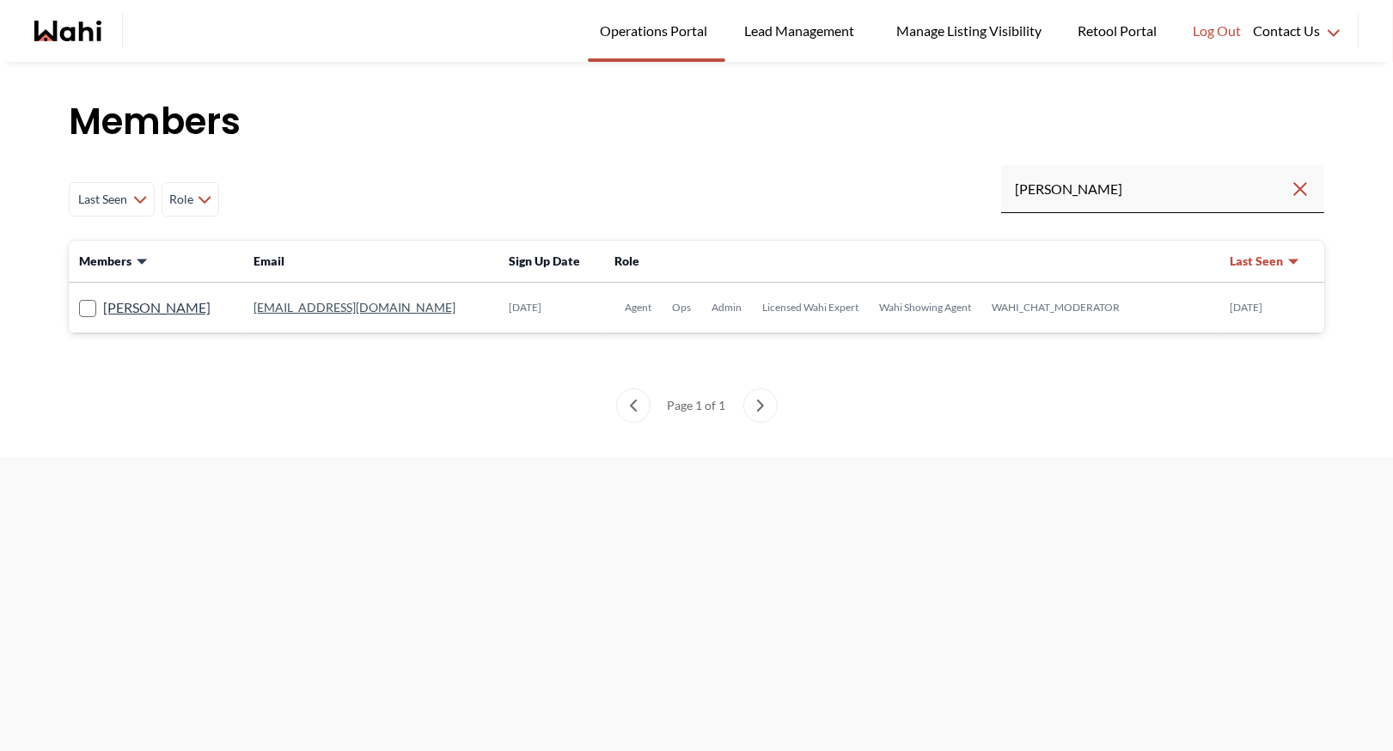
click at [313, 309] on link "[EMAIL_ADDRESS][DOMAIN_NAME]" at bounding box center [354, 307] width 202 height 15
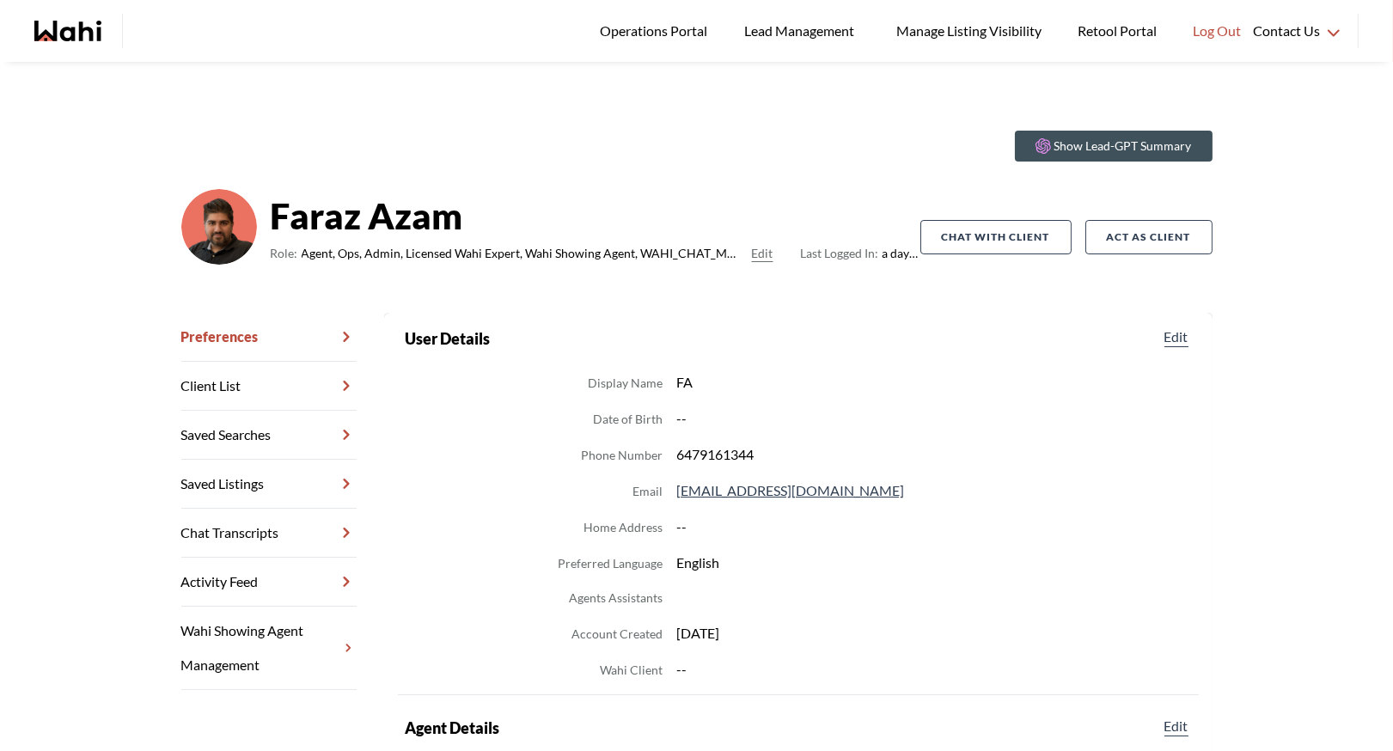
click at [248, 529] on link "Chat Transcripts" at bounding box center [268, 533] width 175 height 49
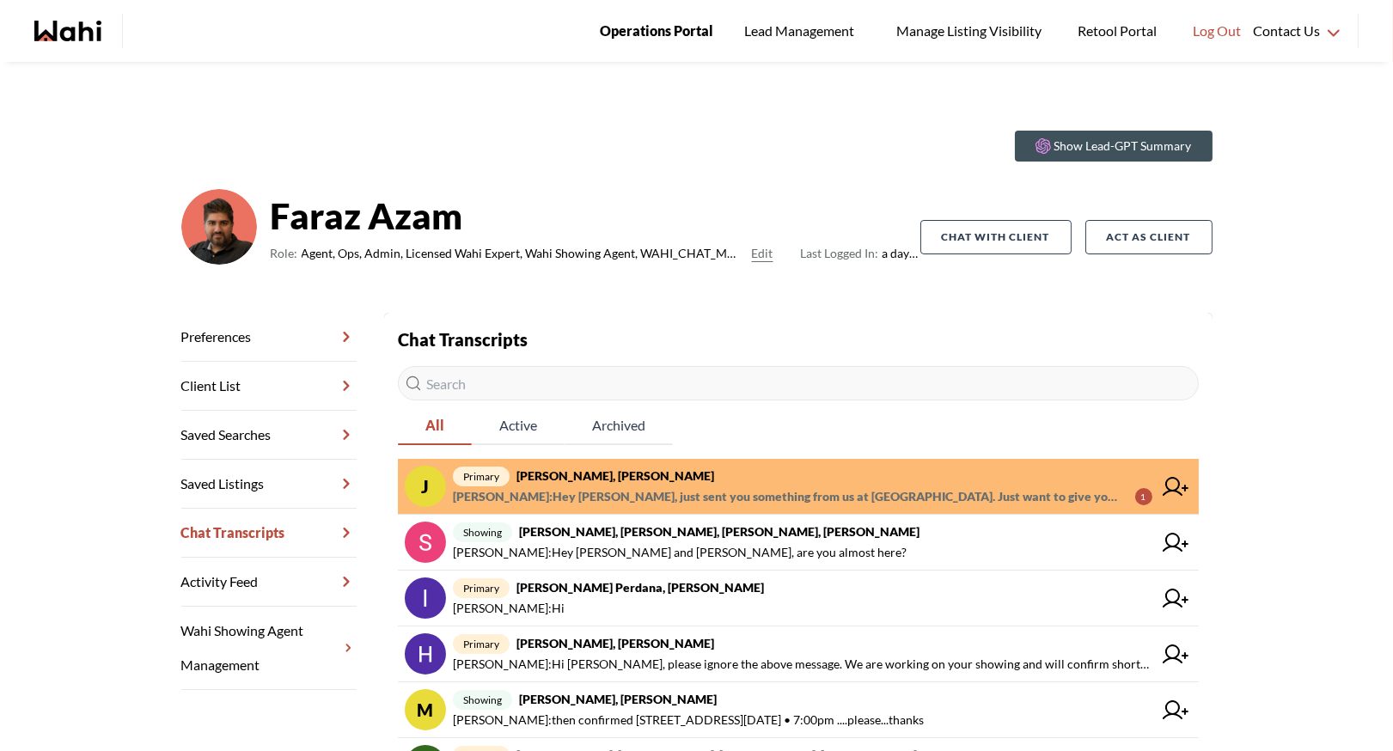
click at [656, 27] on span "Operations Portal" at bounding box center [656, 31] width 113 height 22
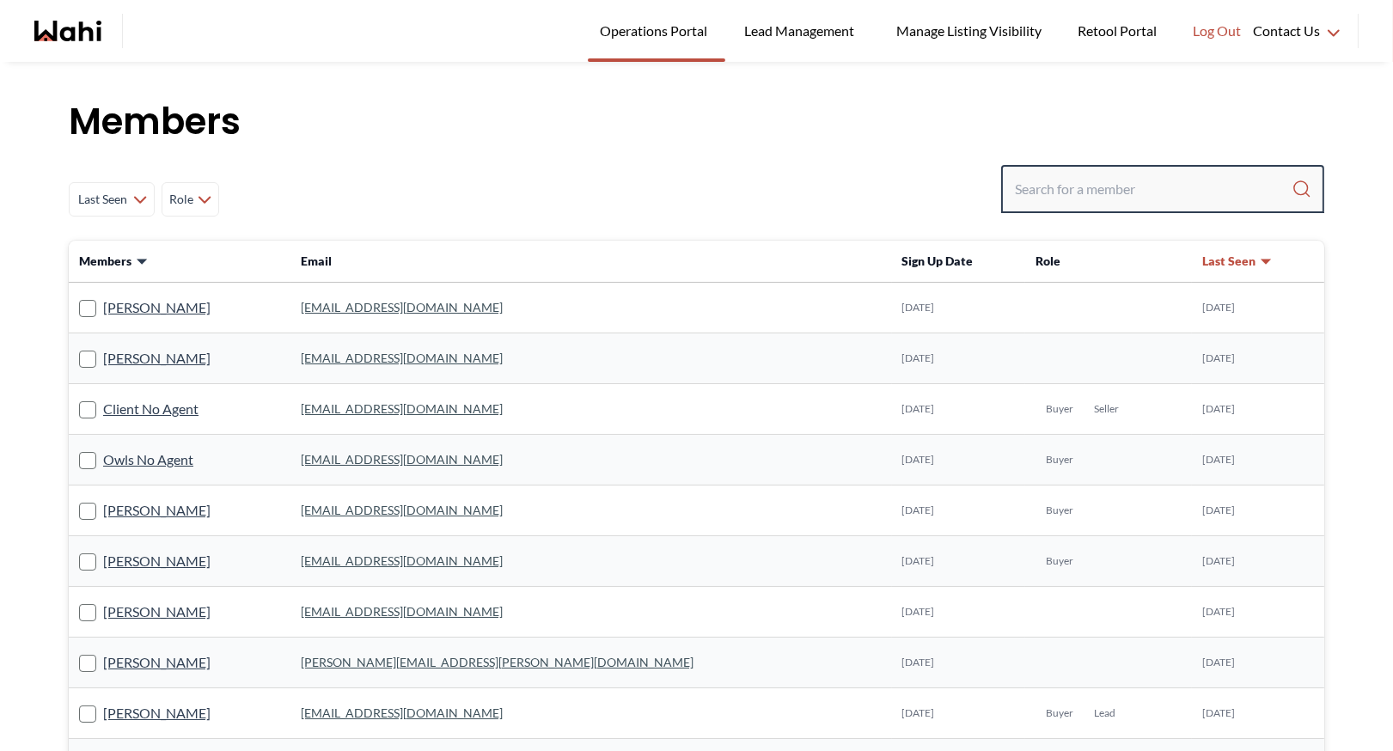
click at [1047, 187] on input "Search input" at bounding box center [1153, 189] width 277 height 31
type input "behnam"
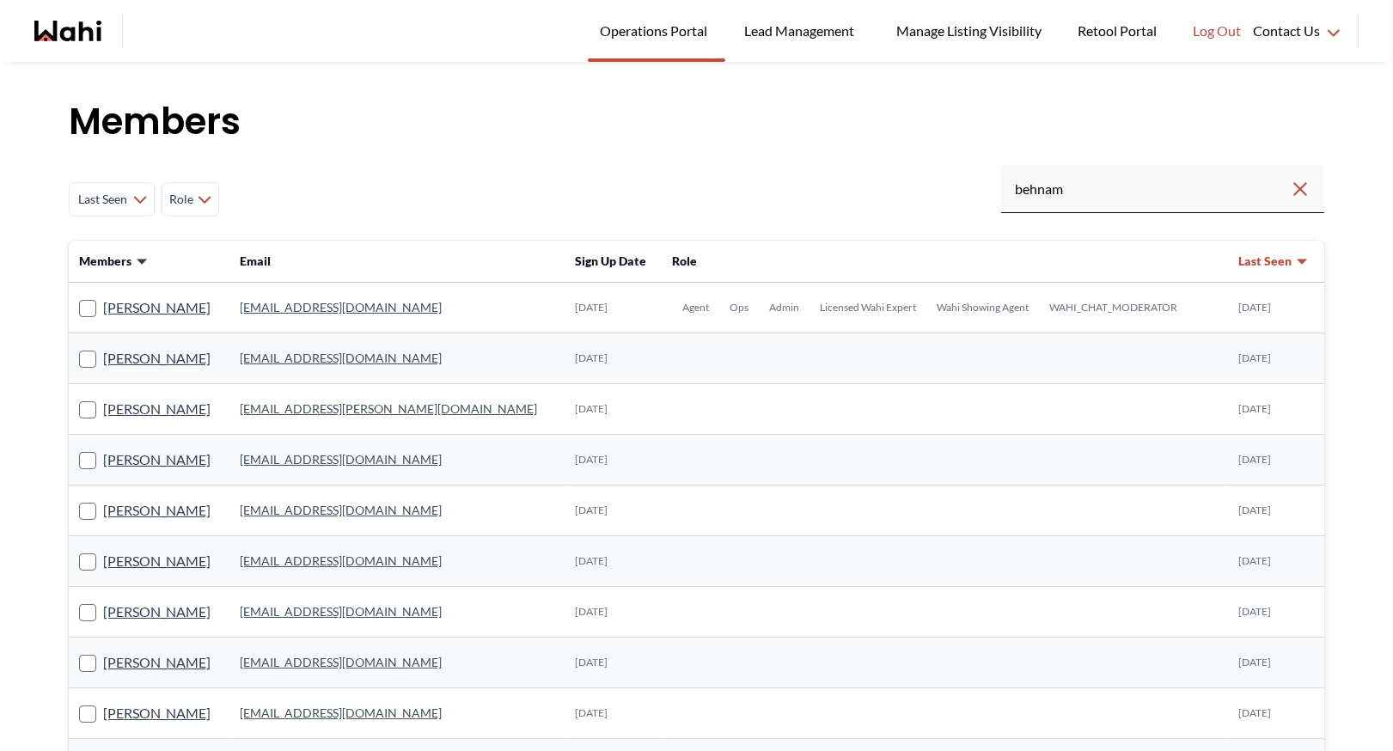
click at [333, 309] on link "[EMAIL_ADDRESS][DOMAIN_NAME]" at bounding box center [341, 307] width 202 height 15
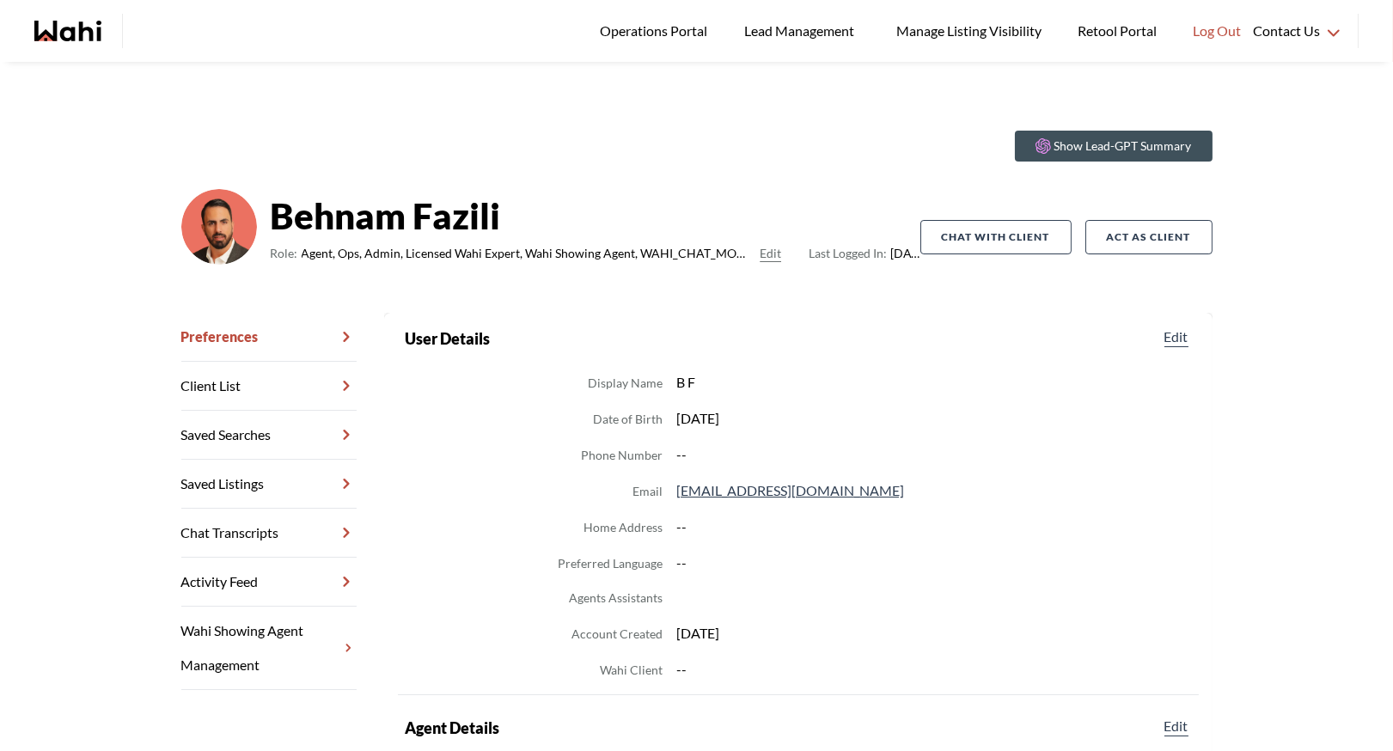
click at [254, 536] on link "Chat Transcripts" at bounding box center [268, 533] width 175 height 49
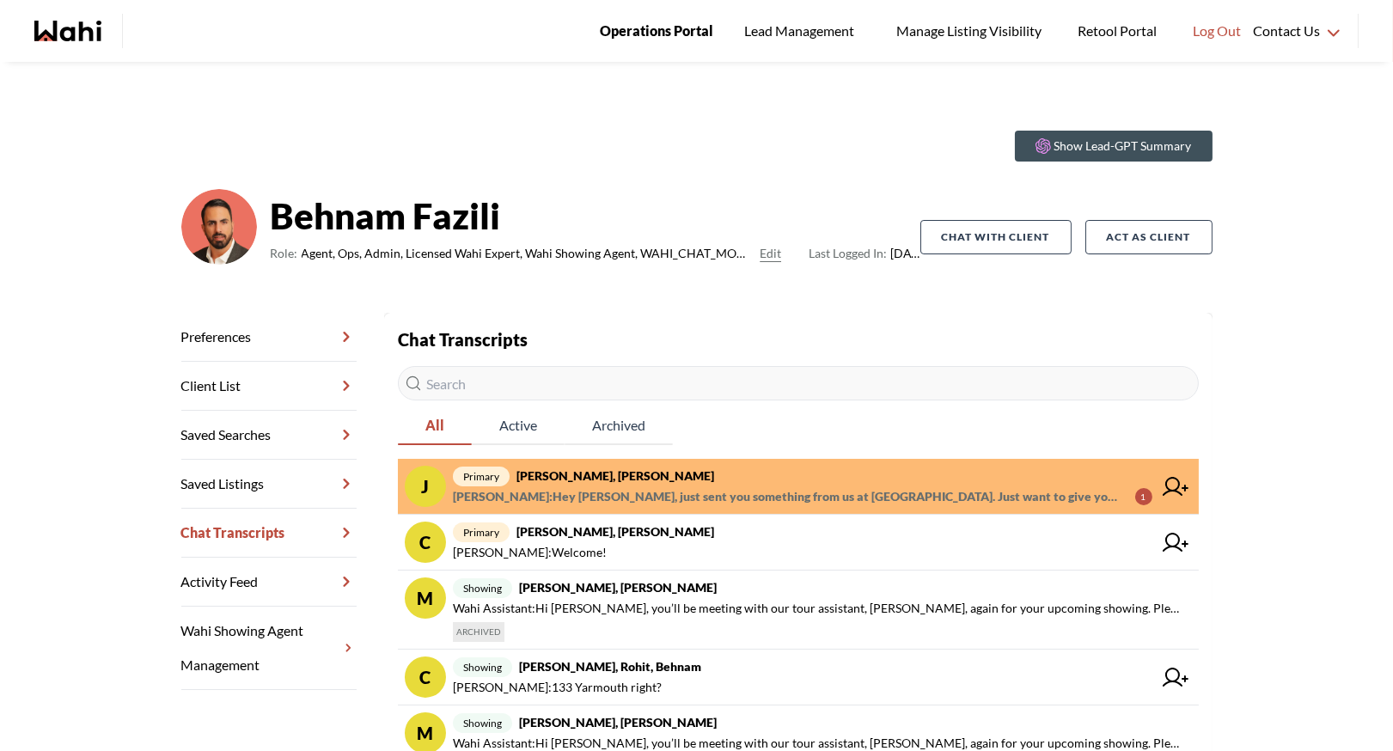
click at [649, 37] on span "Operations Portal" at bounding box center [656, 31] width 113 height 22
